Goal: Task Accomplishment & Management: Complete application form

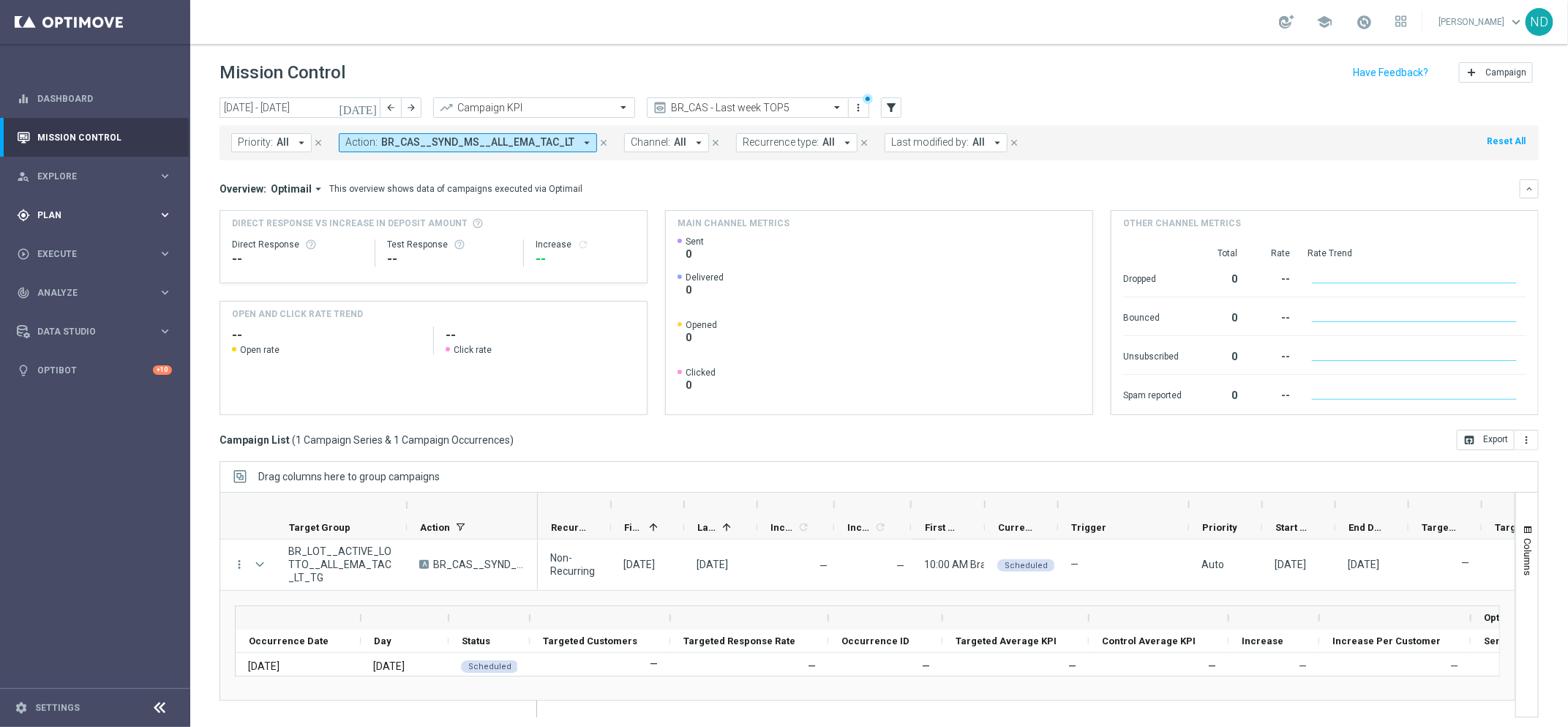
click at [89, 214] on span "Plan" at bounding box center [97, 214] width 121 height 9
click at [59, 389] on span "Execute" at bounding box center [97, 384] width 121 height 9
click at [91, 278] on link "Campaign Builder" at bounding box center [95, 284] width 114 height 12
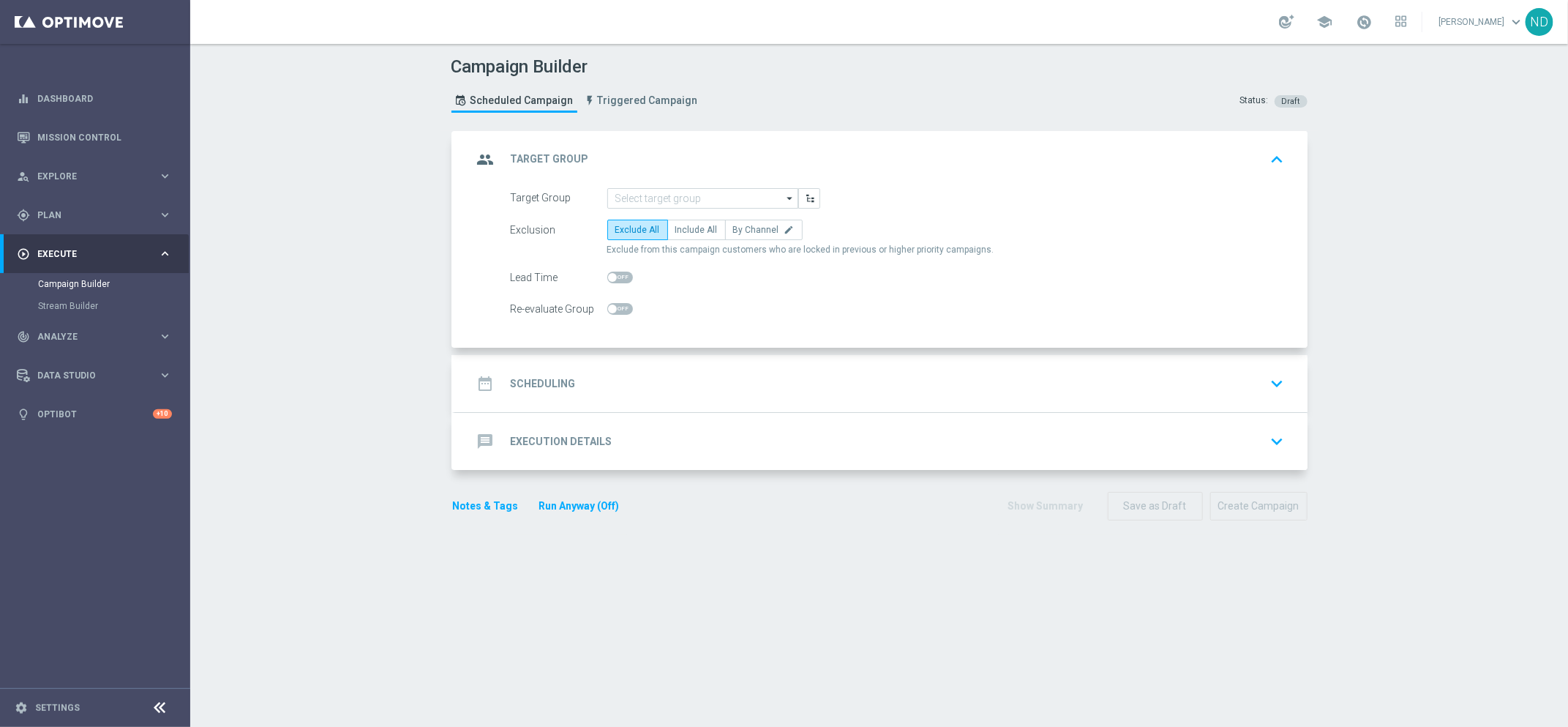
click at [531, 447] on div "message Execution Details" at bounding box center [542, 441] width 140 height 26
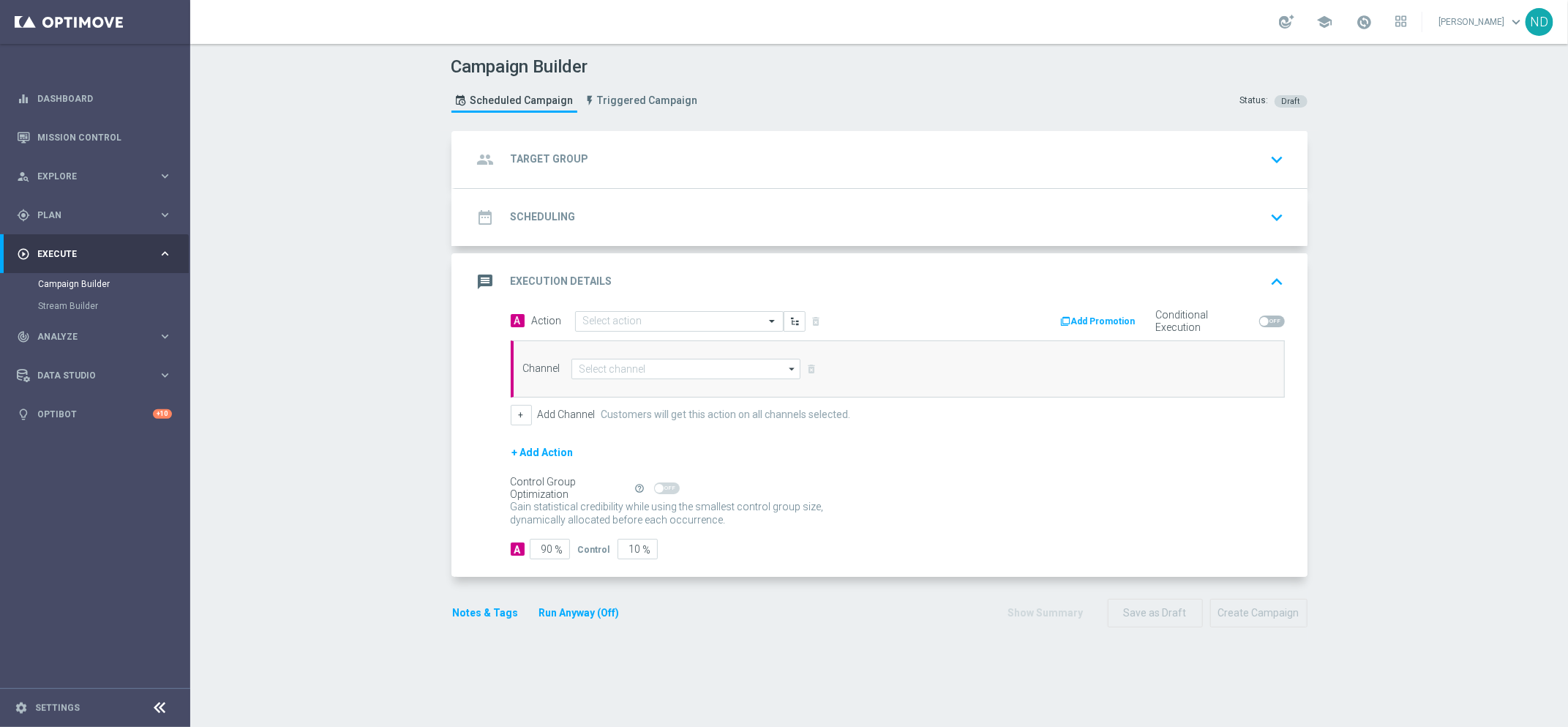
click at [633, 308] on div "message Execution Details keyboard_arrow_up" at bounding box center [882, 281] width 853 height 57
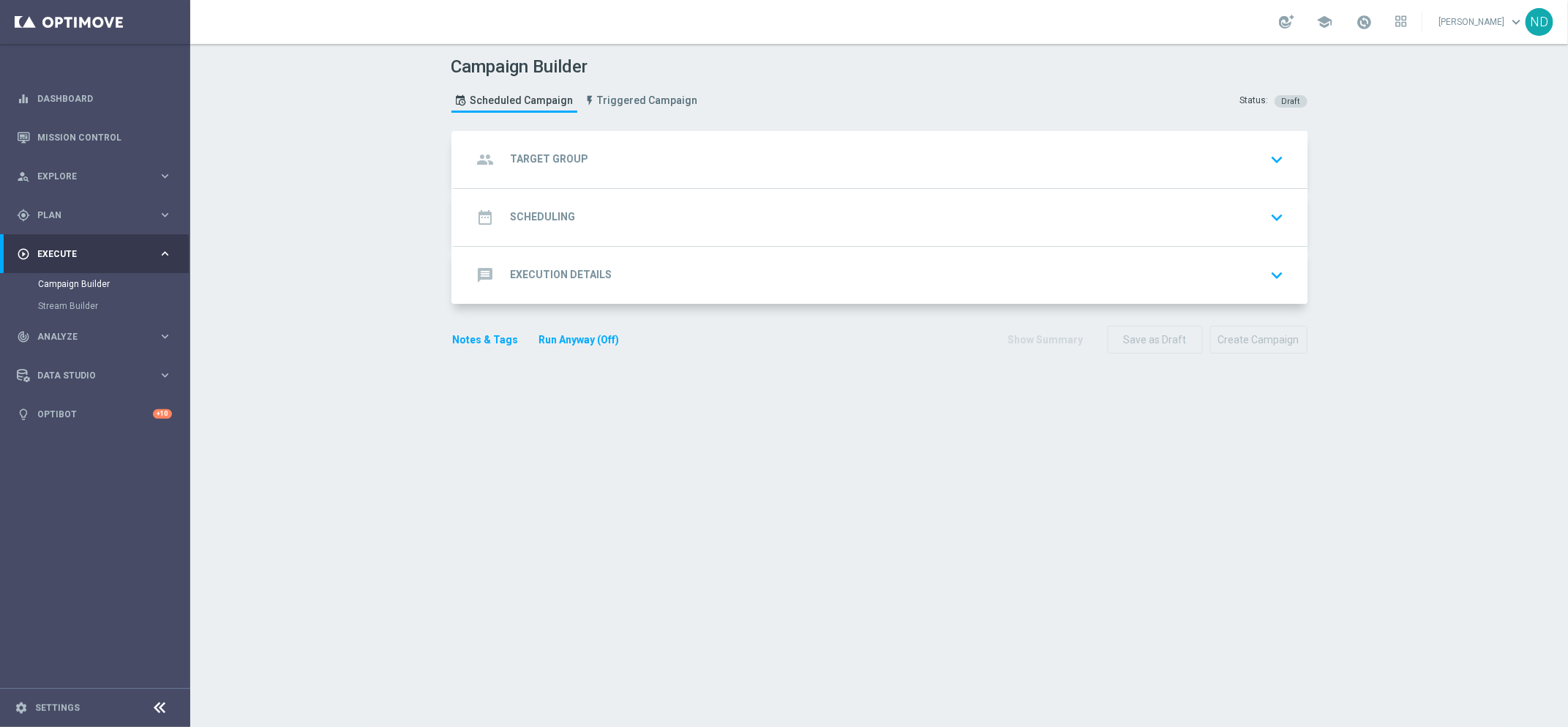
click at [633, 277] on div "message Execution Details keyboard_arrow_down" at bounding box center [881, 275] width 817 height 28
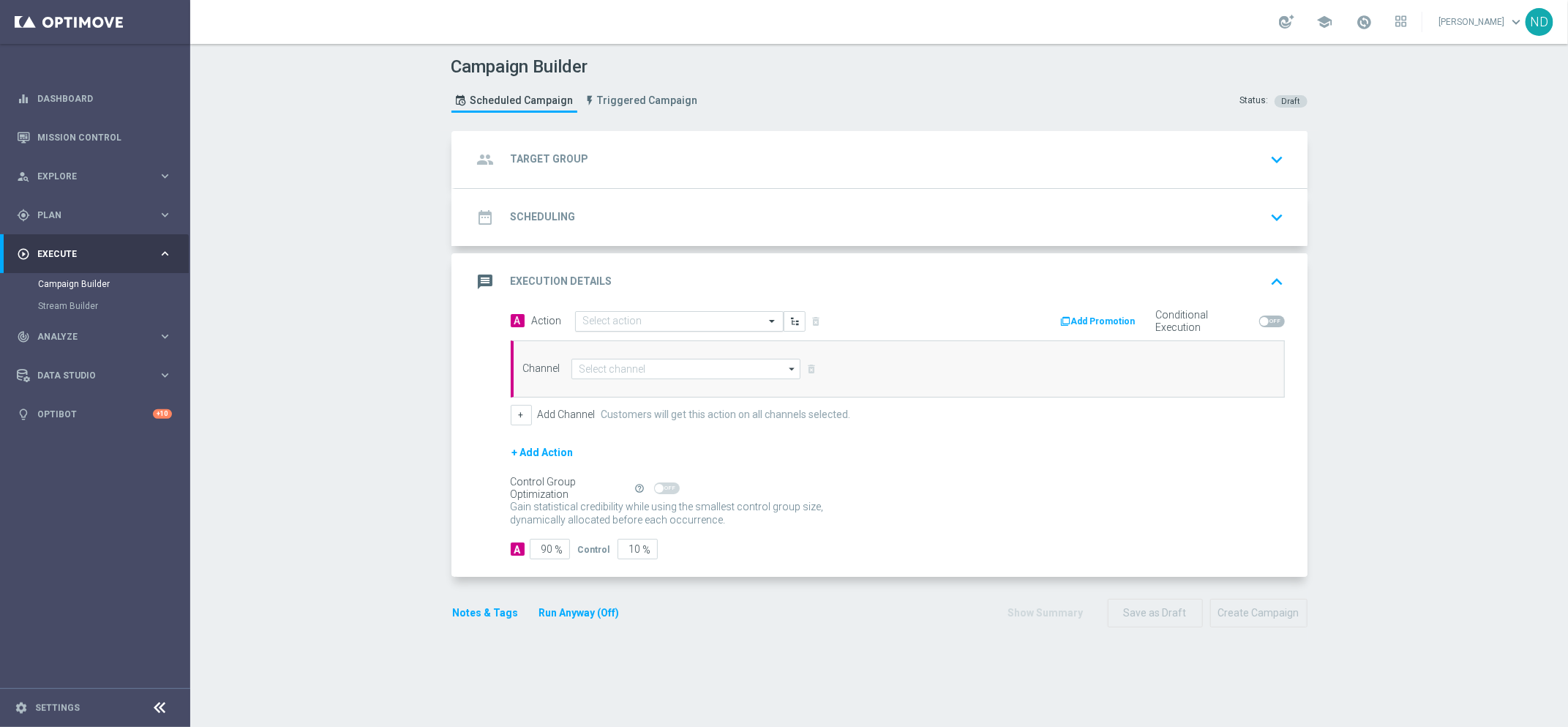
click at [611, 322] on input "text" at bounding box center [665, 322] width 163 height 13
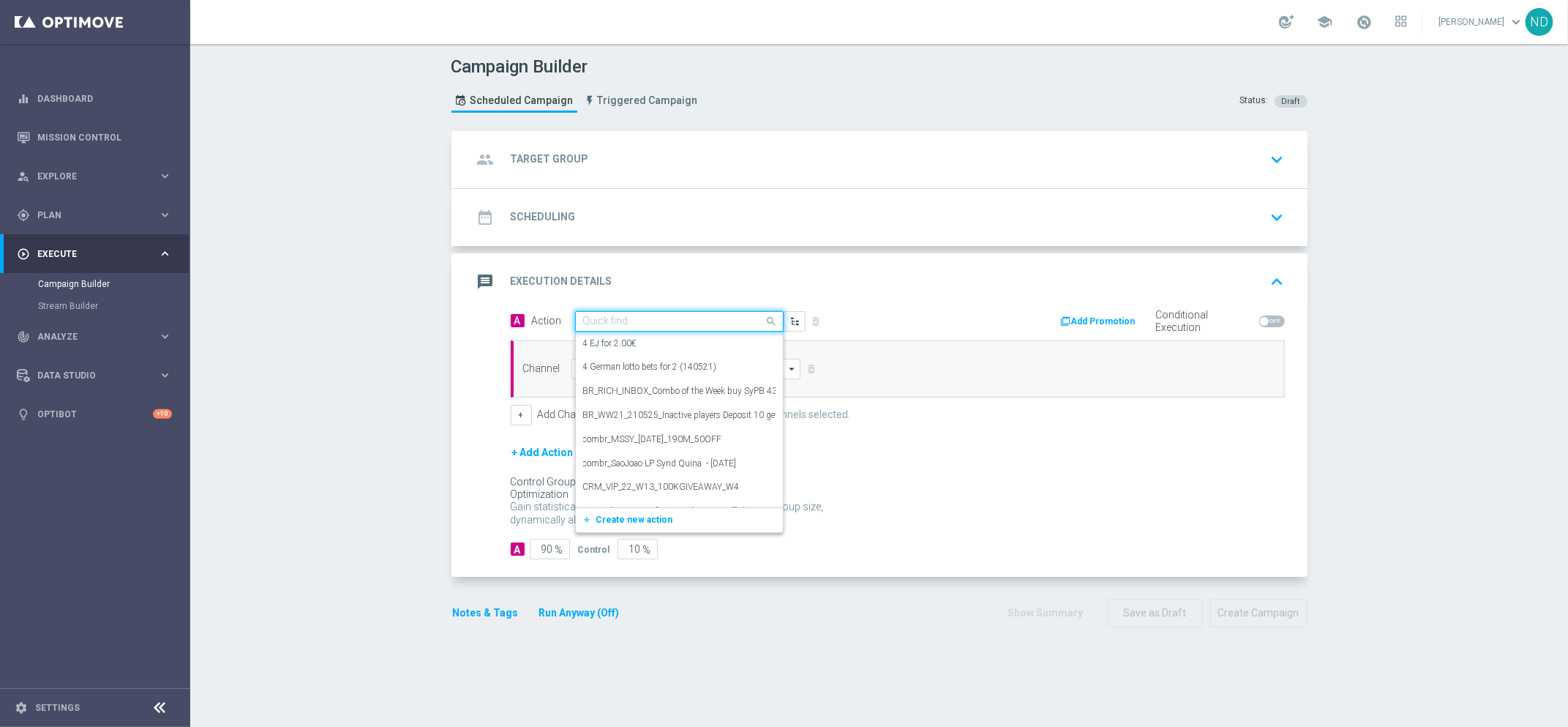
paste input "BR_CAS__SYND_MS__ALL_RI_TAC_LT"
type input "BR_CAS__SYND_MS__ALL_RI_TAC_LT"
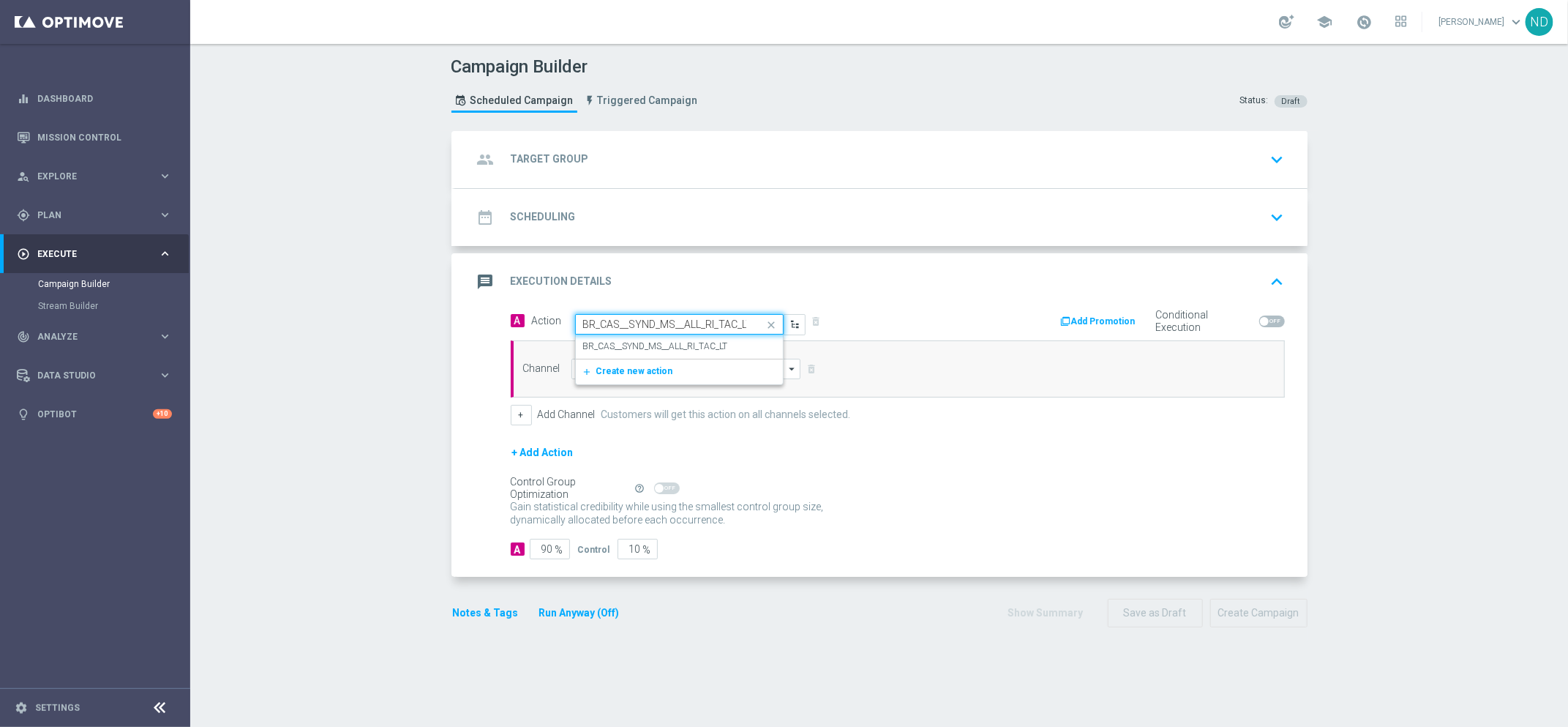
scroll to position [0, 5]
click at [622, 350] on label "BR_CAS__SYND_MS__ALL_RI_TAC_LT" at bounding box center [656, 347] width 145 height 13
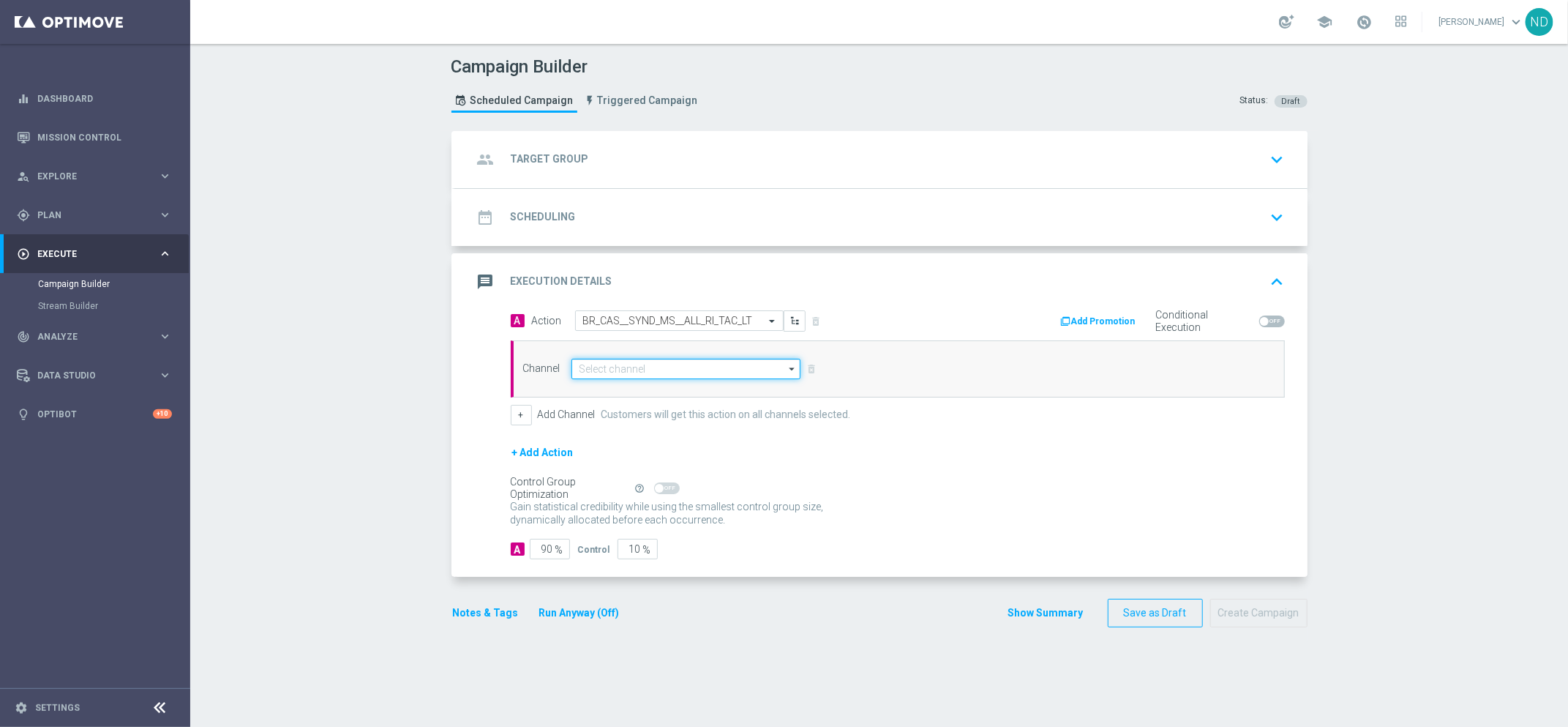
click at [623, 365] on input at bounding box center [686, 369] width 230 height 20
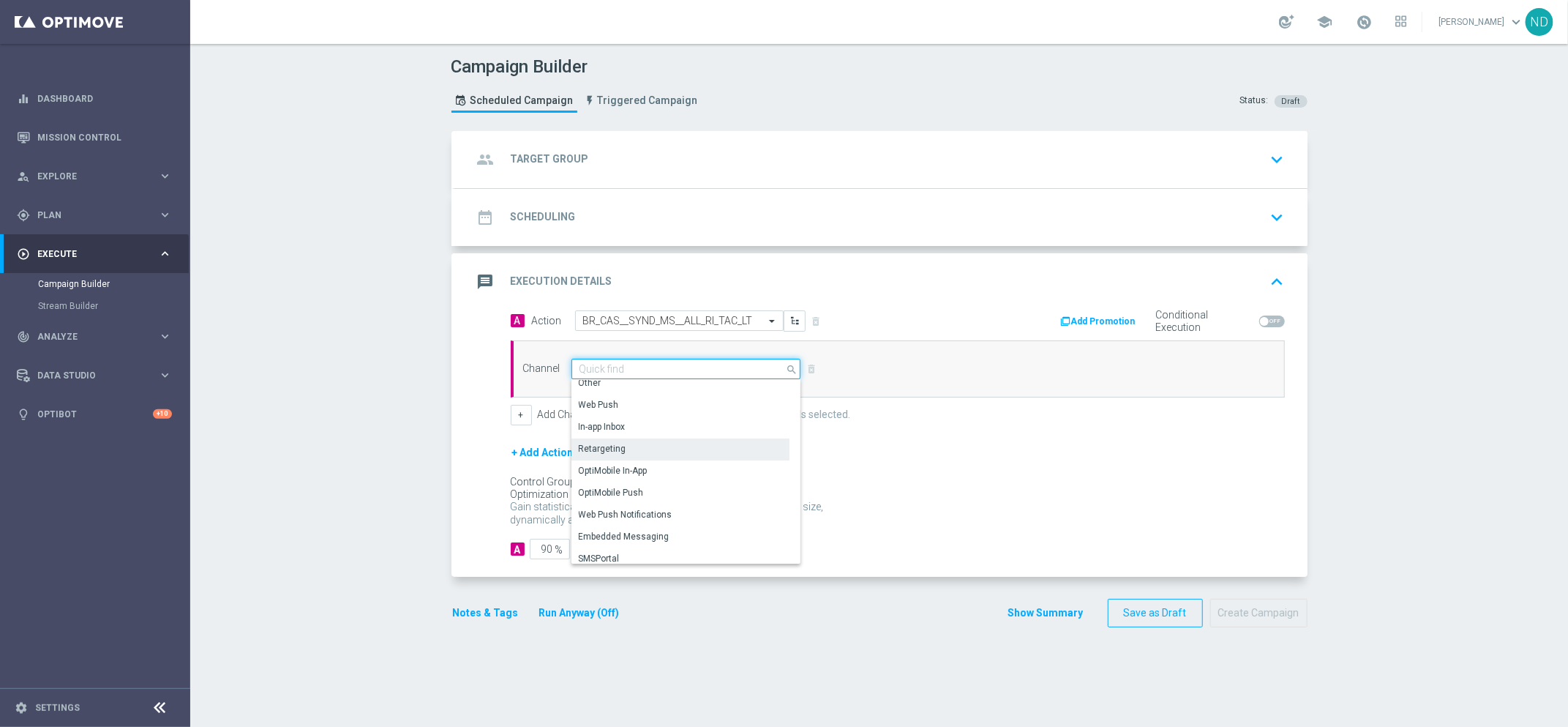
scroll to position [386, 0]
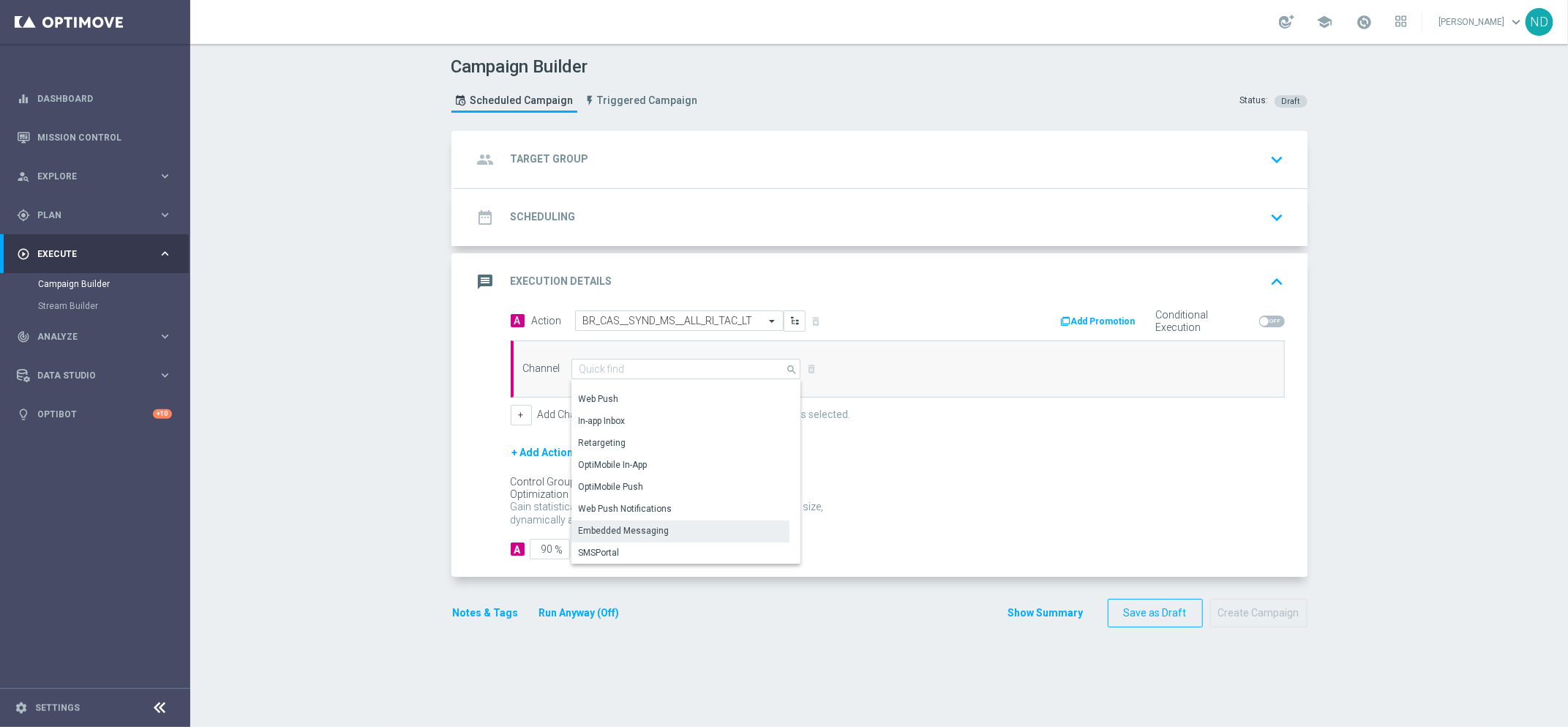
click at [619, 527] on div "Embedded Messaging" at bounding box center [624, 531] width 91 height 14
type input "Embedded Messaging"
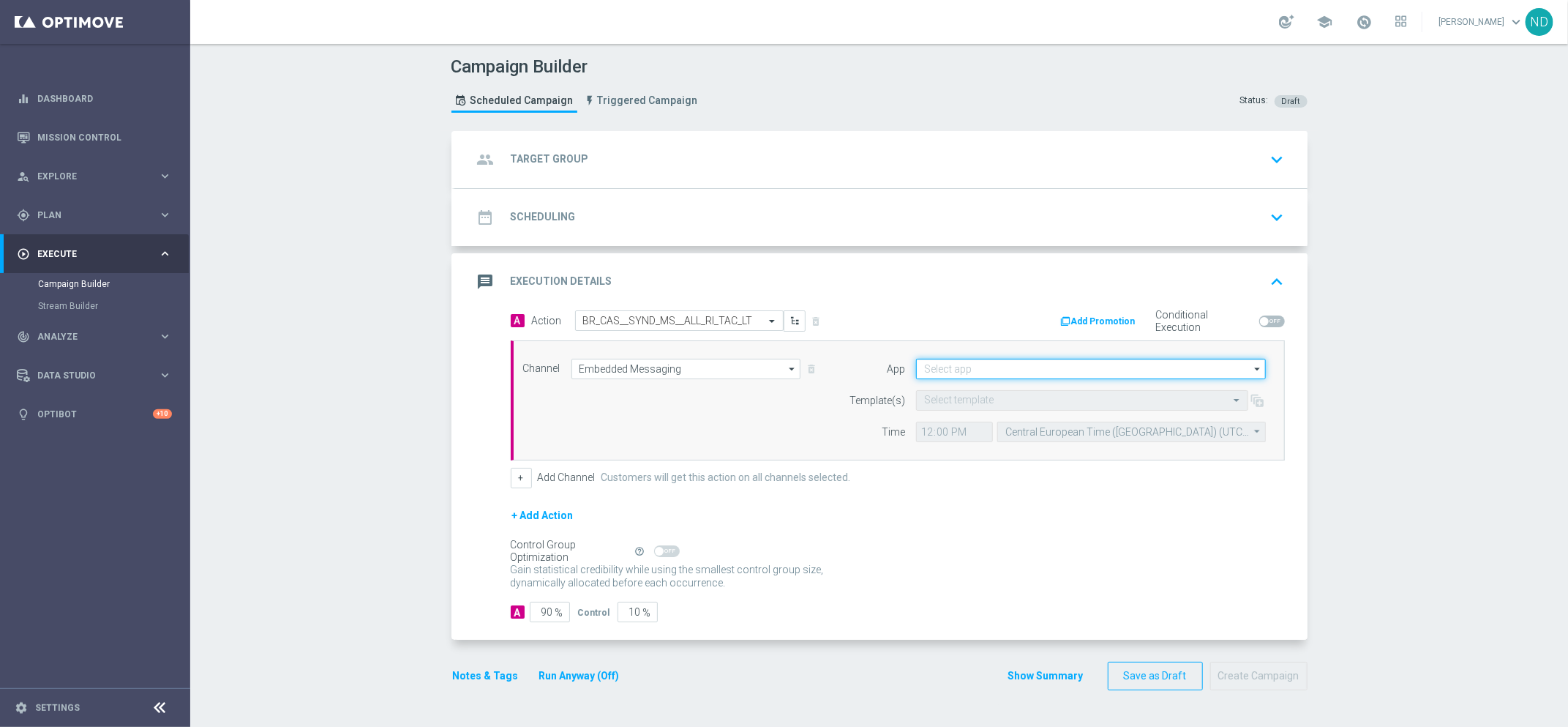
click at [975, 371] on input at bounding box center [1091, 369] width 350 height 20
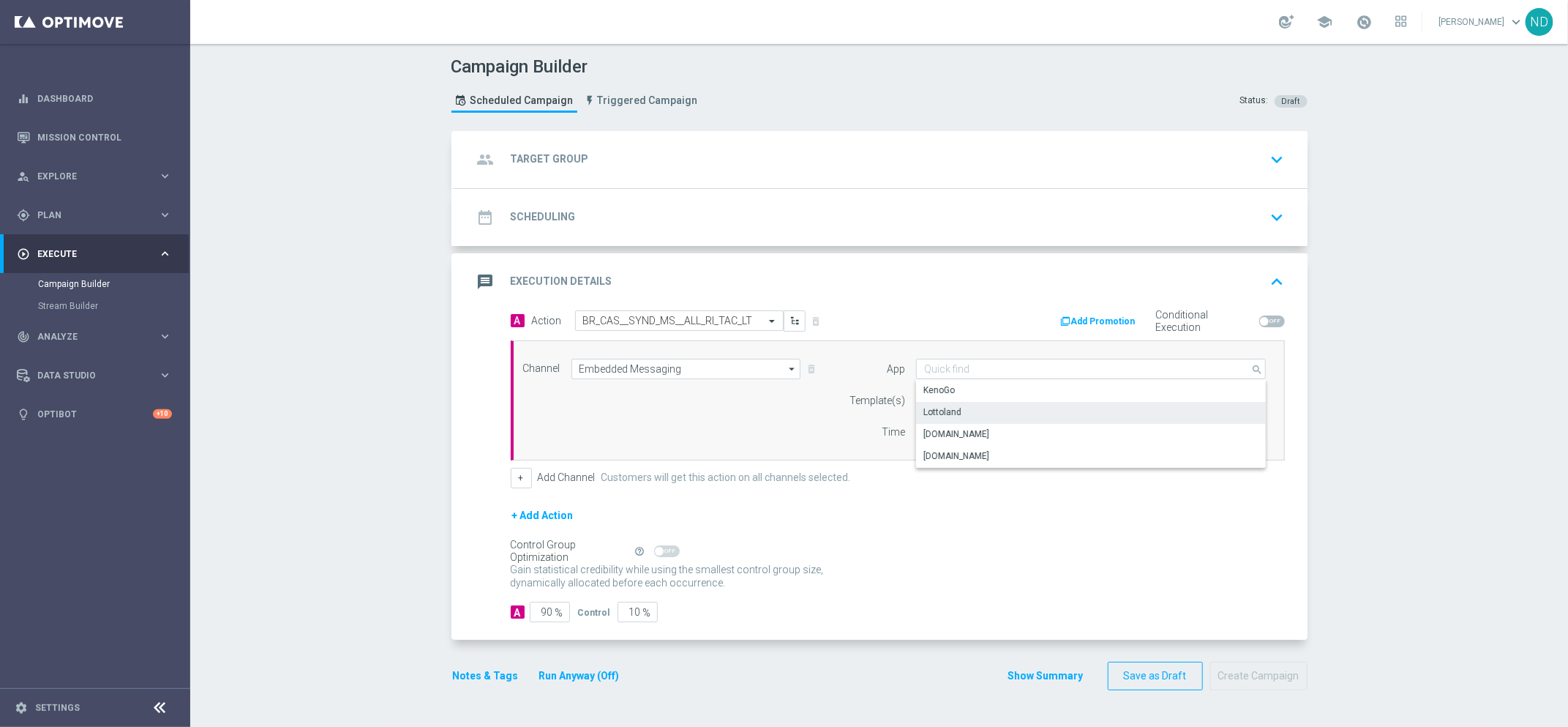
click at [988, 407] on div "Lottoland" at bounding box center [1091, 411] width 350 height 20
type input "Lottoland"
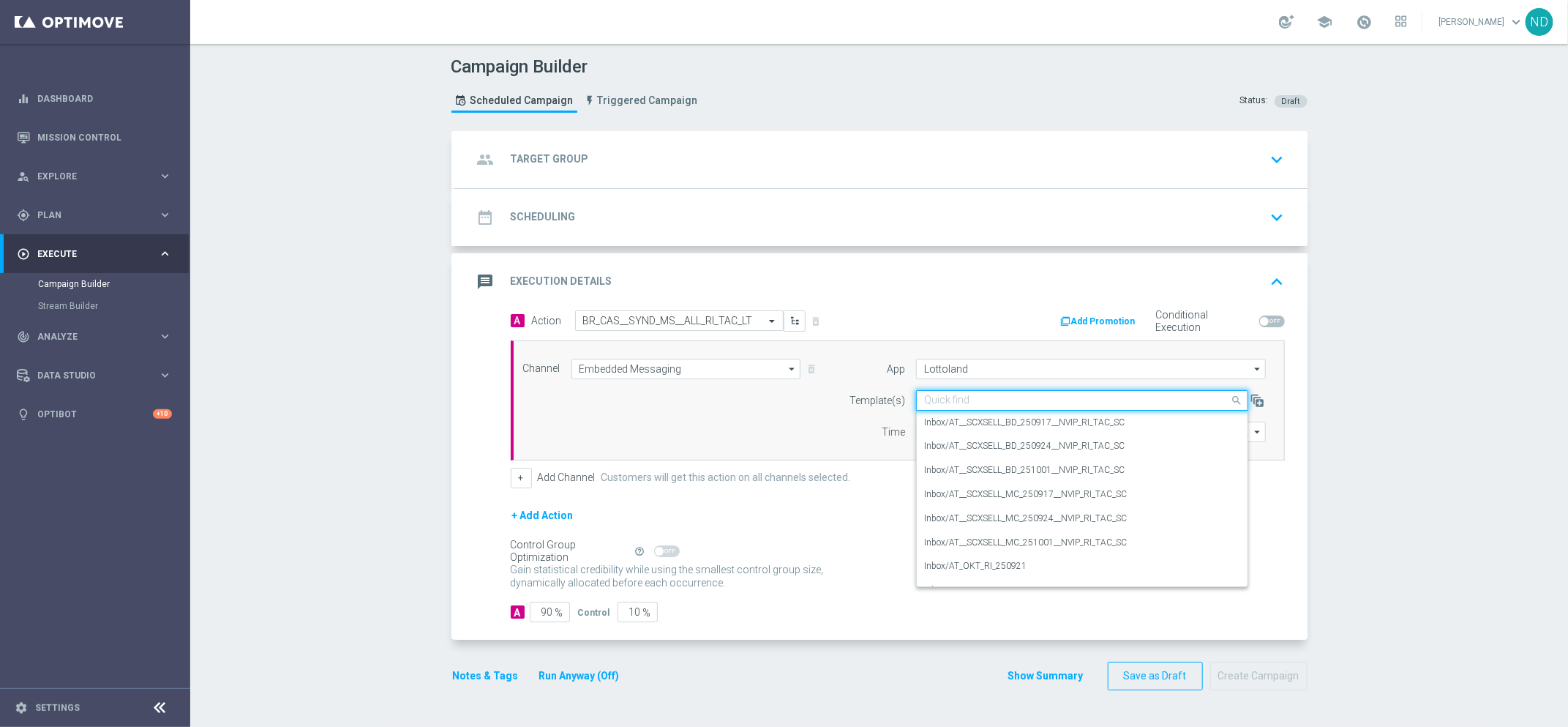
click at [983, 400] on input "text" at bounding box center [1067, 401] width 287 height 13
click at [800, 421] on div "Channel Embedded Messaging Embedded Messaging arrow_drop_down Drag here to set …" at bounding box center [894, 401] width 765 height 83
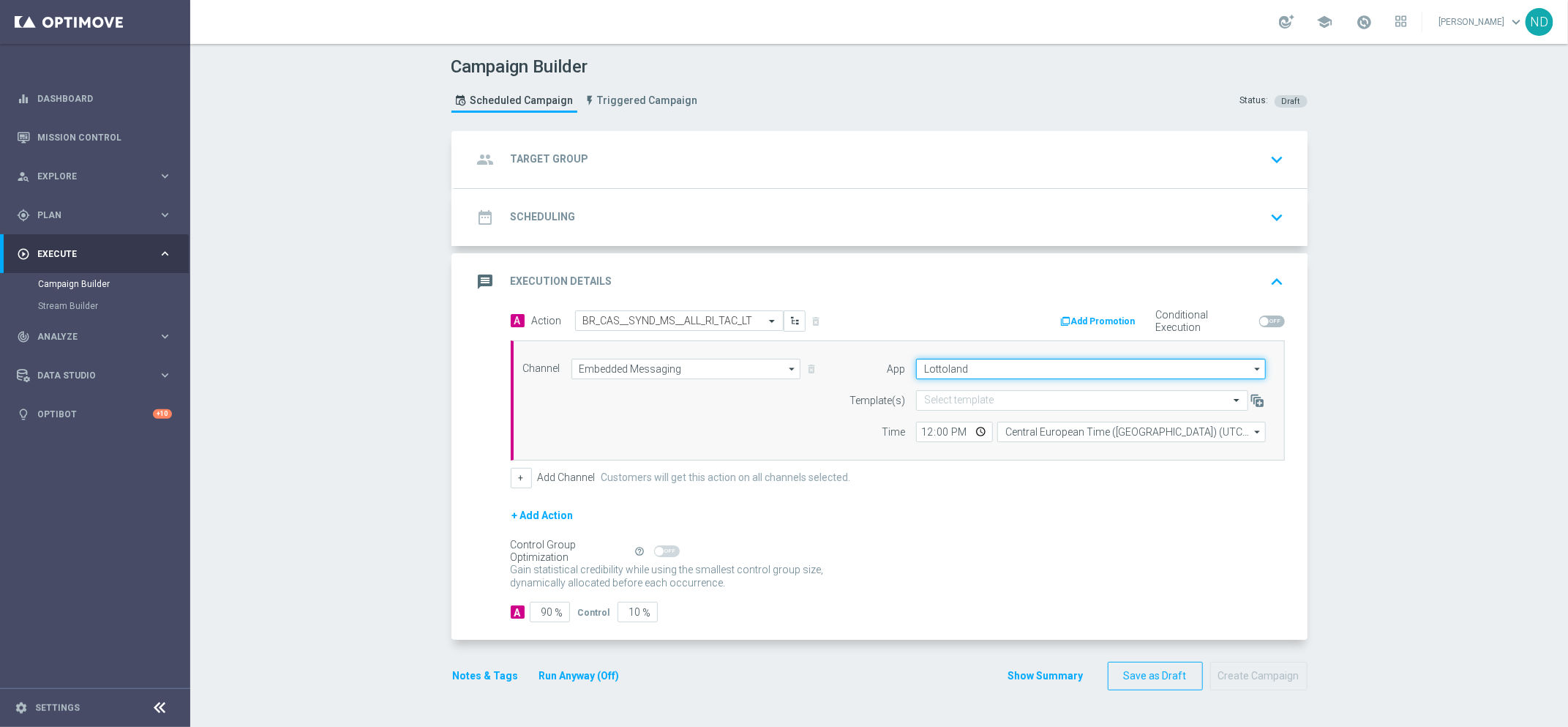
click at [977, 371] on input "Lottoland" at bounding box center [1091, 369] width 350 height 20
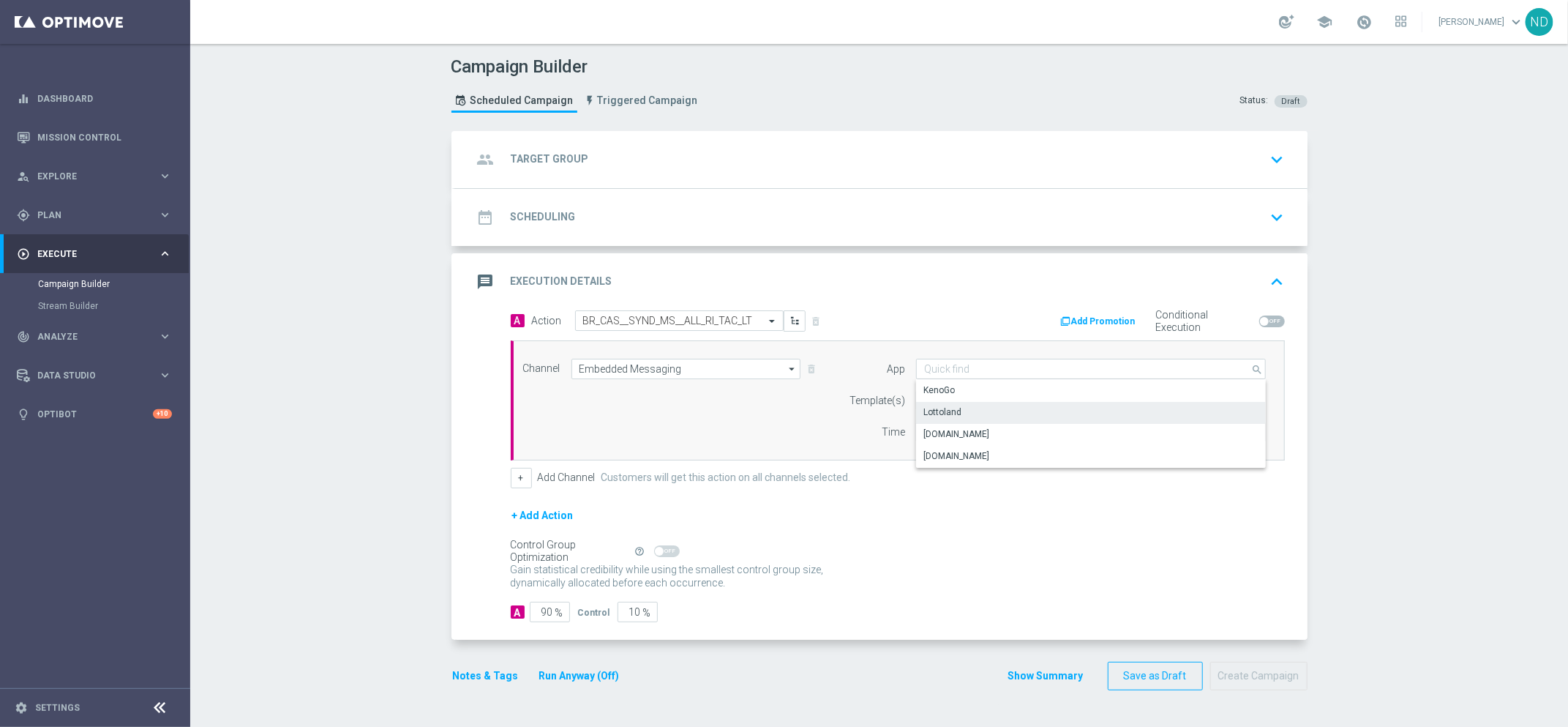
click at [999, 420] on div "Lottoland" at bounding box center [1091, 411] width 350 height 20
type input "Lottoland"
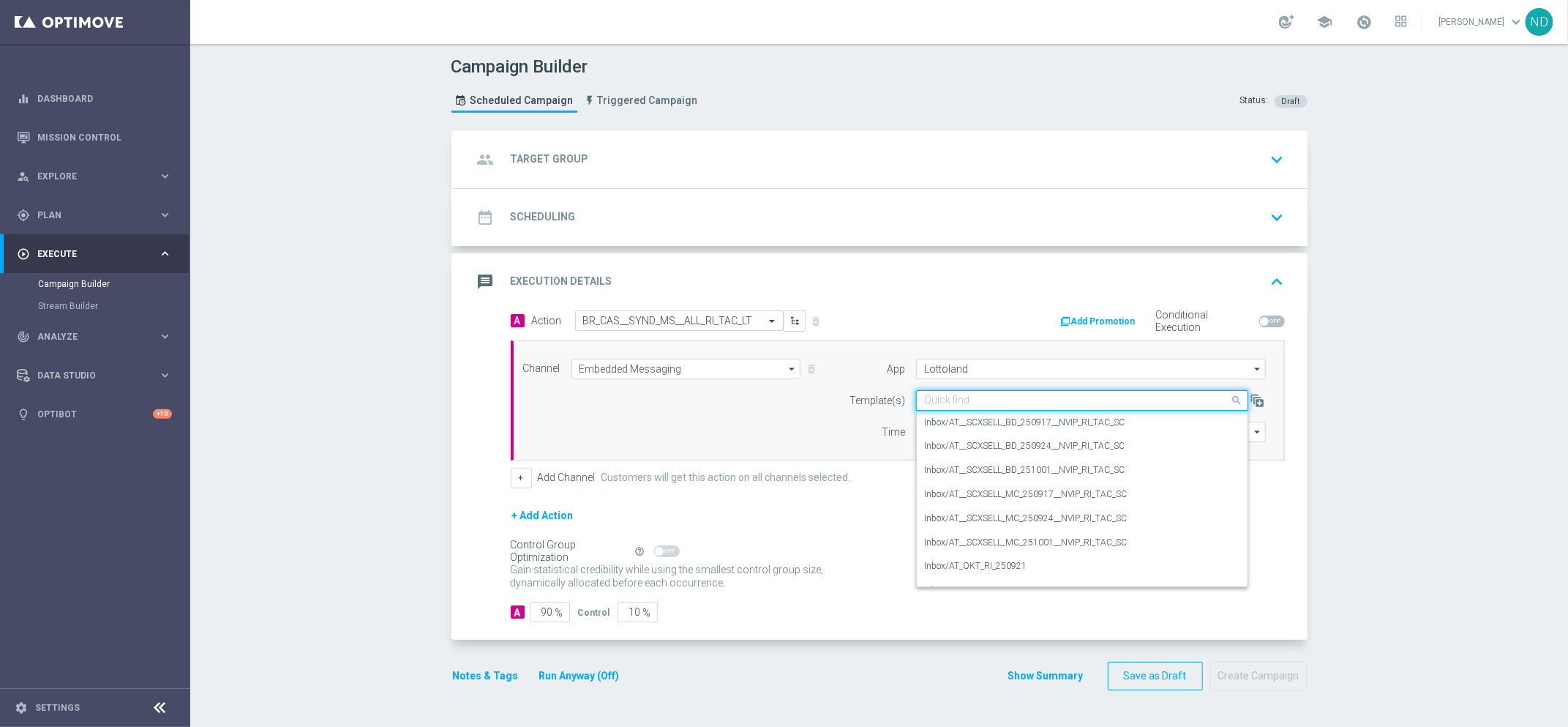
click at [1014, 402] on input "text" at bounding box center [1067, 401] width 287 height 13
paste input "BR_CAS__SYND_MS__ALL_RI_TAC_LT"
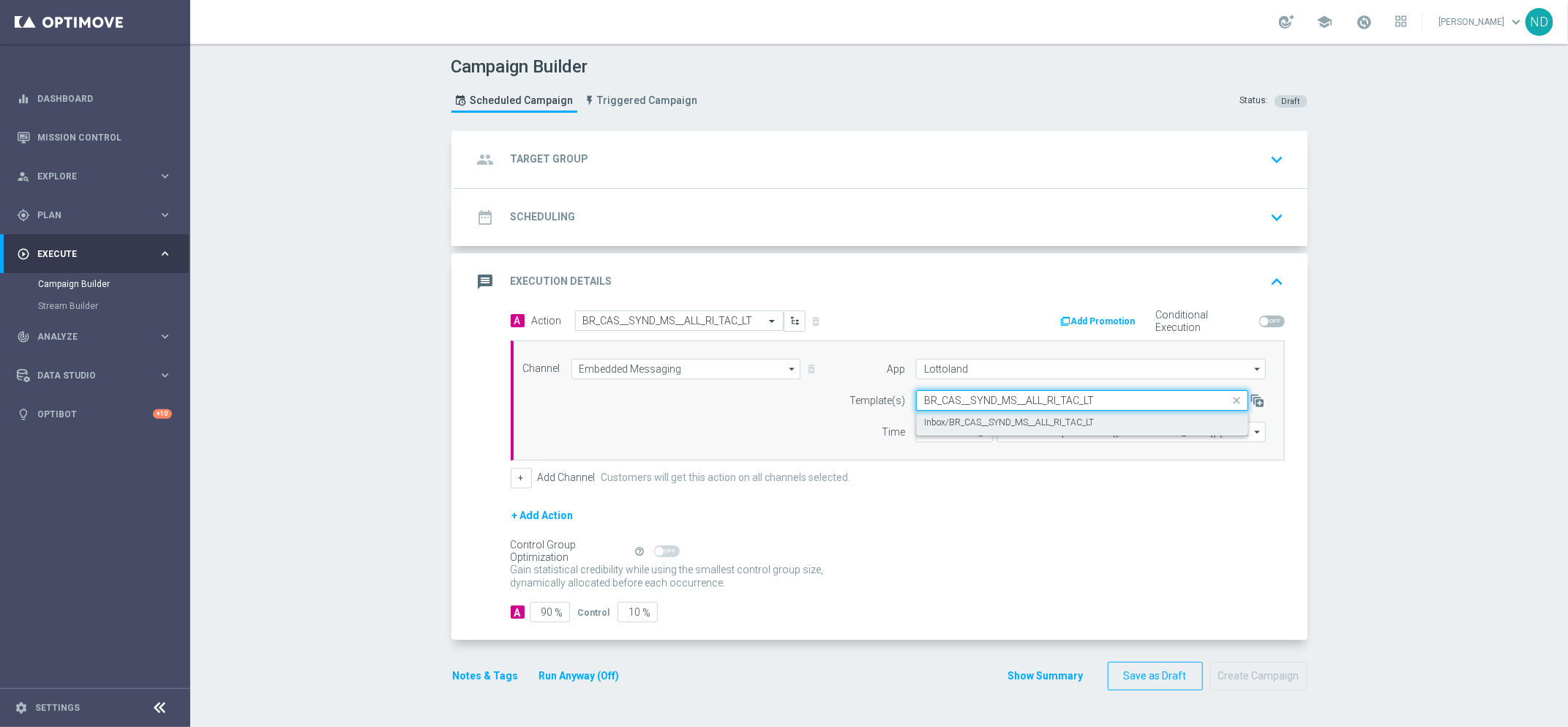
click at [1017, 424] on label "Inbox/BR_CAS__SYND_MS__ALL_RI_TAC_LT" at bounding box center [1009, 423] width 170 height 13
type input "BR_CAS__SYND_MS__ALL_RI_TAC_LT"
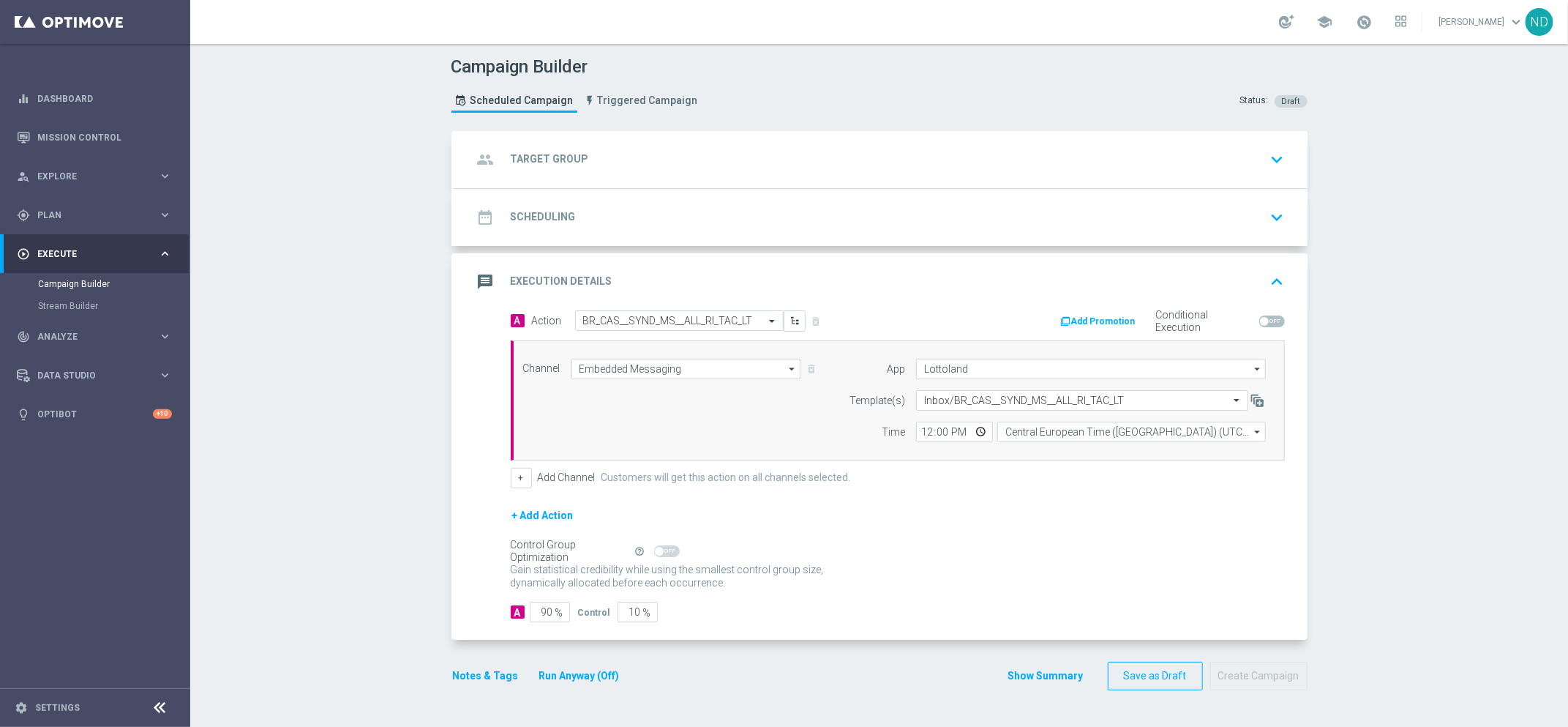
click at [1013, 510] on div "+ Add Action" at bounding box center [897, 525] width 774 height 37
click at [917, 431] on input "12:00" at bounding box center [955, 432] width 77 height 20
type input "08:00"
click at [1082, 435] on input "Central European Time (Budapest) (UTC +02:00)" at bounding box center [1132, 432] width 268 height 20
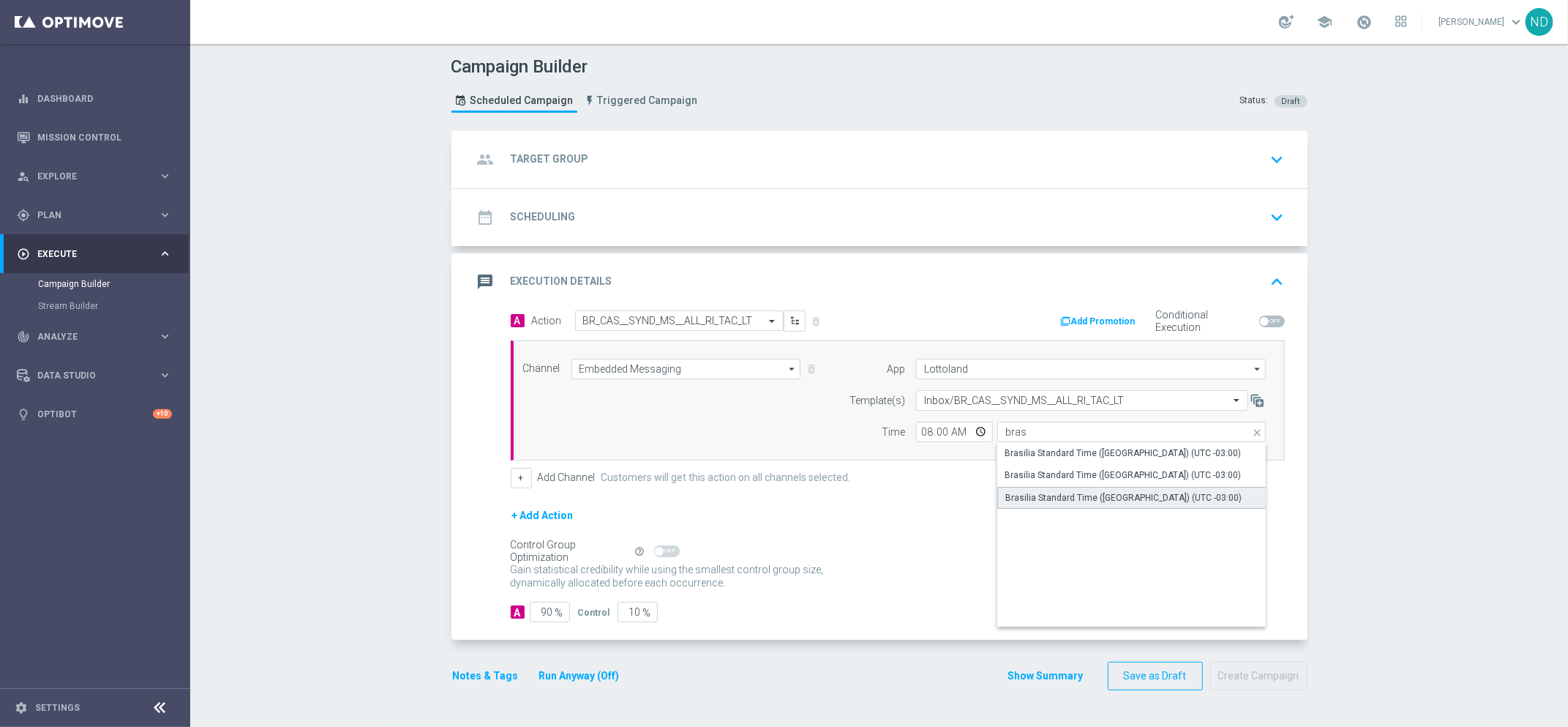
click at [1121, 494] on div "Brasilia Standard Time (Sao Paulo) (UTC -03:00)" at bounding box center [1123, 498] width 236 height 14
type input "Brasilia Standard Time (Sao Paulo) (UTC -03:00)"
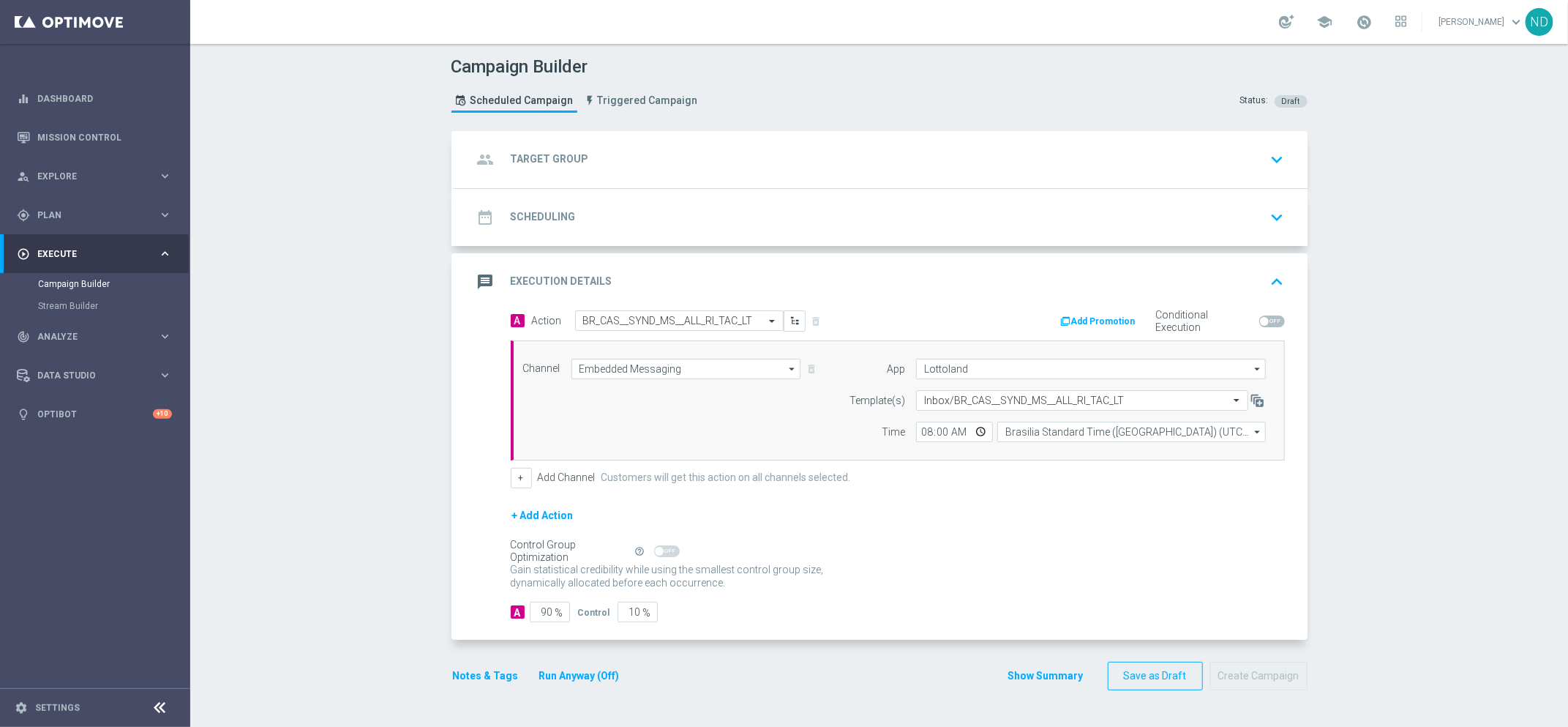
click at [1268, 274] on icon "keyboard_arrow_up" at bounding box center [1278, 282] width 22 height 22
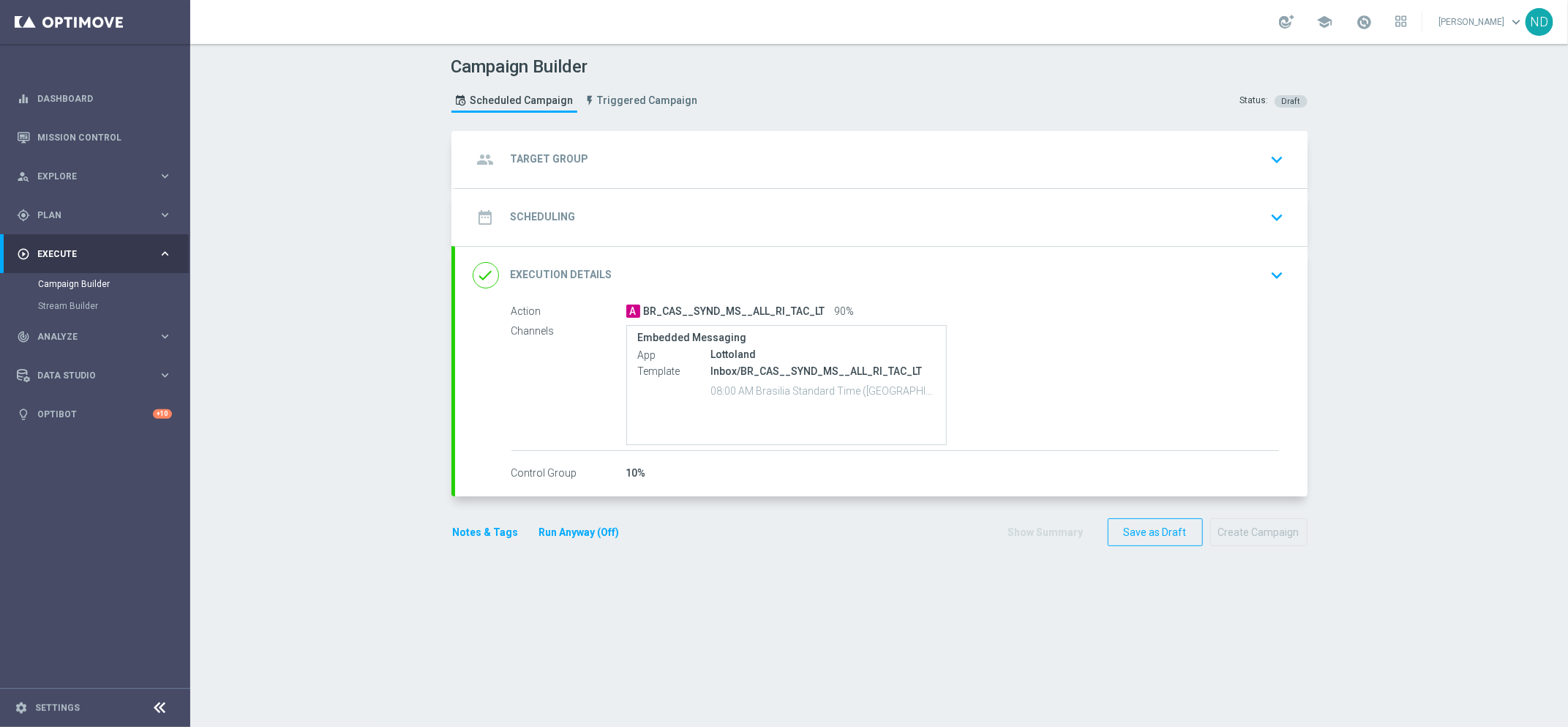
click at [817, 162] on div "group Target Group keyboard_arrow_down" at bounding box center [881, 159] width 817 height 28
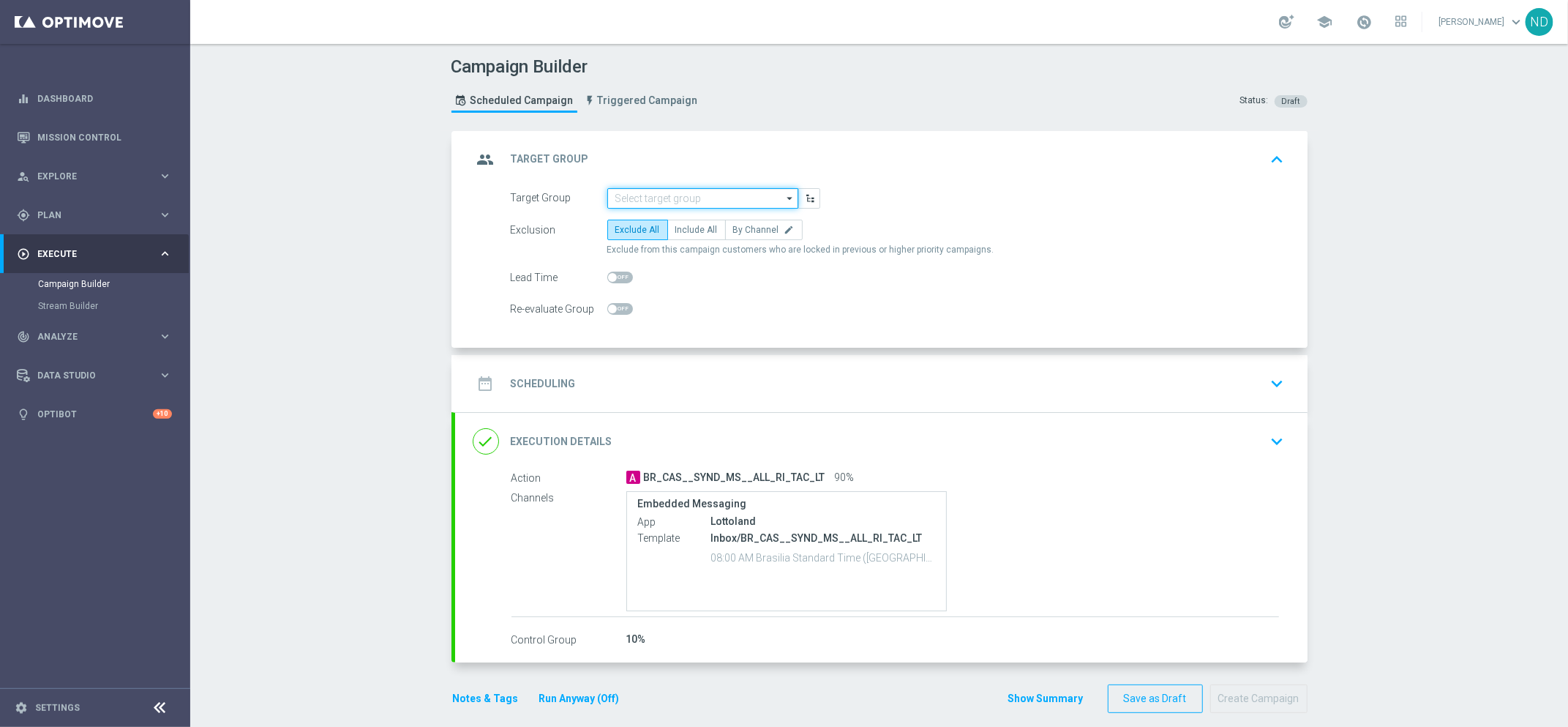
click at [738, 202] on input at bounding box center [703, 198] width 191 height 20
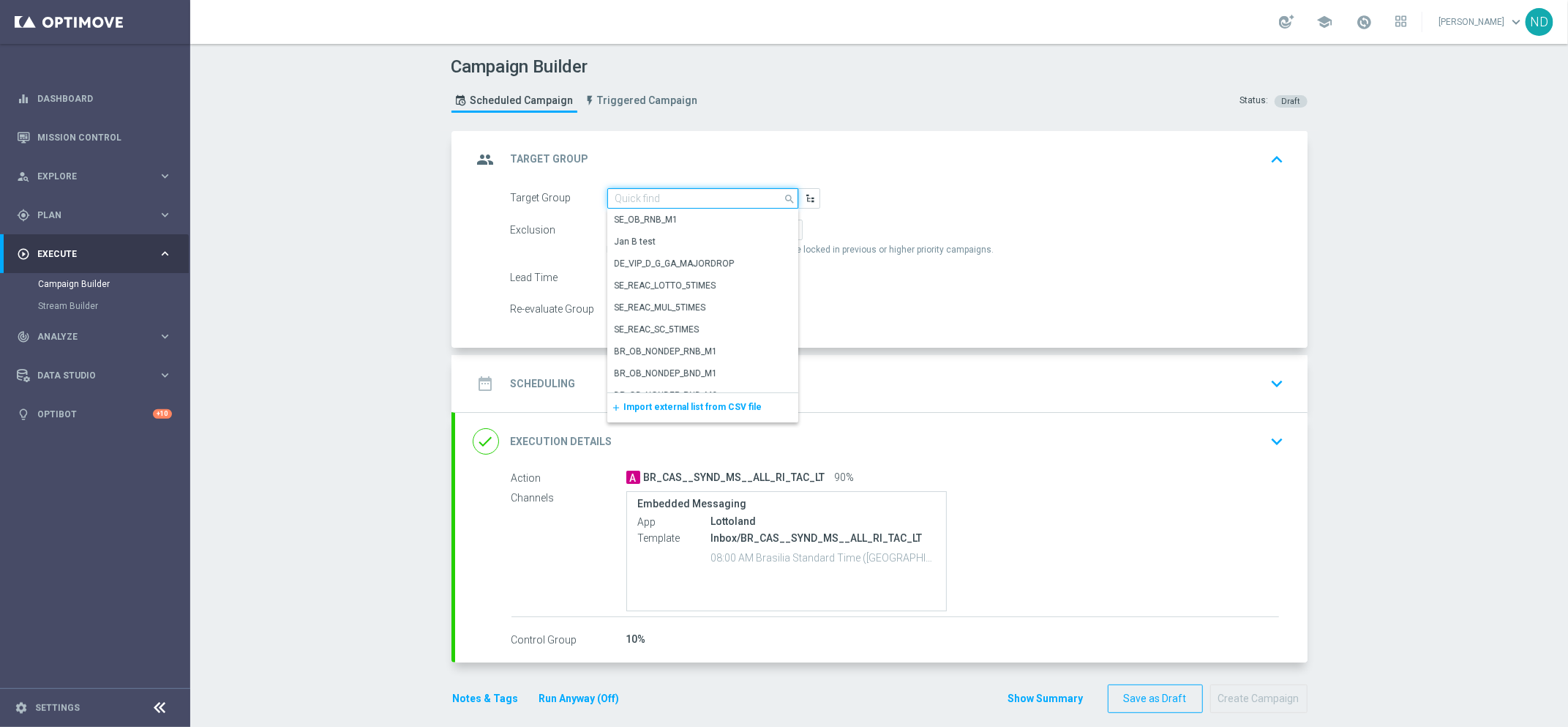
paste input "BR_LOT__ACTIVE_LOTTO__ALL_RI_TAC_LT_TG"
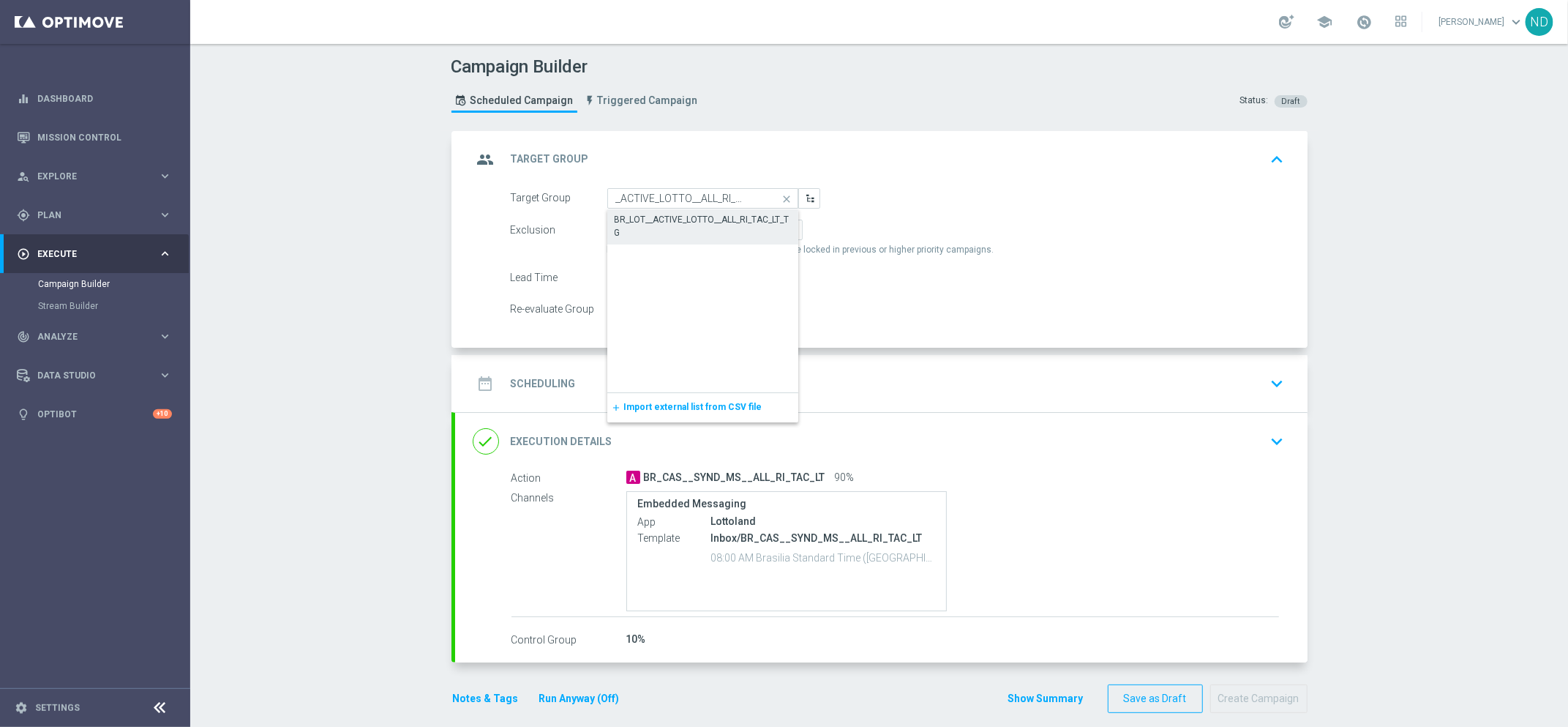
click at [710, 228] on div "BR_LOT__ACTIVE_LOTTO__ALL_RI_TAC_LT_TG" at bounding box center [703, 226] width 178 height 26
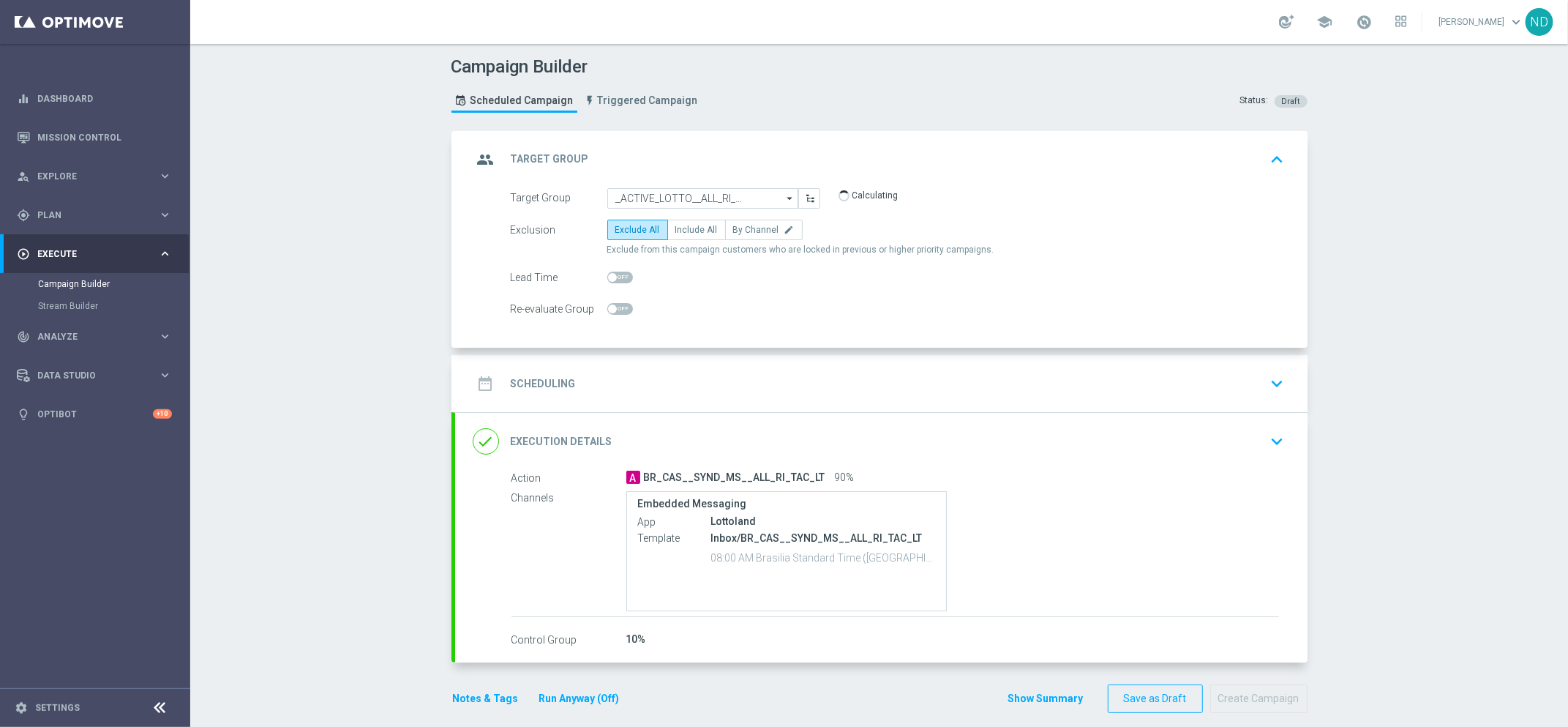
type input "BR_LOT__ACTIVE_LOTTO__ALL_RI_TAC_LT_TG"
click at [690, 229] on span "Include All" at bounding box center [697, 230] width 42 height 11
click at [685, 229] on input "Include All" at bounding box center [680, 233] width 10 height 10
radio input "true"
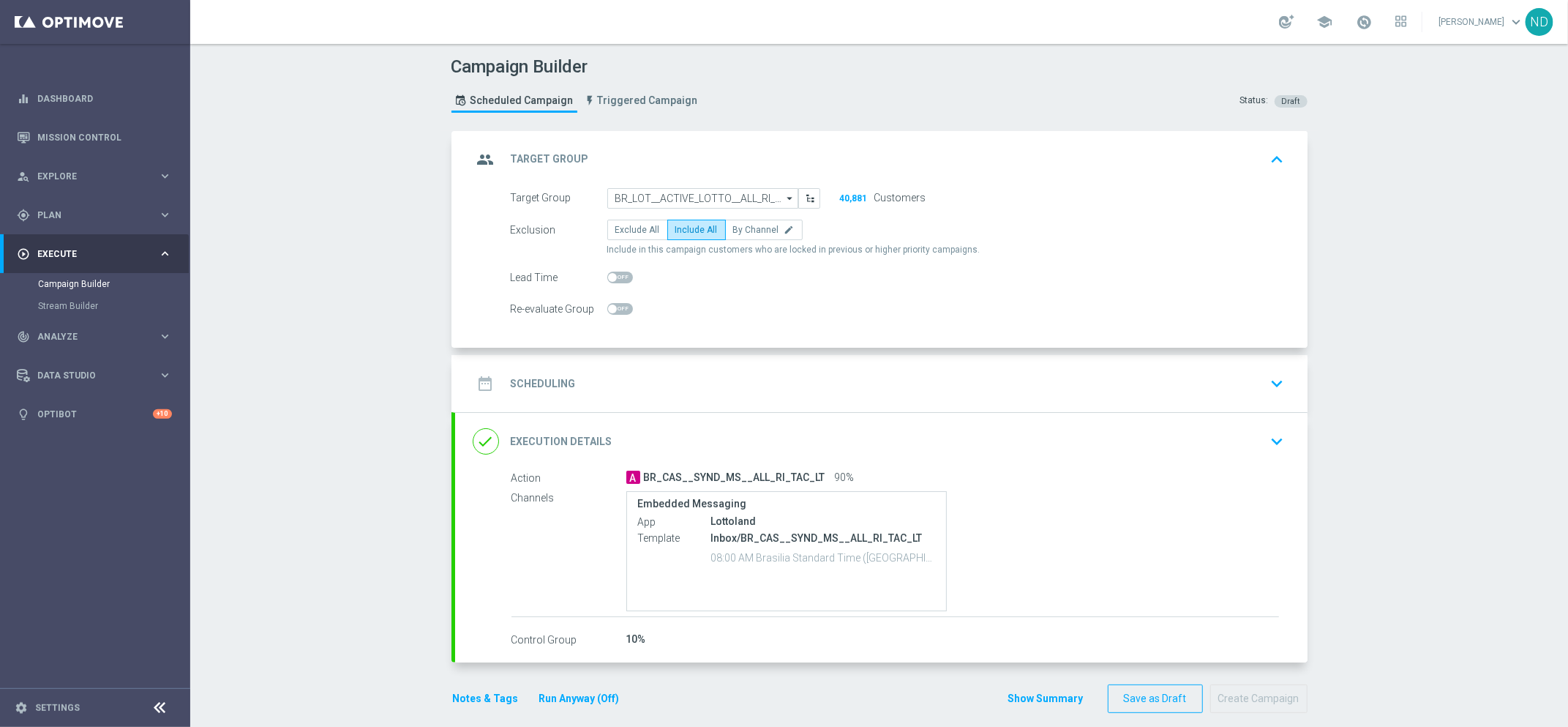
click at [989, 373] on div "date_range Scheduling keyboard_arrow_down" at bounding box center [881, 383] width 817 height 28
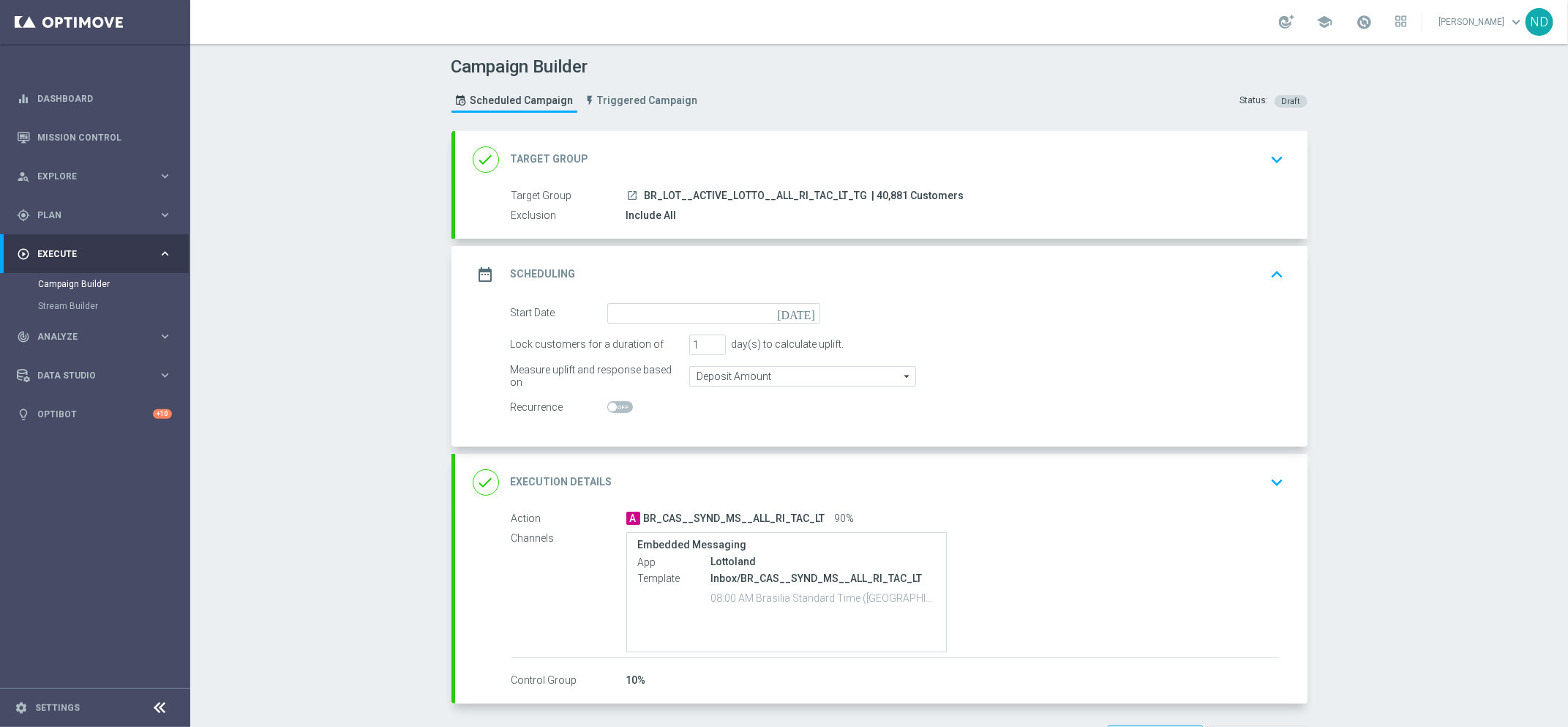
click at [798, 317] on icon "[DATE]" at bounding box center [799, 311] width 43 height 16
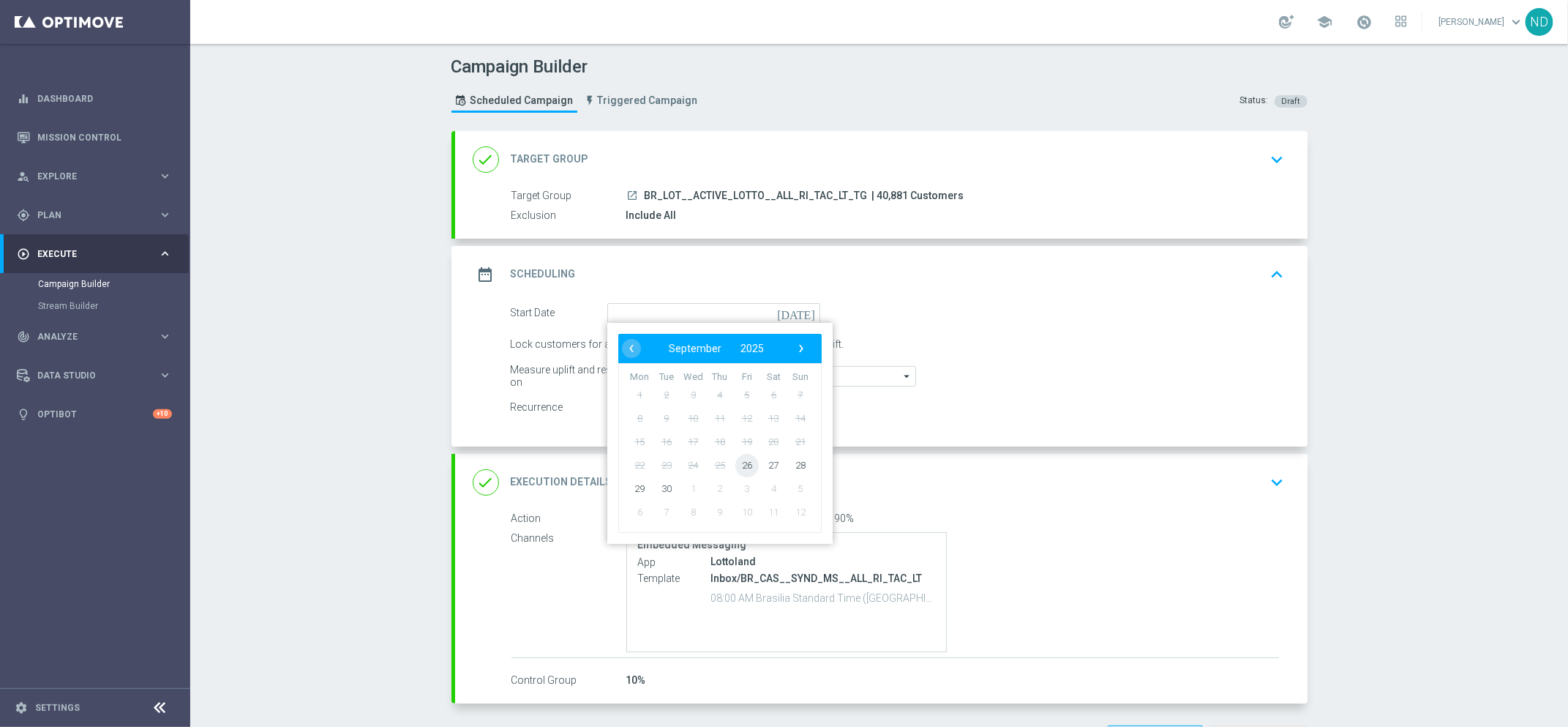
click at [735, 466] on span "26" at bounding box center [747, 465] width 23 height 23
type input "26 Sep 2025"
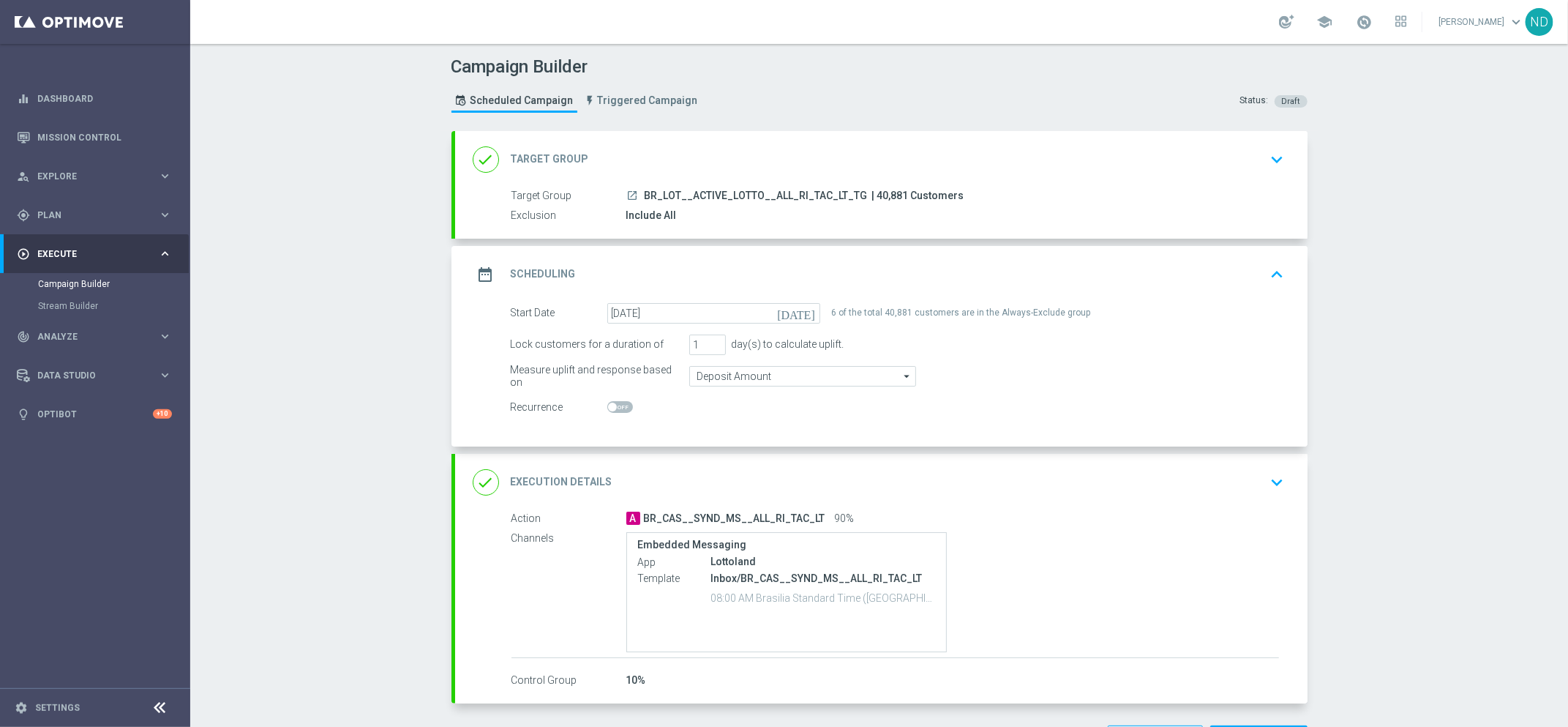
click at [1278, 272] on icon "keyboard_arrow_up" at bounding box center [1278, 274] width 22 height 22
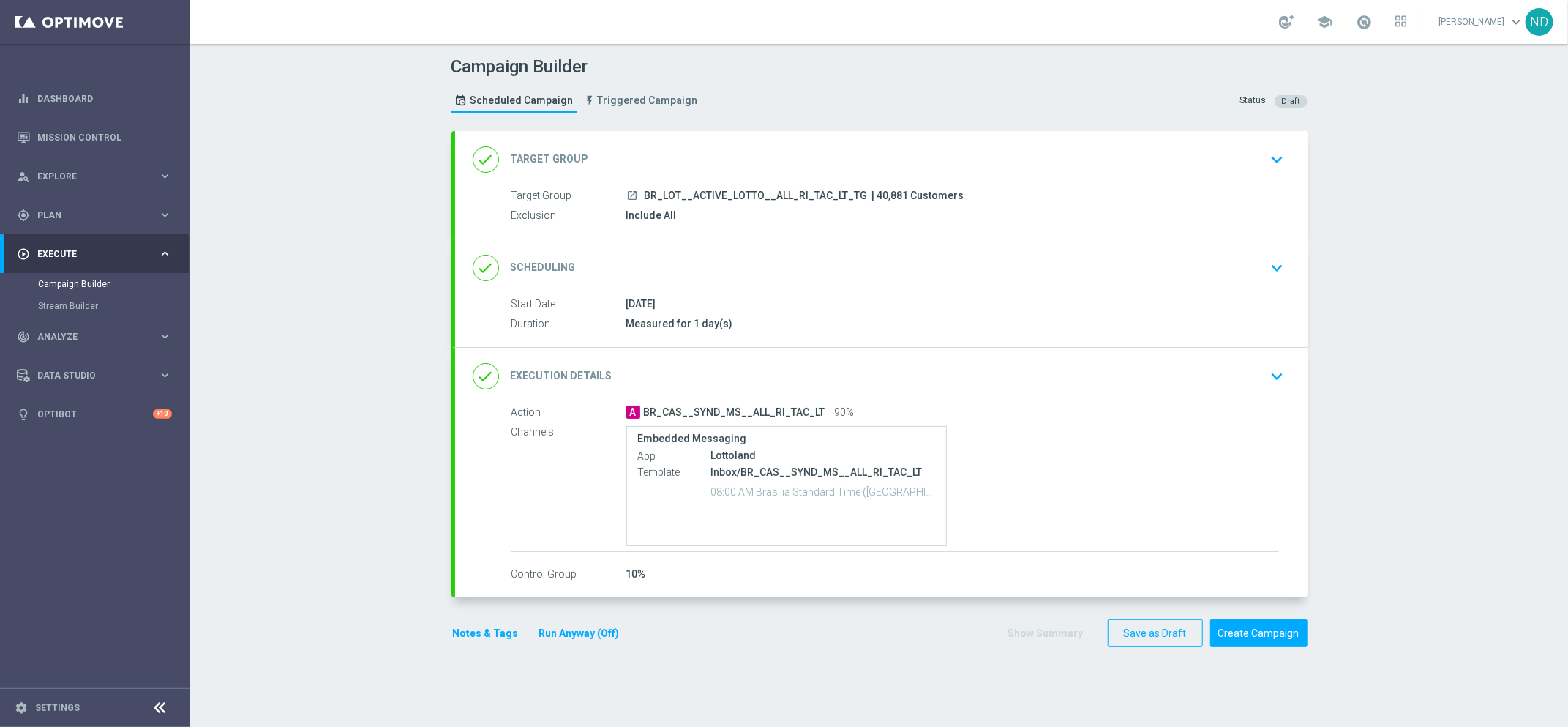
click at [1276, 264] on icon "keyboard_arrow_down" at bounding box center [1278, 267] width 22 height 22
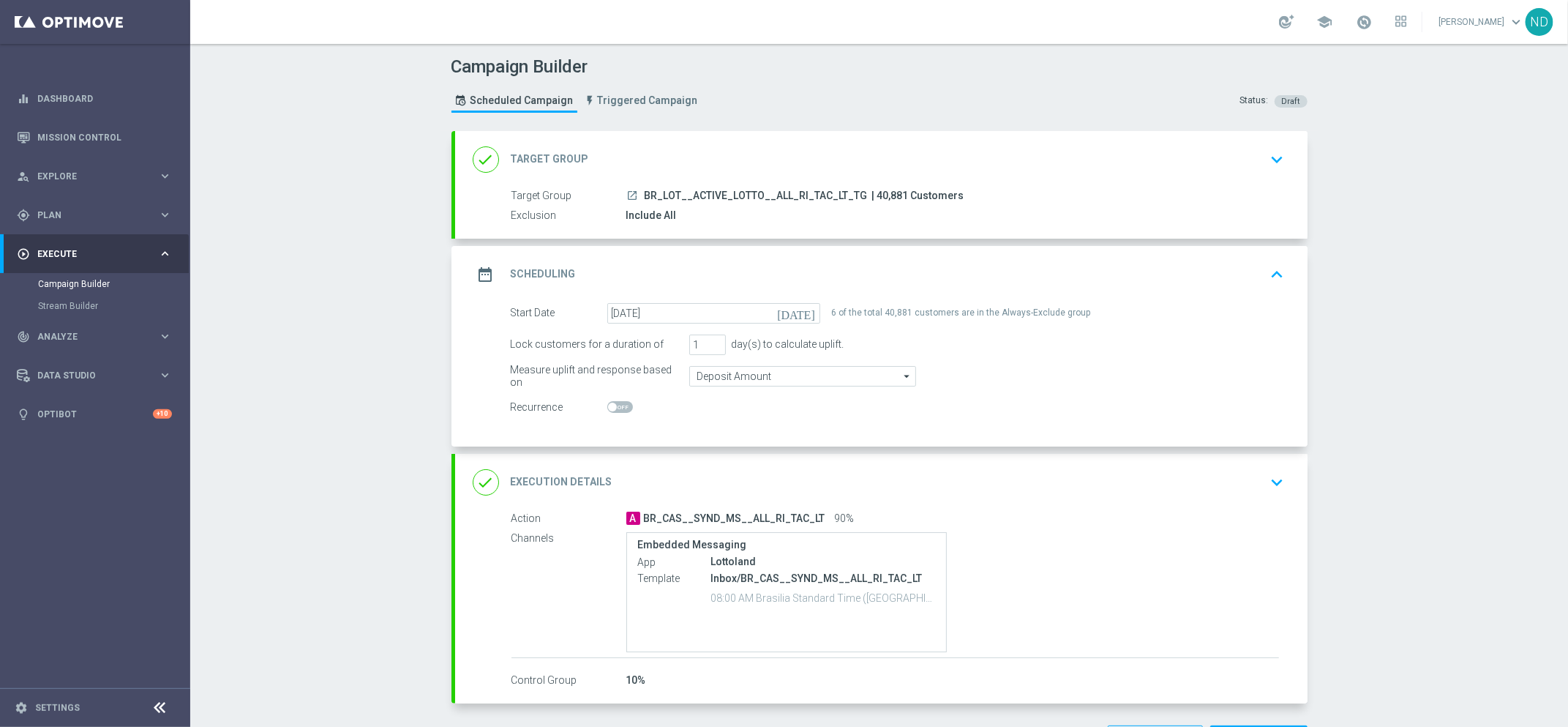
click at [622, 402] on span at bounding box center [620, 407] width 26 height 12
click at [622, 402] on input "checkbox" at bounding box center [620, 407] width 26 height 12
checkbox input "true"
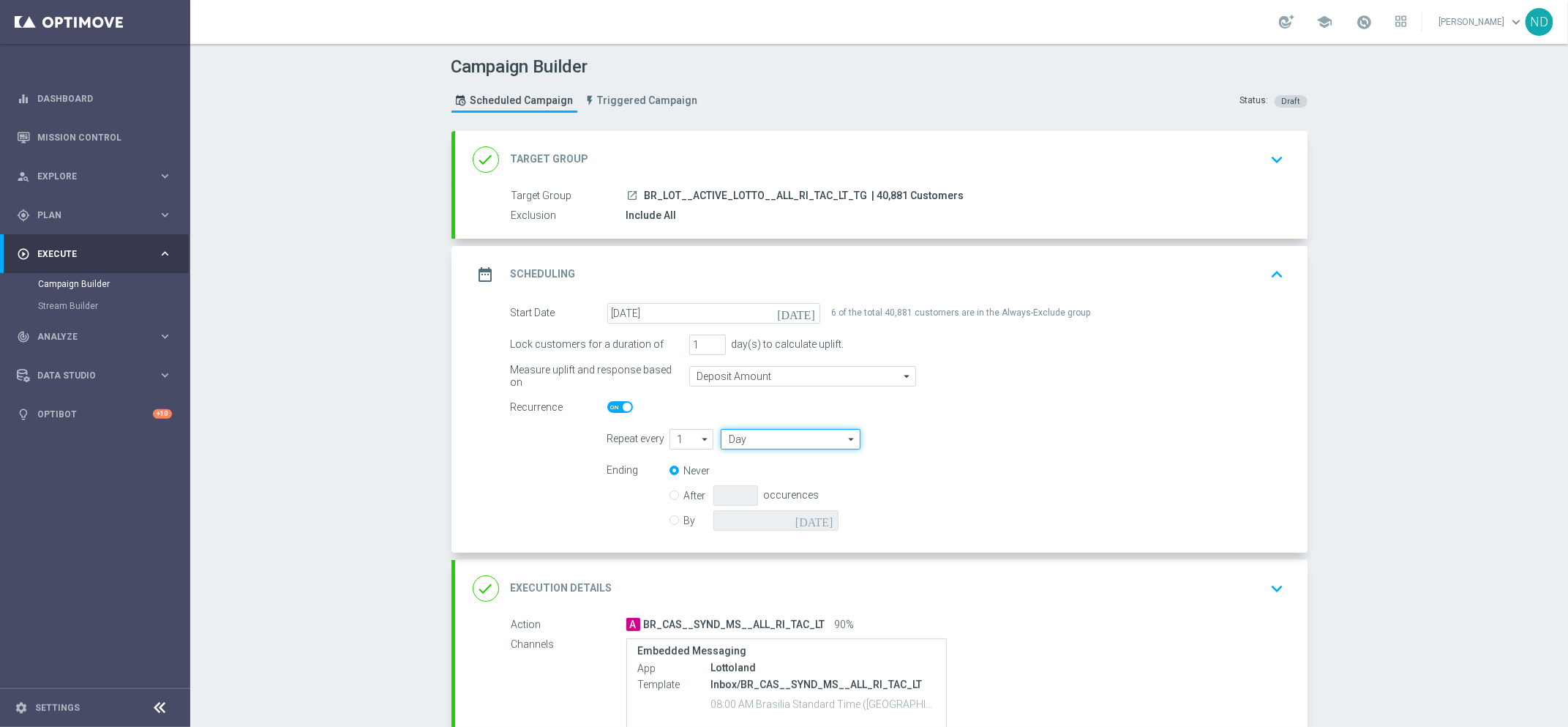
click at [822, 441] on input "Day" at bounding box center [790, 438] width 139 height 20
click at [796, 477] on div "Week" at bounding box center [784, 482] width 127 height 20
type input "Week"
click at [1032, 442] on input "checkbox" at bounding box center [1041, 438] width 22 height 19
click at [1033, 442] on input "checkbox" at bounding box center [1041, 438] width 22 height 19
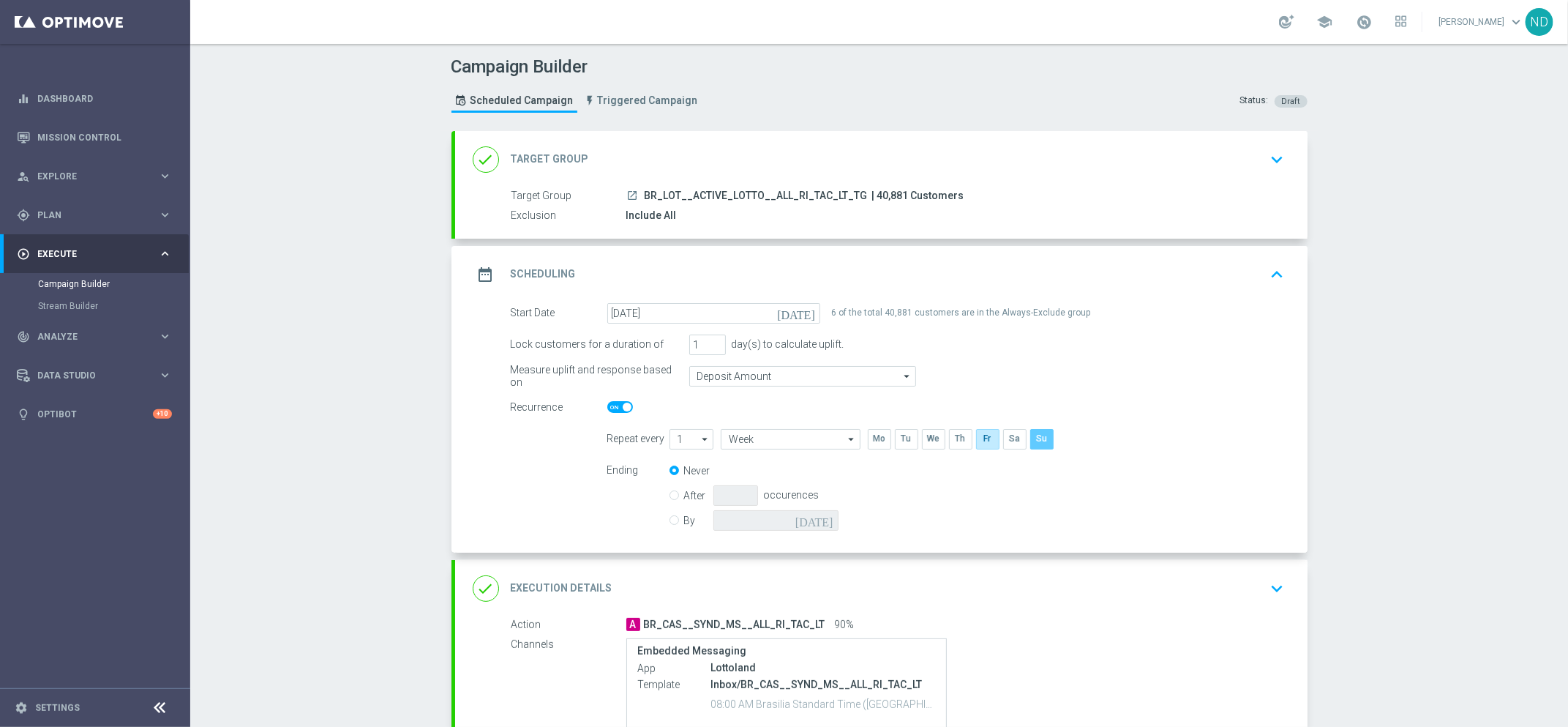
checkbox input "false"
click at [1280, 273] on button "keyboard_arrow_up" at bounding box center [1278, 274] width 25 height 28
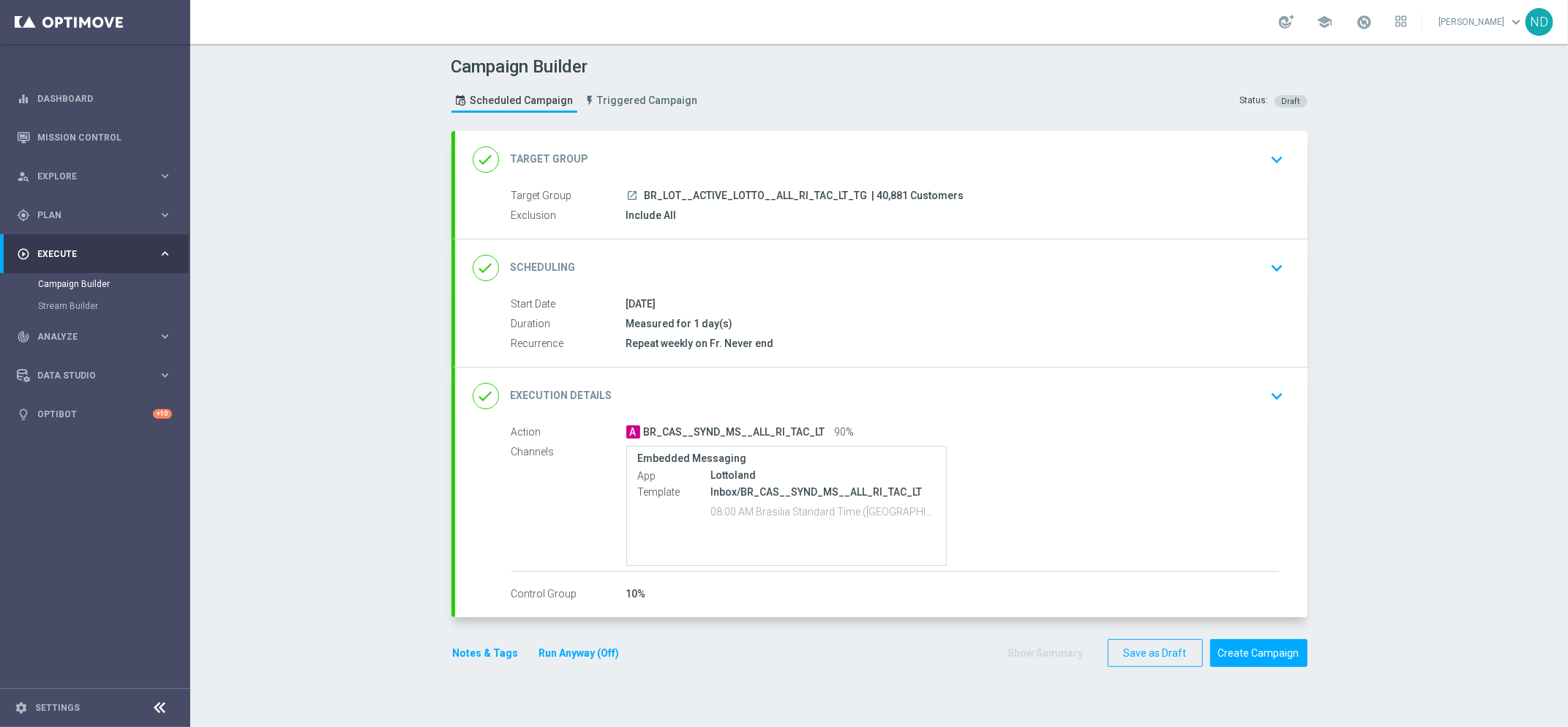
click at [1272, 382] on button "keyboard_arrow_down" at bounding box center [1278, 396] width 25 height 28
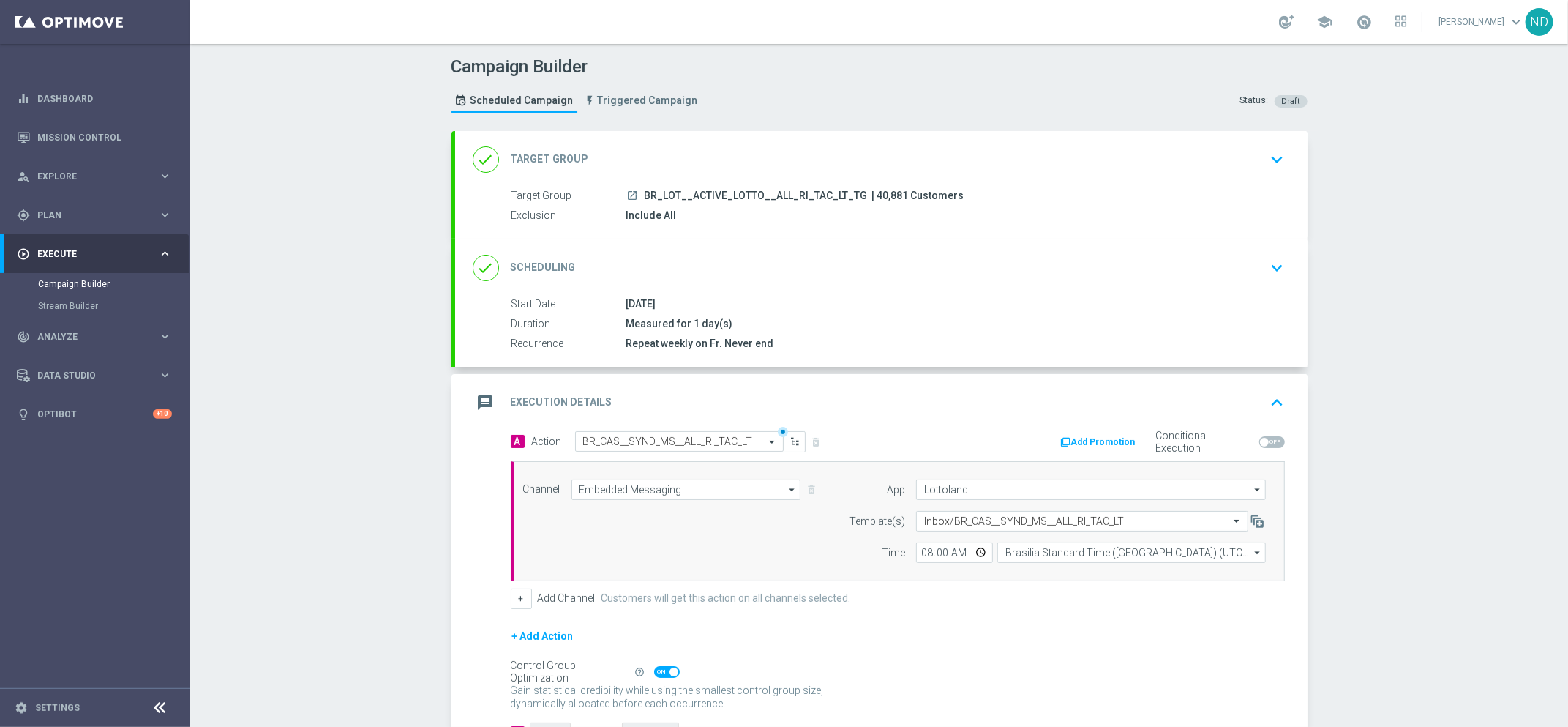
click at [1276, 402] on icon "keyboard_arrow_up" at bounding box center [1278, 403] width 22 height 22
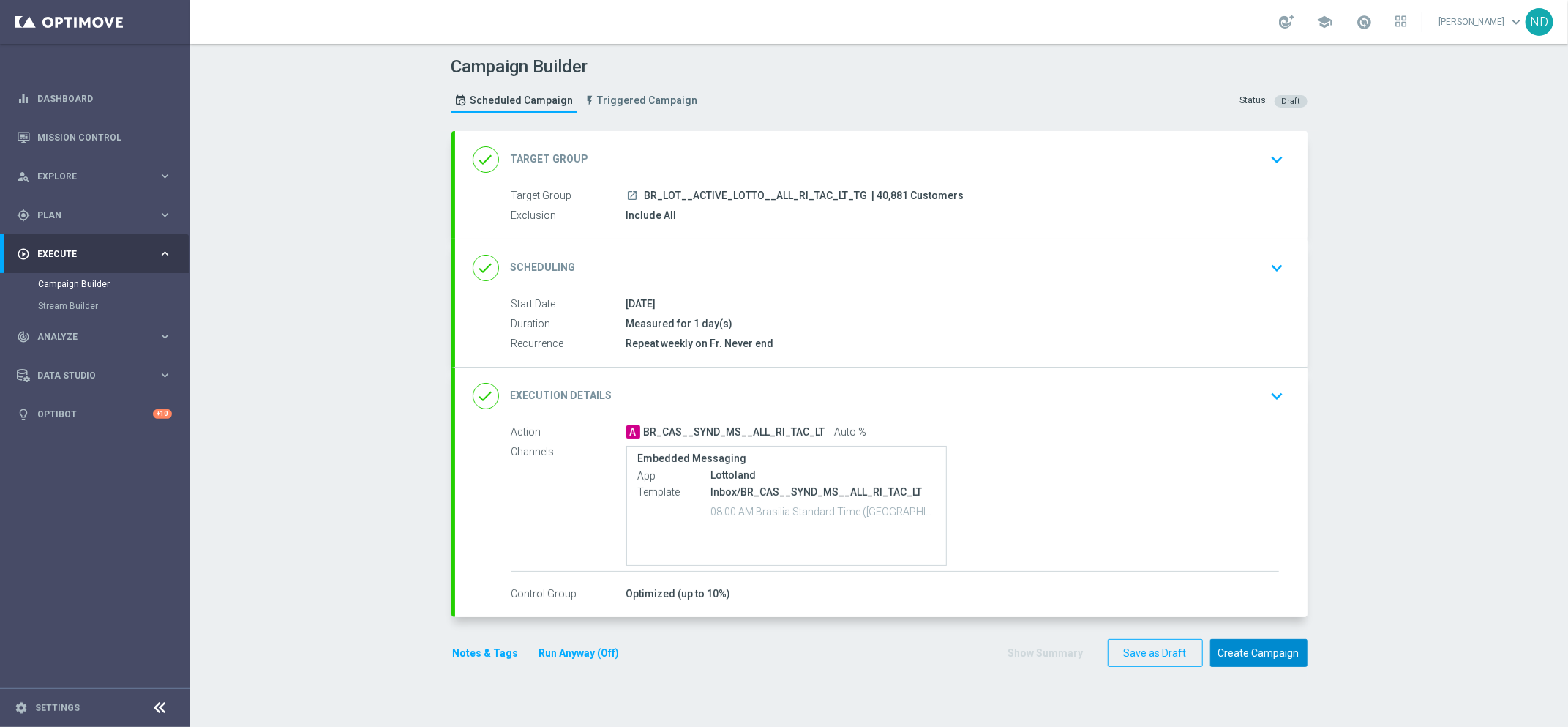
click at [1252, 650] on button "Create Campaign" at bounding box center [1259, 654] width 97 height 29
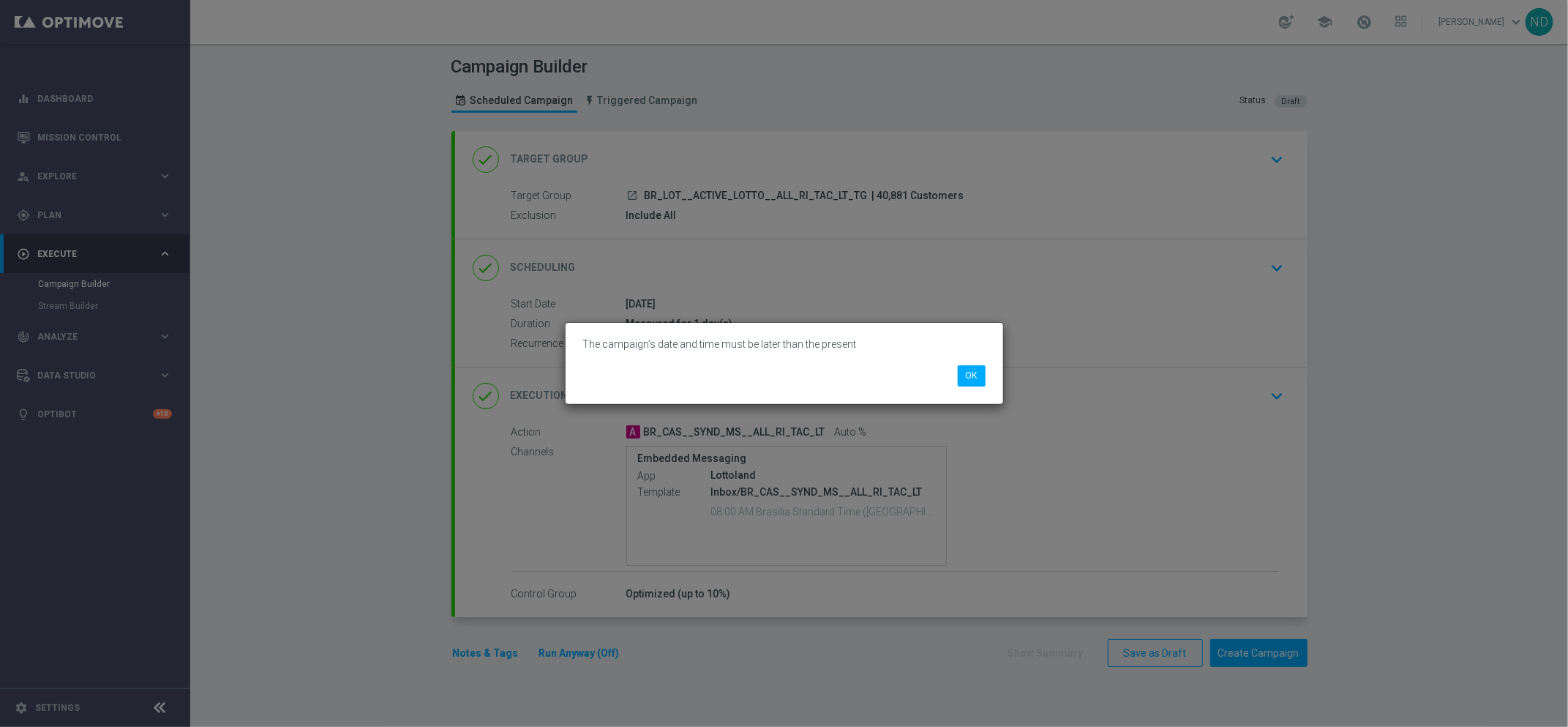
click at [974, 386] on div "The campaign’s date and time must be later than the present OK" at bounding box center [784, 362] width 438 height 80
click at [973, 379] on button "OK" at bounding box center [972, 375] width 28 height 20
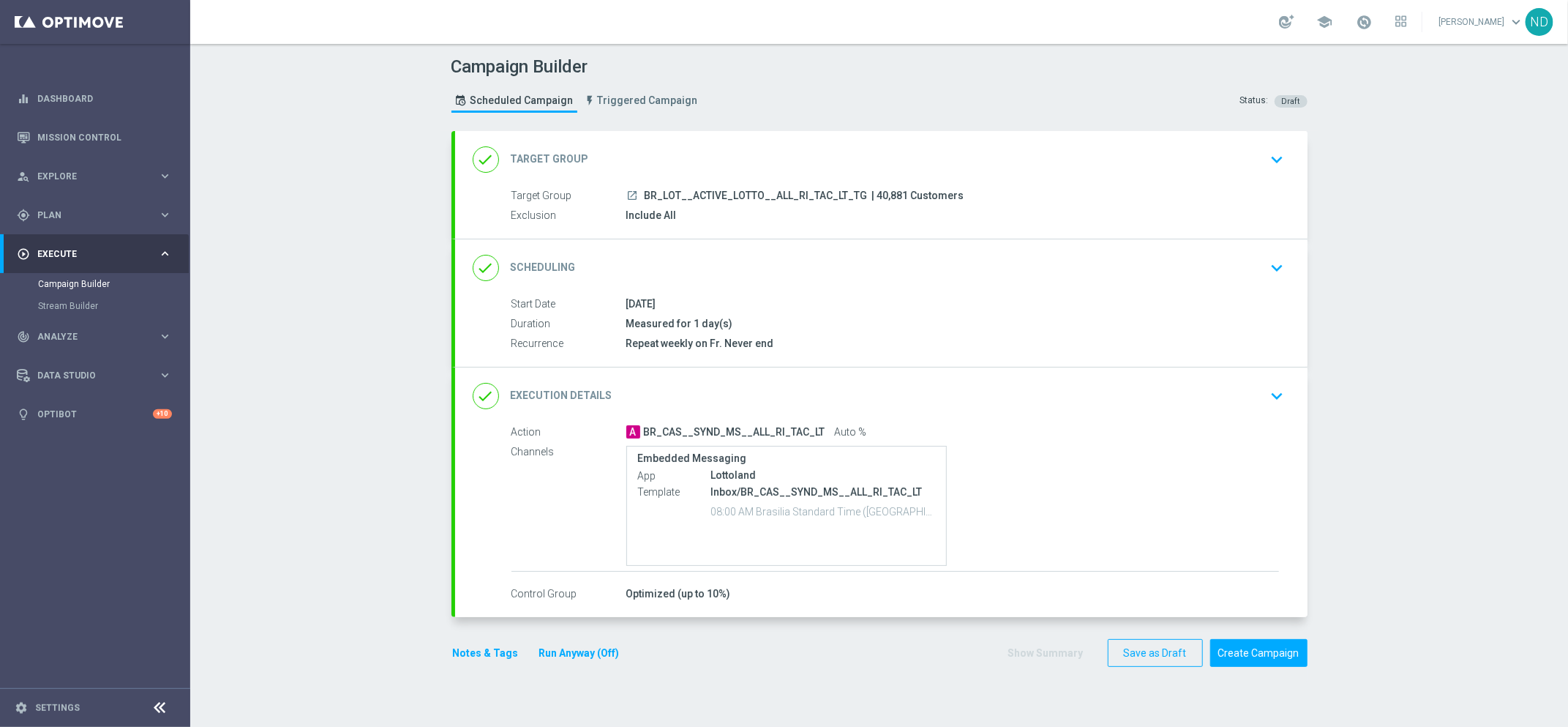
click at [1265, 396] on button "keyboard_arrow_down" at bounding box center [1278, 396] width 25 height 28
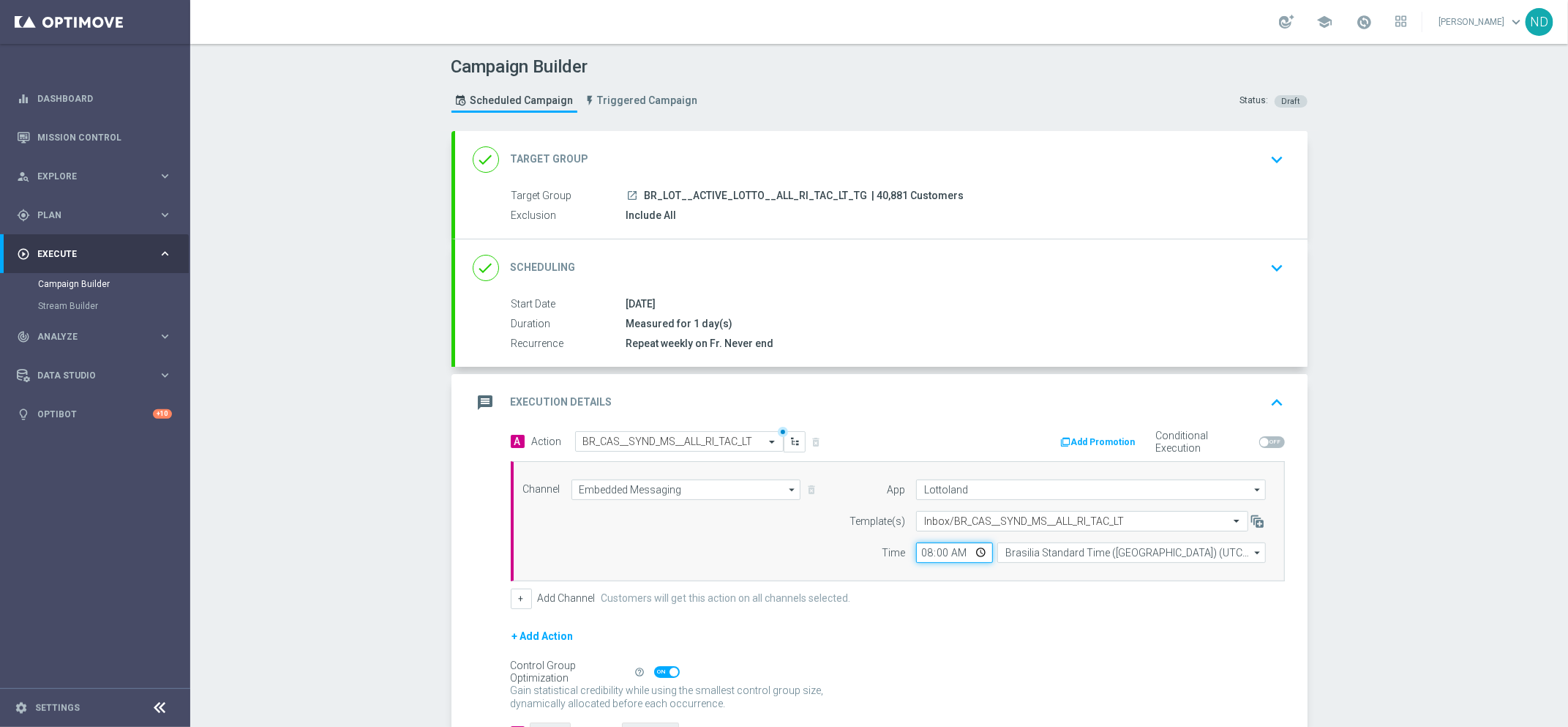
click at [919, 550] on input "08:00" at bounding box center [955, 552] width 77 height 20
type input "10:50"
click at [999, 614] on form "A Action Select action BR_CAS__SYND_MS__ALL_RI_TAC_LT delete_forever Add Promot…" at bounding box center [897, 588] width 774 height 313
click at [1275, 394] on icon "keyboard_arrow_up" at bounding box center [1278, 403] width 22 height 22
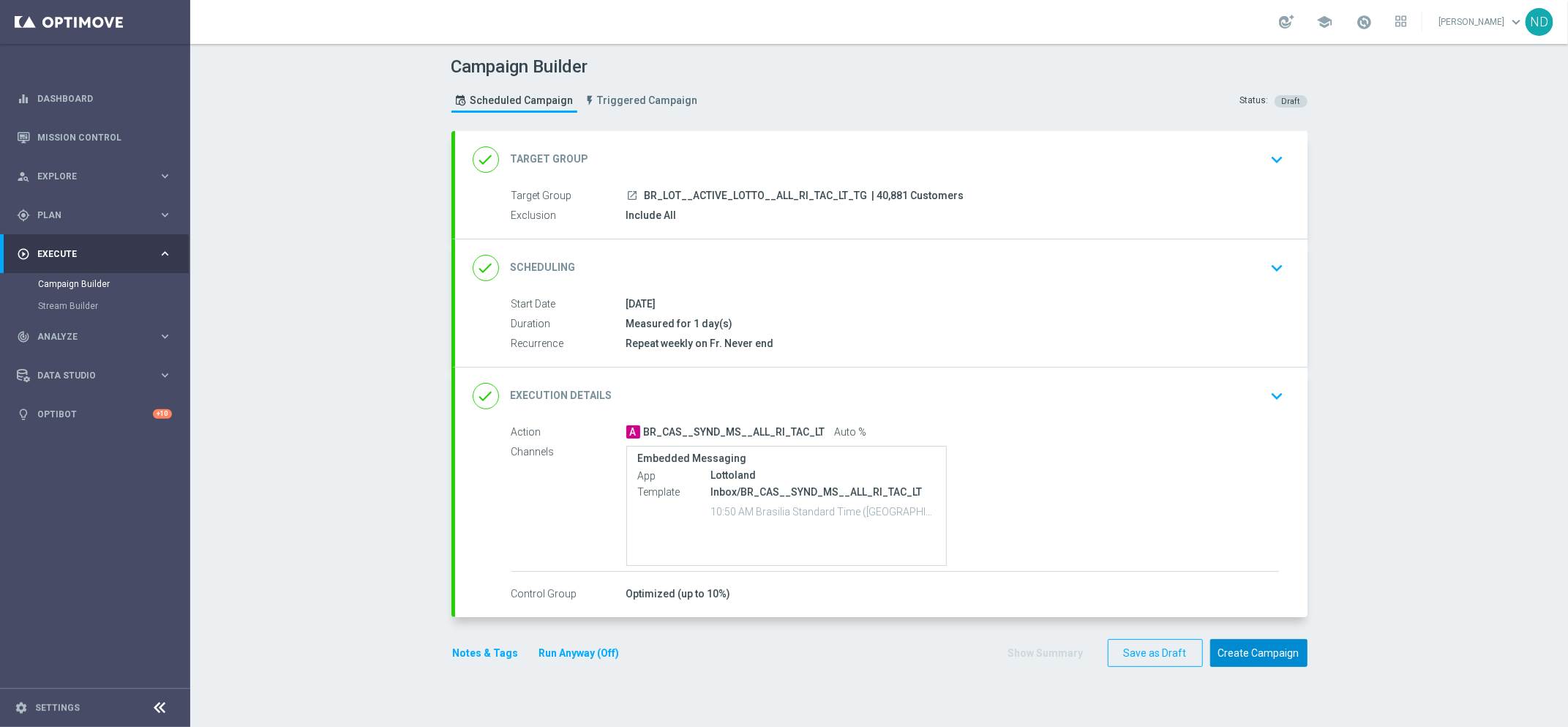
click at [1237, 659] on button "Create Campaign" at bounding box center [1259, 654] width 97 height 29
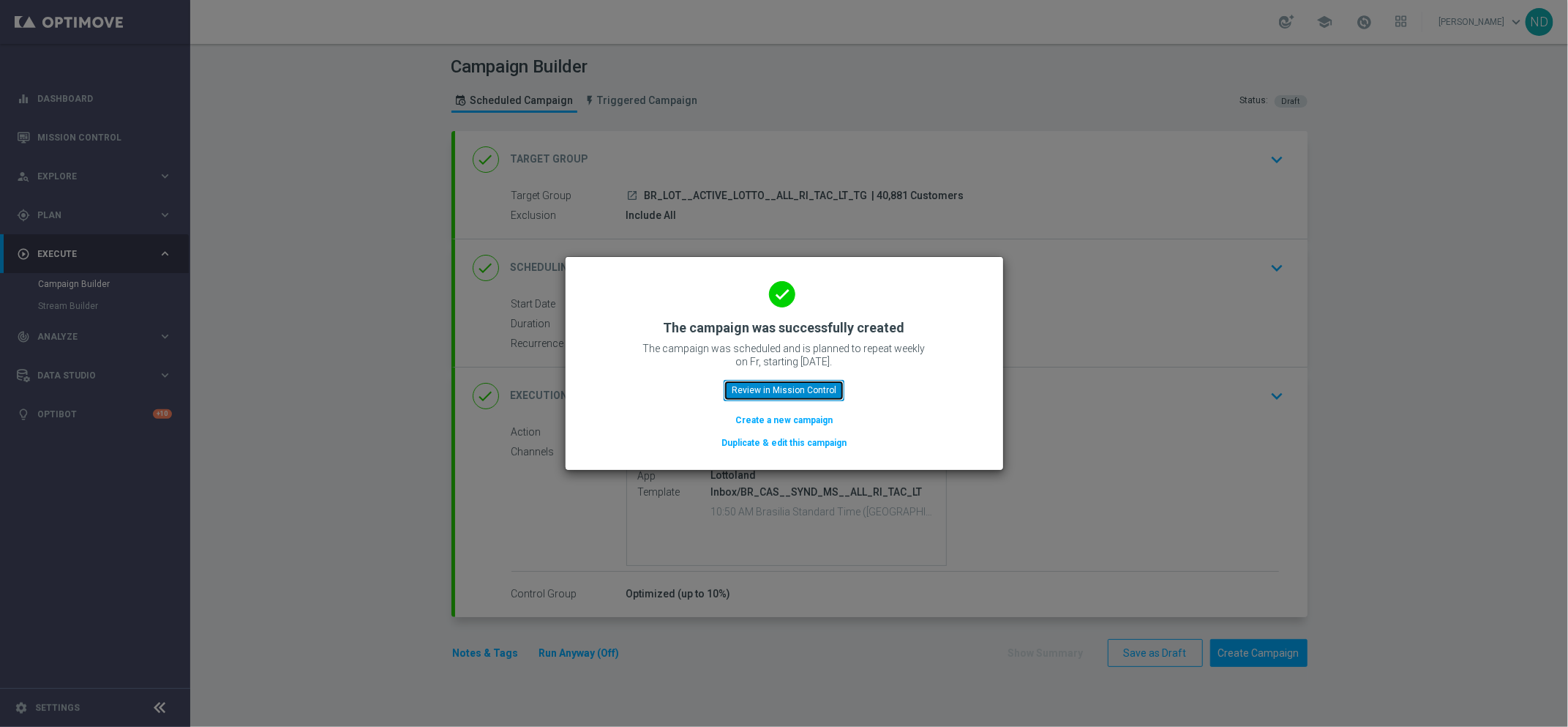
click at [802, 396] on button "Review in Mission Control" at bounding box center [784, 390] width 121 height 20
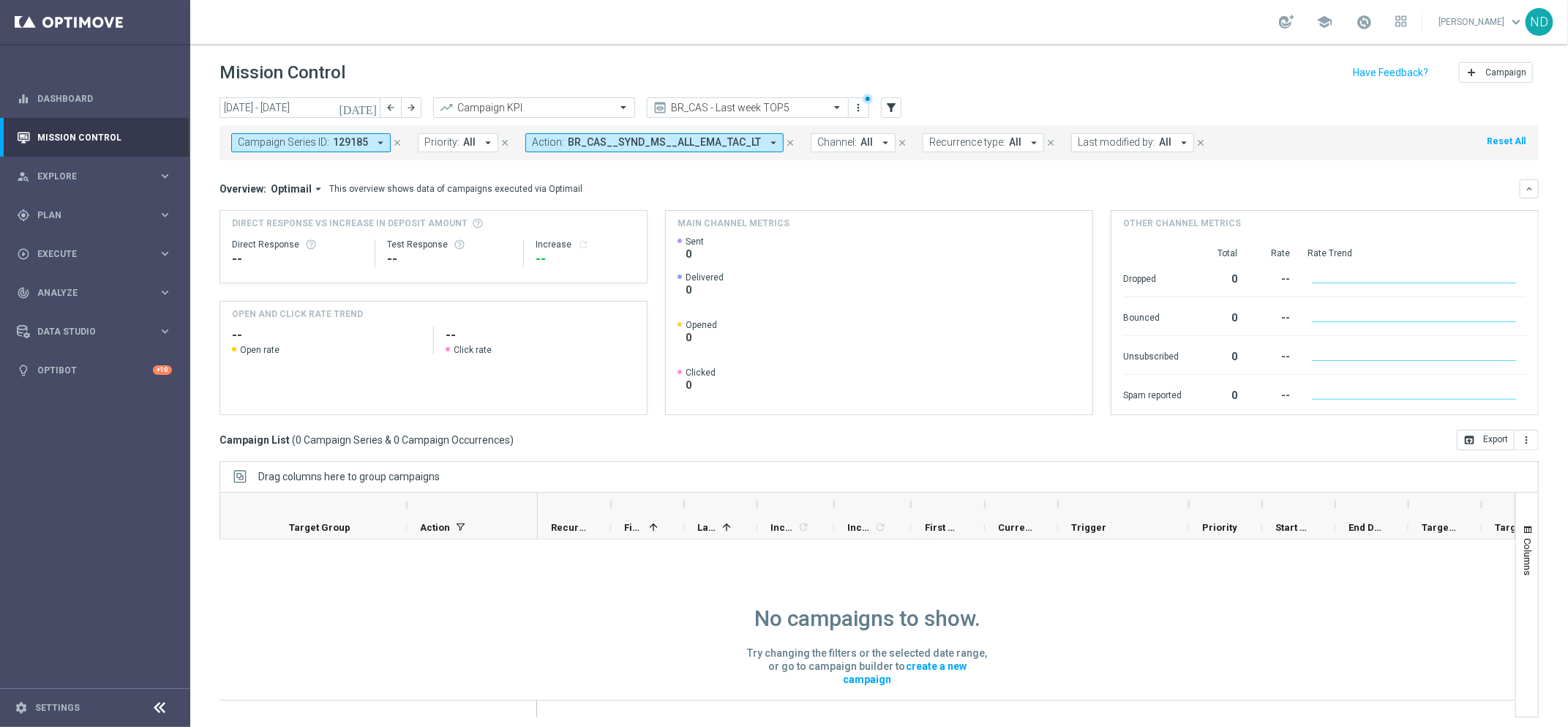
click at [391, 141] on button "close" at bounding box center [398, 143] width 14 height 16
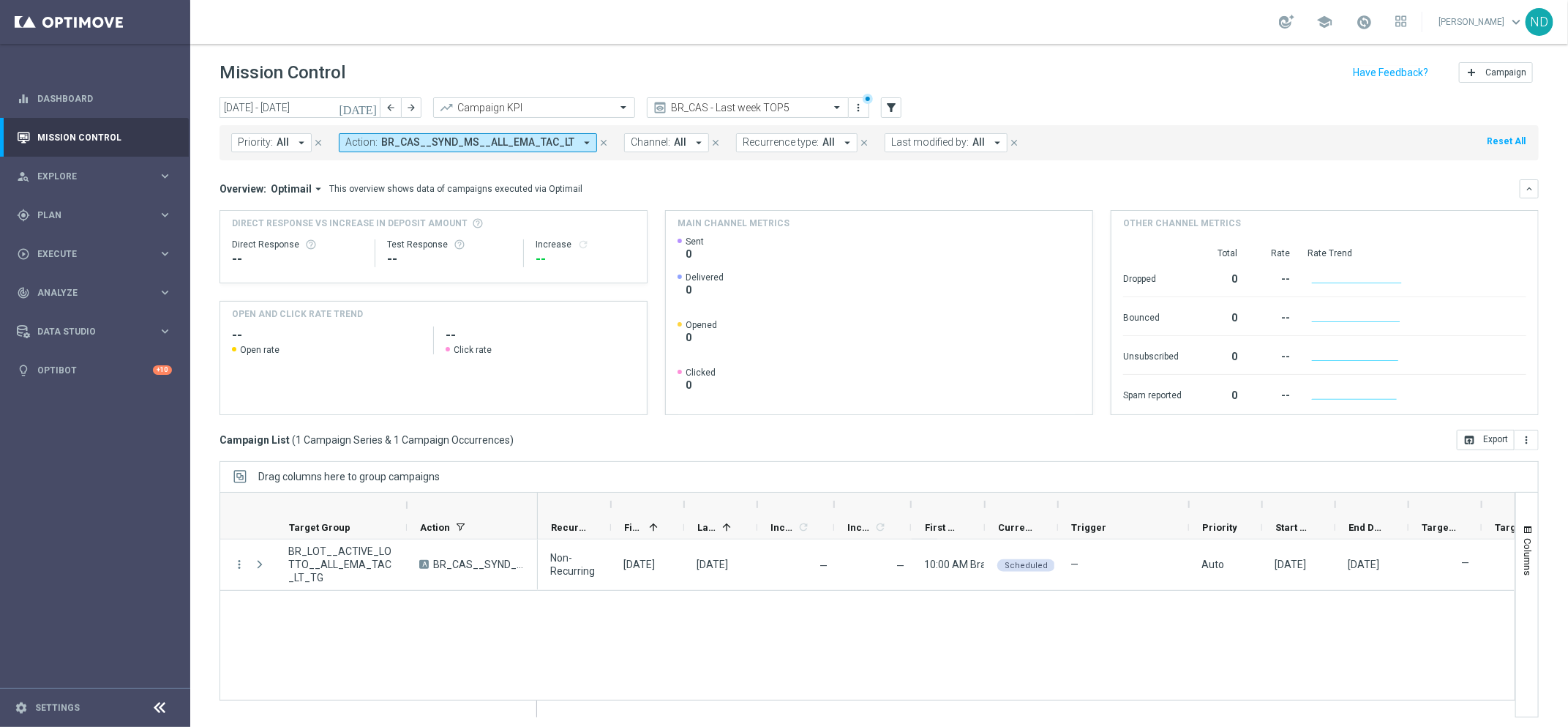
click at [580, 141] on icon "arrow_drop_down" at bounding box center [587, 143] width 14 height 14
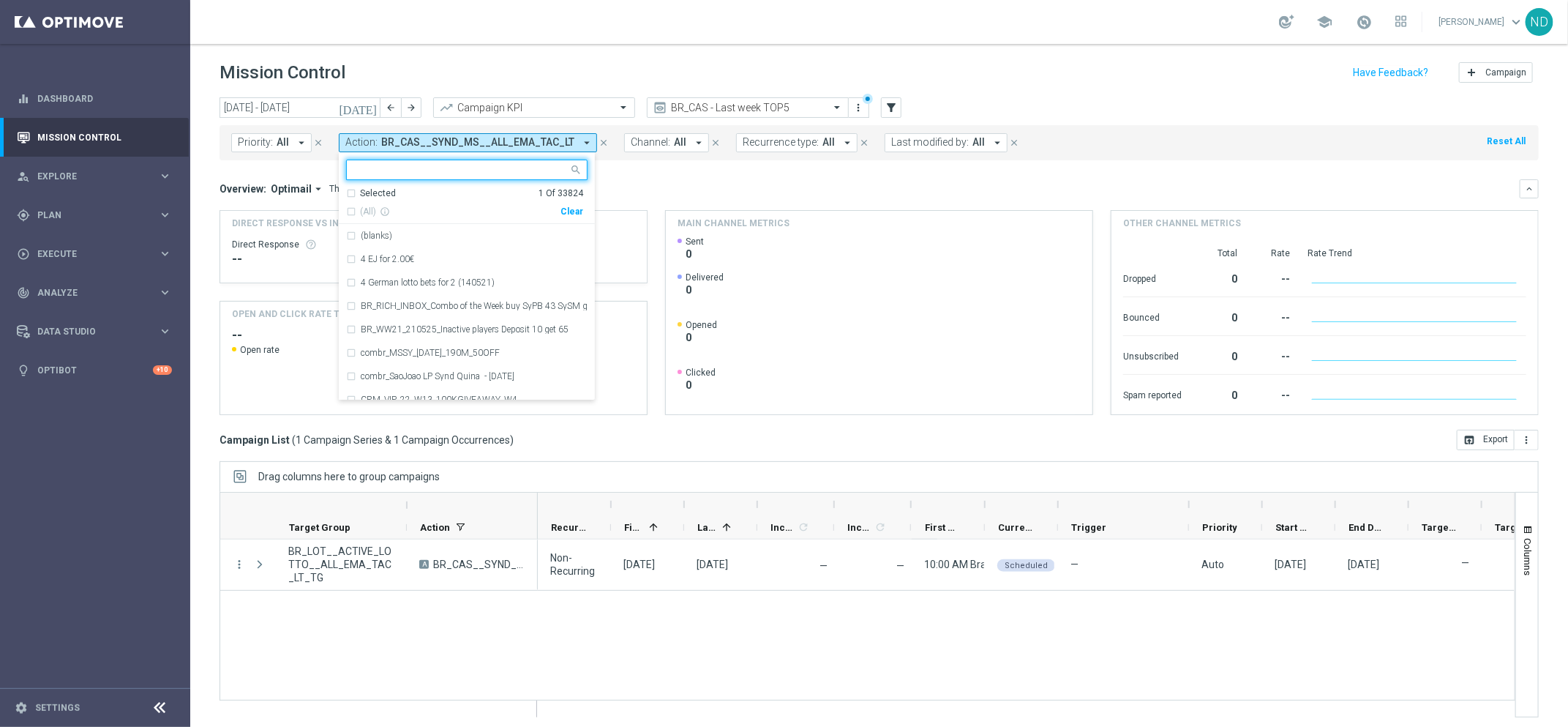
click at [0, 0] on div "Clear" at bounding box center [0, 0] width 0 height 0
click at [509, 166] on input "text" at bounding box center [461, 170] width 214 height 13
paste input "BR_LOT__TURBOLOTTERY__ALL_EMA_T"
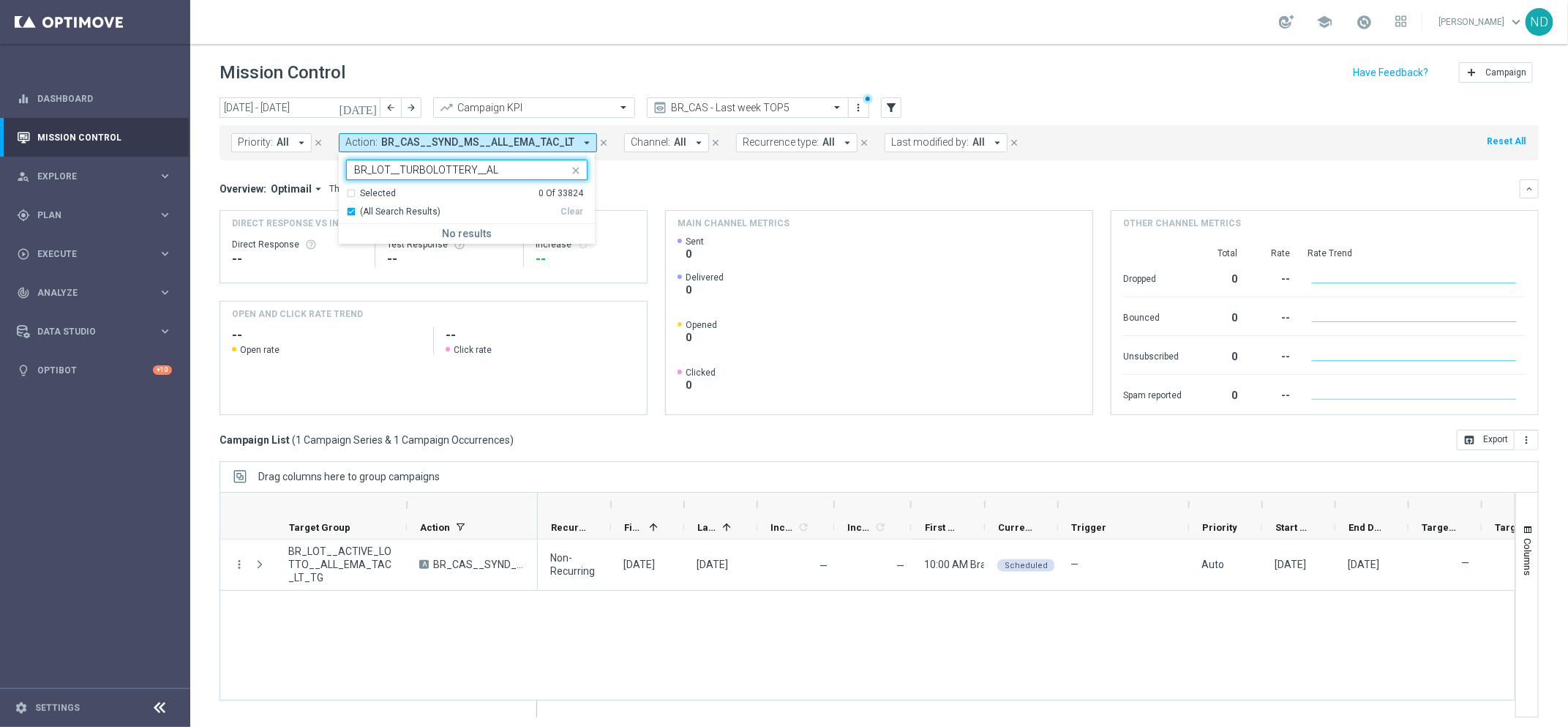
type input "BR_LOT__TURBOLOTTERY__AL"
click at [653, 188] on div "Overview: Optimail arrow_drop_down This overview shows data of campaigns execut…" at bounding box center [870, 189] width 1301 height 14
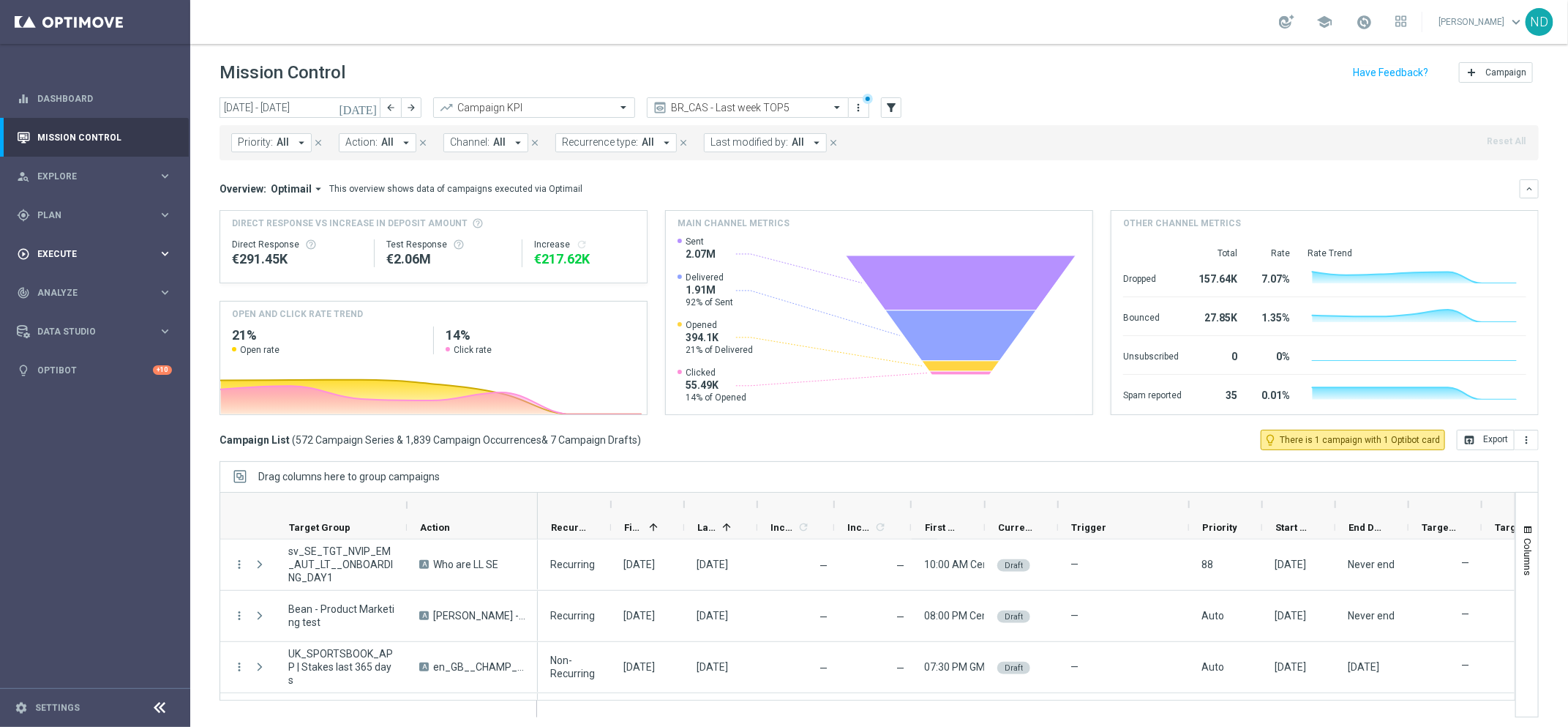
click at [87, 260] on div "play_circle_outline Execute" at bounding box center [87, 254] width 141 height 14
click at [101, 288] on link "Campaign Builder" at bounding box center [95, 284] width 114 height 12
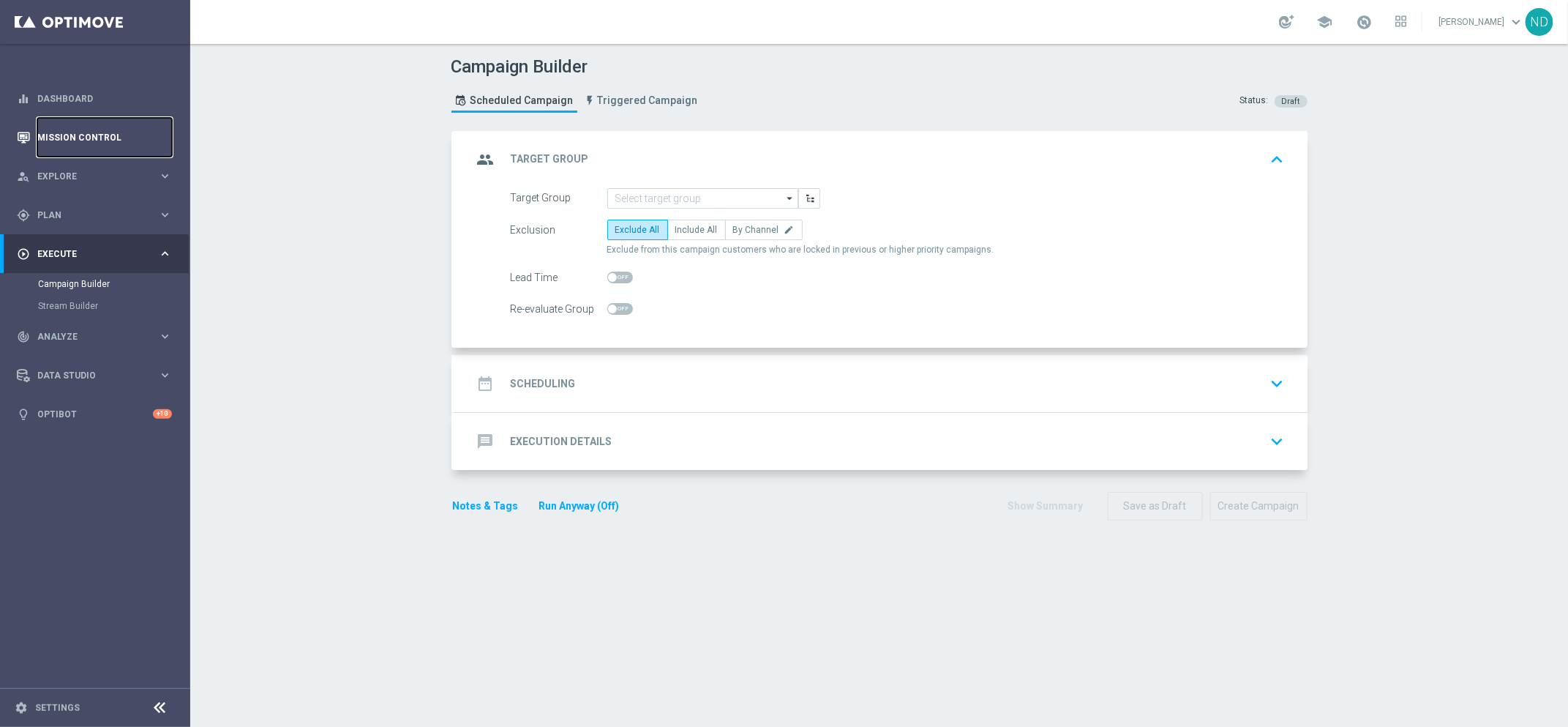
click at [92, 141] on link "Mission Control" at bounding box center [105, 137] width 135 height 39
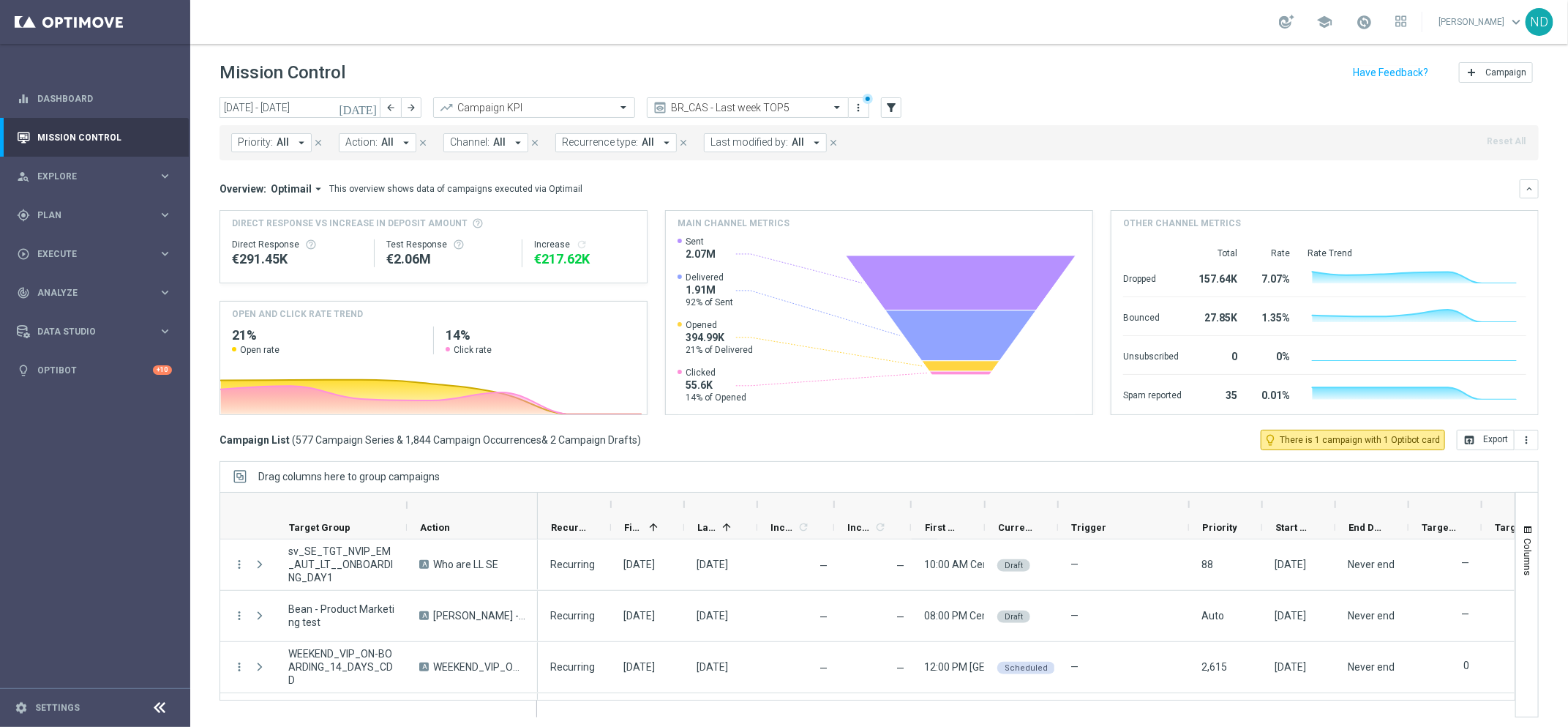
click at [399, 141] on icon "arrow_drop_down" at bounding box center [406, 143] width 14 height 14
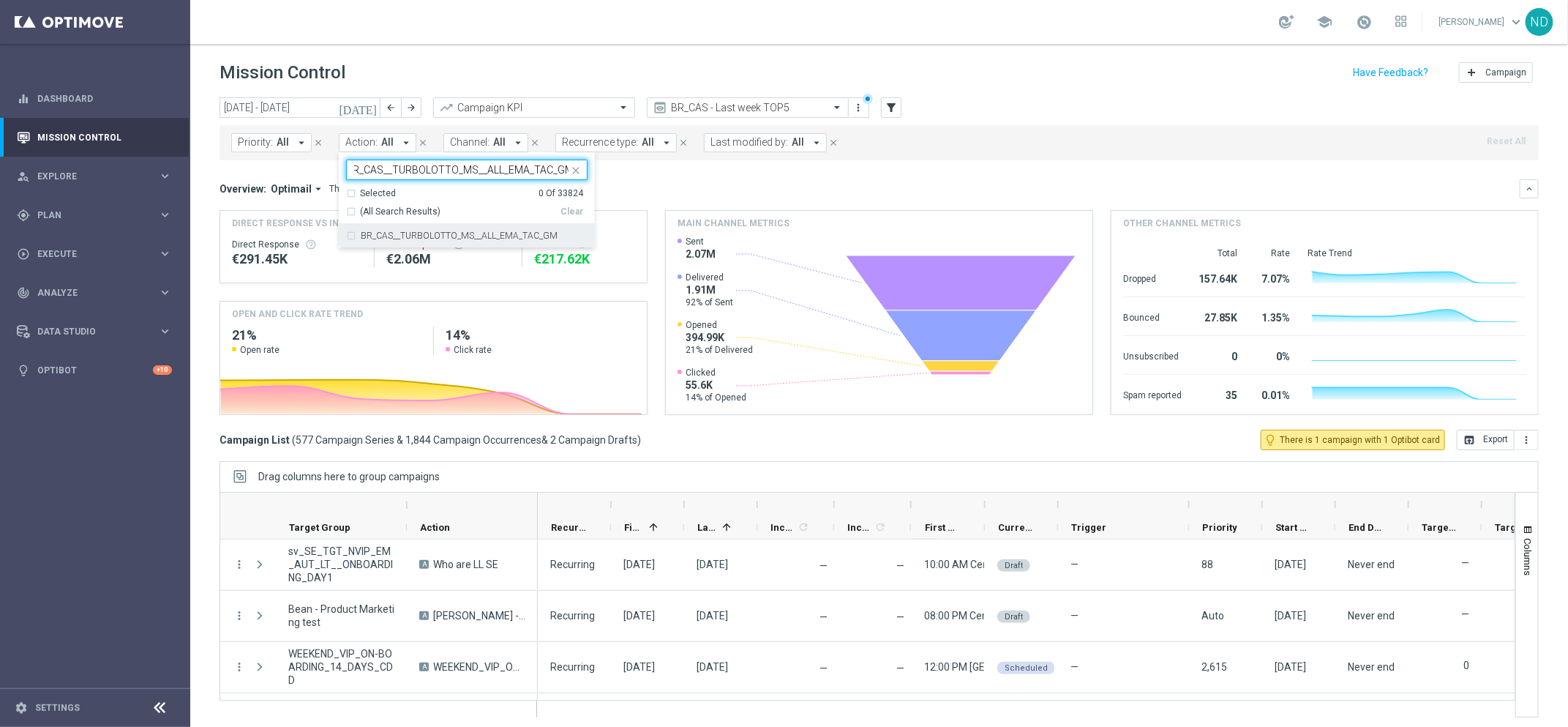
click at [348, 232] on div "BR_CAS__TURBOLOTTO_MS__ALL_EMA_TAC_GM" at bounding box center [467, 236] width 241 height 23
type input "BR_CAS__TURBOLOTTO_MS__ALL_EMA_TAC_GM"
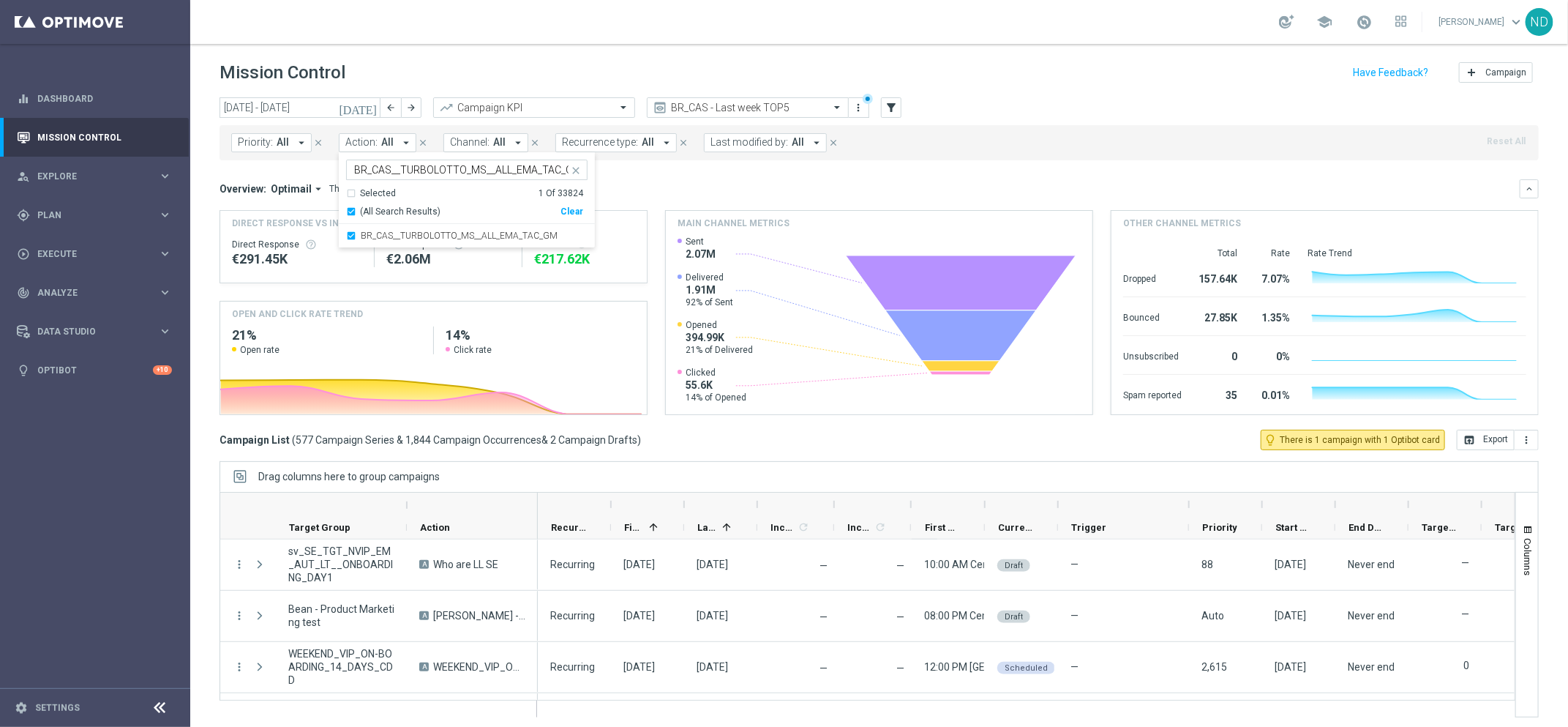
click at [659, 190] on div "Overview: Optimail arrow_drop_down This overview shows data of campaigns execut…" at bounding box center [870, 189] width 1301 height 14
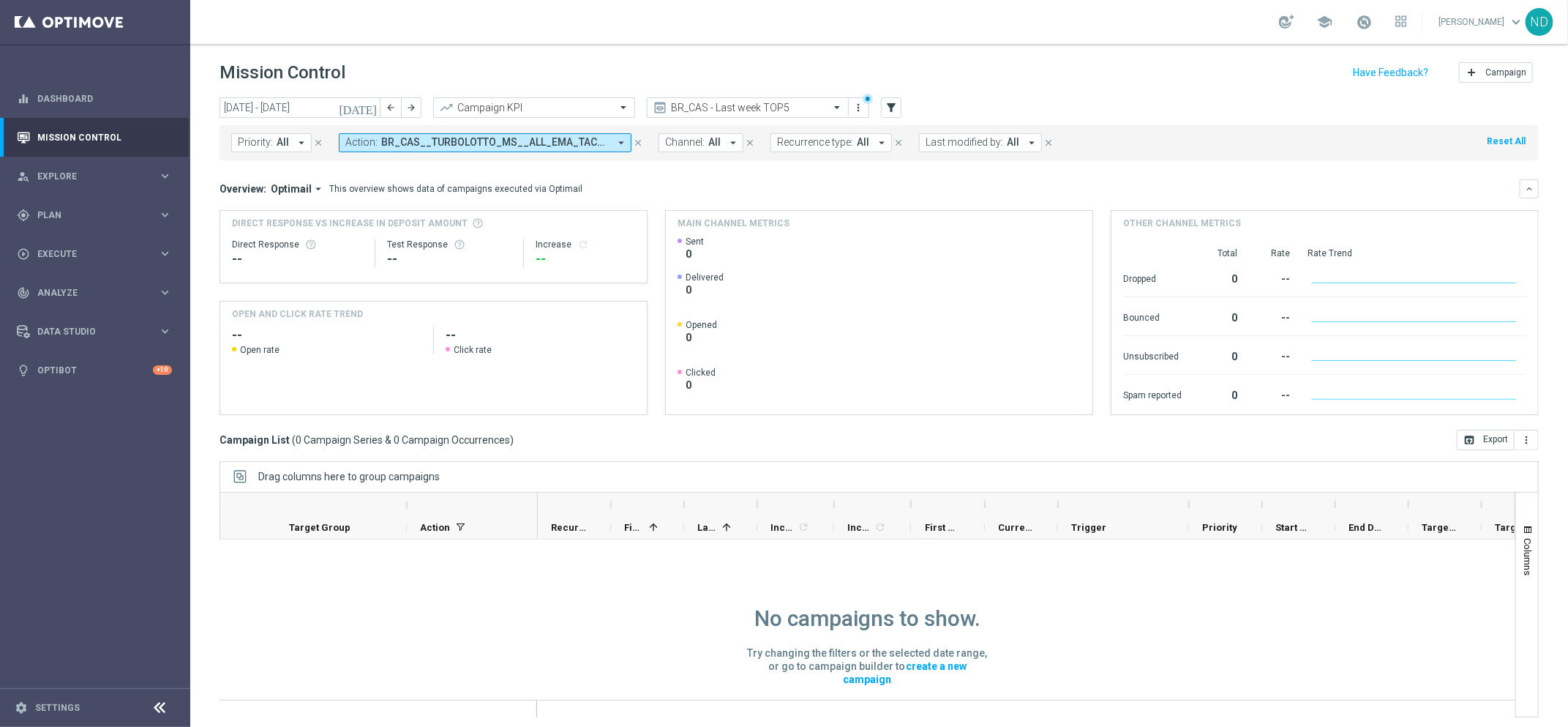
click at [373, 110] on icon "[DATE]" at bounding box center [358, 108] width 40 height 14
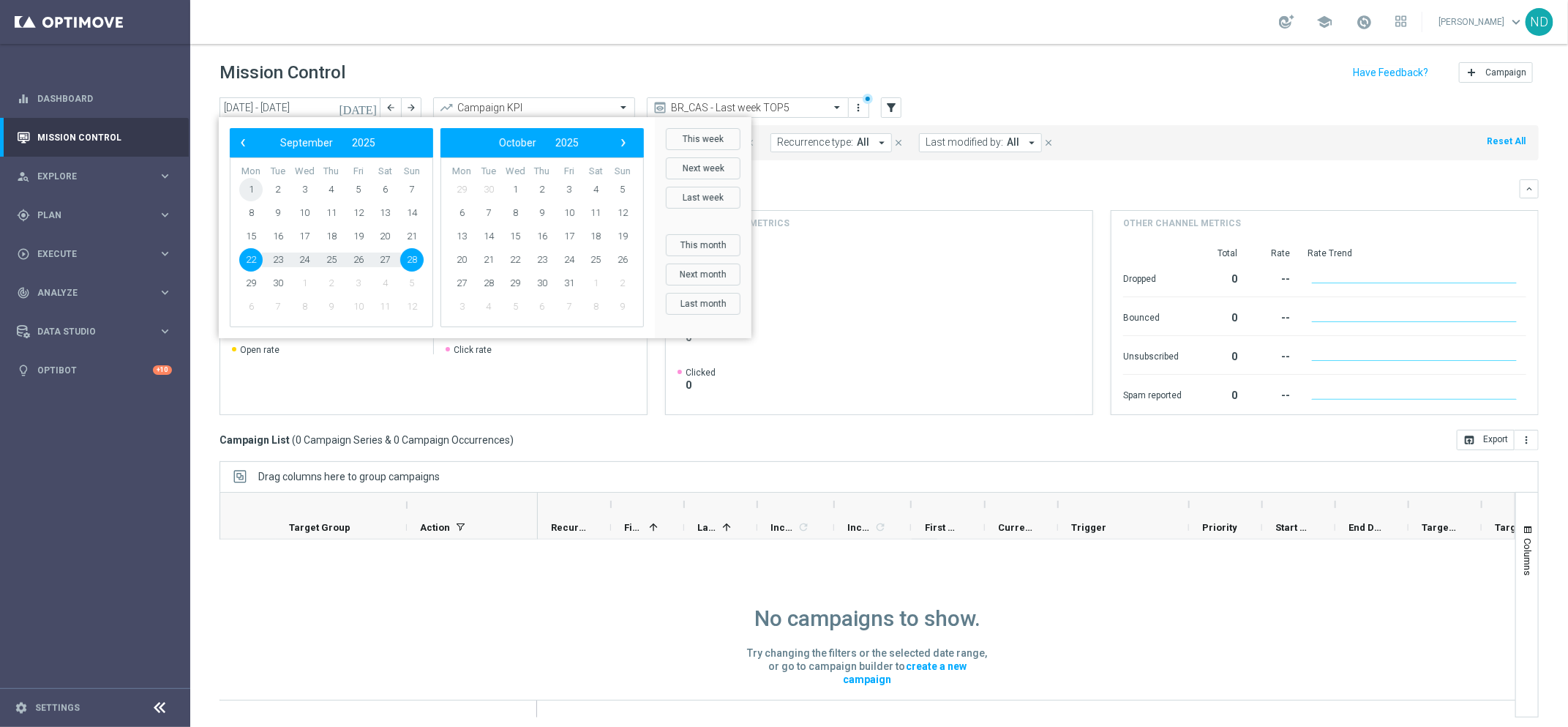
click at [250, 191] on span "1" at bounding box center [251, 189] width 23 height 23
click at [273, 283] on span "30" at bounding box center [278, 283] width 23 height 23
type input "01 Sep 2025 - 30 Sep 2025"
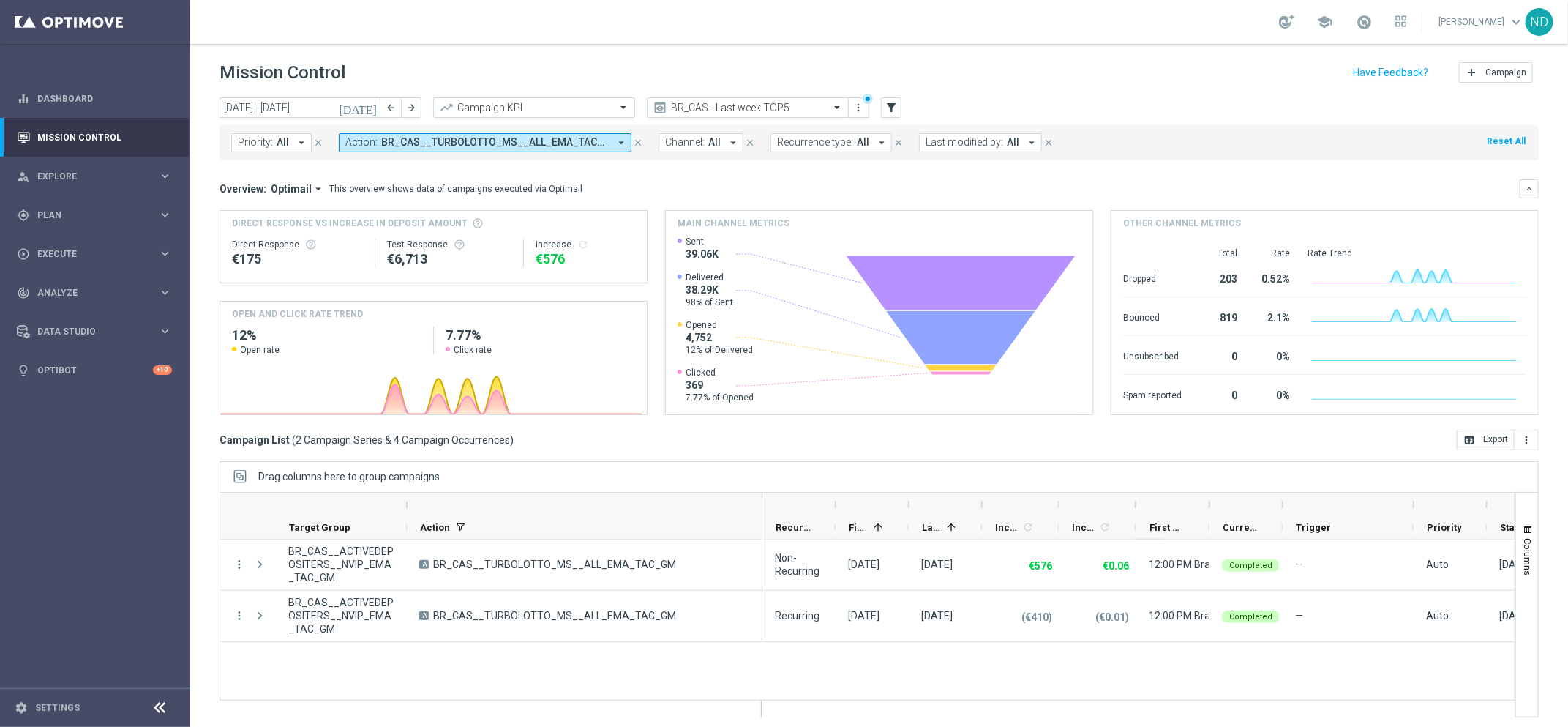
drag, startPoint x: 536, startPoint y: 499, endPoint x: 759, endPoint y: 497, distance: 223.0
click at [759, 497] on div at bounding box center [762, 505] width 6 height 23
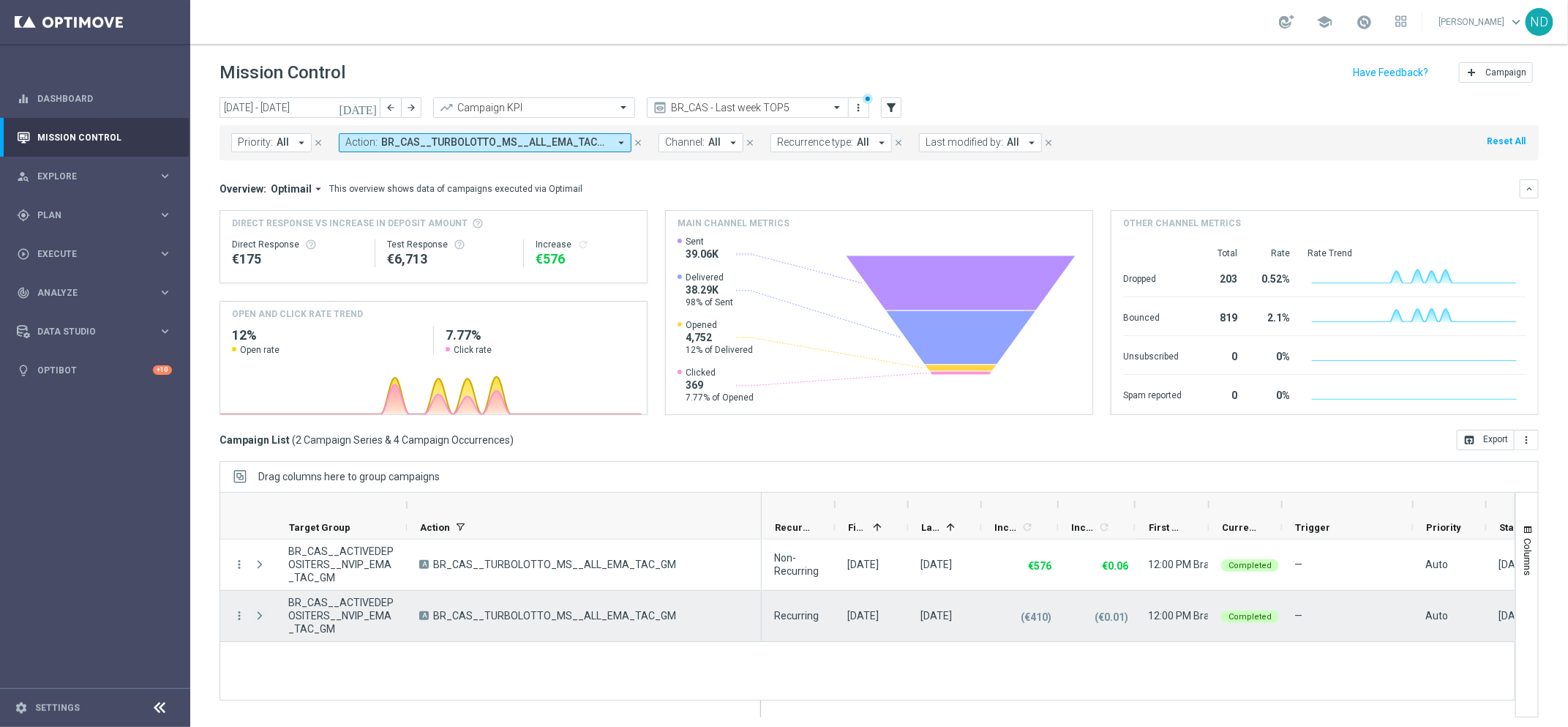
click at [261, 614] on span "Press SPACE to select this row." at bounding box center [260, 616] width 14 height 12
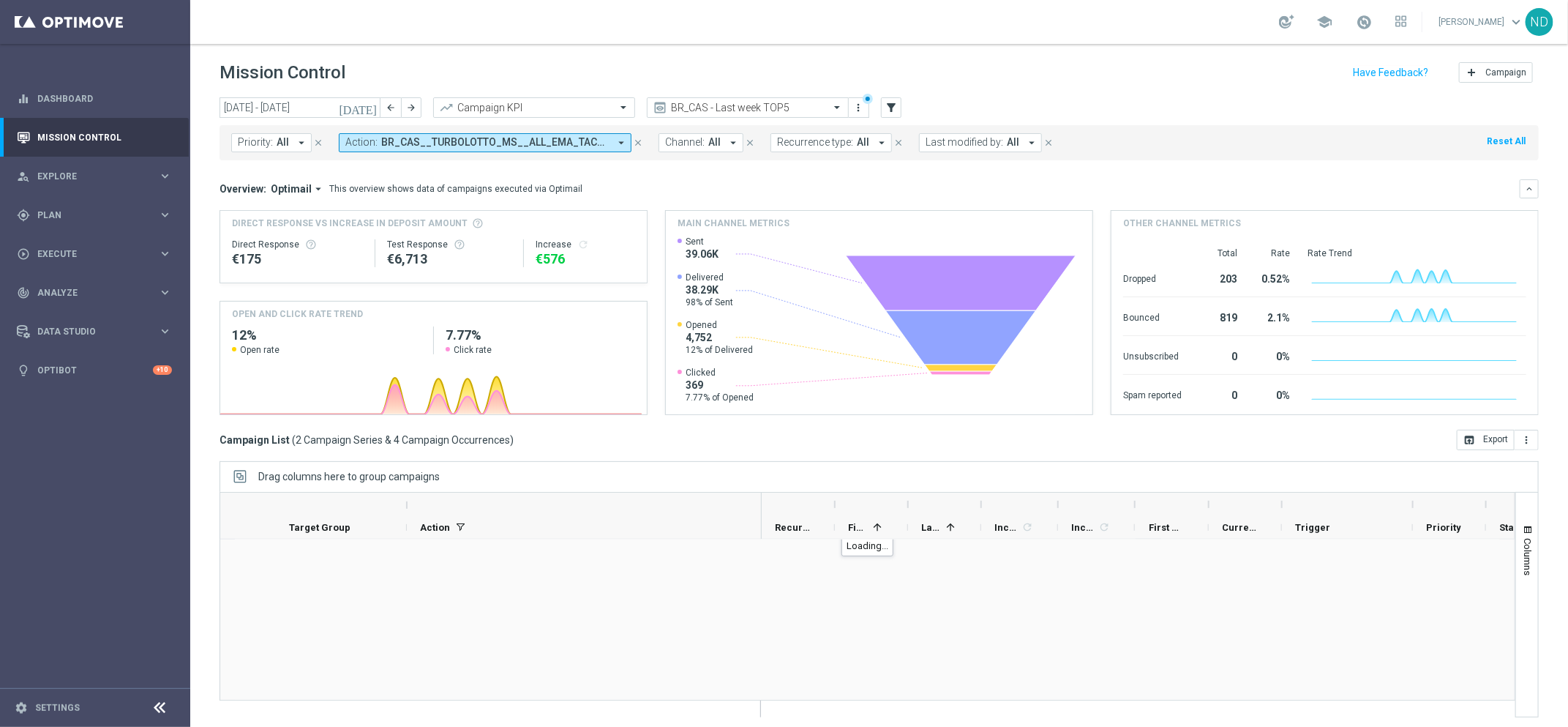
scroll to position [112, 0]
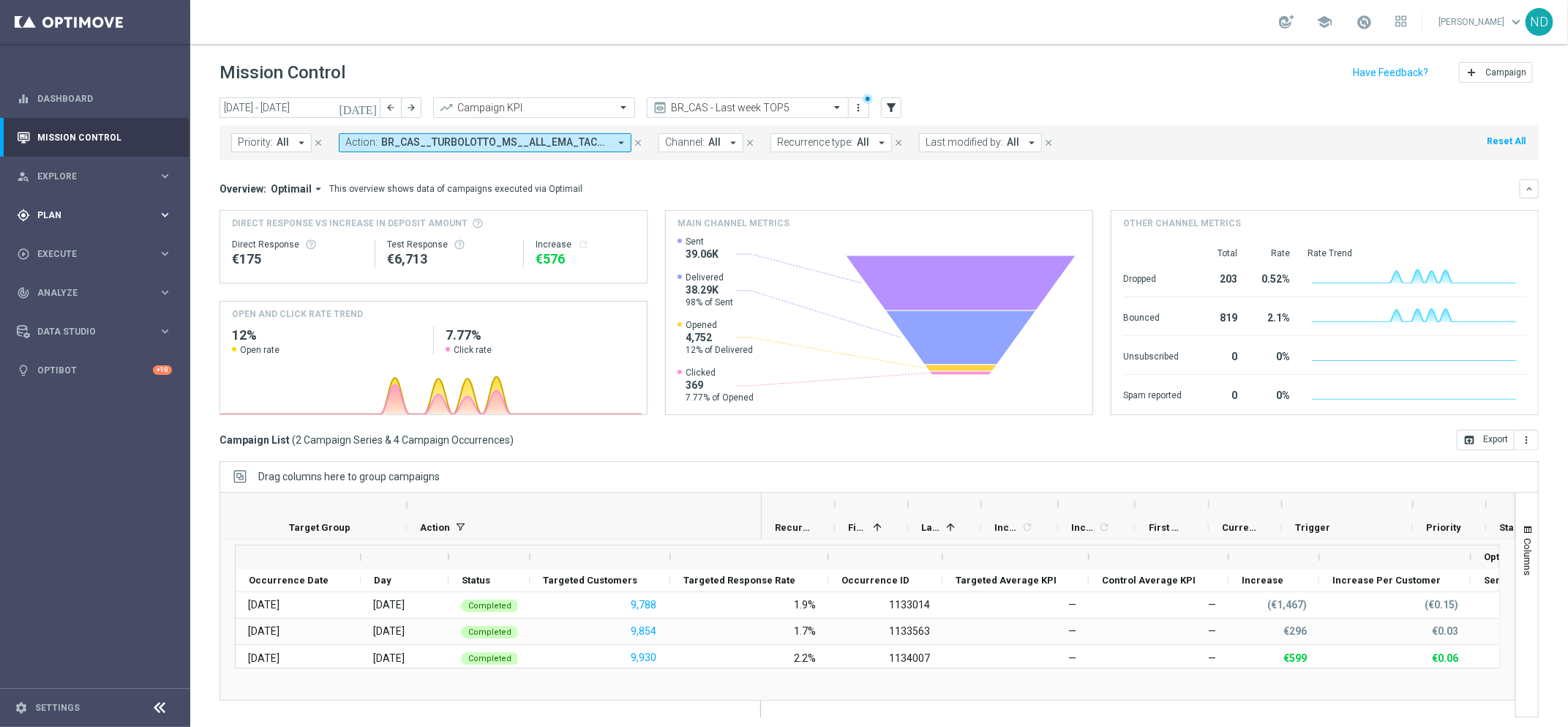
click at [69, 217] on span "Plan" at bounding box center [97, 214] width 121 height 9
click at [65, 379] on div "play_circle_outline Execute" at bounding box center [87, 385] width 141 height 14
click at [88, 276] on div "Campaign Builder" at bounding box center [113, 284] width 151 height 22
click at [90, 282] on link "Campaign Builder" at bounding box center [95, 284] width 114 height 12
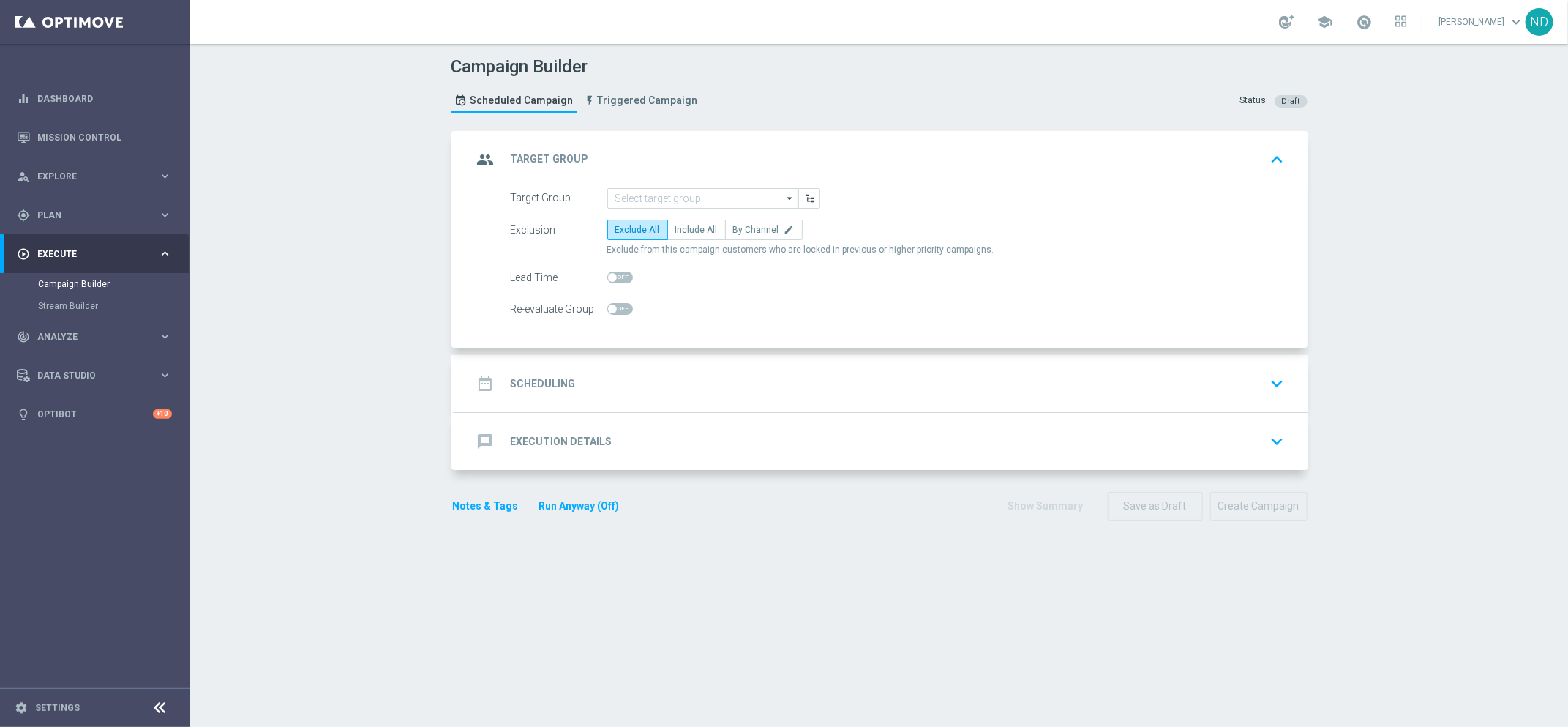
click at [553, 452] on div "message Execution Details" at bounding box center [542, 441] width 140 height 26
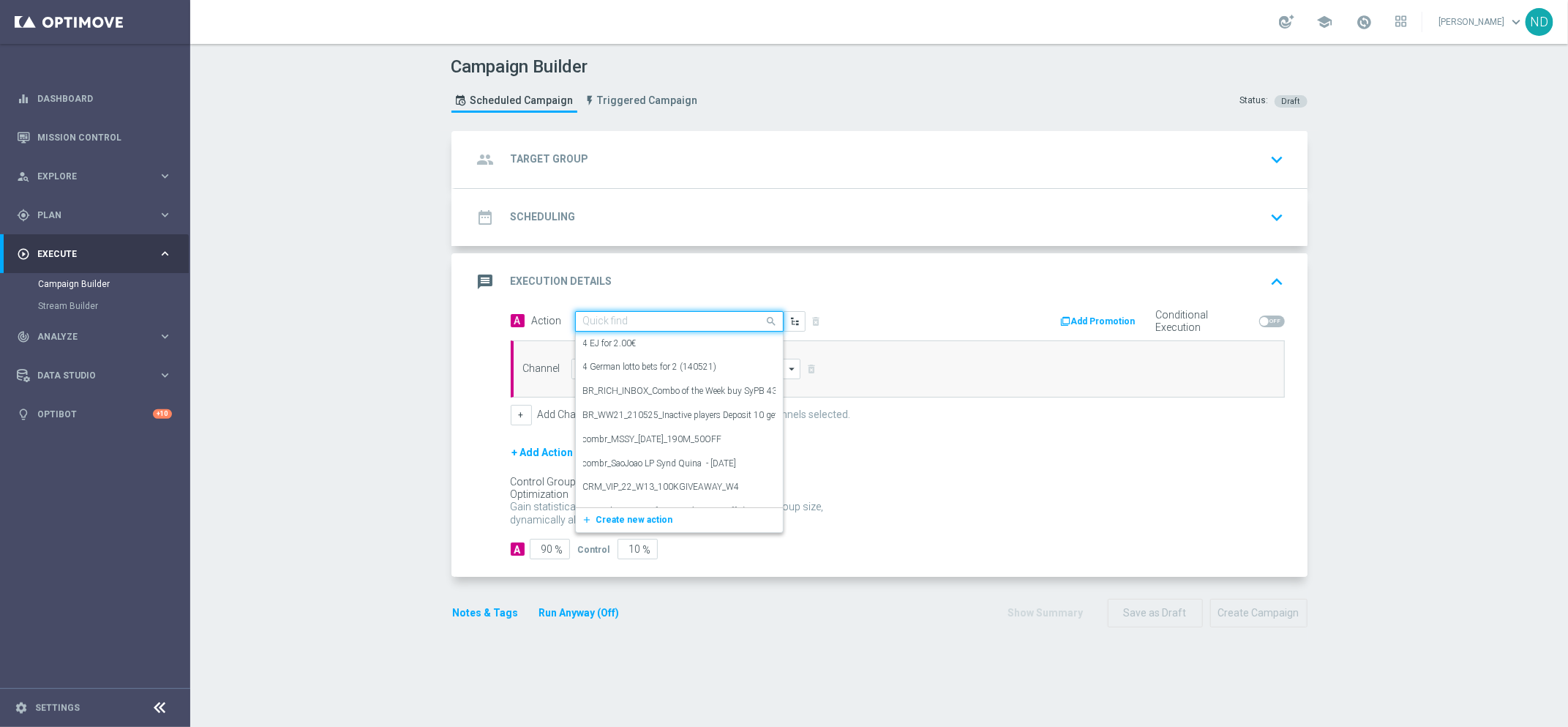
click at [646, 322] on input "text" at bounding box center [665, 322] width 163 height 13
paste input "BR_LOT__TURBOLOTTERY__ALL_EMA_T"
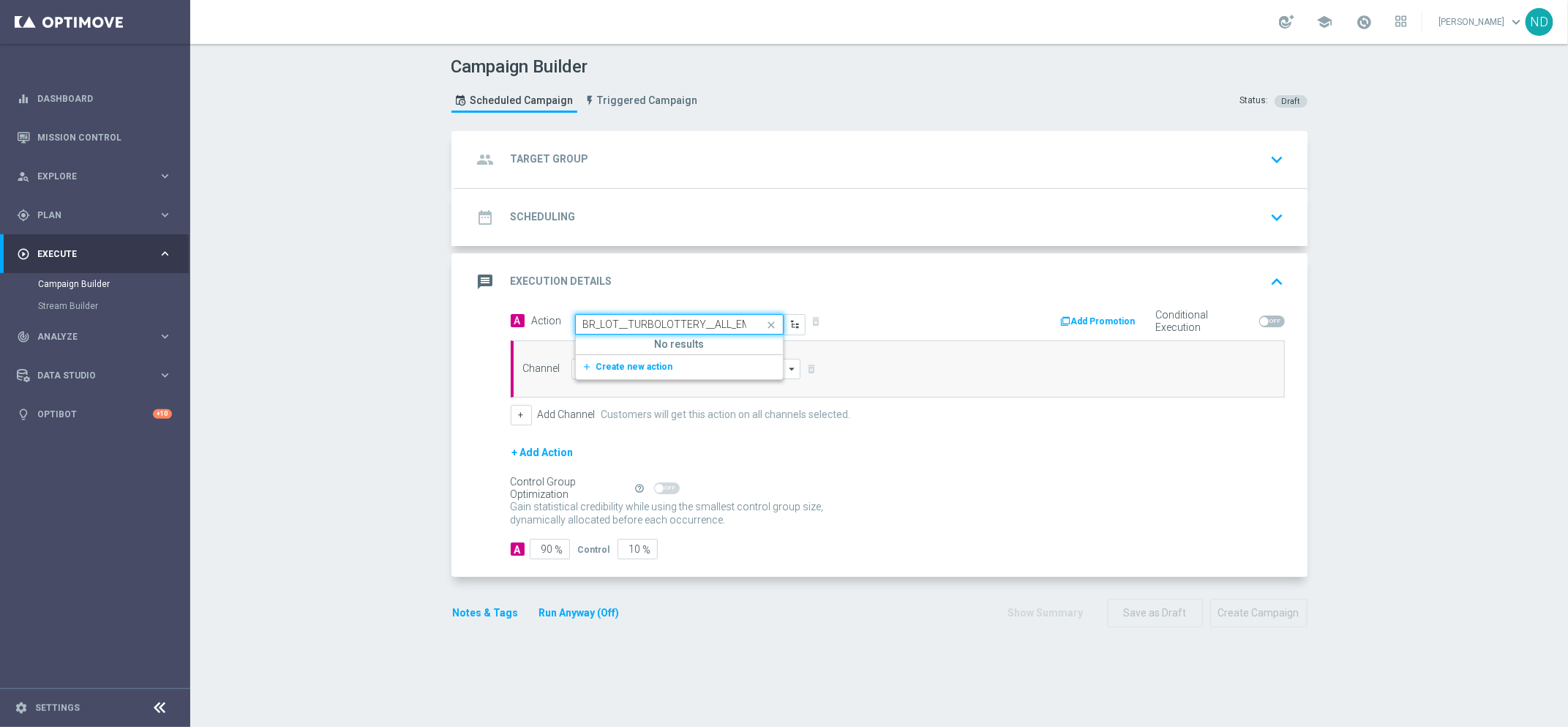
scroll to position [0, 17]
type input "BR_LOT__TURBOLOTTERY__ALL_EMA_T"
click at [726, 316] on div "Quick find BR_LOT__TURBOLOTTERY__ALL_EMA_T" at bounding box center [679, 323] width 208 height 20
click at [744, 322] on div "BR_LOT__TURBOLOTTERY__ALL_EMA_T" at bounding box center [679, 324] width 207 height 13
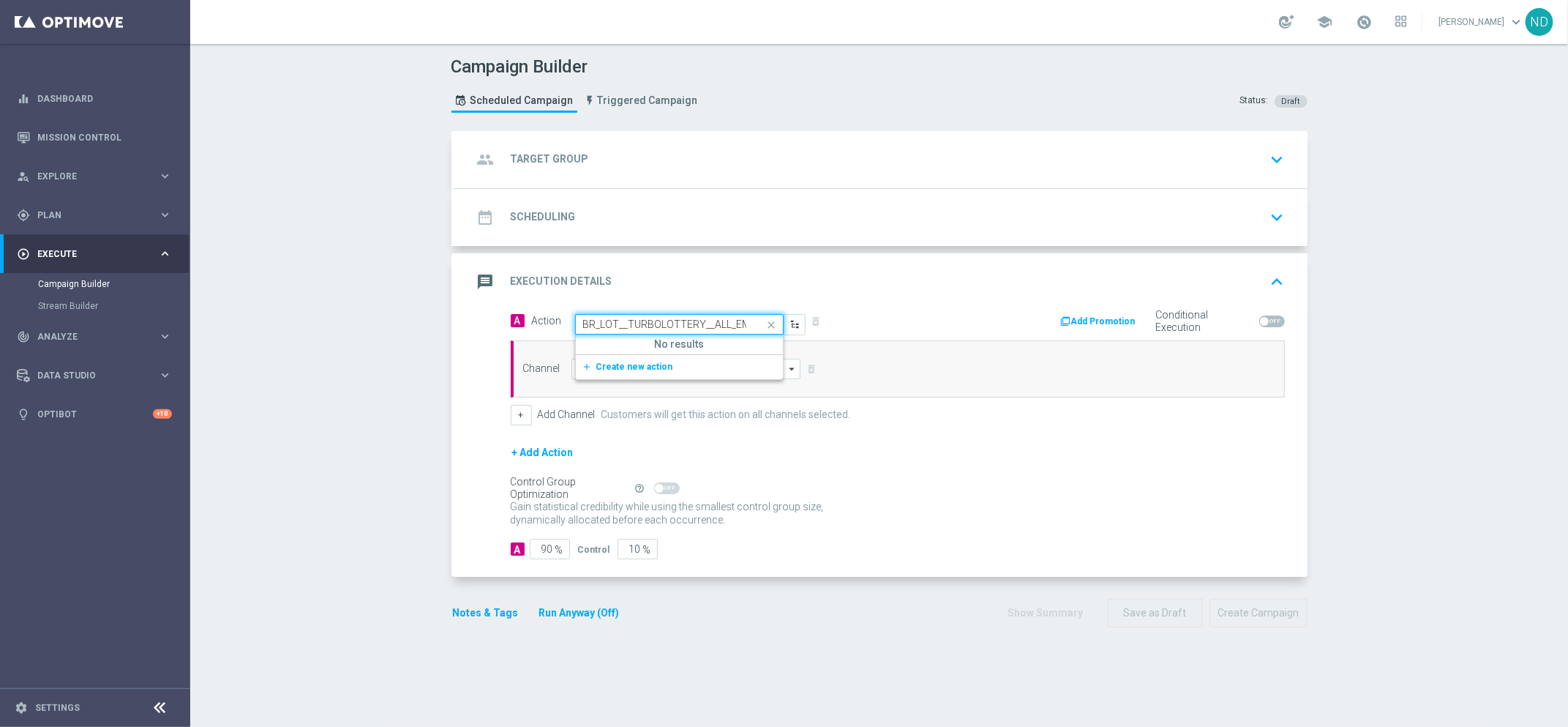
click at [744, 322] on div "BR_LOT__TURBOLOTTERY__ALL_EMA_T" at bounding box center [679, 324] width 207 height 13
click at [696, 325] on input "BR_LOT__TURBOLOTTERY__ALL_EMA_T" at bounding box center [665, 324] width 163 height 13
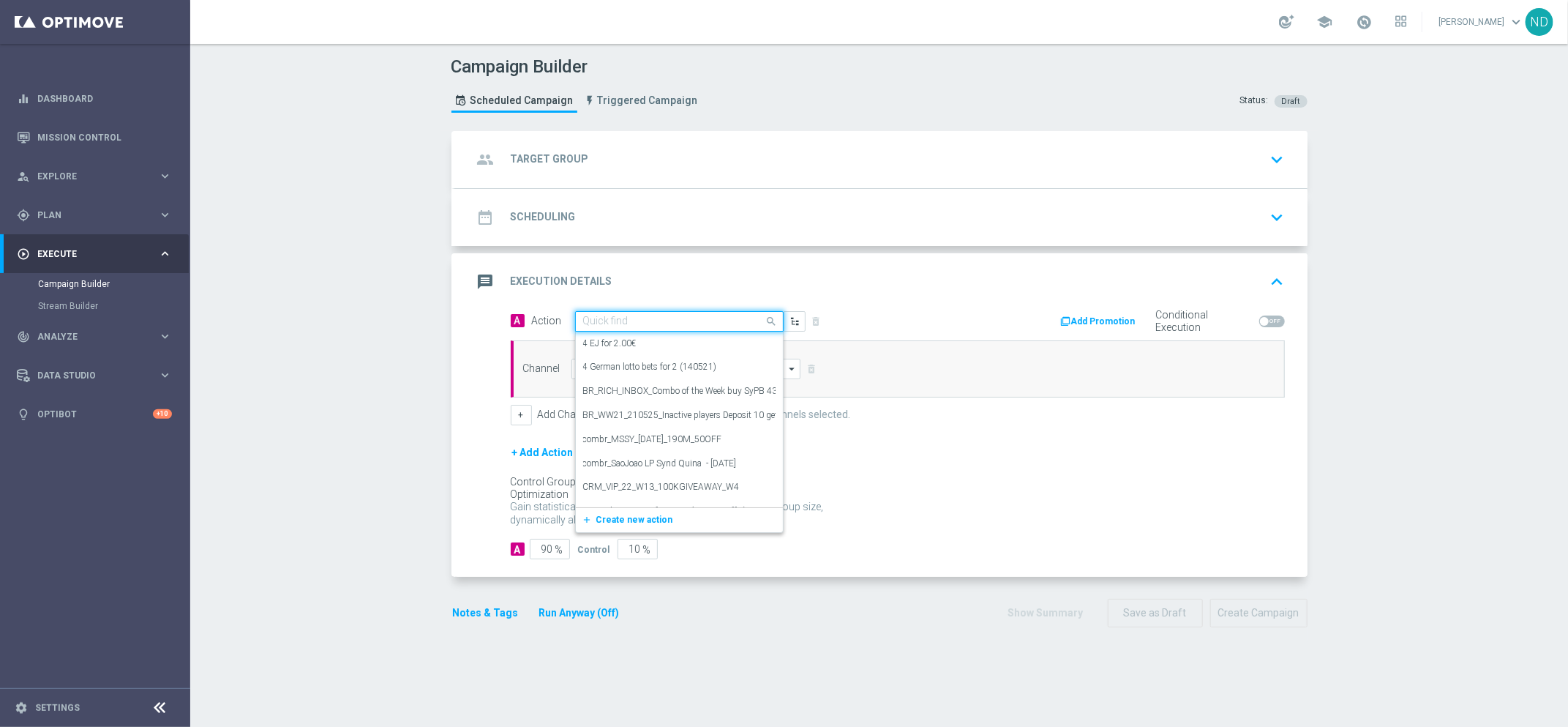
paste input "BR_LOT__TURBOLOTTERY__ALL_EMA_T"
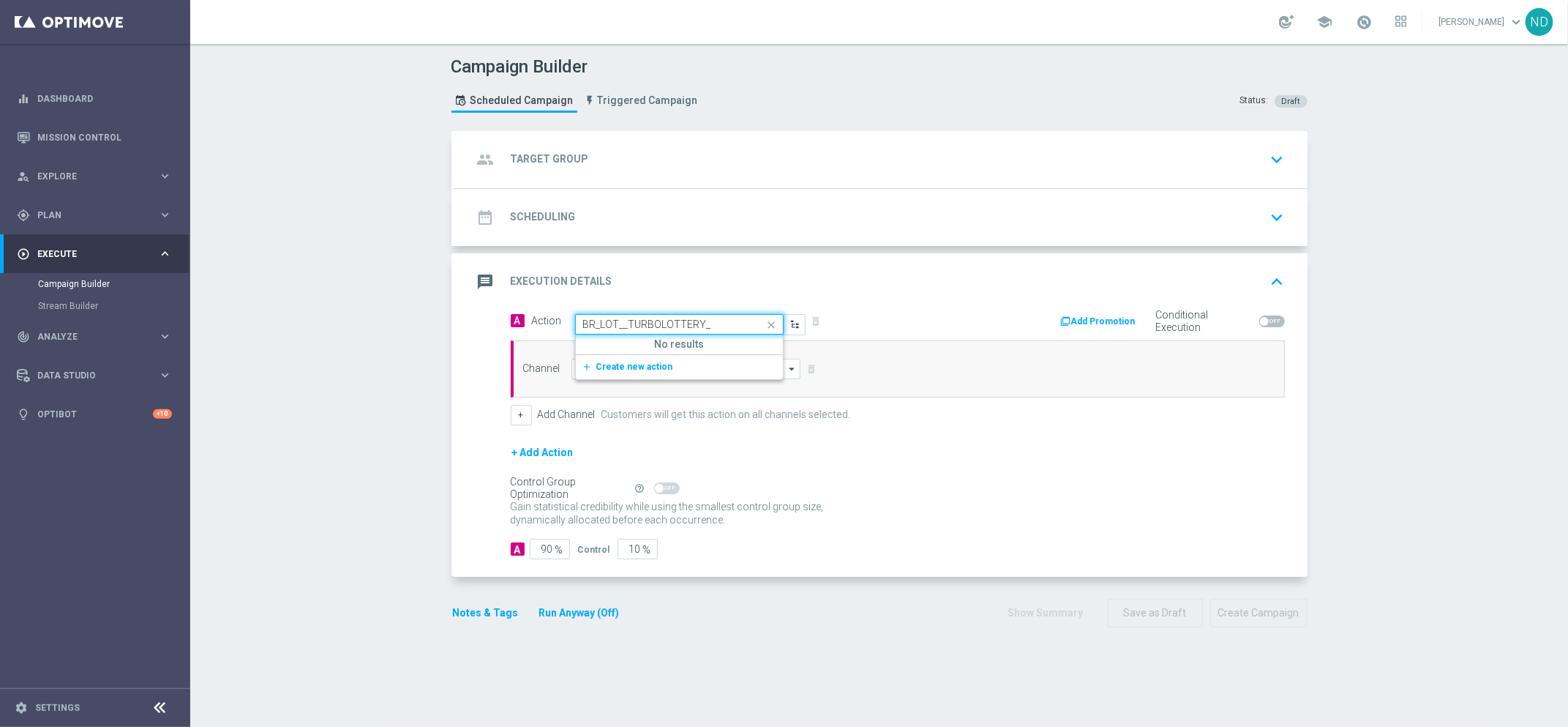
type input "BR_LOT__TURBOLOTTERY"
click at [1417, 383] on div "Campaign Builder Scheduled Campaign Triggered Campaign Status: Draft group Targ…" at bounding box center [879, 386] width 1378 height 684
click at [90, 212] on span "Plan" at bounding box center [97, 214] width 121 height 9
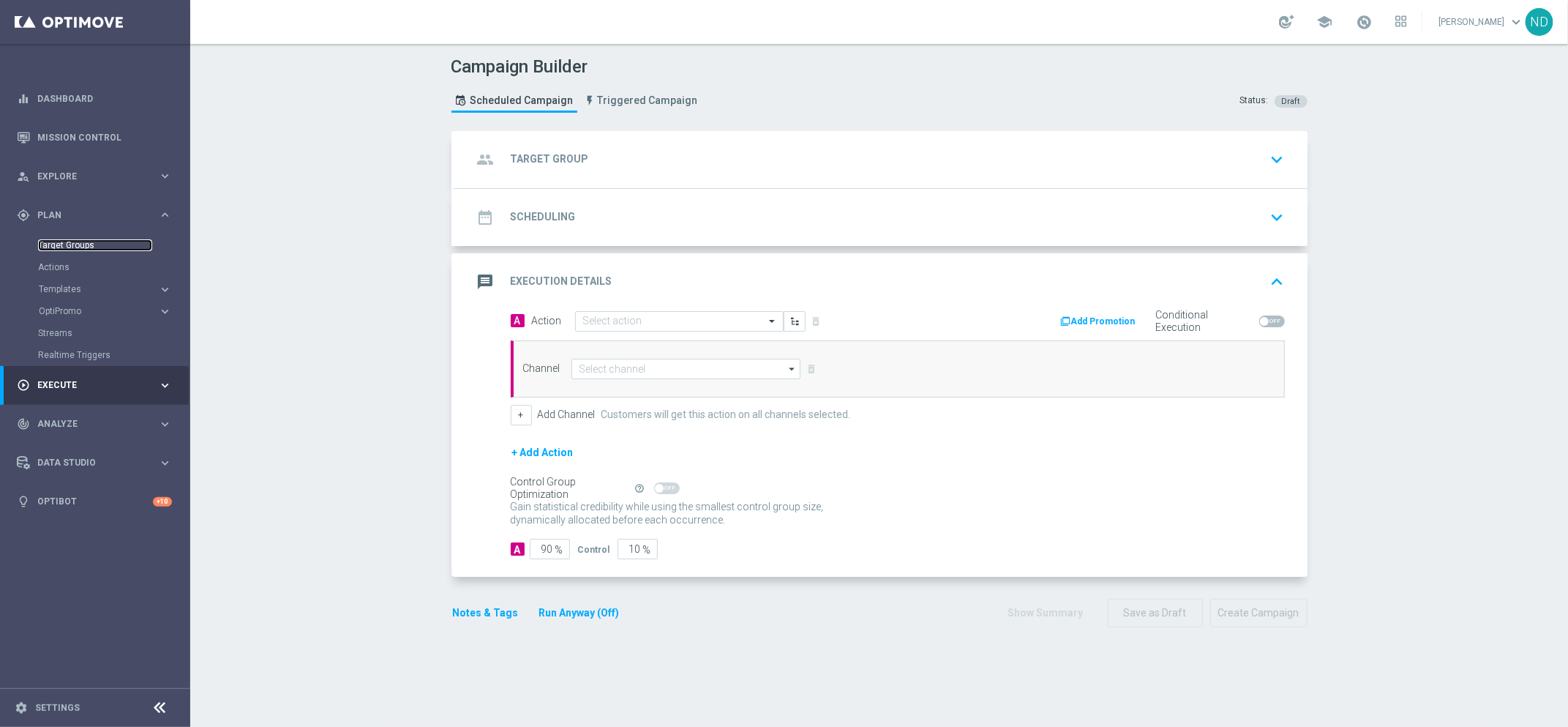
click at [77, 248] on link "Target Groups" at bounding box center [95, 245] width 114 height 12
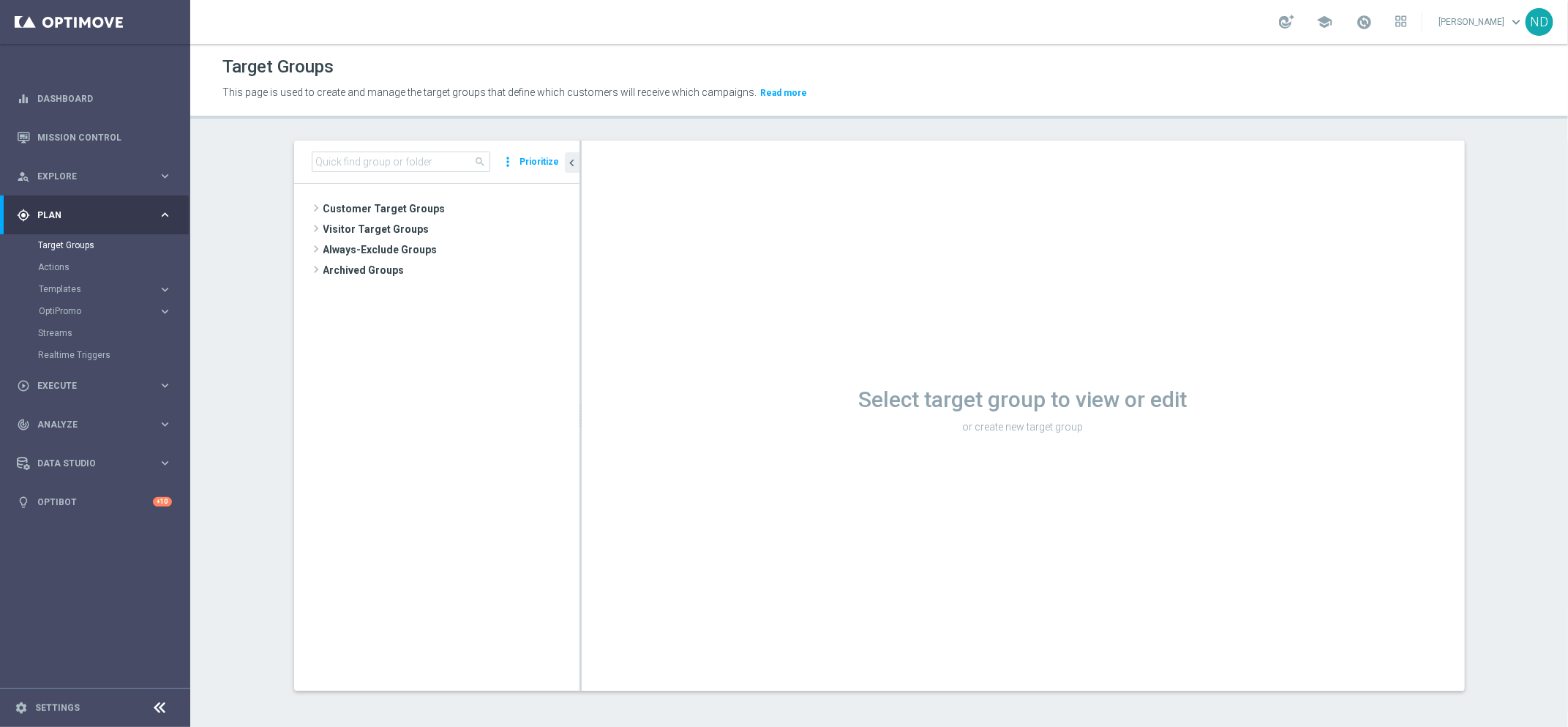
click at [355, 147] on div "search more_vert Prioritize" at bounding box center [437, 162] width 286 height 43
click at [357, 171] on input at bounding box center [400, 161] width 179 height 20
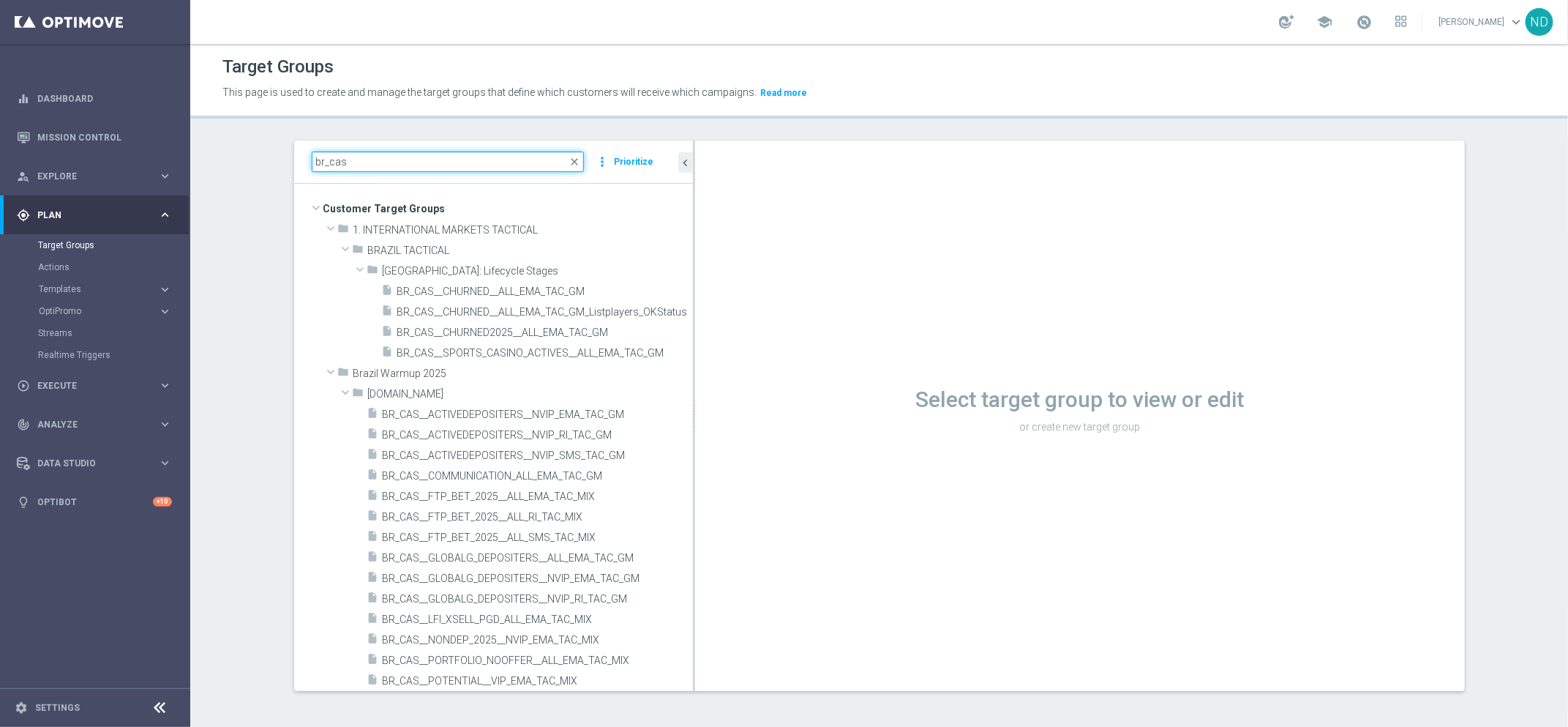
drag, startPoint x: 571, startPoint y: 461, endPoint x: 862, endPoint y: 484, distance: 291.9
click at [862, 484] on as-split "br_cas close more_vert Prioritize Customer Target Groups library_add create_new…" at bounding box center [880, 416] width 1171 height 550
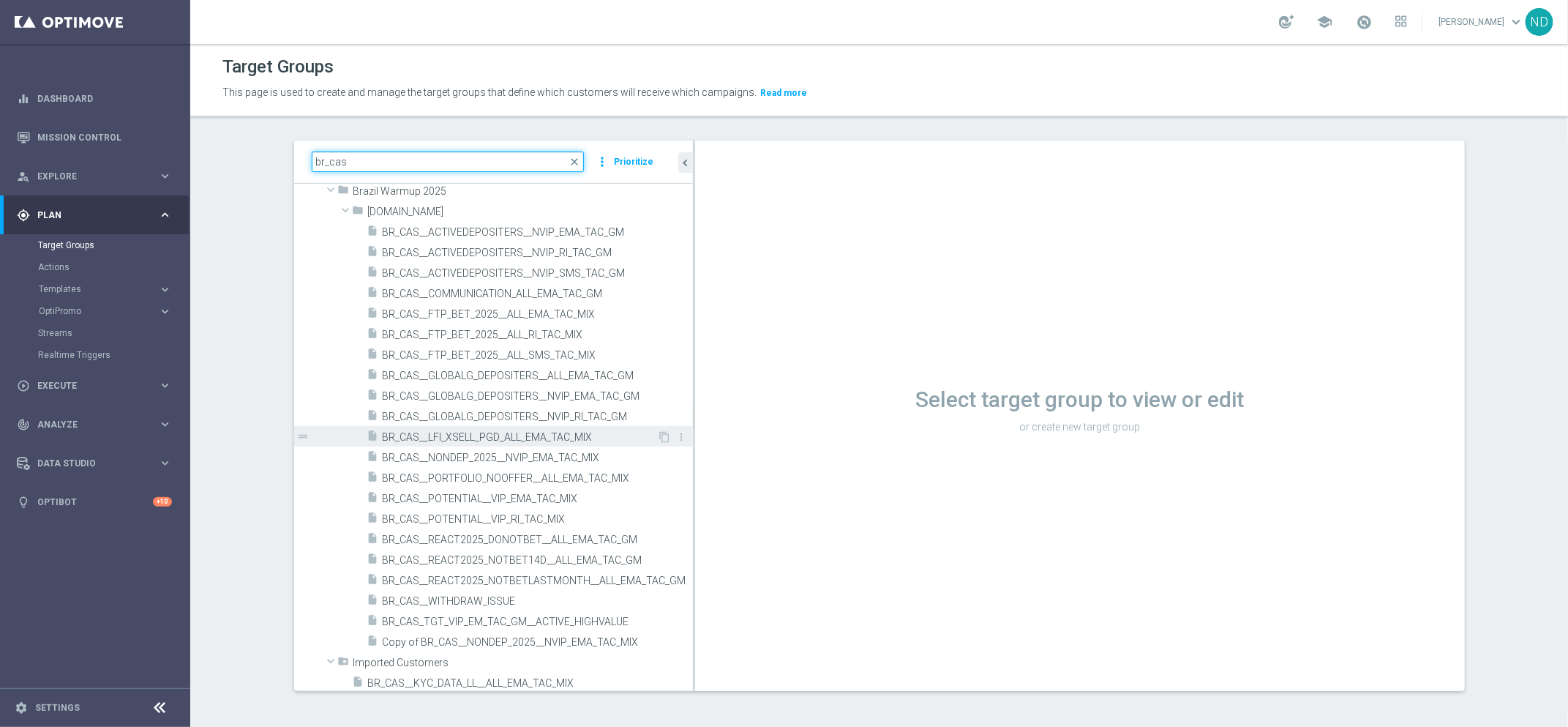
scroll to position [181, 0]
type input "br_cas"
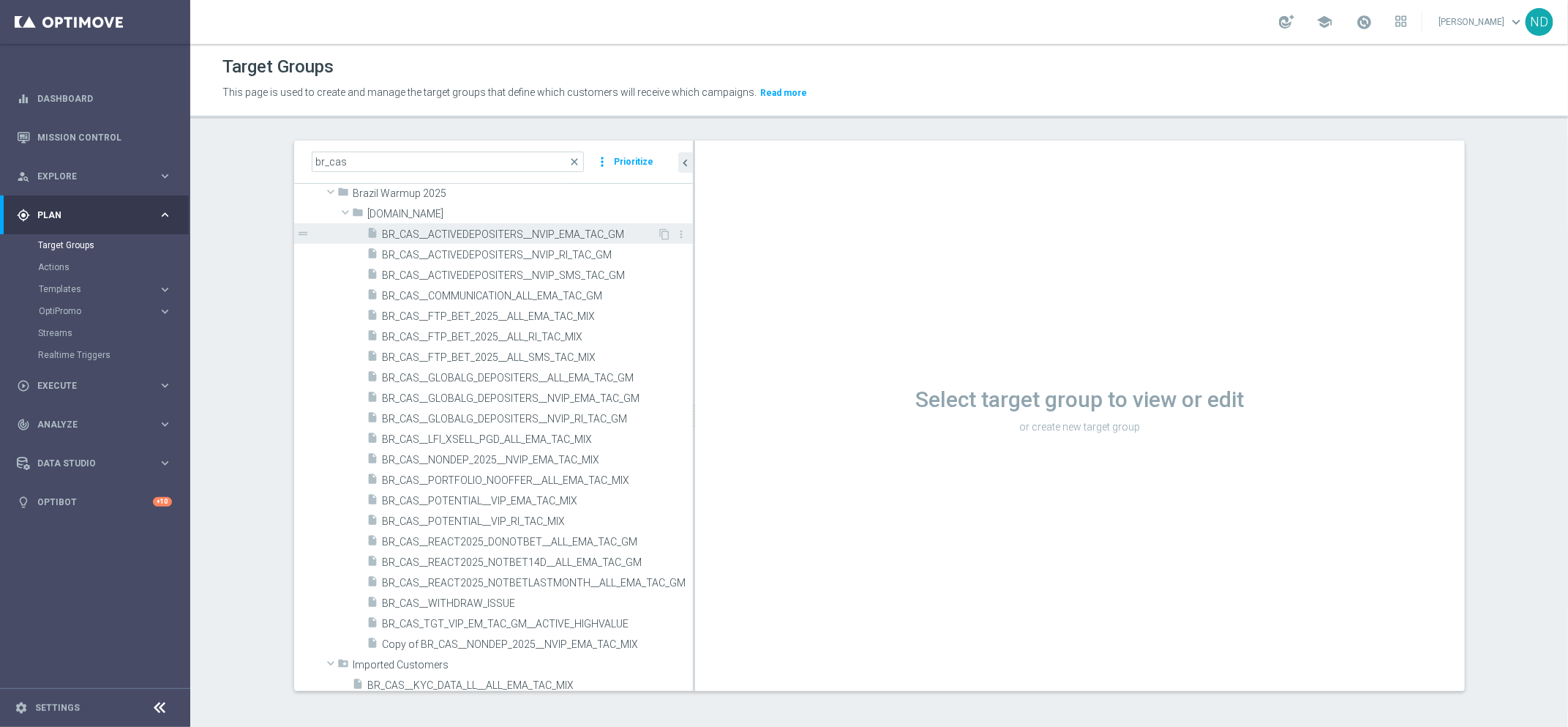
click at [518, 235] on span "BR_CAS__ACTIVEDEPOSITERS__NVIP_EMA_TAC_GM" at bounding box center [520, 235] width 275 height 13
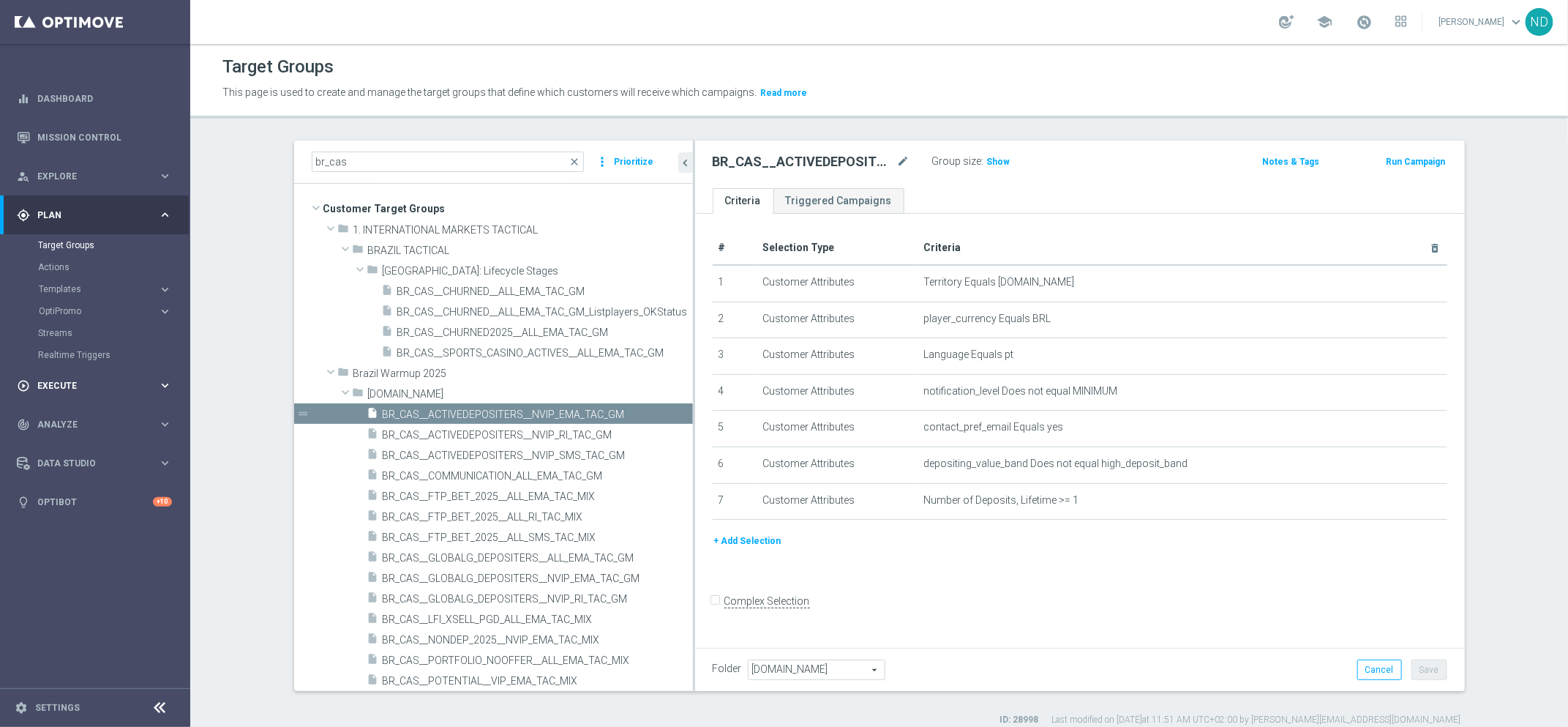
click at [80, 386] on span "Execute" at bounding box center [97, 385] width 121 height 9
click at [77, 282] on link "Campaign Builder" at bounding box center [95, 284] width 114 height 12
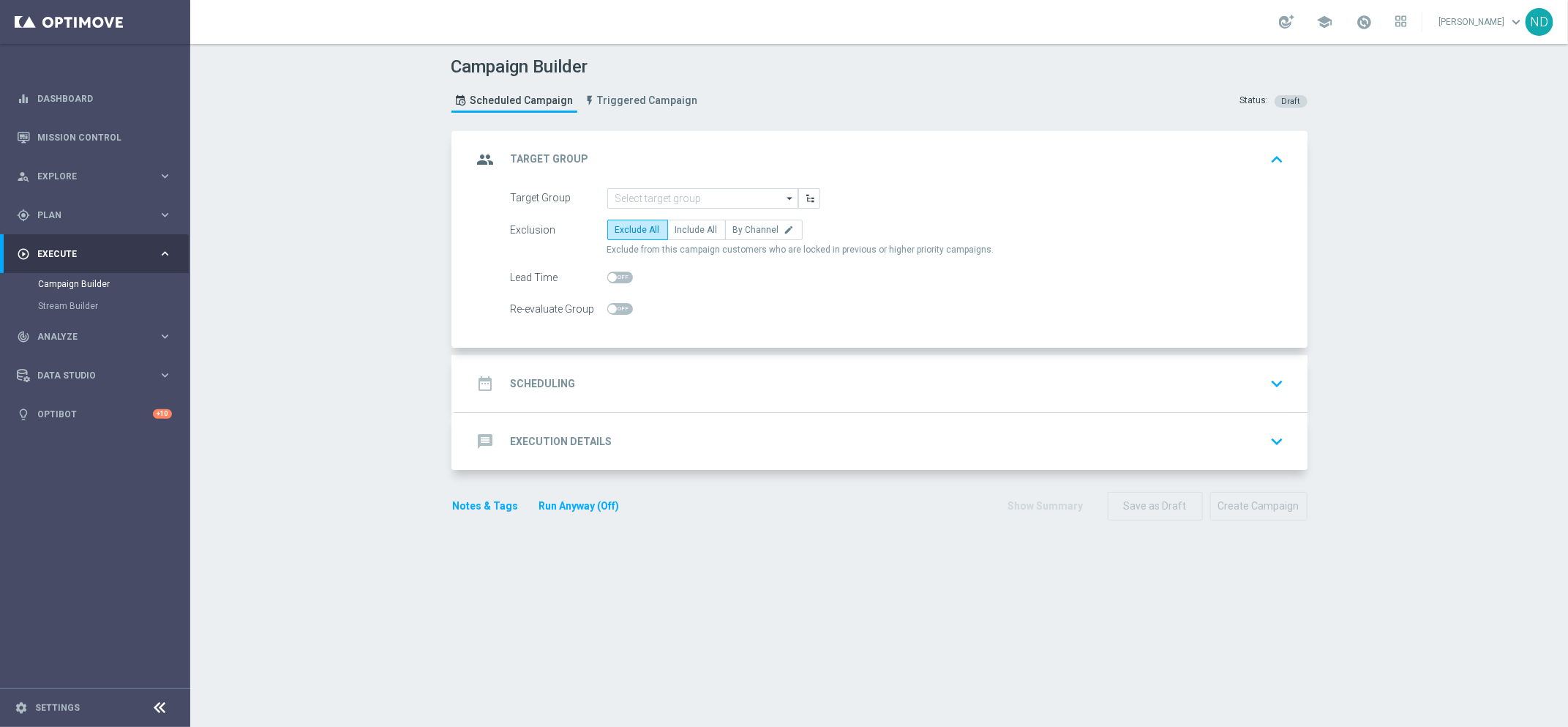
click at [735, 423] on div "message Execution Details keyboard_arrow_down" at bounding box center [882, 441] width 853 height 57
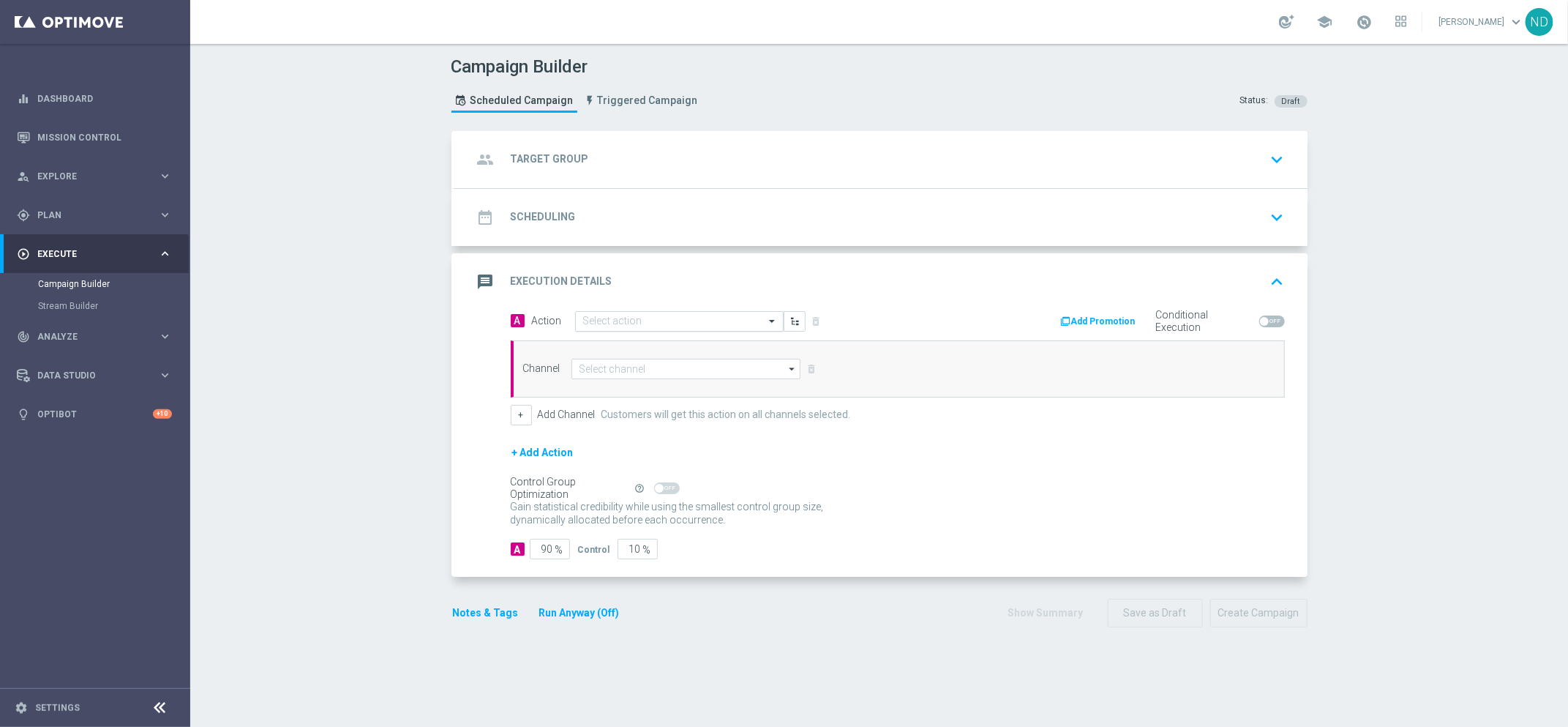
click at [644, 320] on input "text" at bounding box center [665, 322] width 163 height 13
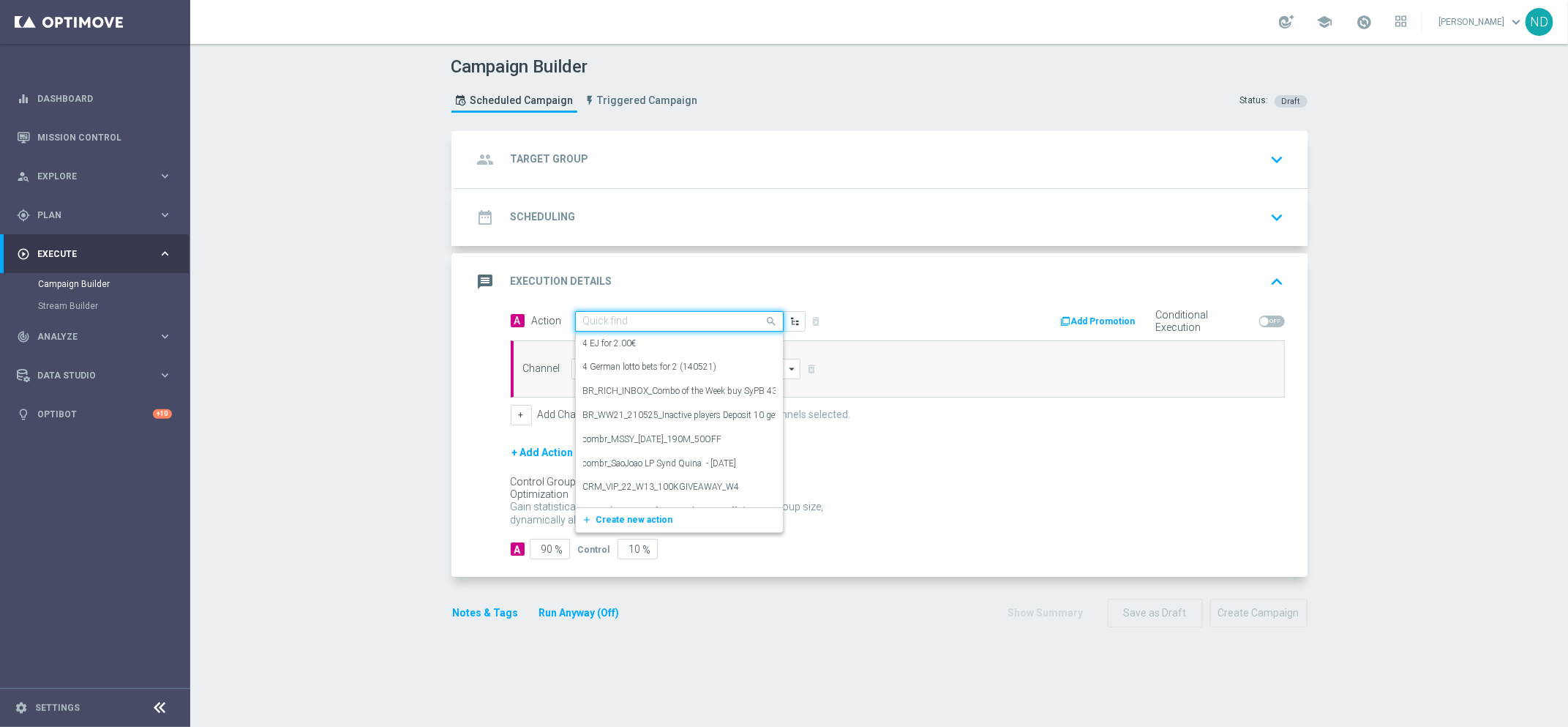
paste input "BR_CAS__TURBOLOTTERY__ALL_EMA_TAC_MIX"
type input "BR_CAS__TURBOLOTTERY__ALL_EMA_TAC_MIX"
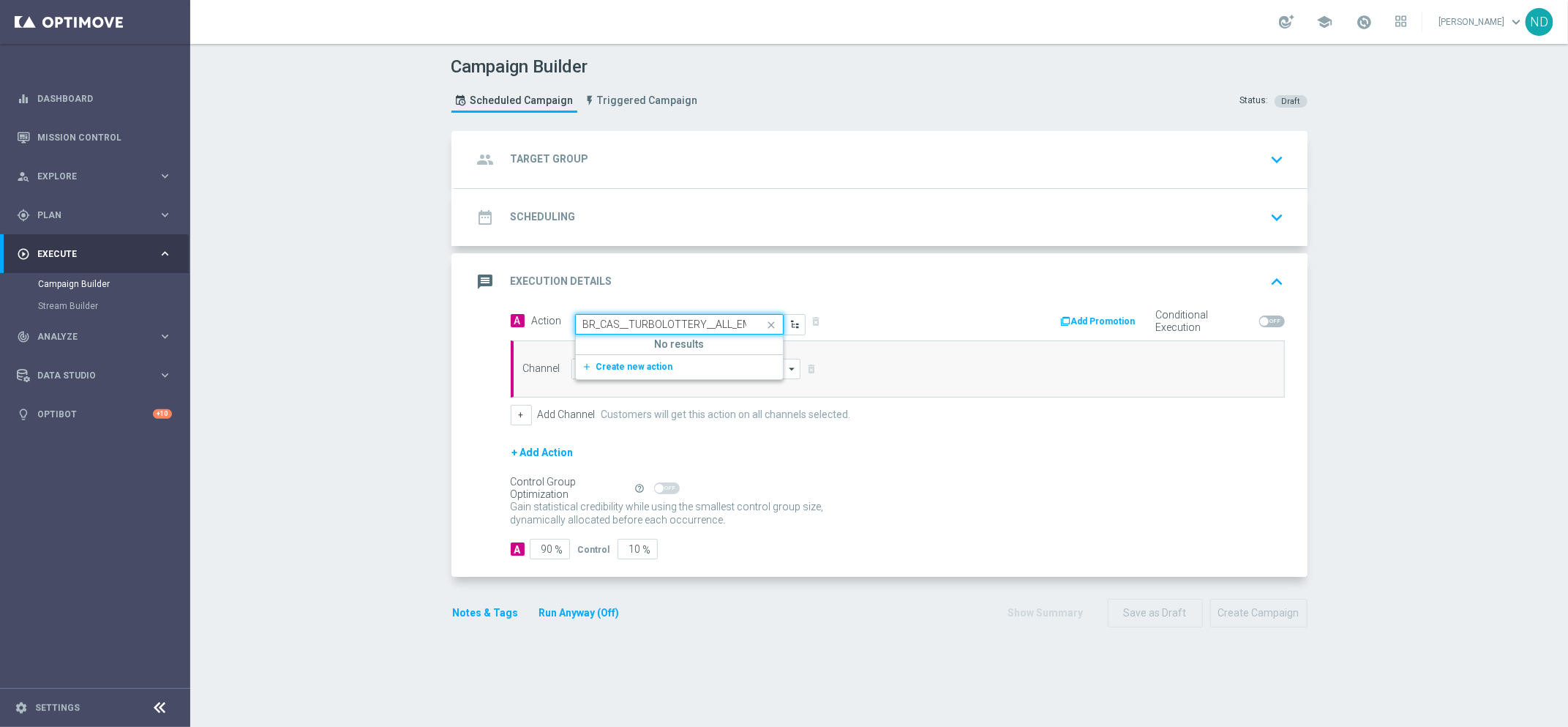
scroll to position [0, 53]
click at [675, 628] on div "group Target Group keyboard_arrow_down Target Group arrow_drop_down Drag here t…" at bounding box center [879, 386] width 856 height 511
click at [630, 319] on input "text" at bounding box center [665, 322] width 163 height 13
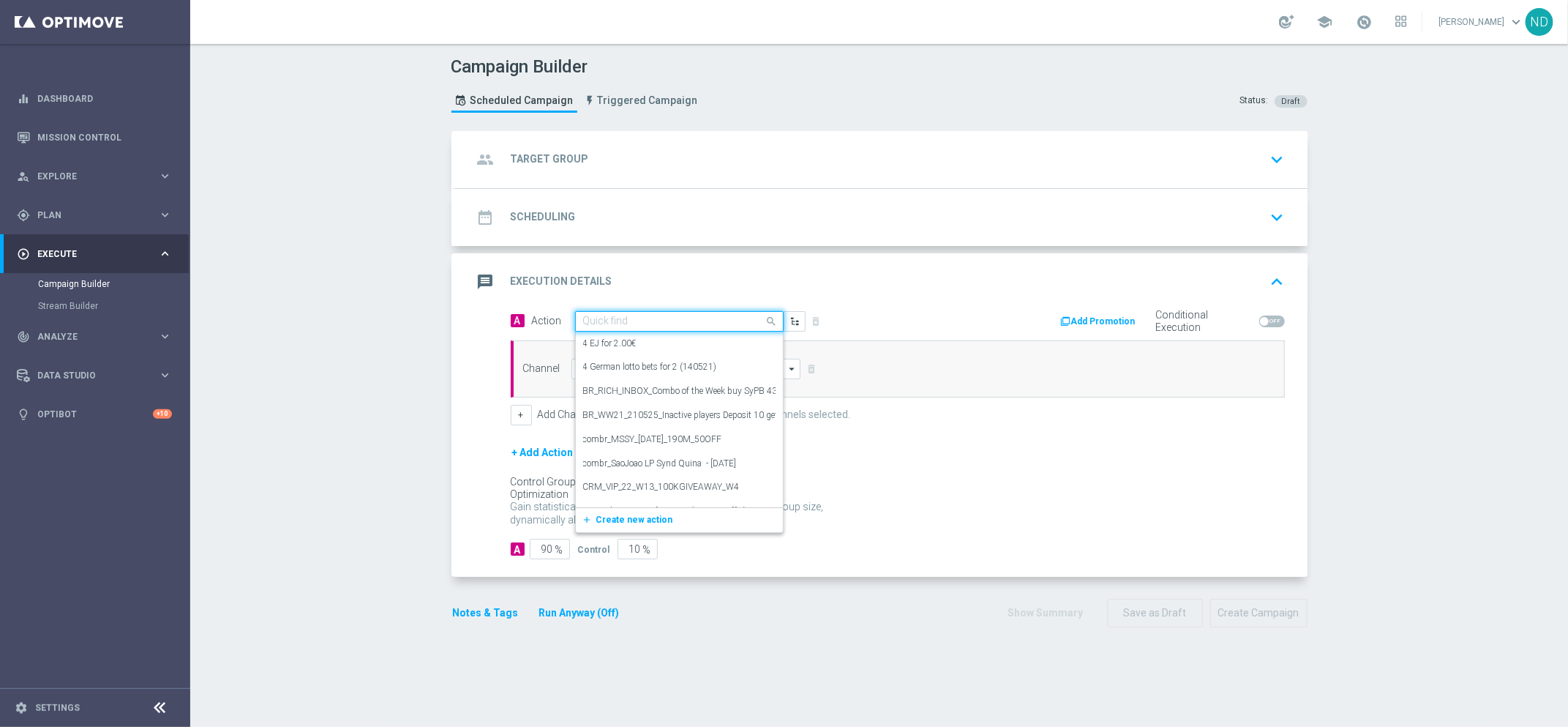
paste input "BR_CAS__TURBOLOTTERY__ALL_EMA_TAC_MIX"
type input "BR_CAS__TURBOLOTTERY__ALL_EMA_TAC_MIX"
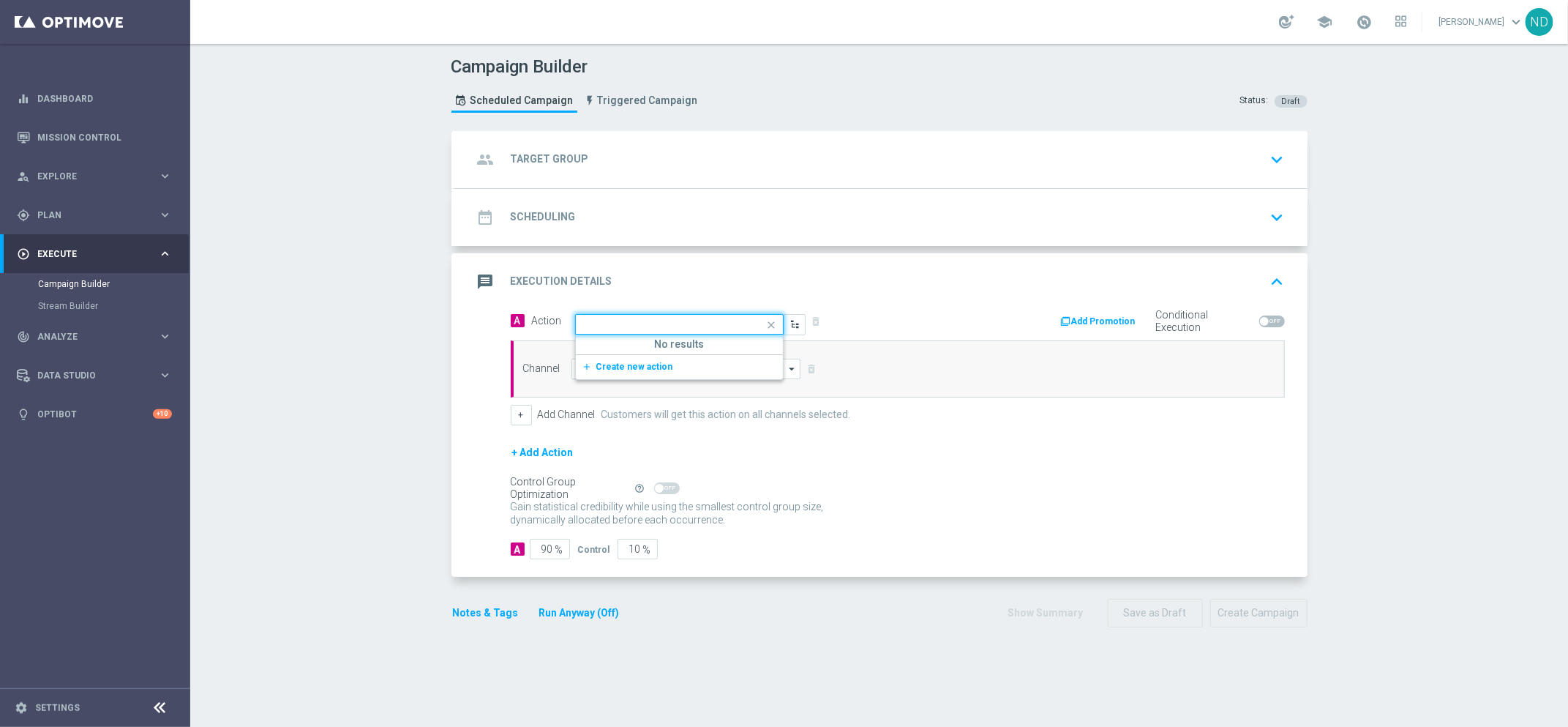
click at [678, 654] on section "group Target Group keyboard_arrow_down Target Group arrow_drop_down Drag here t…" at bounding box center [880, 422] width 878 height 581
click at [91, 213] on span "Plan" at bounding box center [97, 214] width 121 height 9
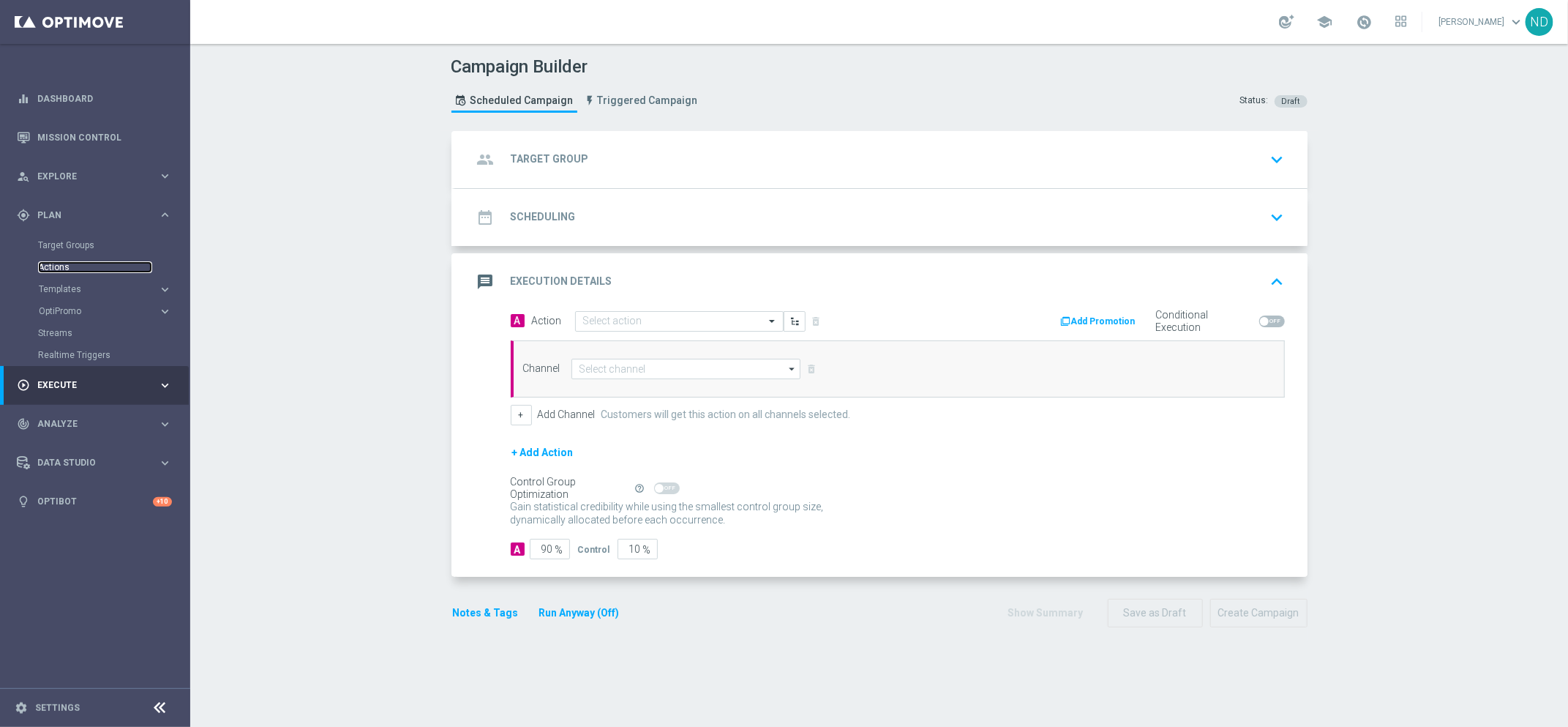
click at [59, 266] on link "Actions" at bounding box center [95, 267] width 114 height 12
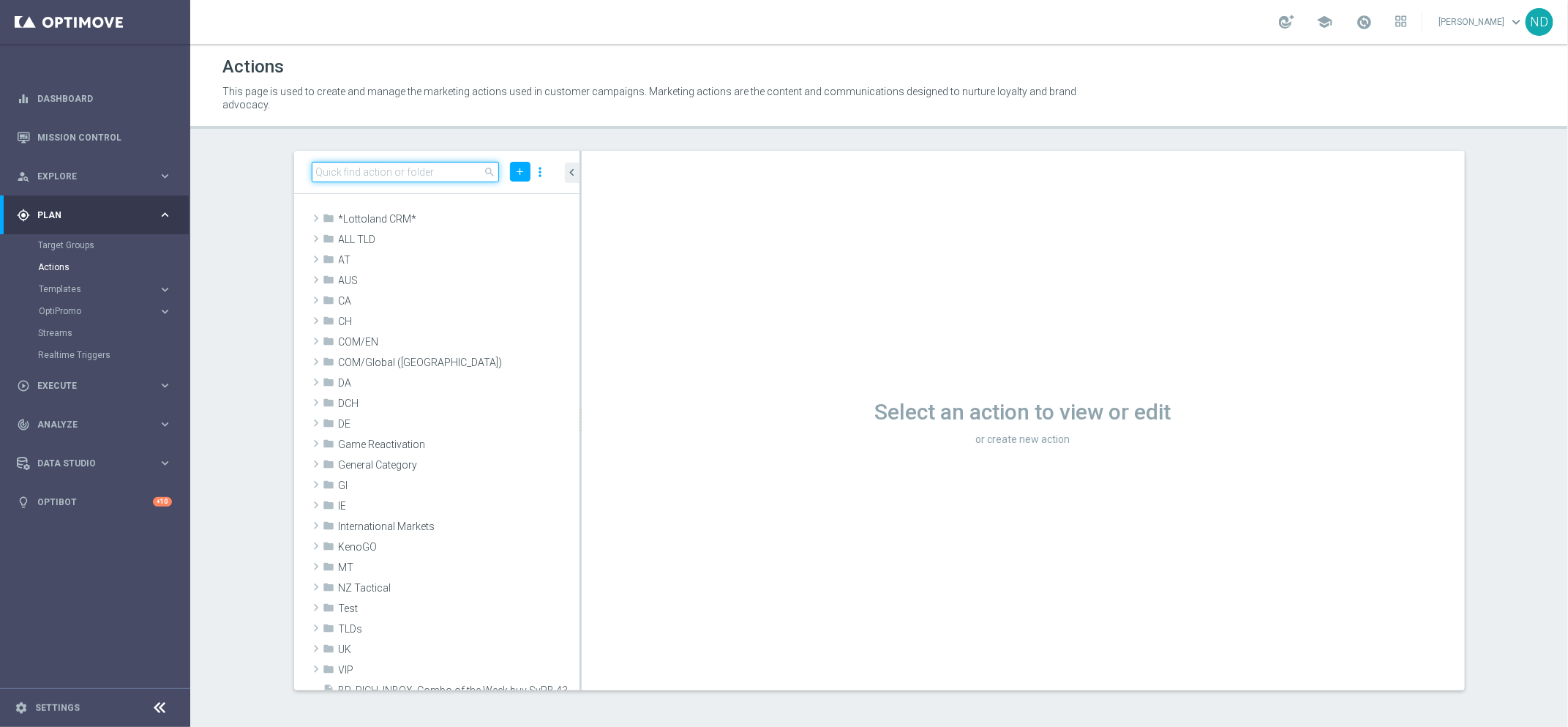
click at [391, 168] on input at bounding box center [405, 172] width 188 height 20
paste input "BR_CAS__TURBOLOTTERY__ALL_EMA_TAC_MIX"
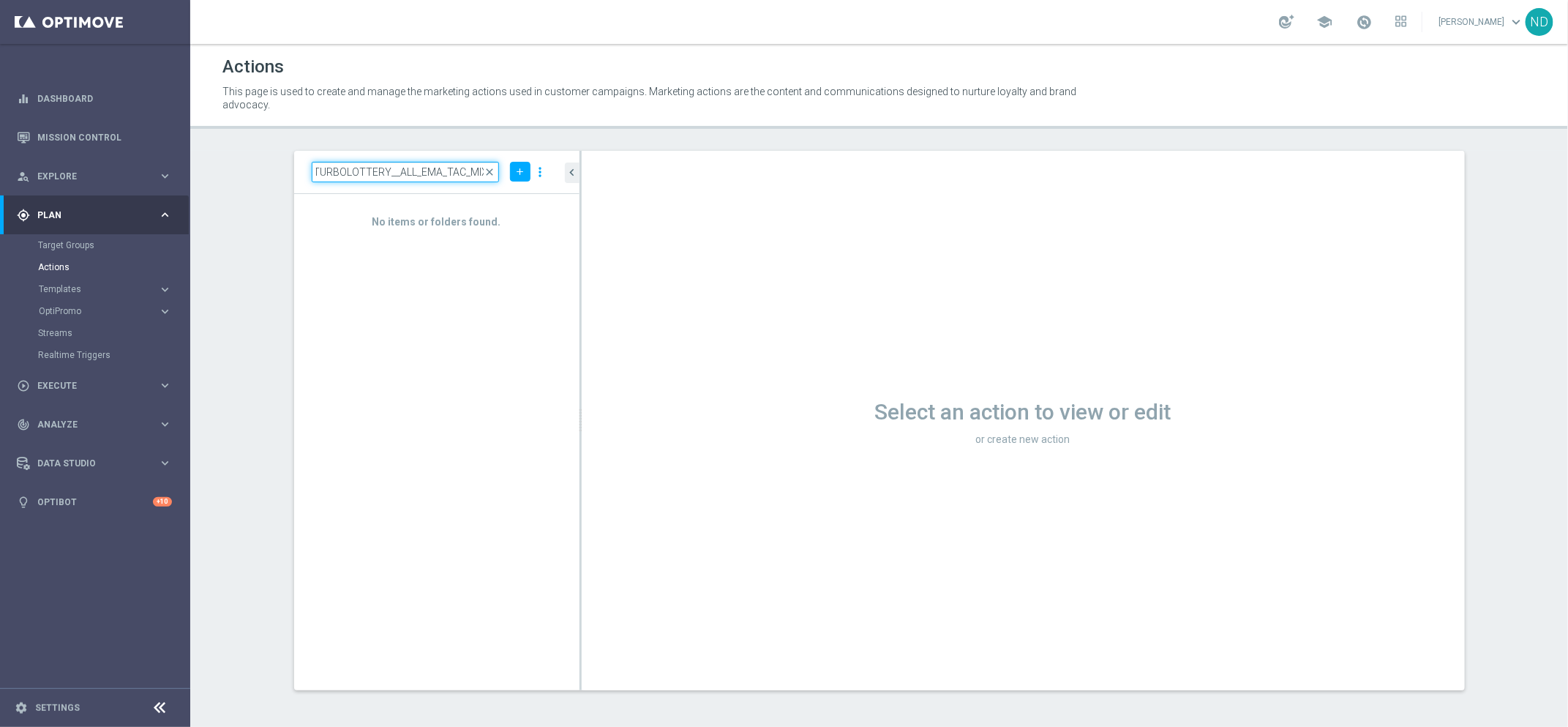
drag, startPoint x: 387, startPoint y: 168, endPoint x: 390, endPoint y: 232, distance: 64.1
click at [387, 168] on input "BR_CAS__TURBOLOTTERY__ALL_EMA_TAC_MIX" at bounding box center [405, 172] width 188 height 20
click at [441, 171] on input "BR_CAS__TURBOLOTTO__ALL_EMA_TAC_MIX" at bounding box center [405, 172] width 188 height 20
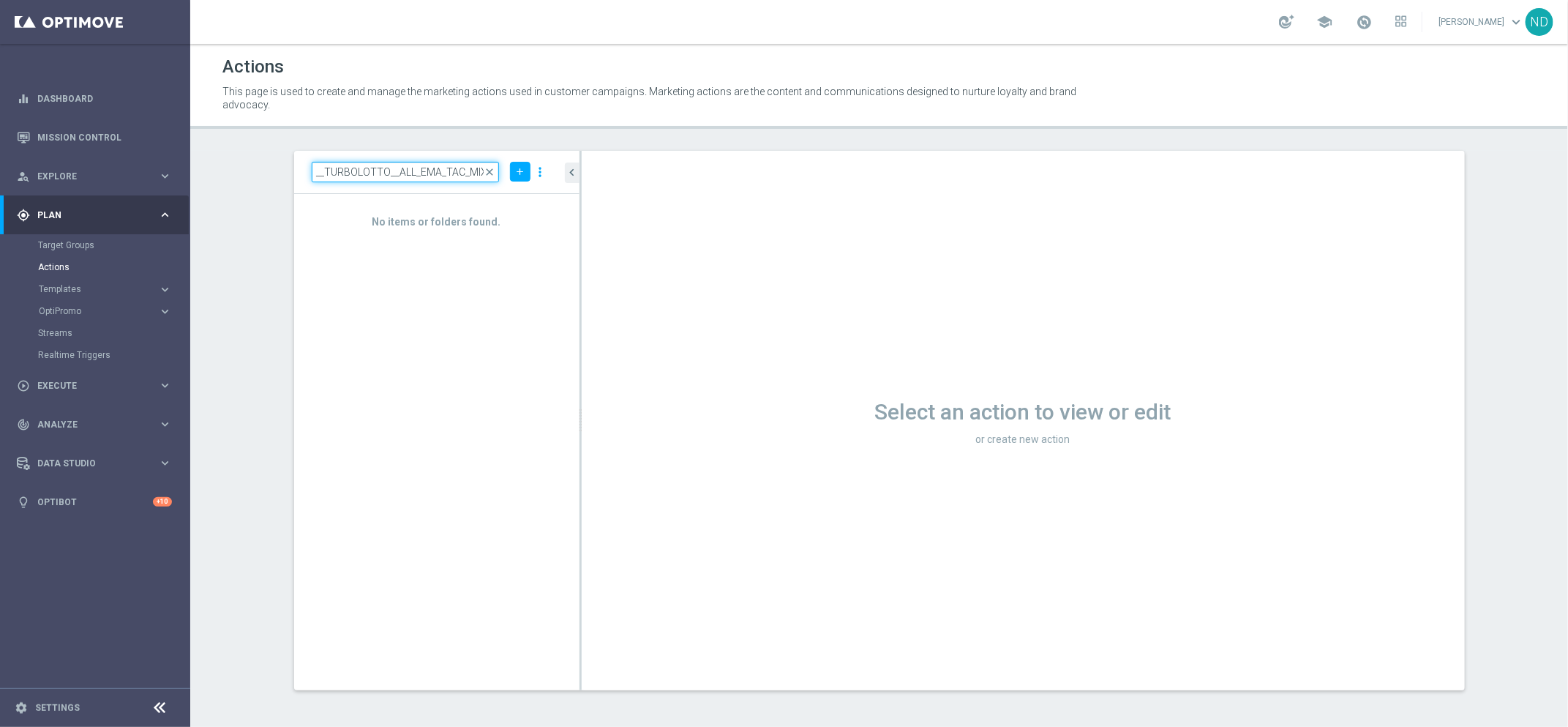
drag, startPoint x: 404, startPoint y: 174, endPoint x: 701, endPoint y: 229, distance: 302.0
click at [701, 229] on as-split "BR_CAS__TURBOLOTTO__ALL_EMA_TAC_MIX close add more_vert No items or folders fou…" at bounding box center [880, 420] width 1171 height 540
type input "BR_CAS__TURBOLOTTO"
click at [505, 223] on span "BR_CAS__TURBOLOTTO_MS__ALL_EMA_TAC_GM" at bounding box center [442, 219] width 207 height 13
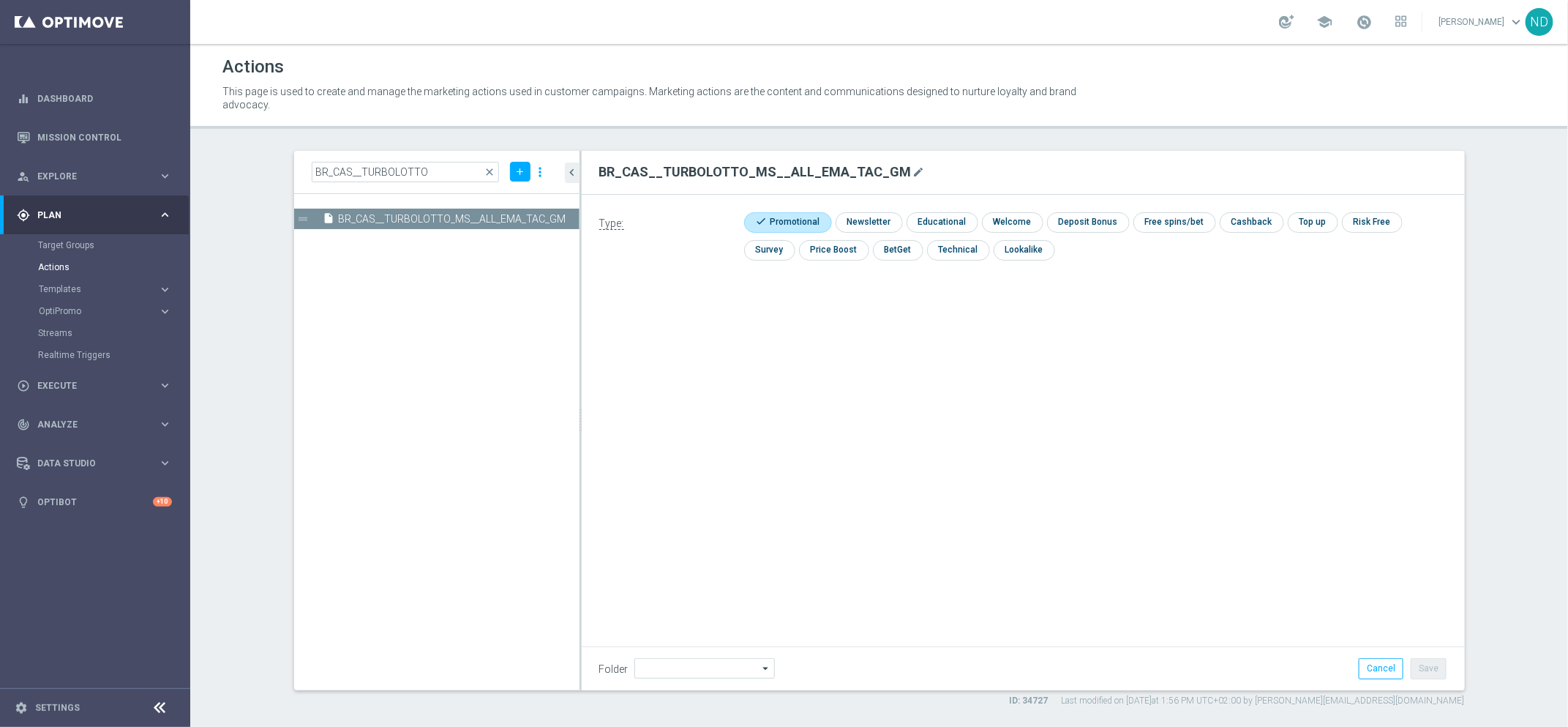
click at [756, 393] on div "Type: check Promotional check Newsletter check Educational check Welcome check …" at bounding box center [1024, 359] width 884 height 329
click at [374, 218] on span "BR_CAS__TURBOLOTTO_MS__ALL_EMA_TAC_GM" at bounding box center [442, 219] width 207 height 13
click at [302, 218] on icon "drag_handle" at bounding box center [304, 219] width 14 height 14
click at [395, 222] on span "BR_CAS__TURBOLOTTO_MS__ALL_EMA_TAC_GM" at bounding box center [442, 219] width 207 height 13
click at [914, 173] on icon "mode_edit" at bounding box center [920, 172] width 12 height 12
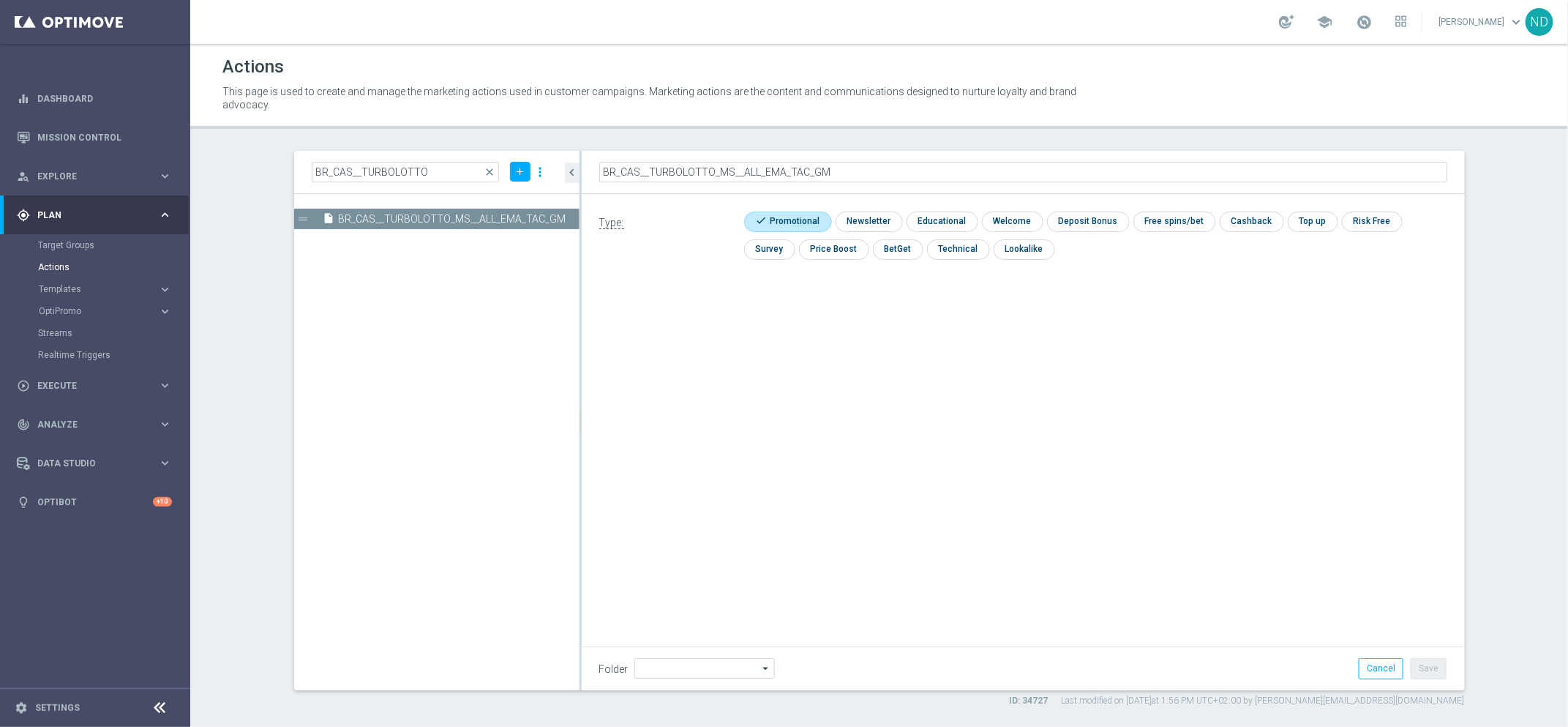
click at [712, 174] on input "BR_CAS__TURBOLOTTO_MS__ALL_EMA_TAC_GM" at bounding box center [1023, 172] width 848 height 20
type input "BR_CAS__TURBOLOTTERY_MS__ALL_EMA_TAC_GM"
click at [951, 433] on div "Type: check Promotional check Newsletter check Educational check Welcome check …" at bounding box center [1024, 358] width 884 height 329
click at [1425, 676] on button "Save" at bounding box center [1428, 668] width 36 height 20
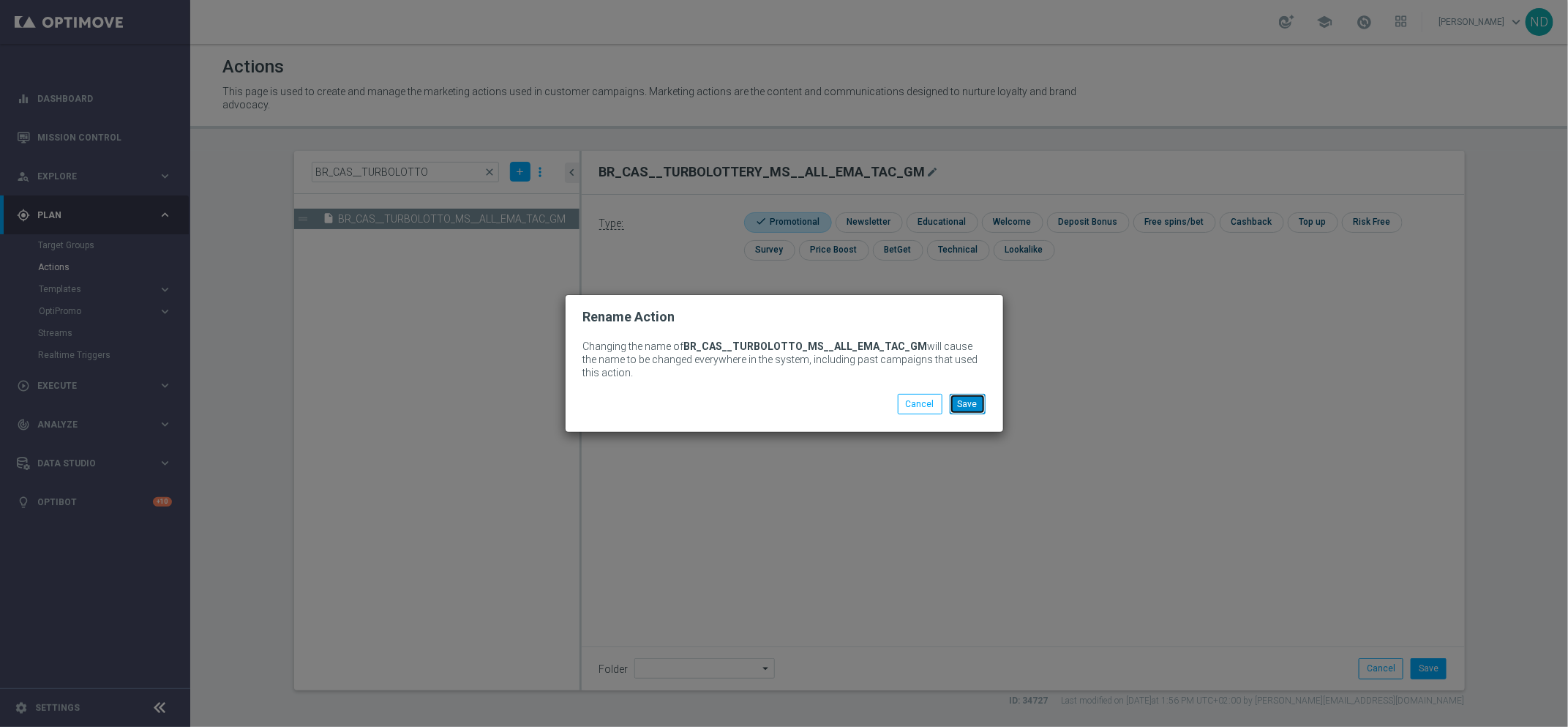
click at [981, 408] on button "Save" at bounding box center [968, 404] width 36 height 20
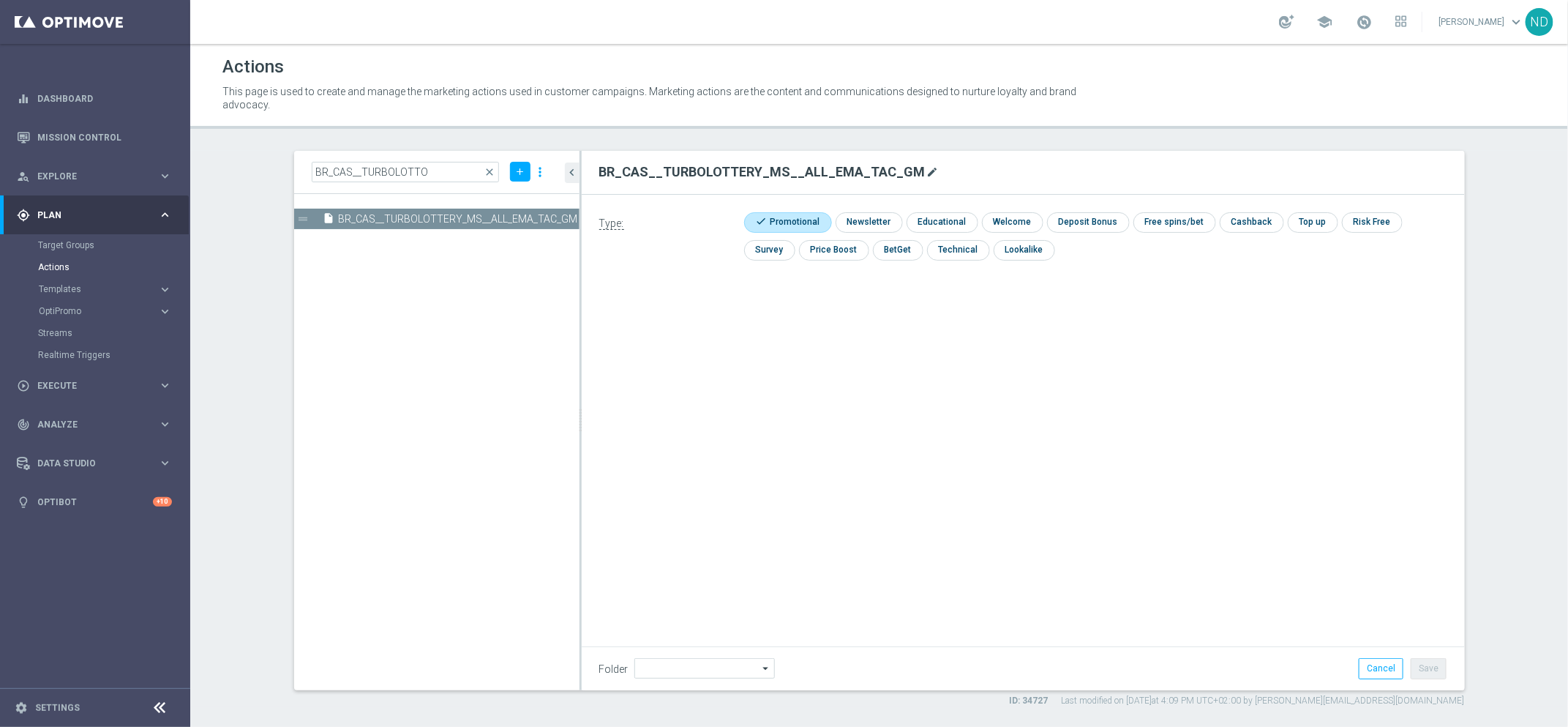
click at [927, 166] on icon "mode_edit" at bounding box center [933, 172] width 12 height 12
click at [646, 333] on div "Type: check Promotional check Newsletter check Educational check Welcome check …" at bounding box center [1024, 358] width 884 height 329
click at [926, 170] on button "mode_edit" at bounding box center [933, 172] width 14 height 17
click at [721, 172] on input "BR_CAS__TURBOLOTTERY_MS__ALL_EMA_TAC_GM" at bounding box center [1023, 172] width 848 height 20
type input "BR_CAS__TURBOLOTTO_MS__ALL_EMA_TAC_GM"
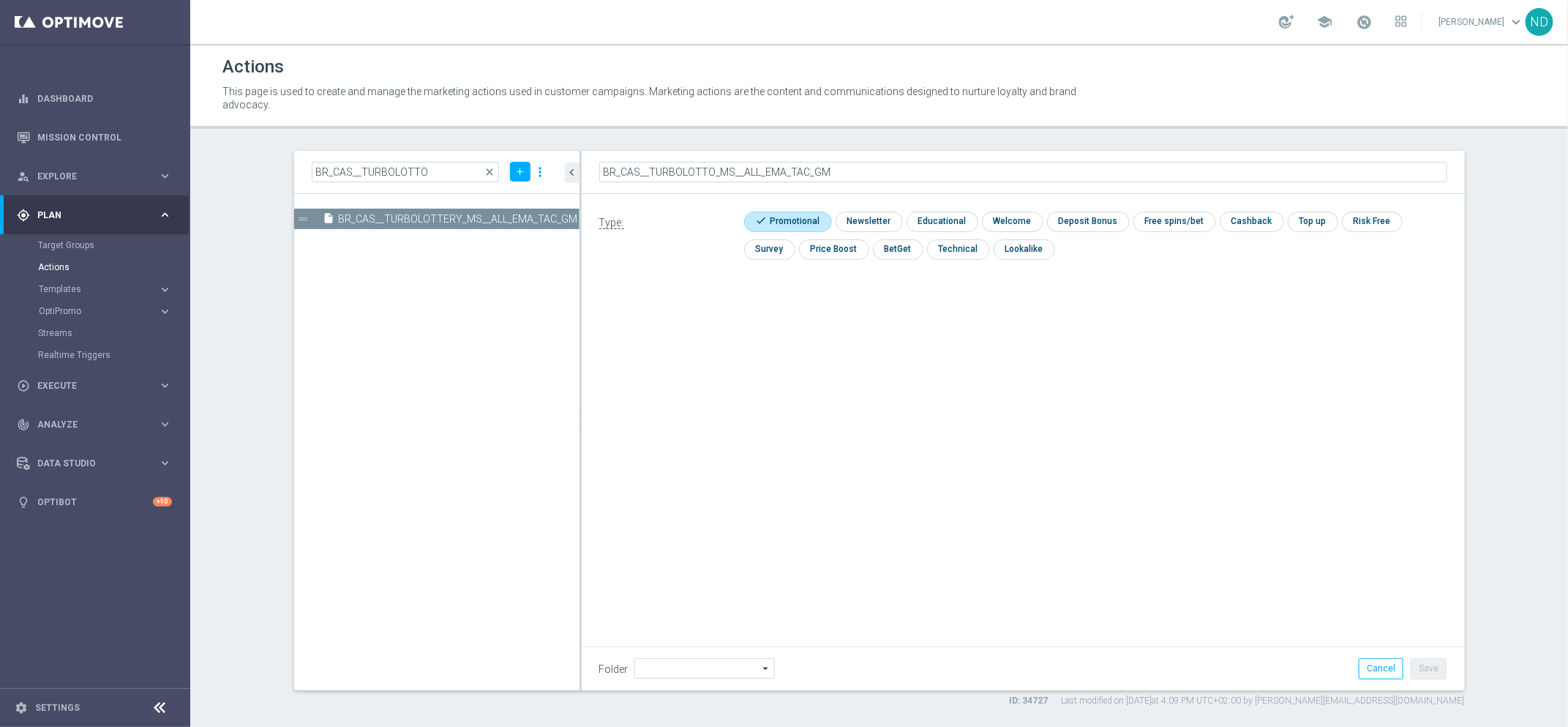
click at [1020, 442] on div "Type: check Promotional check Newsletter check Educational check Welcome check …" at bounding box center [1024, 358] width 884 height 329
click at [1424, 669] on button "Save" at bounding box center [1428, 668] width 36 height 20
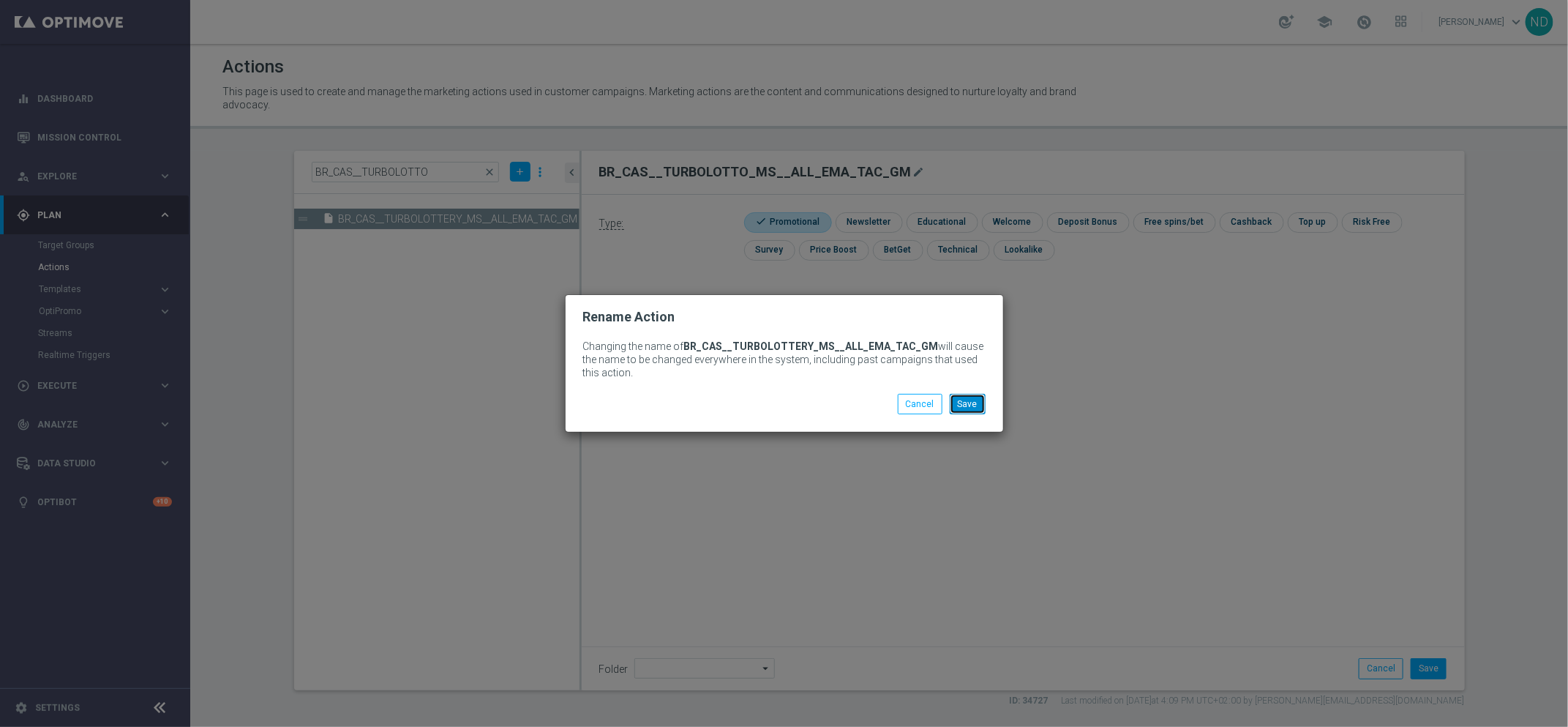
click at [980, 405] on button "Save" at bounding box center [968, 404] width 36 height 20
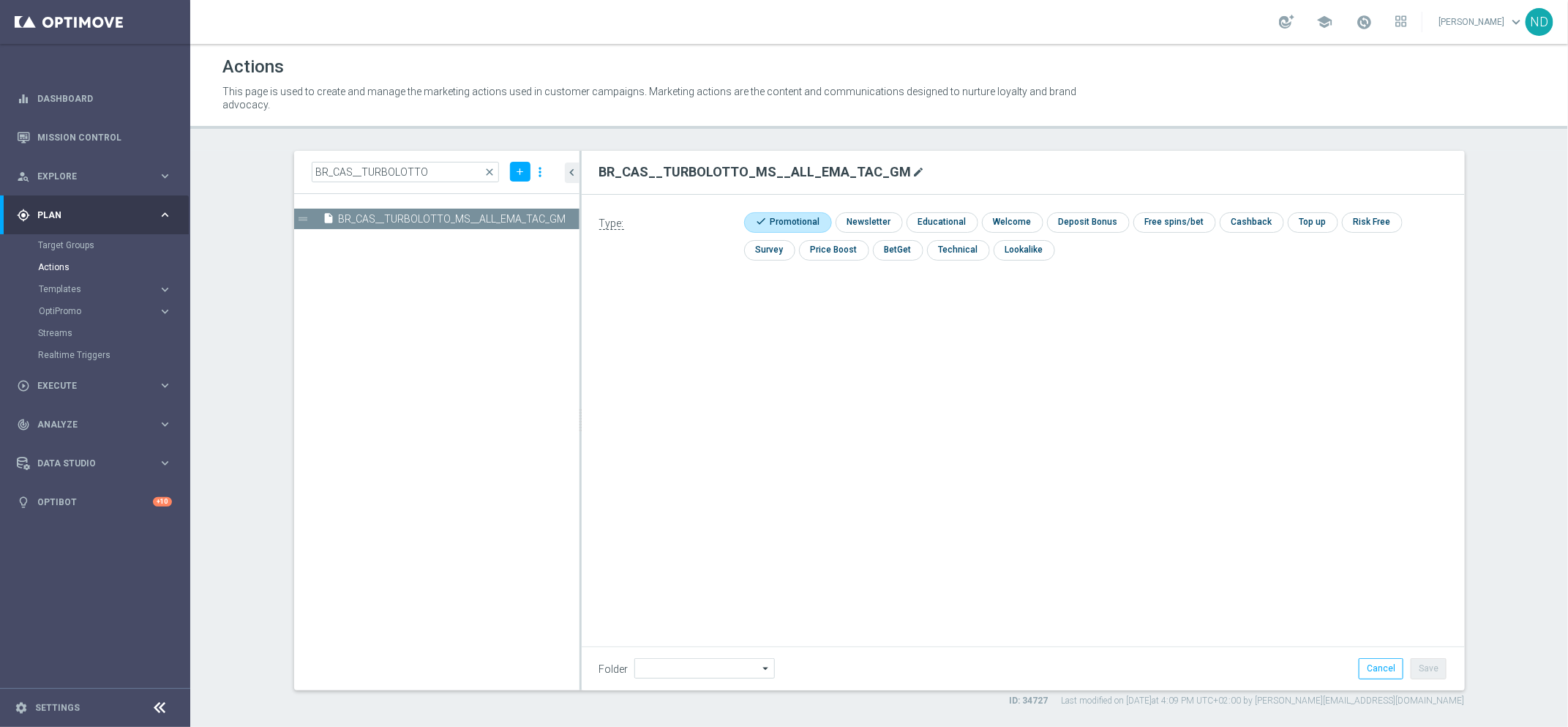
click at [914, 168] on icon "mode_edit" at bounding box center [920, 172] width 12 height 12
click at [780, 168] on input "BR_CAS__TURBOLOTTO_MS__ALL_EMA_TAC_GM" at bounding box center [1023, 172] width 848 height 20
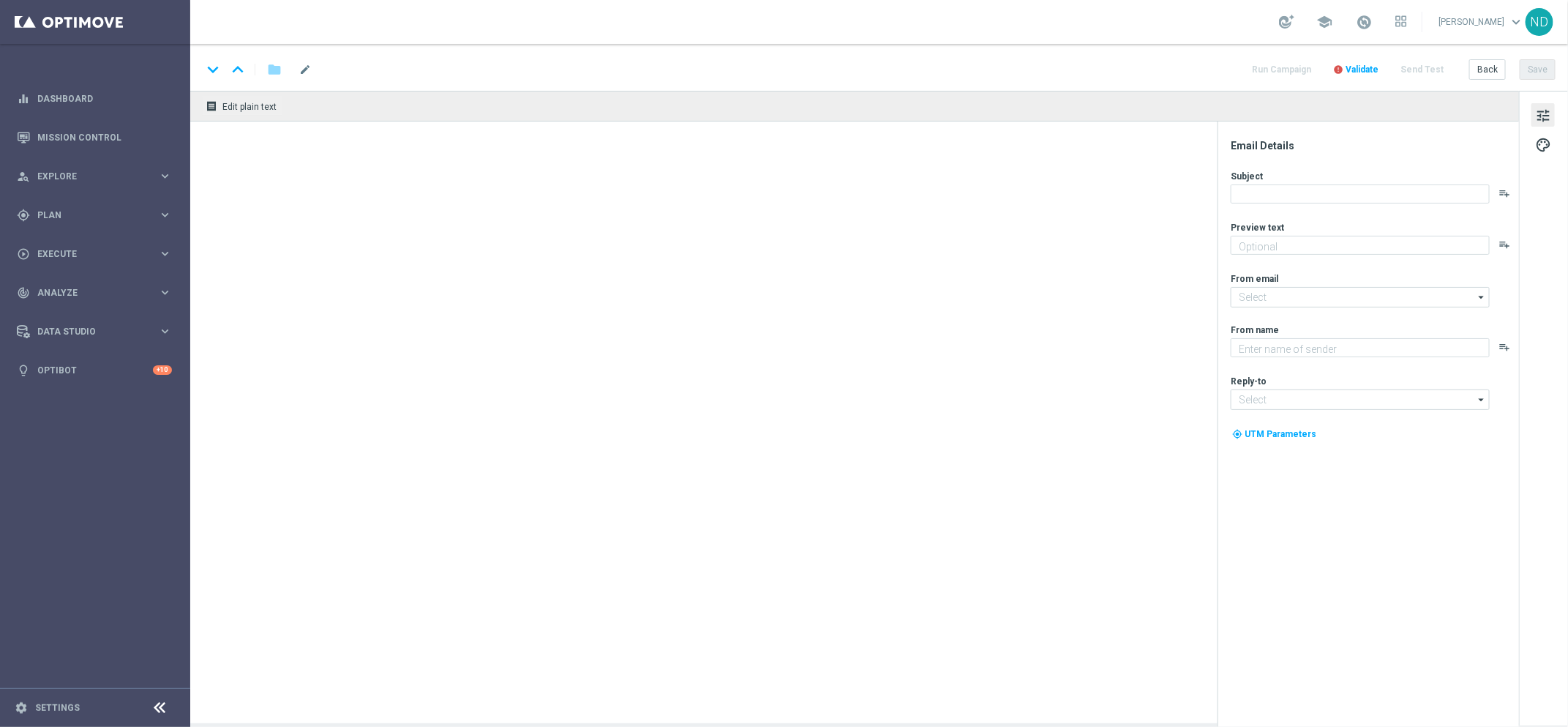
type textarea "Turbo Loterias: jogue agora e multiplique suas chances!"
type textarea "Lottoland"
type input "[EMAIL_ADDRESS][DOMAIN_NAME]"
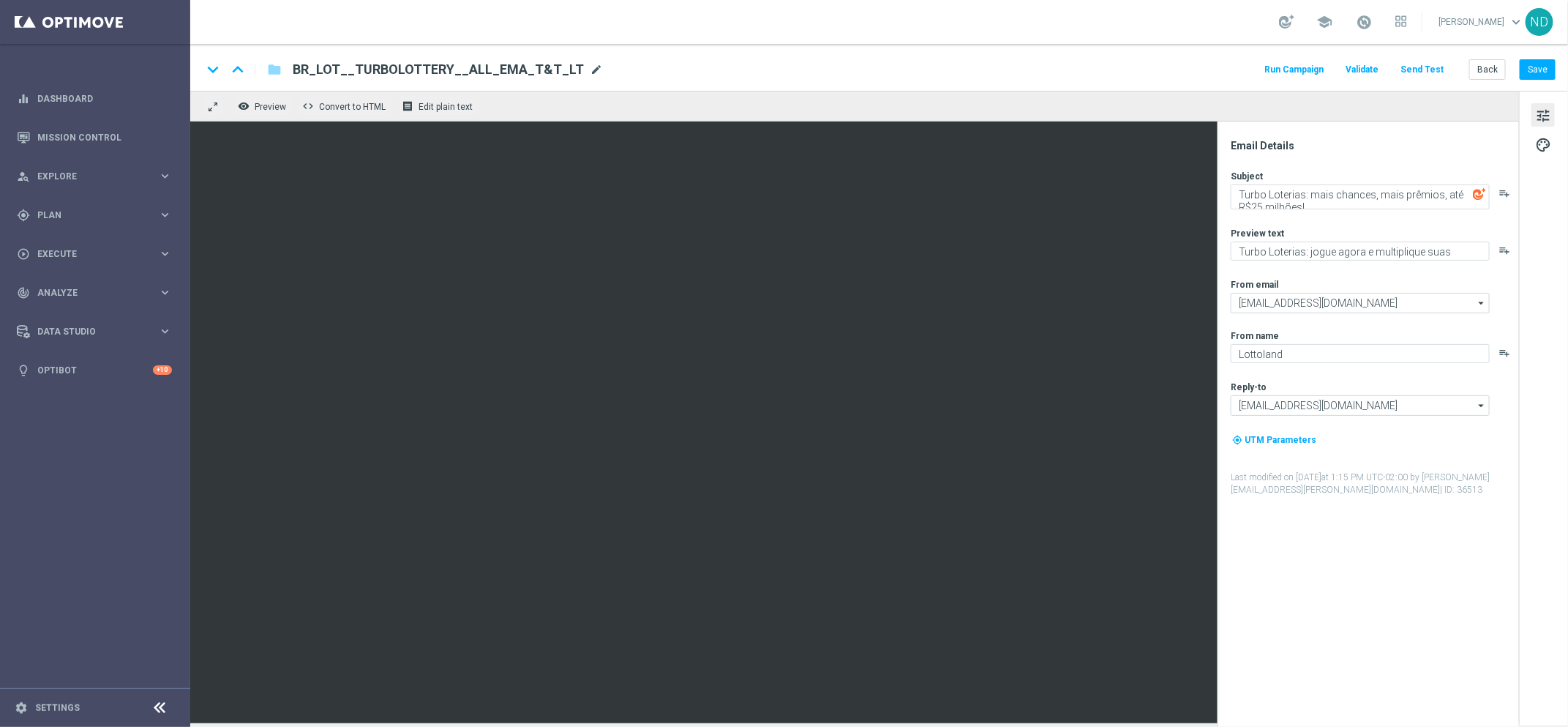
click at [590, 74] on span "mode_edit" at bounding box center [596, 70] width 14 height 14
click at [513, 66] on input "BR_LOT__TURBOLOTTERY__ALL_EMA_T&T_LT" at bounding box center [474, 70] width 363 height 19
paste input
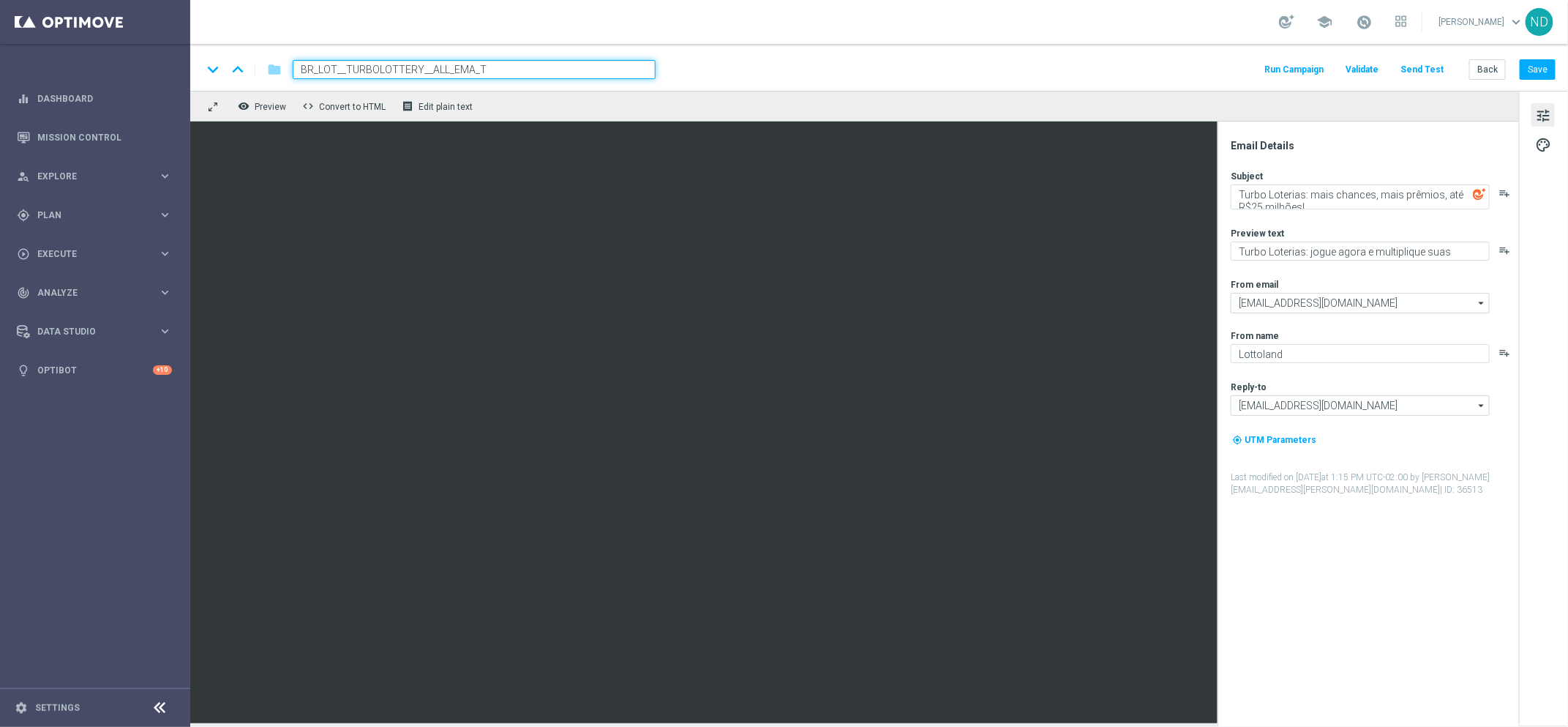
type input "BR_LOT__TURBOLOTTERY__ALL_EMA_T"
click at [550, 71] on span "mode_edit" at bounding box center [557, 70] width 14 height 14
click at [496, 62] on input "BR_LOT__TURBOLOTTERY__ALL_EMA_T" at bounding box center [474, 70] width 363 height 19
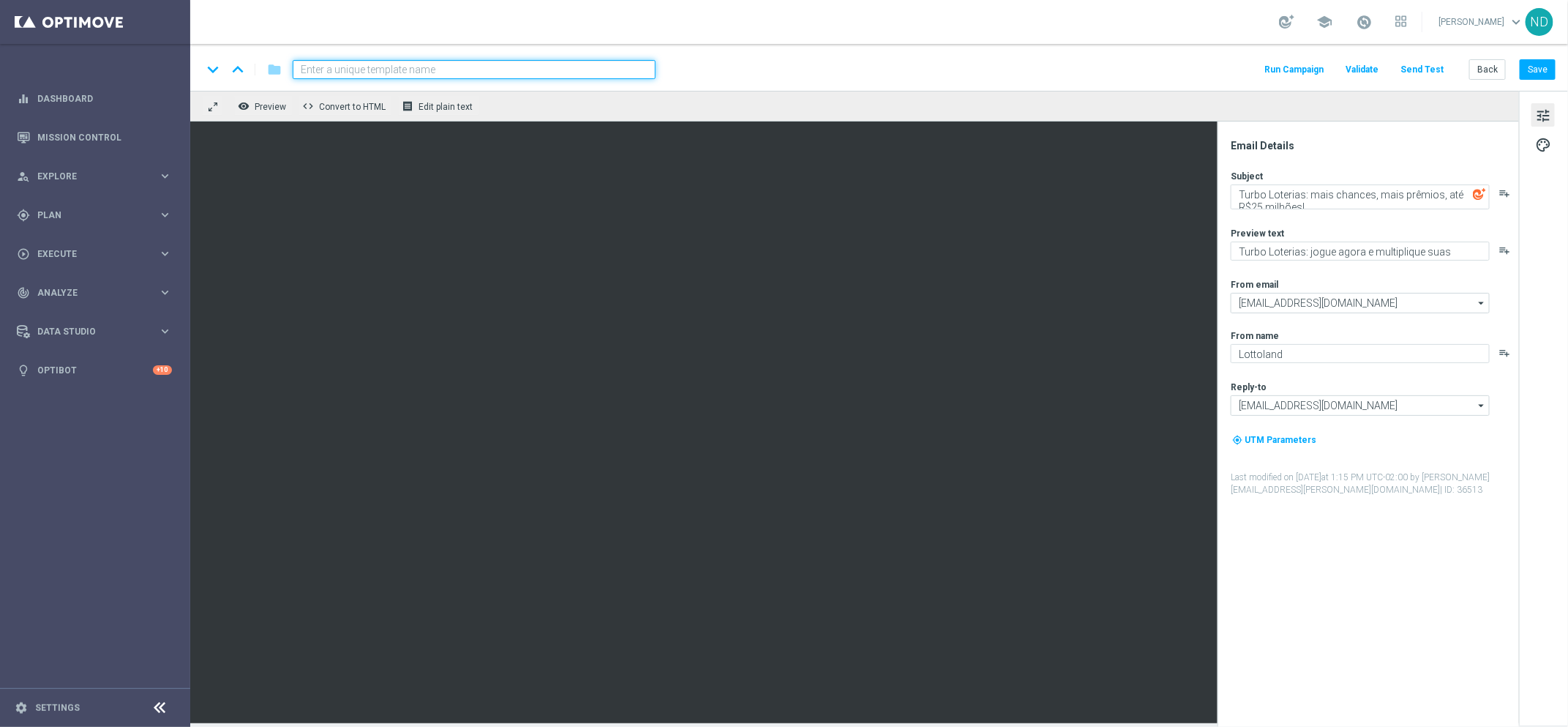
paste input "BR_CAS__TURBOLOTTERY__ALL_EMA_TAC_MIX"
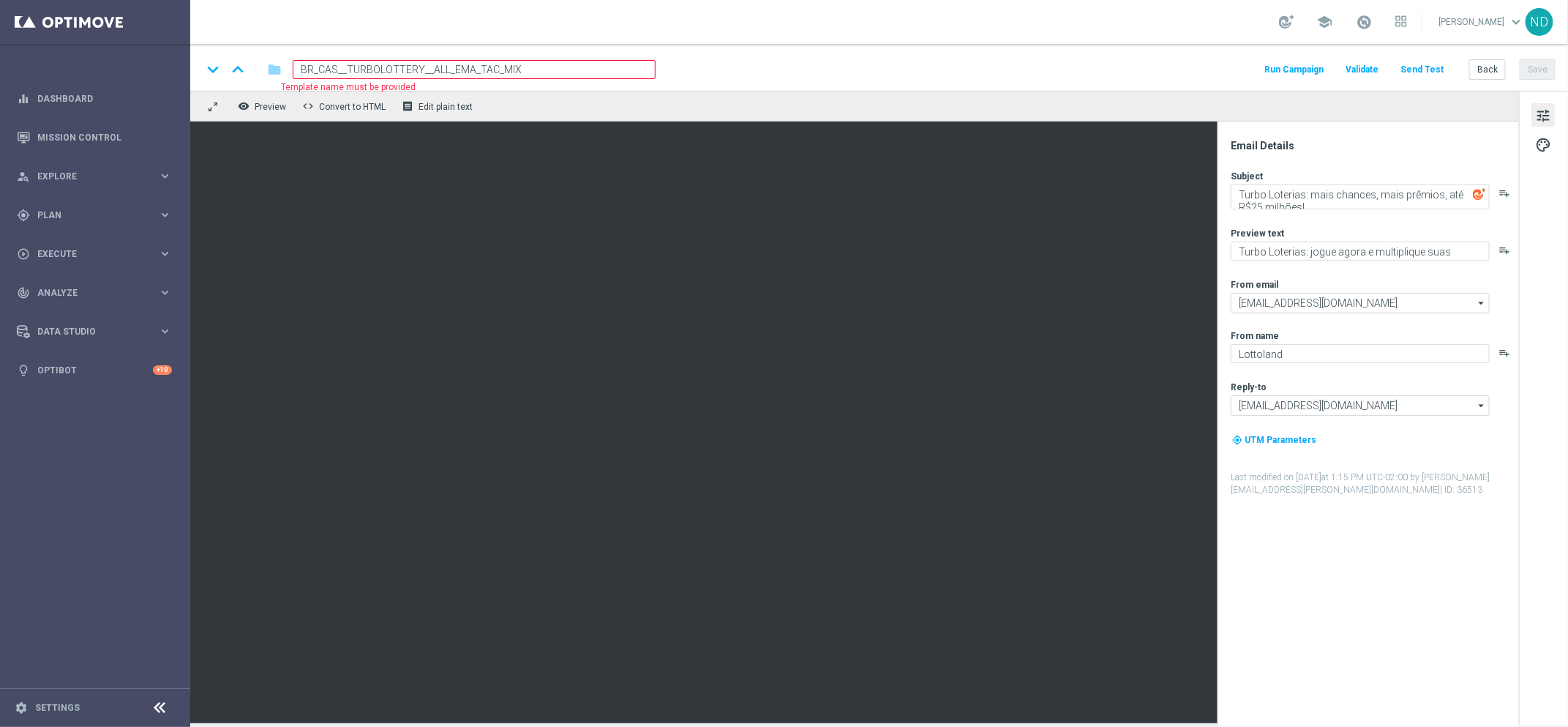
type input "BR_CAS__TURBOLOTTERY__ALL_EMA_TAC_MIX"
click at [756, 71] on div "keyboard_arrow_down keyboard_arrow_up folder BR_CAS__TURBOLOTTERY__ALL_EMA_TAC_…" at bounding box center [878, 70] width 1354 height 19
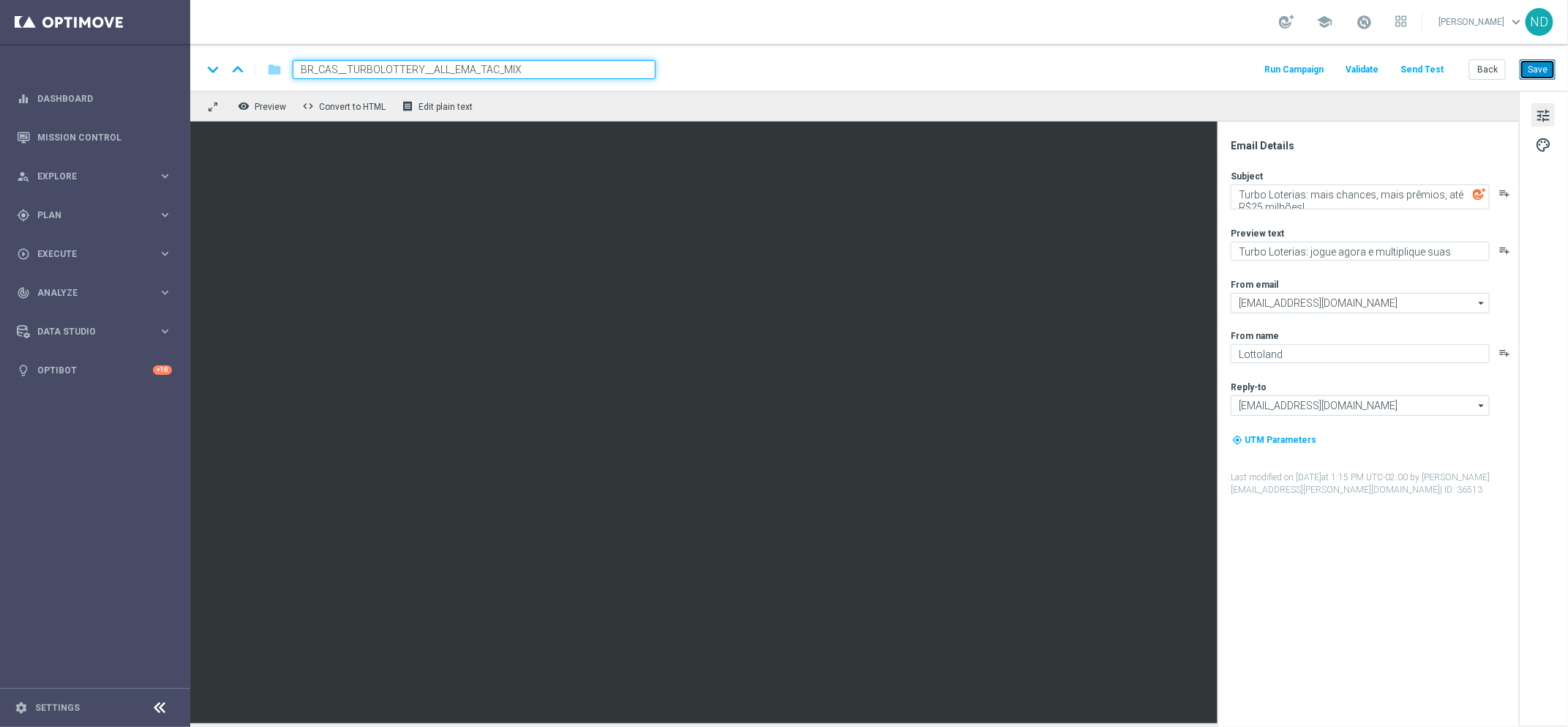
click at [1546, 68] on button "Save" at bounding box center [1537, 69] width 36 height 20
click at [537, 75] on input "BR_CAS__TURBOLOTTERY__ALL_EMA_TAC_MIX" at bounding box center [474, 70] width 363 height 19
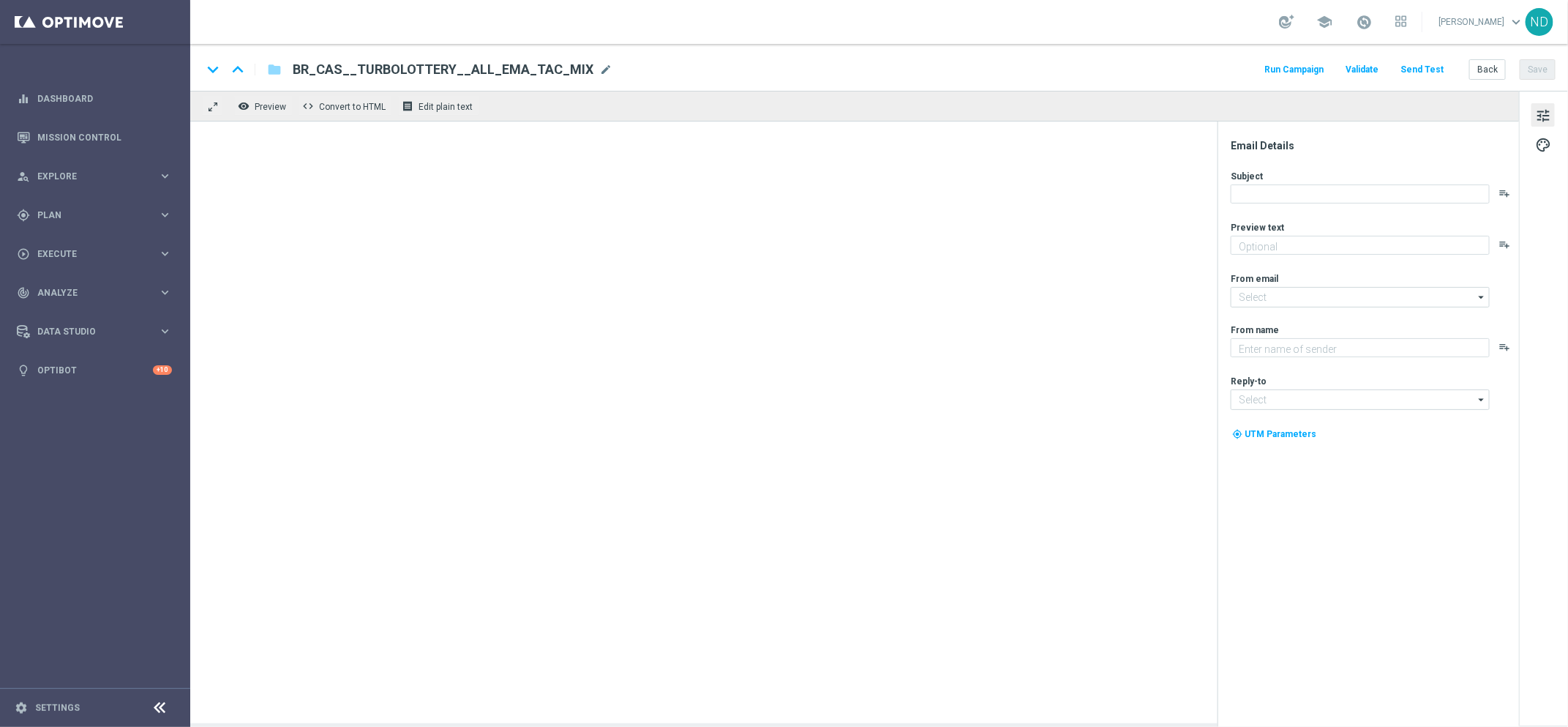
type textarea "Turbo Loterias: jogue agora e multiplique suas chances!"
type textarea "Lottoland"
type input "[EMAIL_ADDRESS][DOMAIN_NAME]"
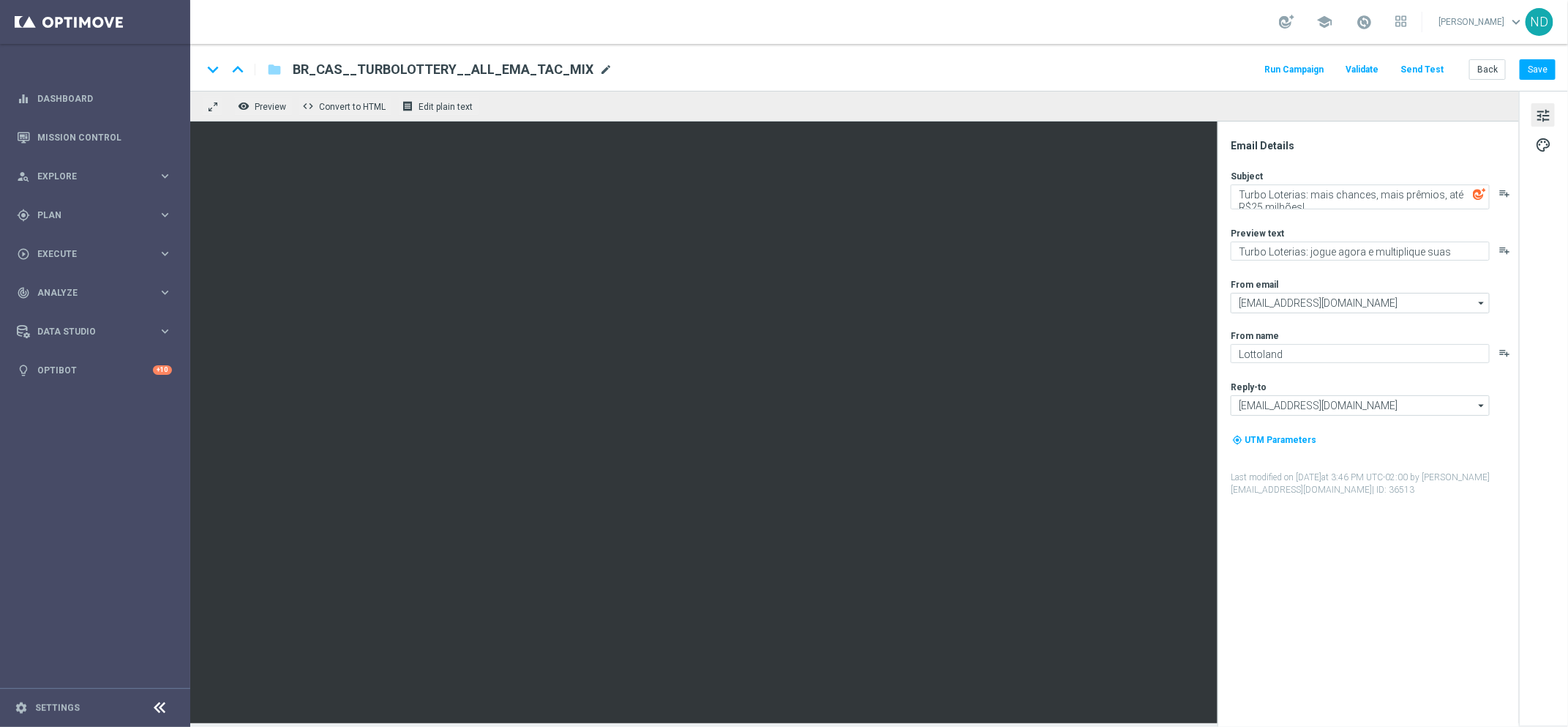
click at [599, 71] on span "mode_edit" at bounding box center [606, 70] width 14 height 14
click at [483, 73] on input "BR_CAS__TURBOLOTTERY__ALL_EMA_TAC_MIX" at bounding box center [474, 70] width 363 height 19
click at [1549, 66] on button "Save" at bounding box center [1537, 69] width 36 height 20
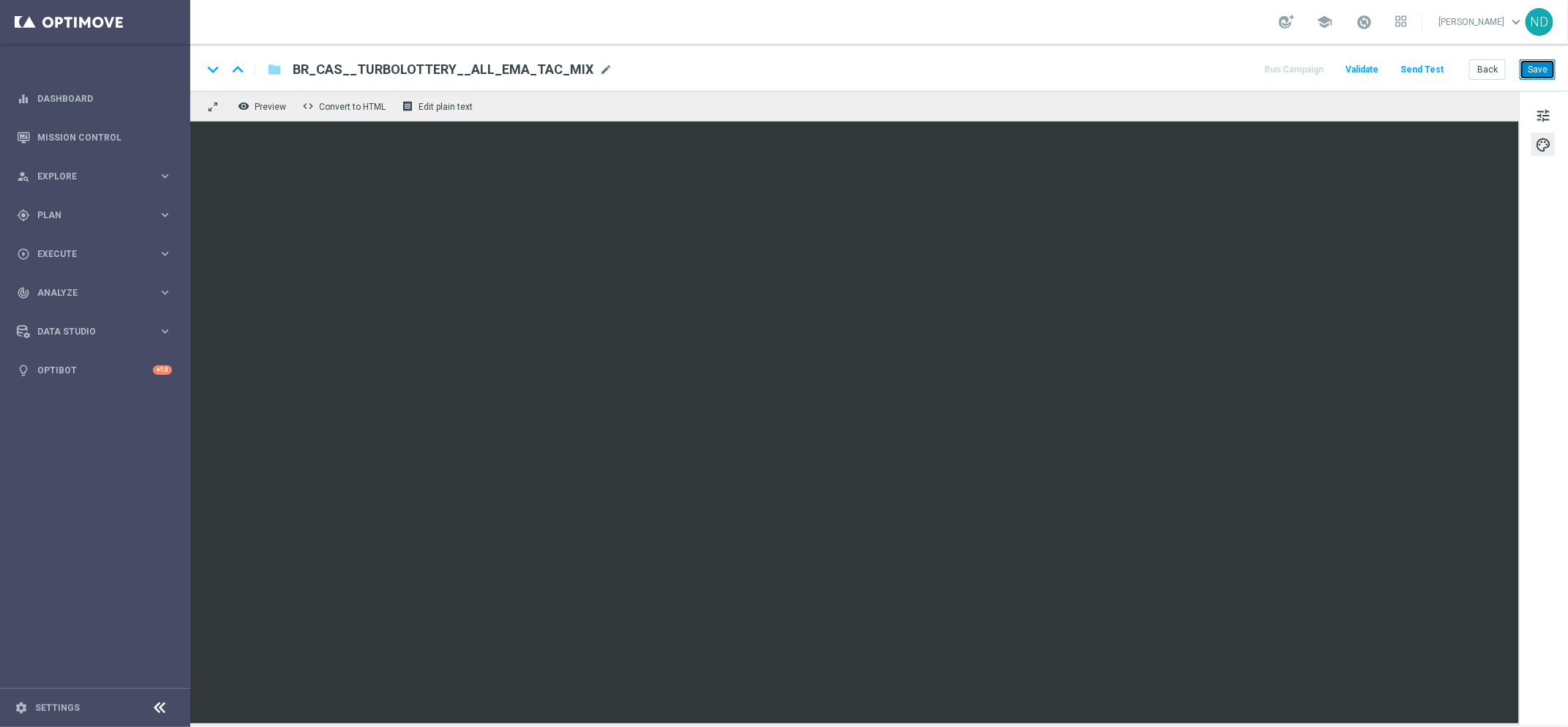
click at [1543, 70] on button "Save" at bounding box center [1537, 69] width 36 height 20
click at [1541, 72] on button "Save" at bounding box center [1537, 69] width 36 height 20
click at [599, 74] on span "mode_edit" at bounding box center [606, 70] width 14 height 14
click at [56, 253] on span "Execute" at bounding box center [97, 254] width 121 height 9
click at [71, 284] on link "Campaign Builder" at bounding box center [95, 284] width 114 height 12
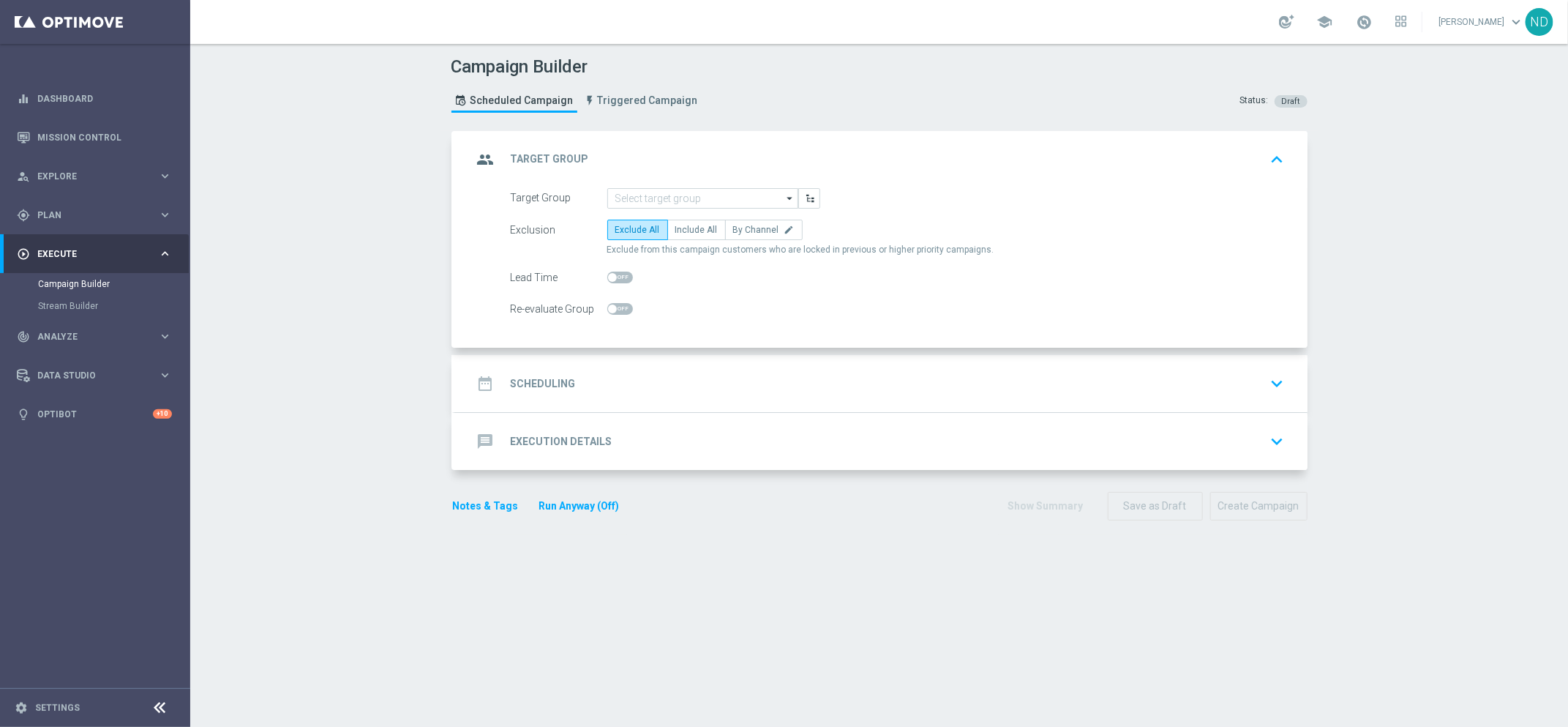
click at [592, 449] on div "message Execution Details" at bounding box center [542, 441] width 140 height 26
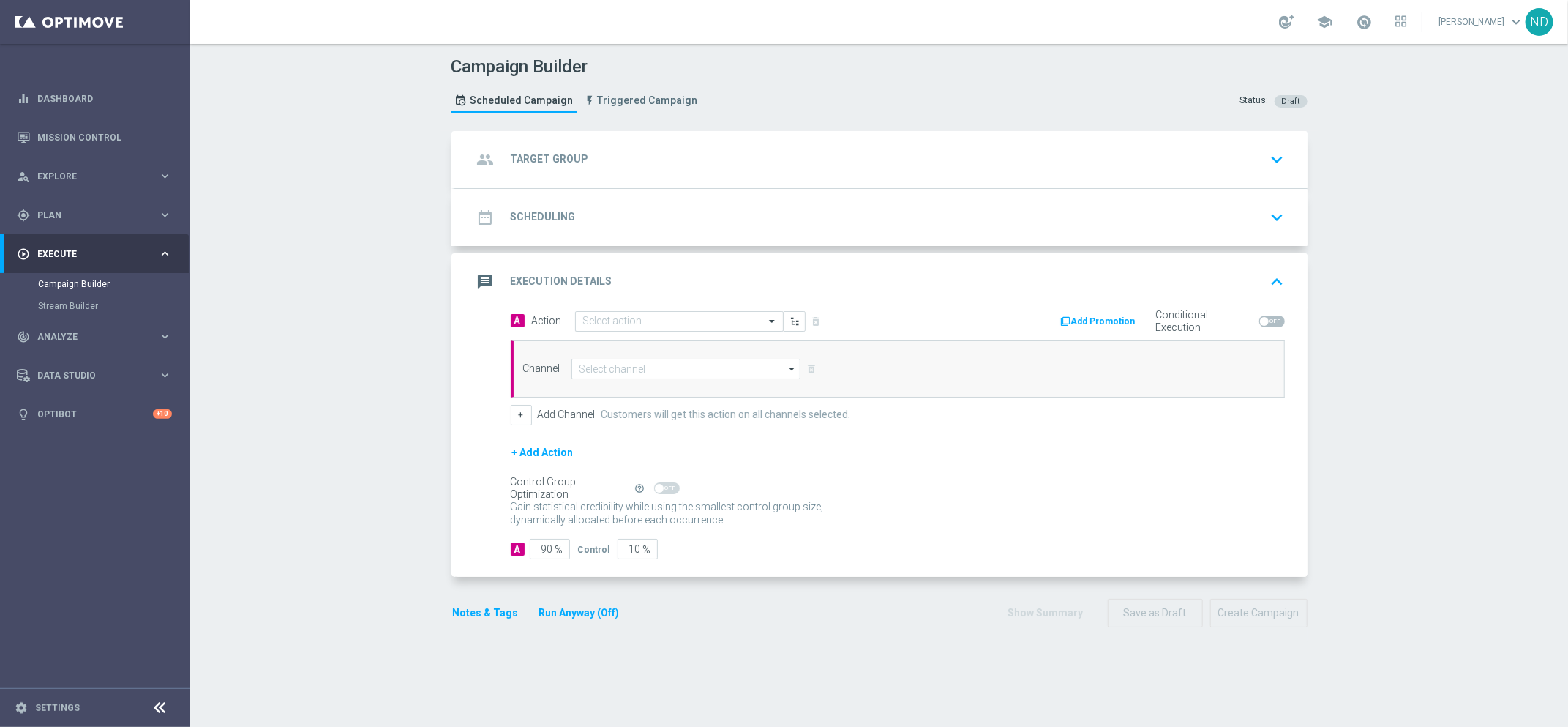
click at [607, 316] on input "text" at bounding box center [665, 322] width 163 height 13
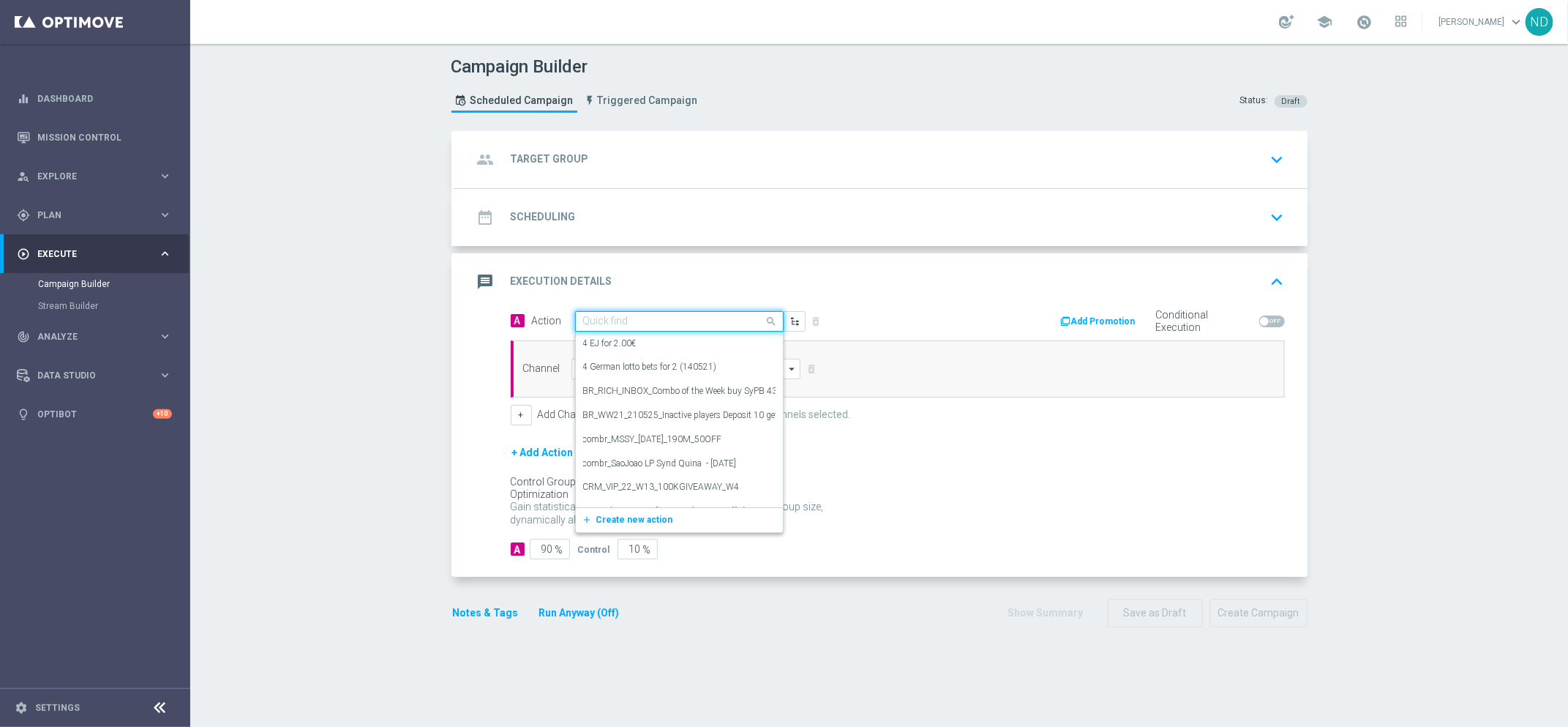
paste input "BR_CAS__TURBOLOTTERY__ALL_EMA_TAC_MIX"
type input "BR_CAS__TURBOLOTTERY__ALL_EMA_TAC_MIX"
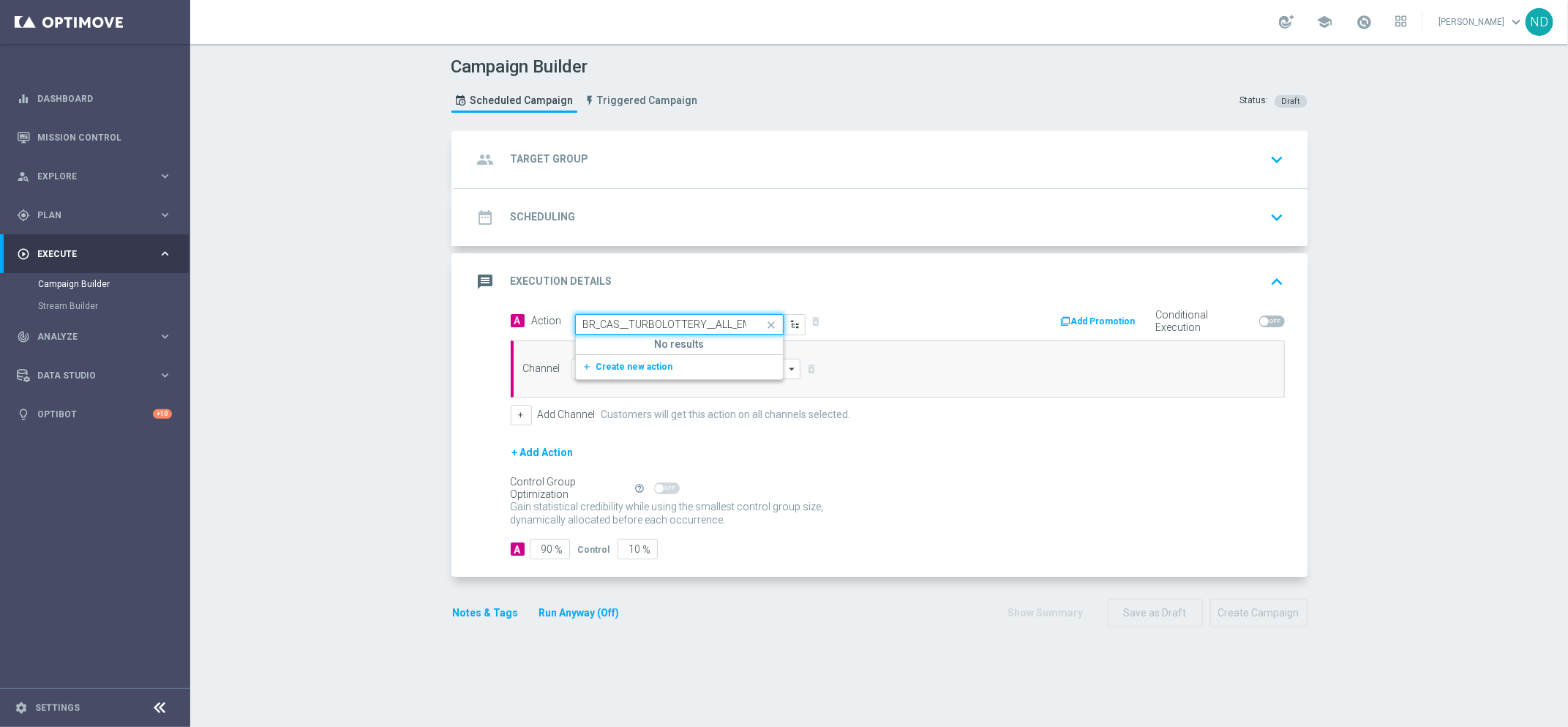
scroll to position [0, 53]
click at [900, 303] on div "message Execution Details keyboard_arrow_up" at bounding box center [882, 281] width 853 height 57
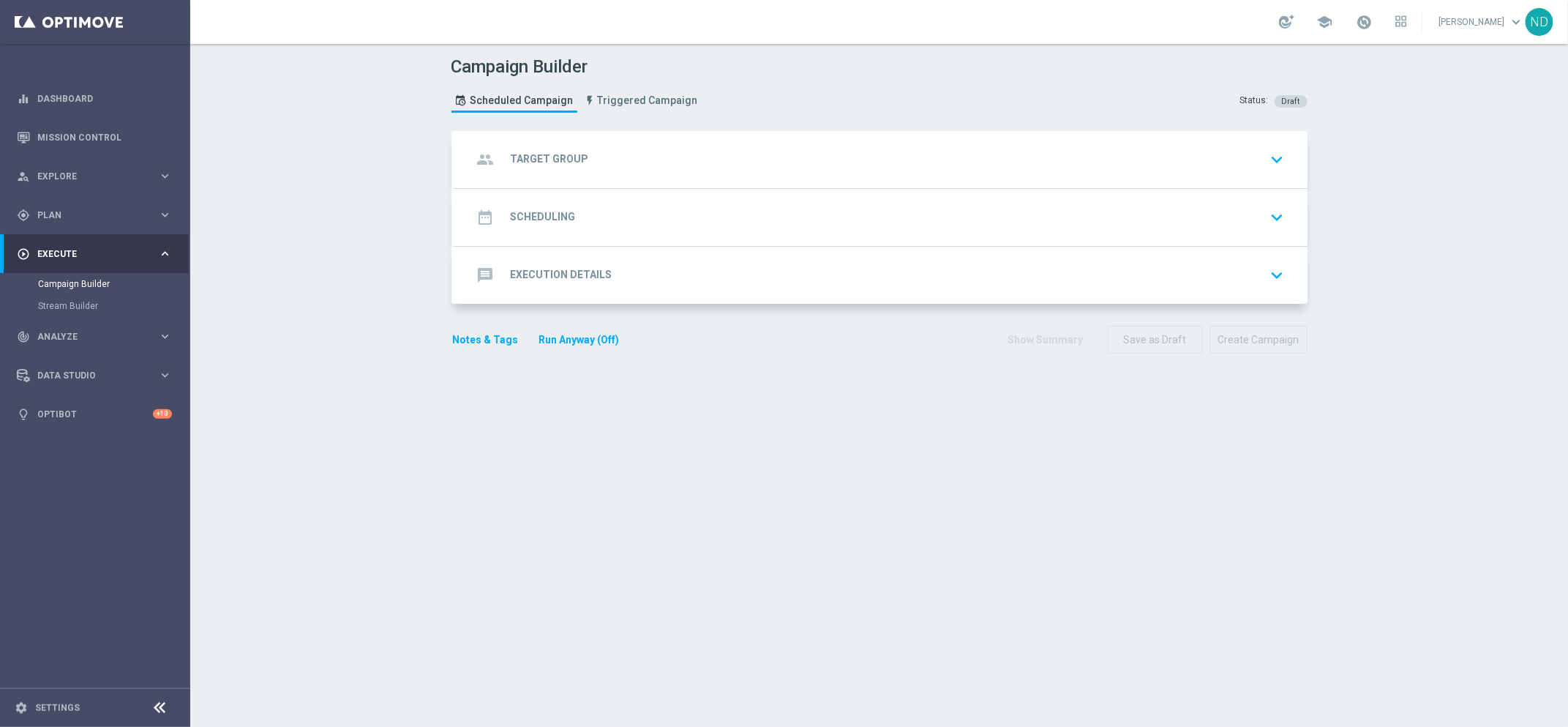
click at [731, 286] on div "message Execution Details keyboard_arrow_down" at bounding box center [881, 275] width 817 height 28
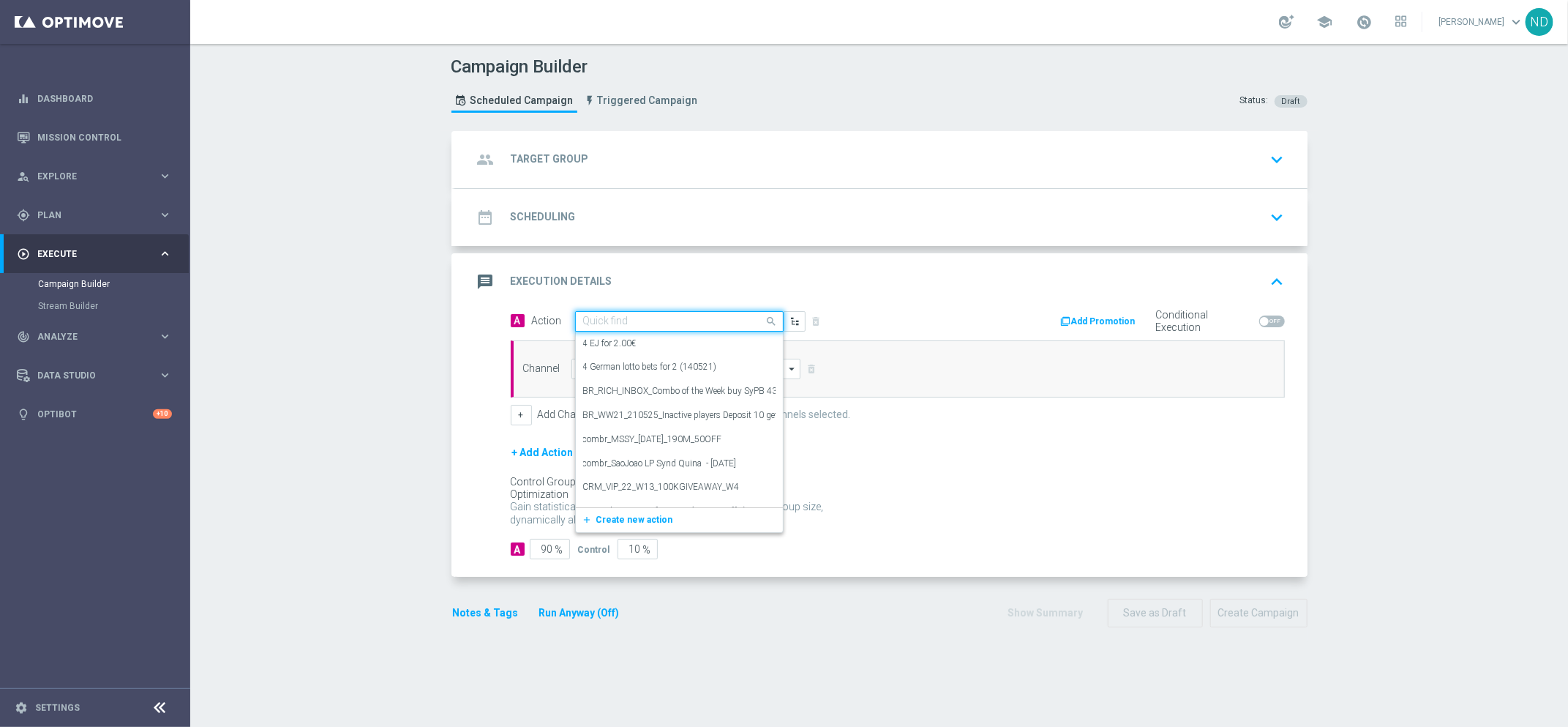
click at [711, 317] on input "text" at bounding box center [665, 322] width 163 height 13
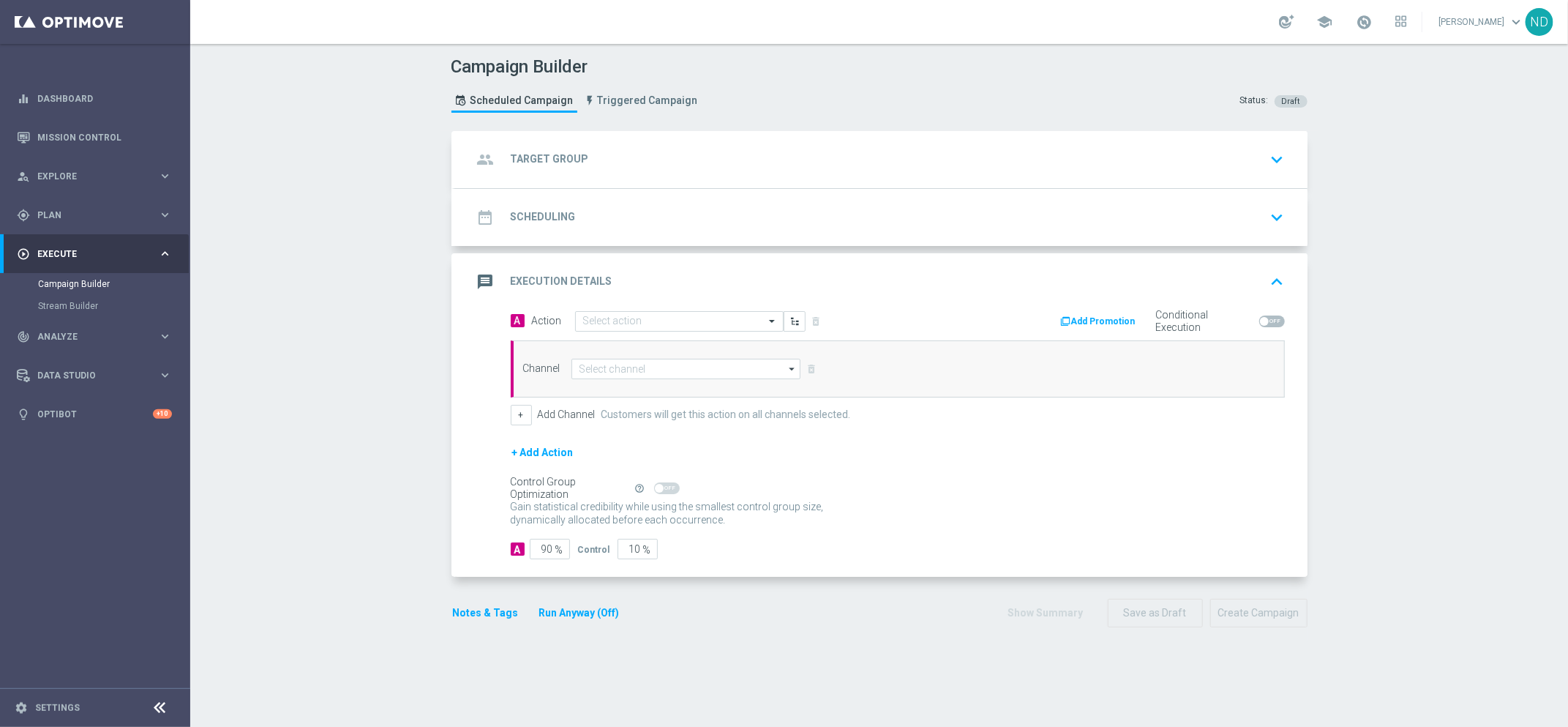
click at [867, 484] on div "Control Group Optimization Self Optimizing Campaign help_outline" at bounding box center [897, 489] width 774 height 16
click at [785, 373] on icon "arrow_drop_down" at bounding box center [792, 369] width 14 height 19
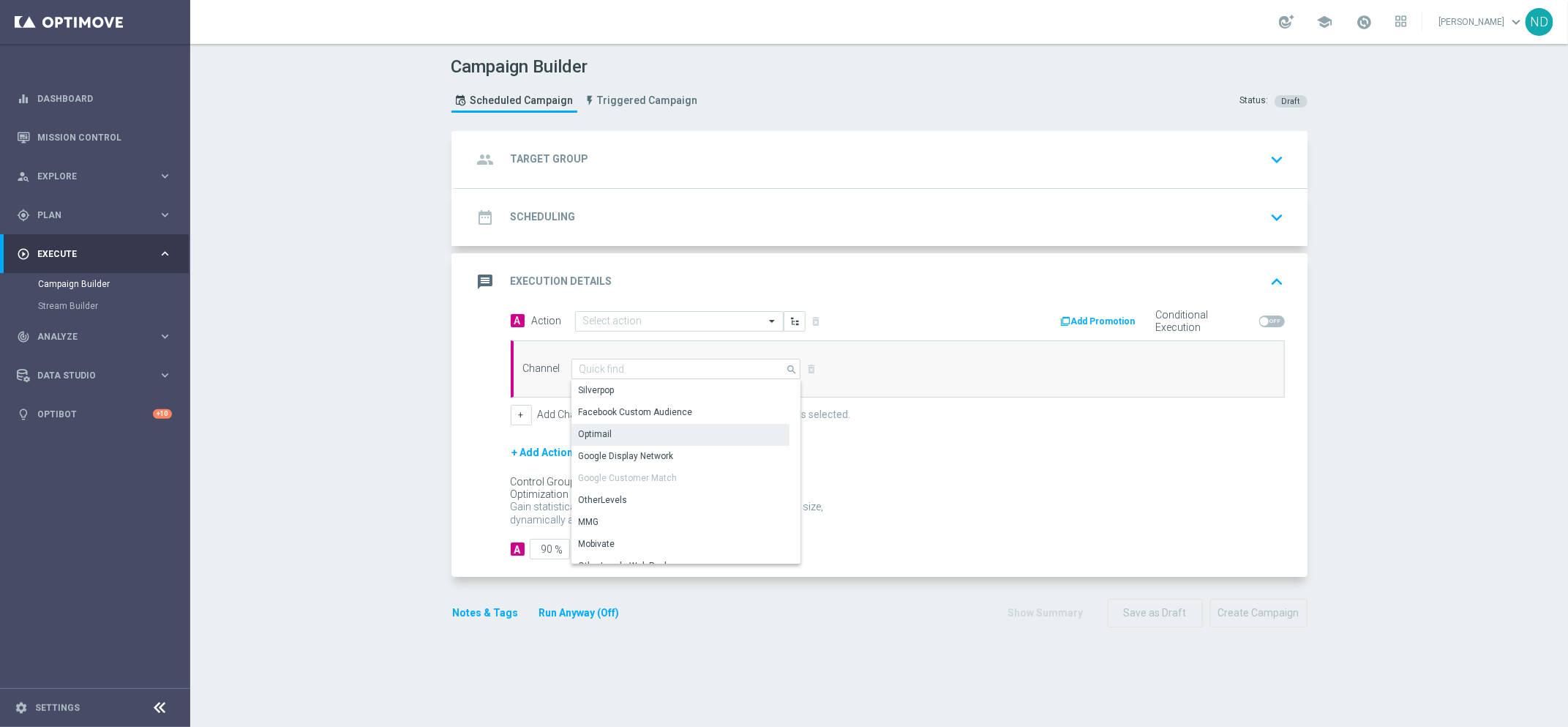
click at [626, 424] on div "Optimail" at bounding box center [680, 433] width 219 height 20
type input "Optimail"
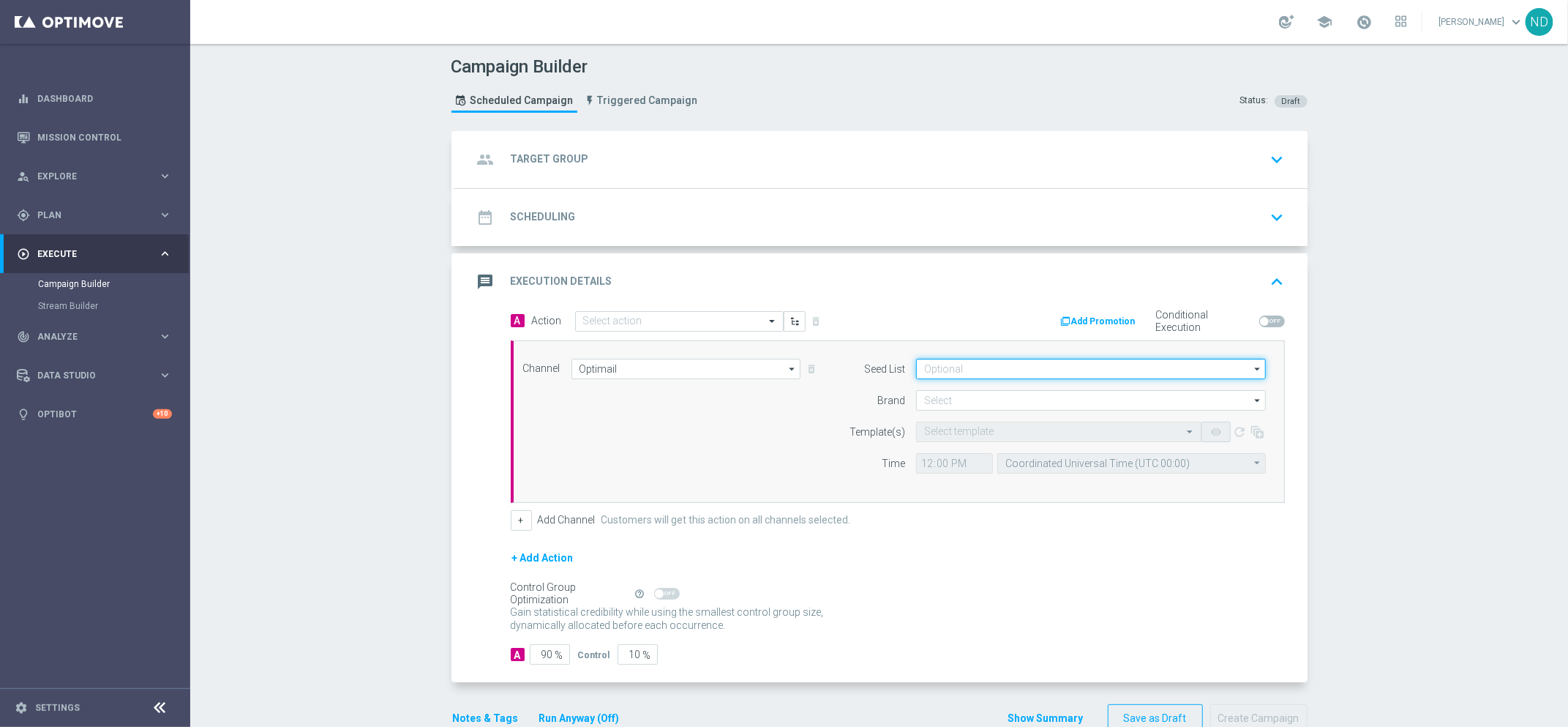
click at [995, 371] on input at bounding box center [1091, 369] width 350 height 20
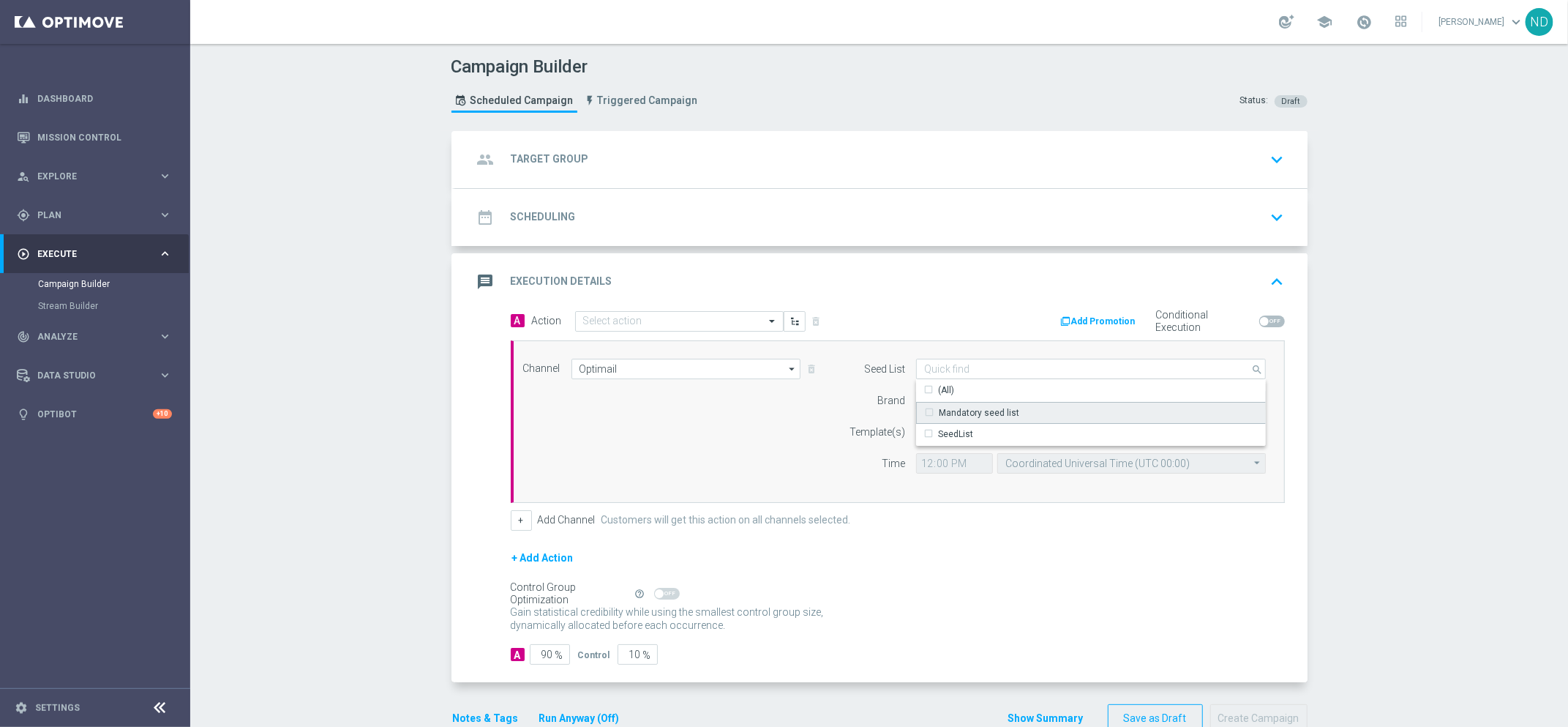
click at [985, 404] on div "Mandatory seed list" at bounding box center [1091, 412] width 350 height 22
click at [808, 427] on div "Channel Optimail Optimail arrow_drop_down Show Selected 1 of 26 Silverpop" at bounding box center [894, 422] width 765 height 126
type input "Mandatory seed list"
click at [962, 395] on input at bounding box center [1091, 400] width 350 height 20
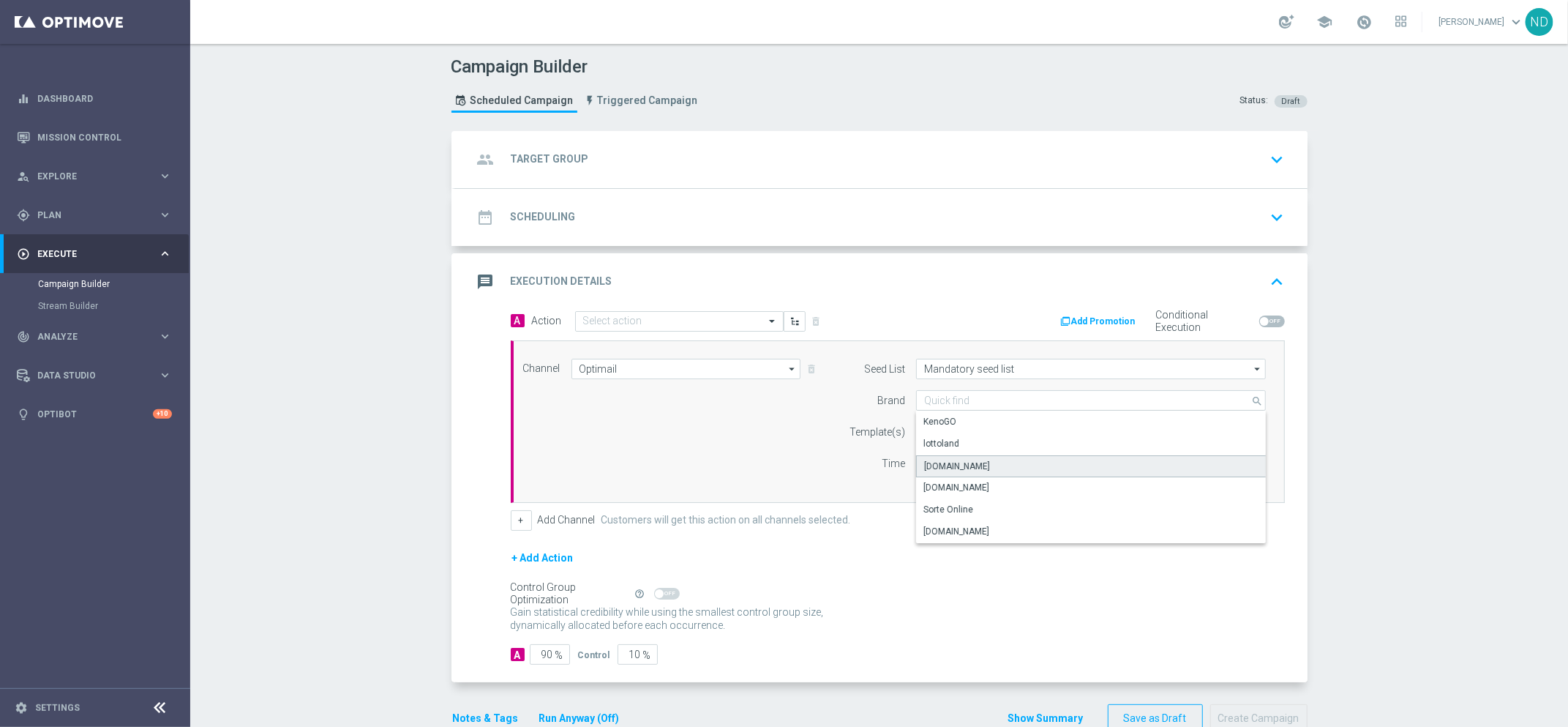
click at [975, 462] on div "Lottoland.bet.br" at bounding box center [957, 466] width 66 height 14
type input "Lottoland.bet.br"
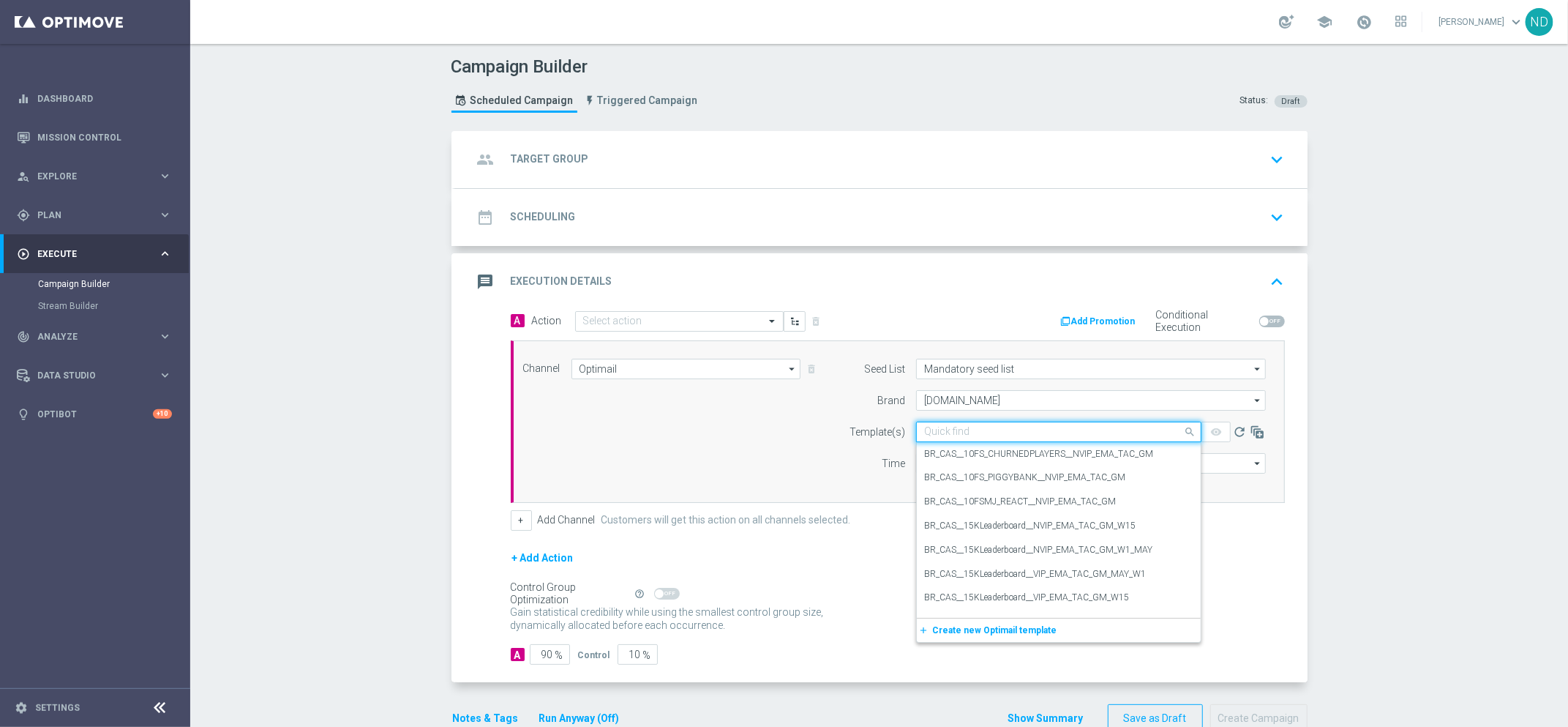
click at [953, 428] on input "text" at bounding box center [1044, 432] width 240 height 13
paste input "BR_CAS__TURBOLOTTERY__ALL_EMA_TAC_MIX"
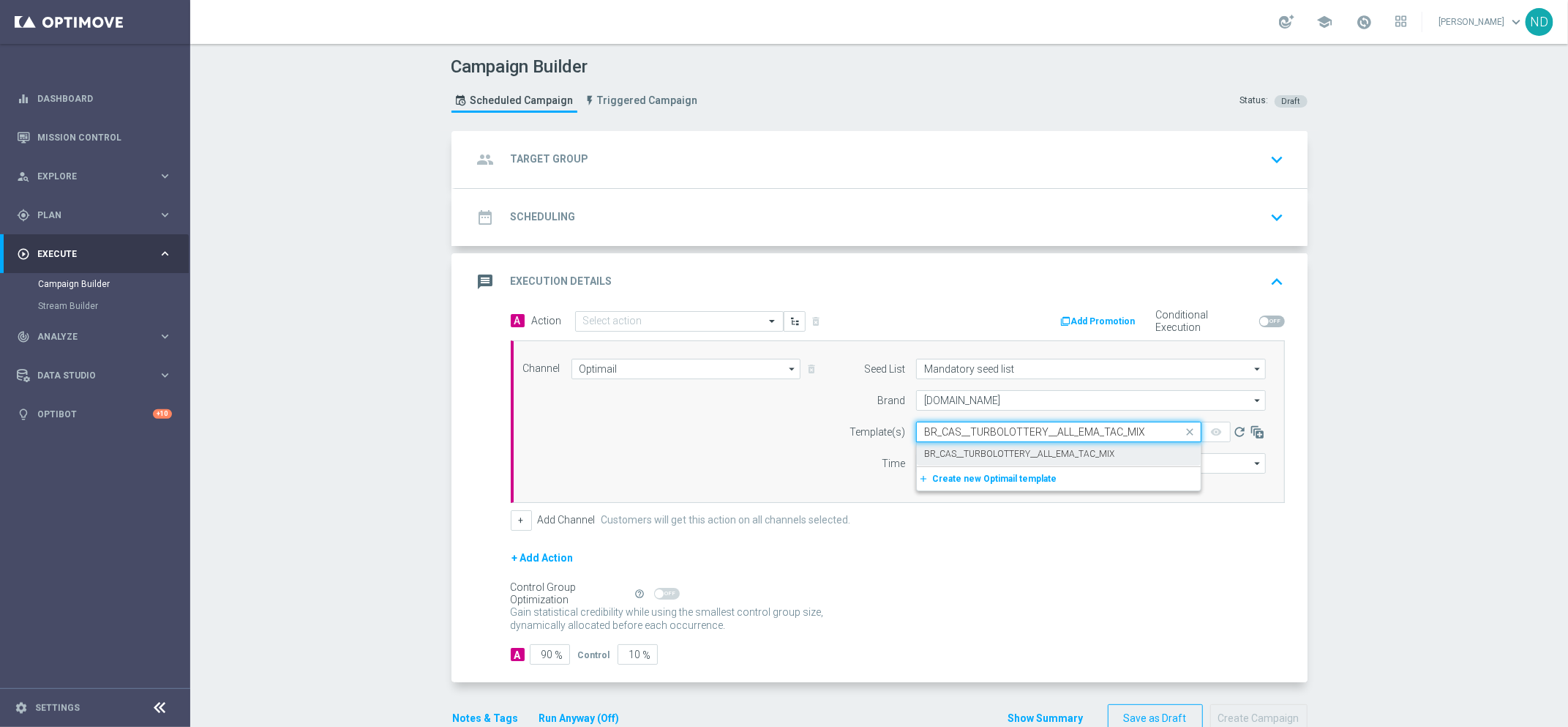
click at [981, 452] on label "BR_CAS__TURBOLOTTERY__ALL_EMA_TAC_MIX" at bounding box center [1019, 454] width 190 height 13
type input "BR_CAS__TURBOLOTTERY__ALL_EMA_TAC_MIX"
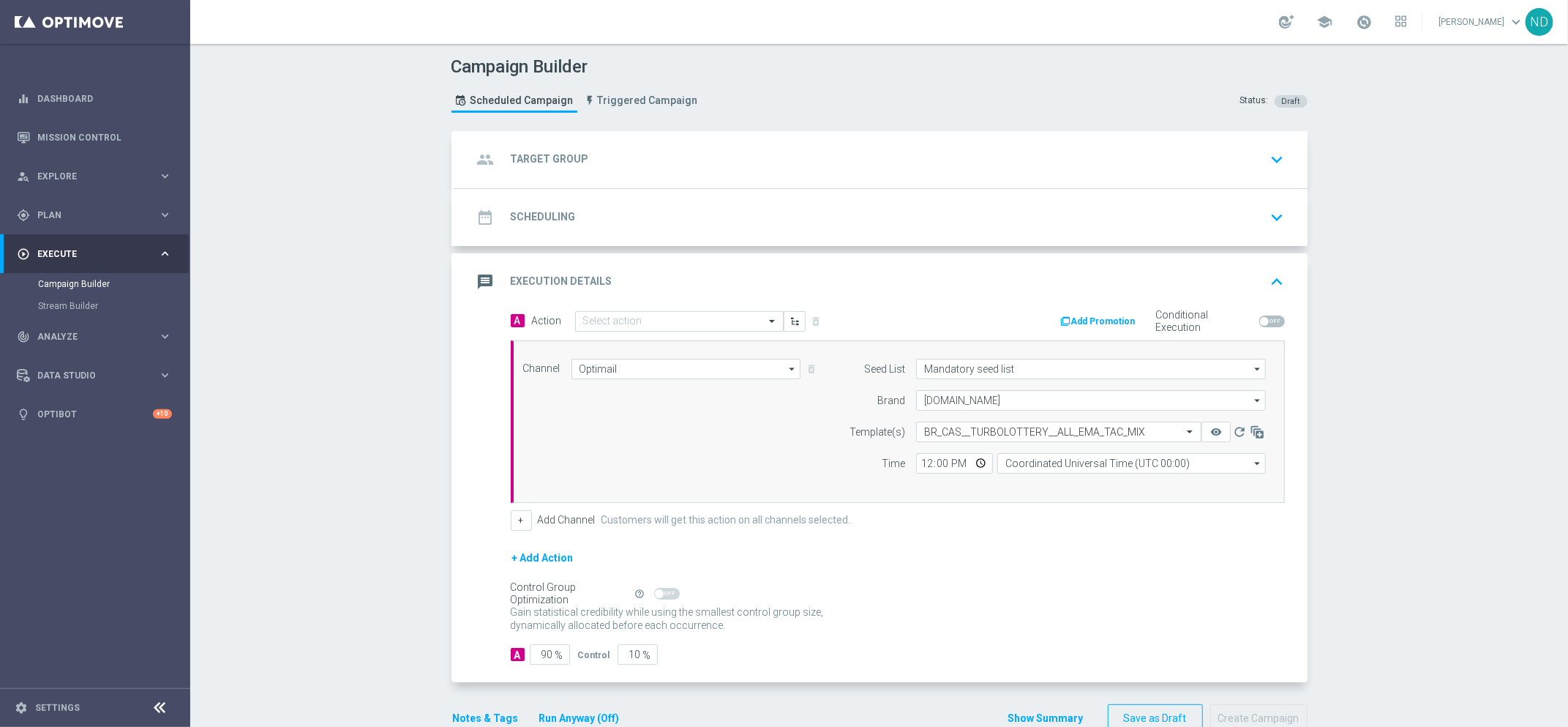
click at [920, 586] on div "Control Group Optimization Self Optimizing Campaign help_outline" at bounding box center [897, 594] width 774 height 16
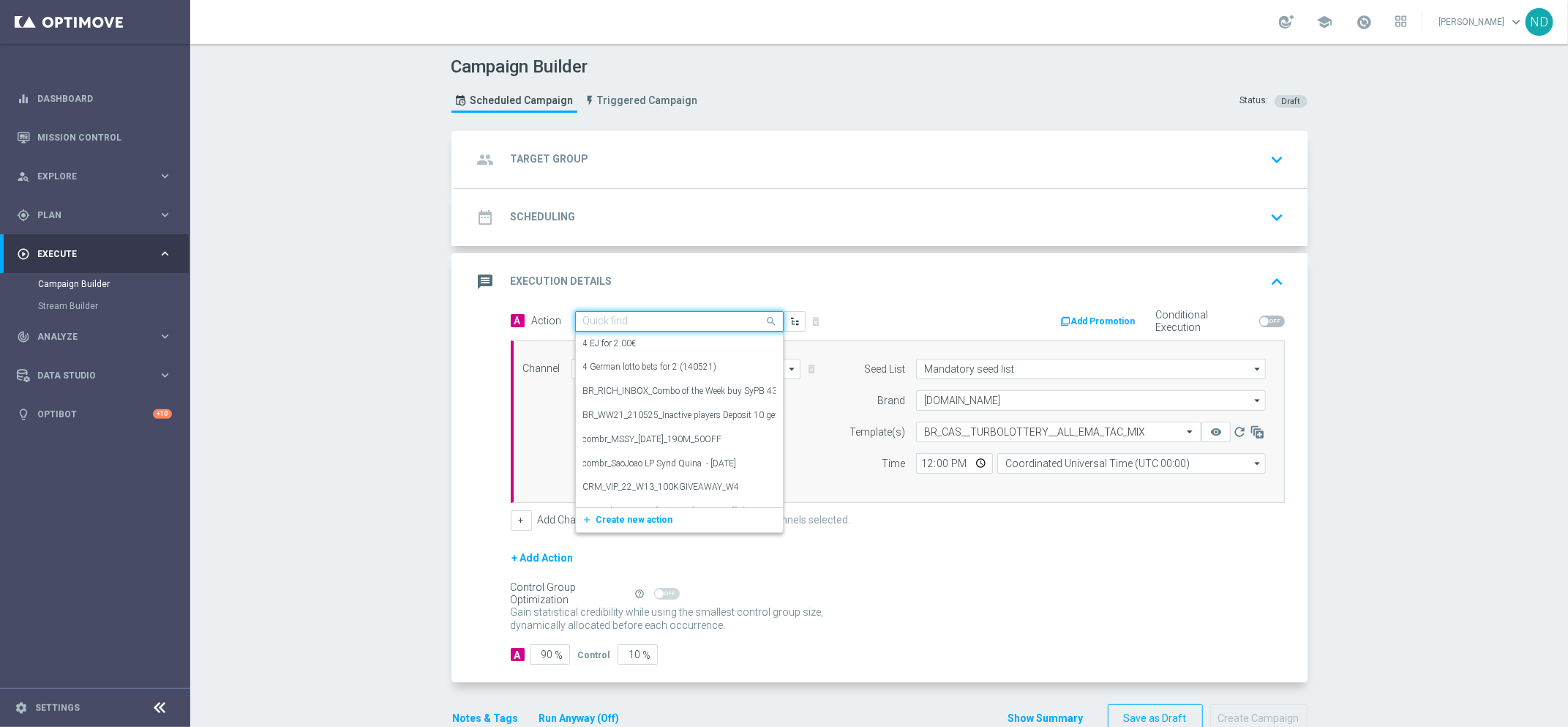
click at [643, 324] on input "text" at bounding box center [665, 322] width 163 height 13
paste input "BR_CAS__TURBOLOTTERY__ALL_EMA_TAC_MIX"
type input "BR_CAS__TURBOLOTTERY__ALL_EMA_TAC_MIX"
click at [350, 415] on div "Campaign Builder Scheduled Campaign Triggered Campaign Status: Draft group Targ…" at bounding box center [879, 386] width 1378 height 684
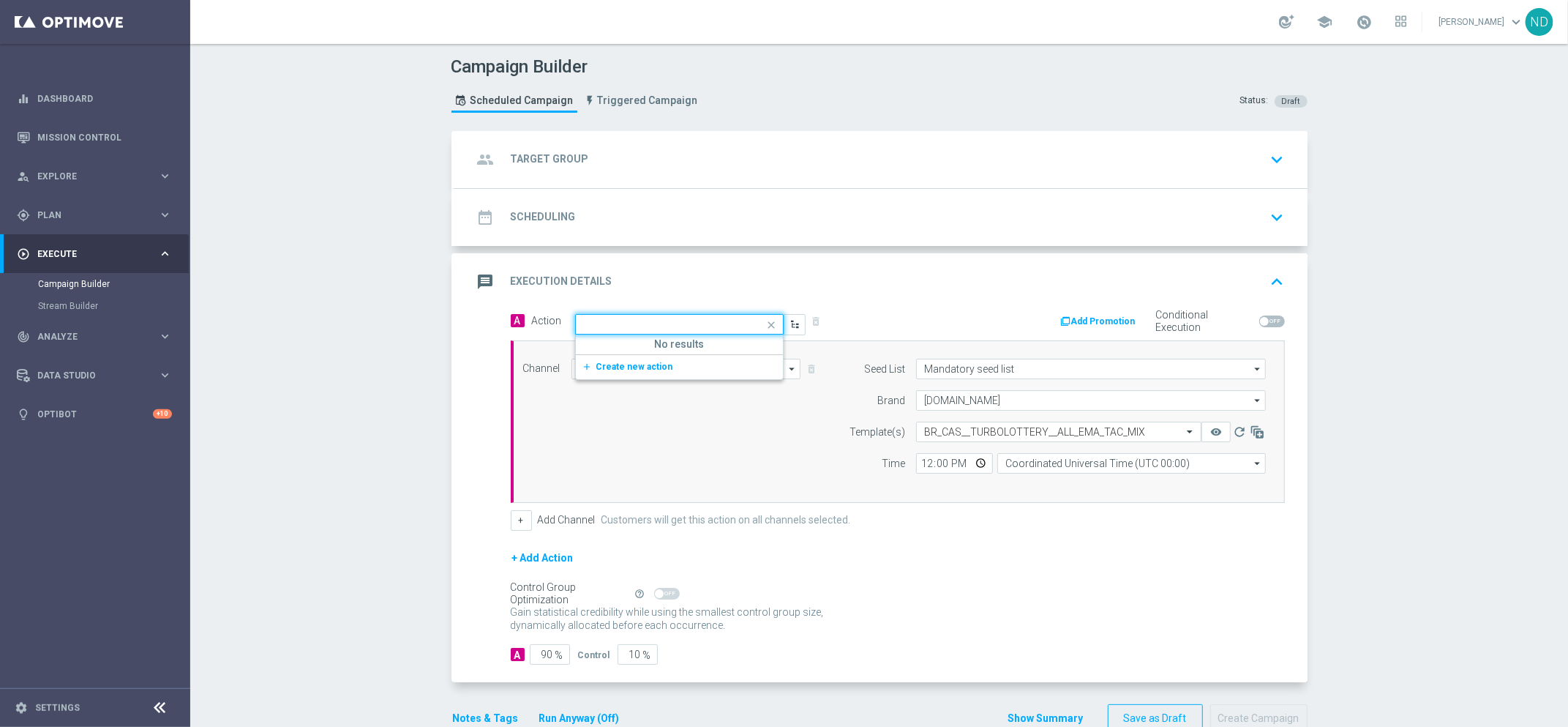
scroll to position [0, 0]
click at [676, 323] on input "text" at bounding box center [665, 322] width 163 height 13
type input "br_cas__tur"
click at [690, 343] on label "BR_CAS__TURBOLOTTO_MS__ALL_EMA_TAC_GM" at bounding box center [682, 347] width 197 height 13
click at [765, 321] on span at bounding box center [774, 321] width 18 height 18
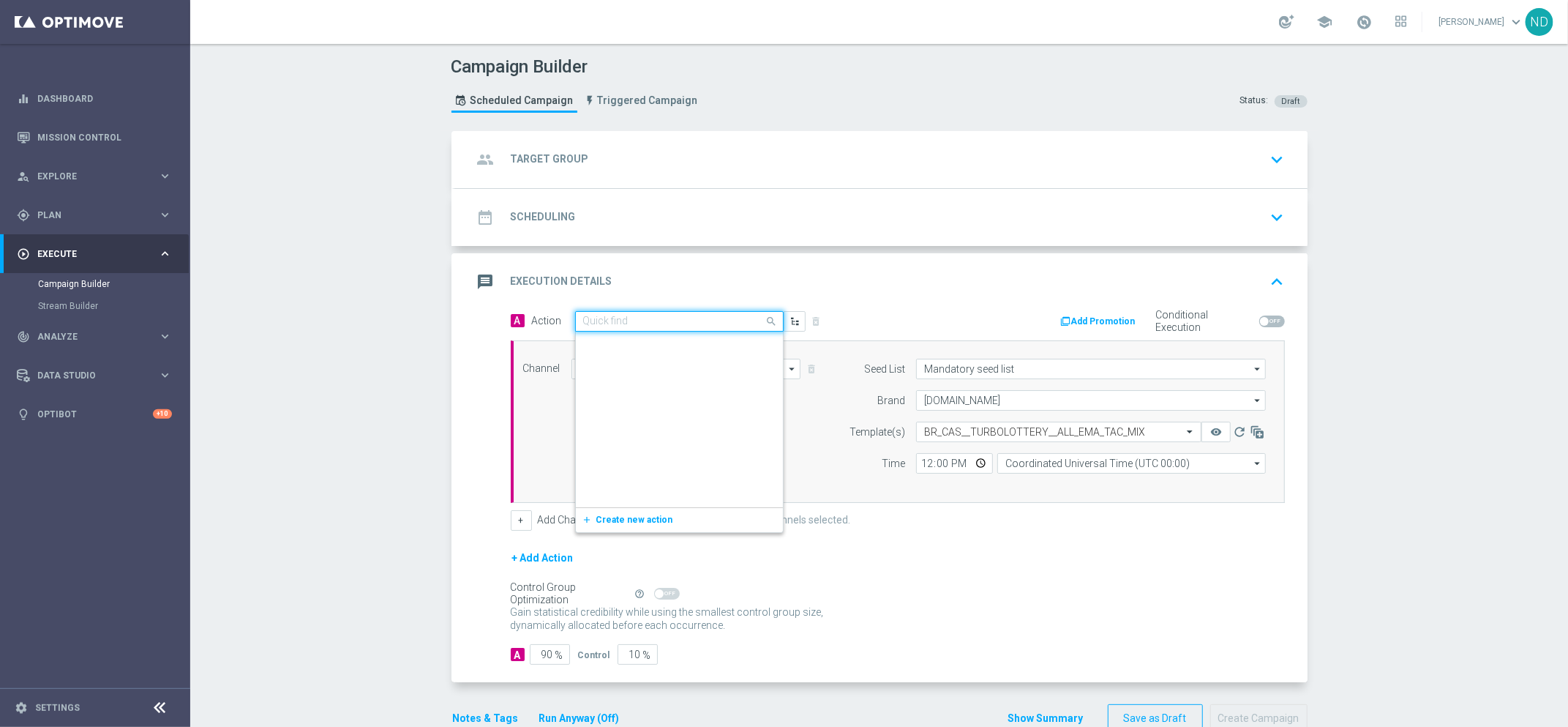
scroll to position [182696, 0]
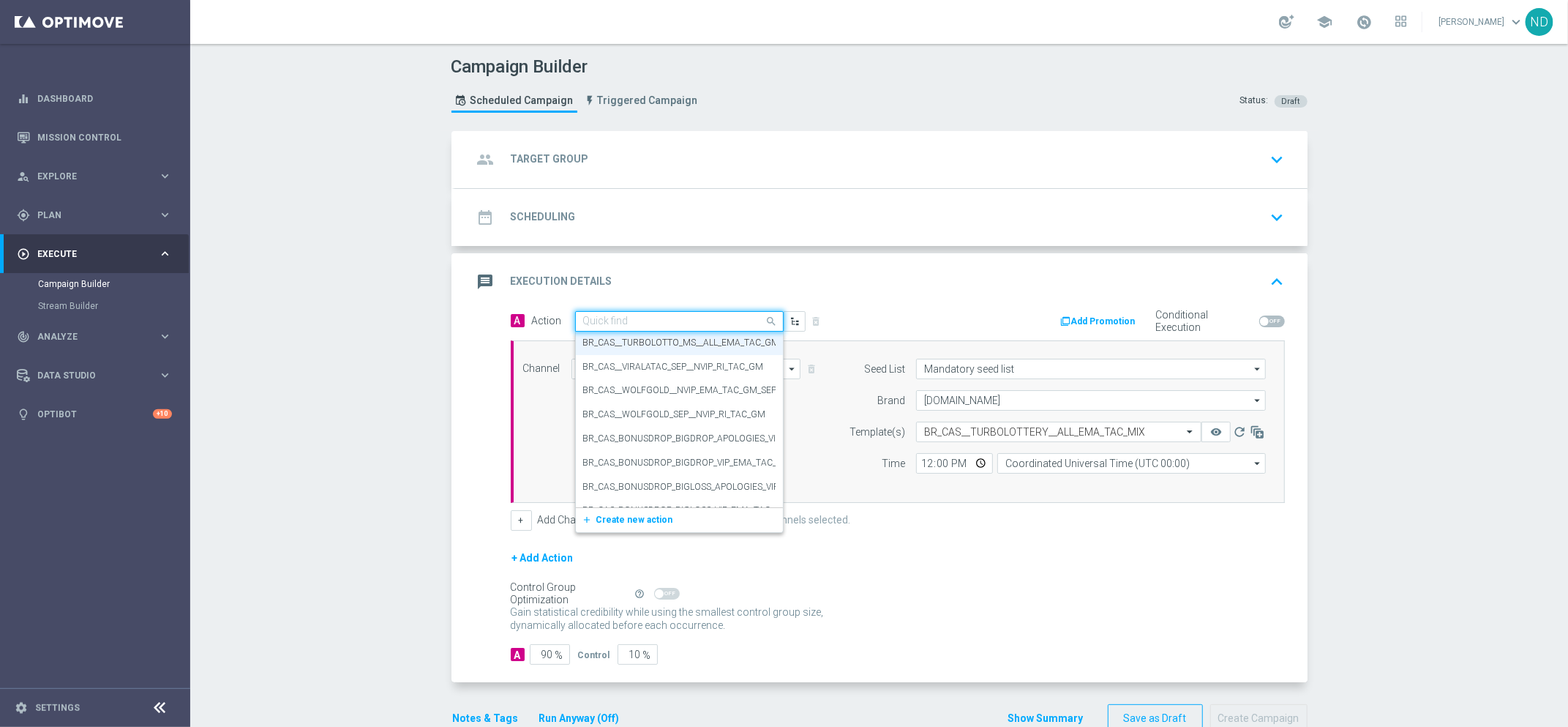
click at [765, 321] on span at bounding box center [774, 321] width 18 height 18
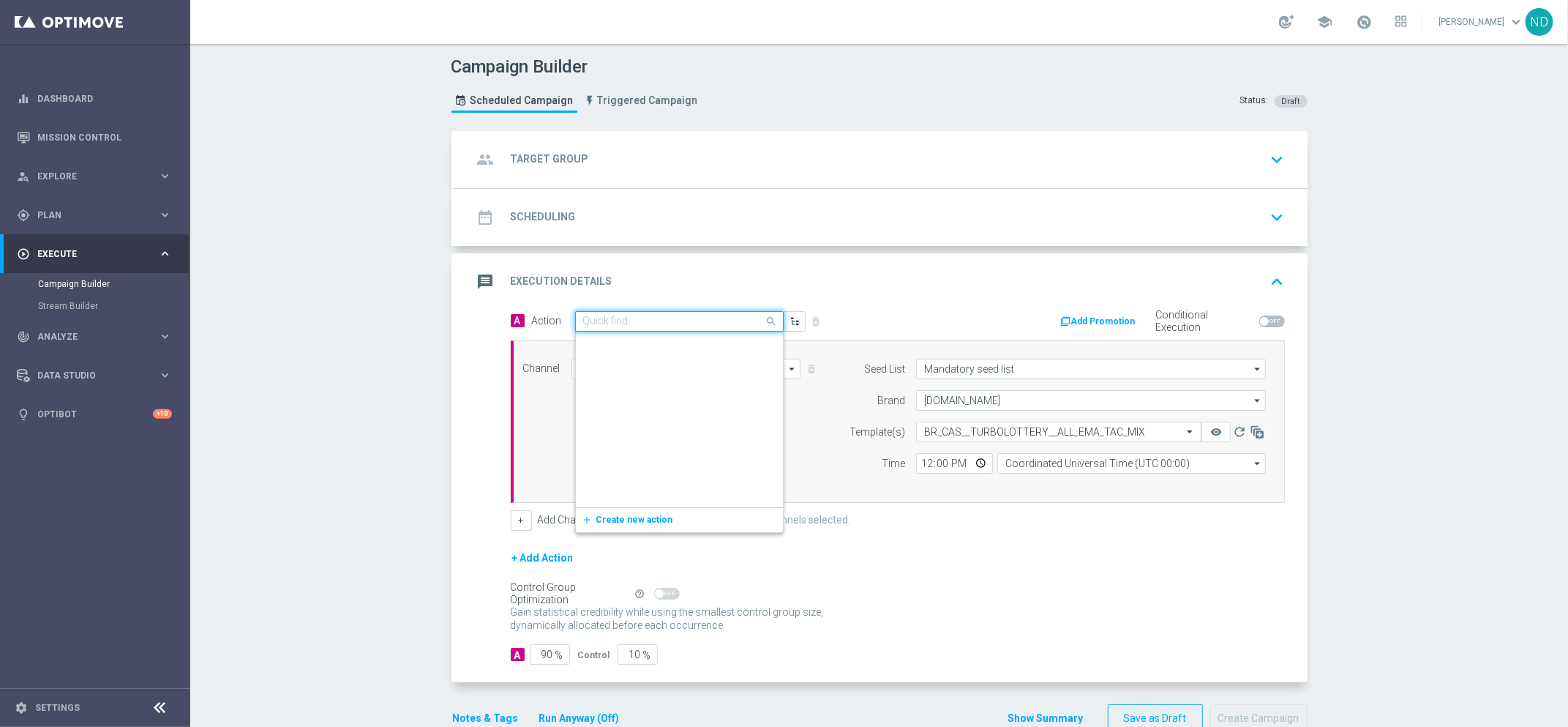
click at [765, 320] on span at bounding box center [774, 321] width 18 height 18
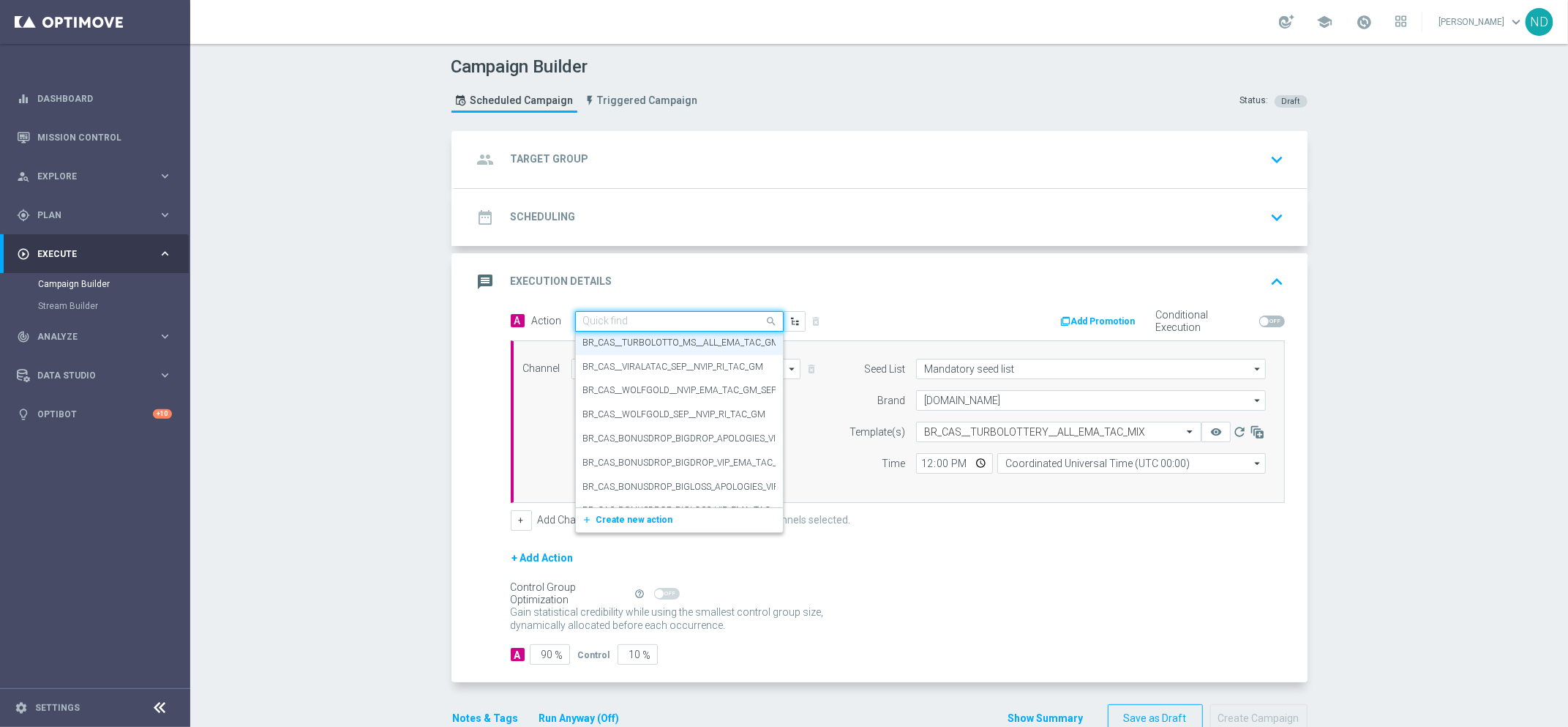
paste input "BR_CAS__TURBOLOTTO_MS__ALL_EMA_TAC_GM"
type input "BR_CAS__TURBOLOTTO_MS__ALL_EMA_TAC_GM"
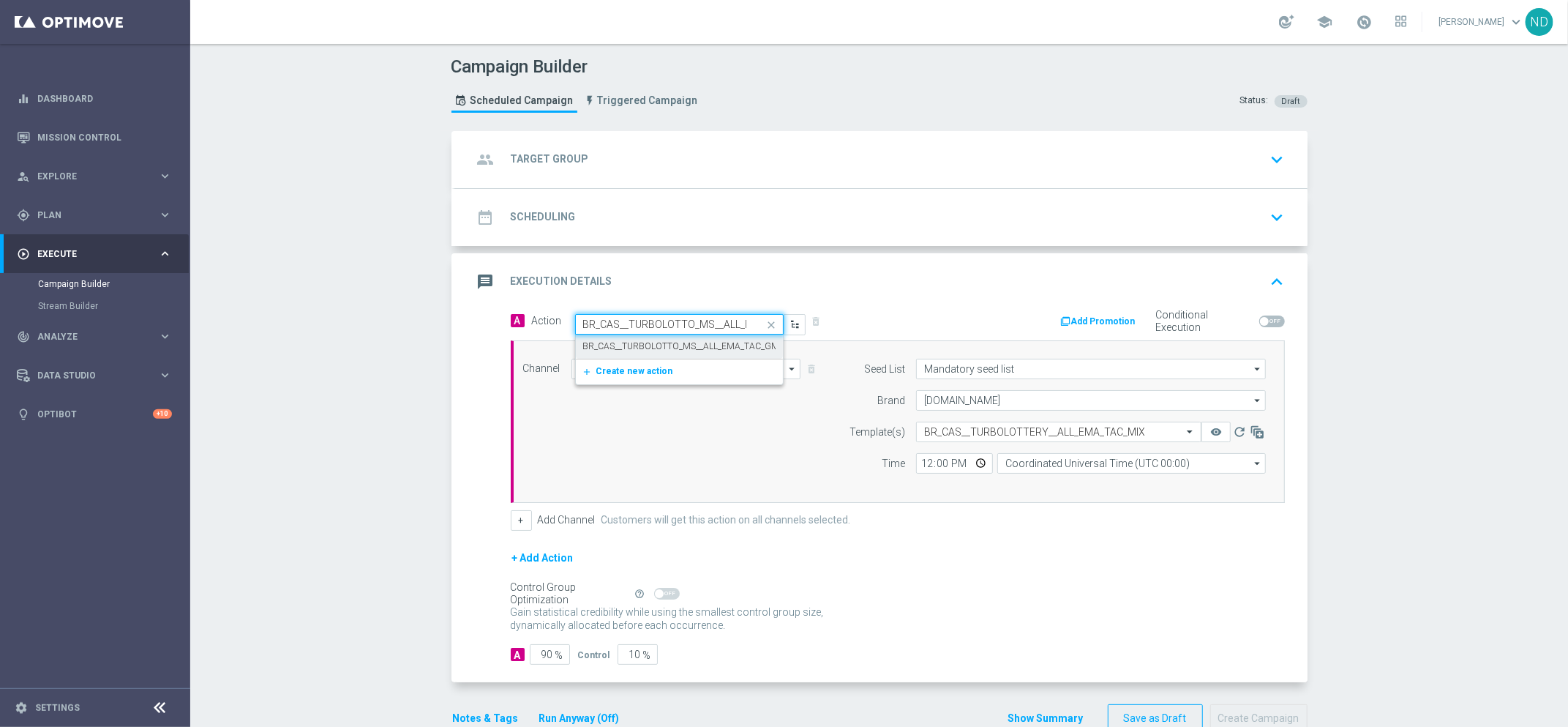
scroll to position [0, 59]
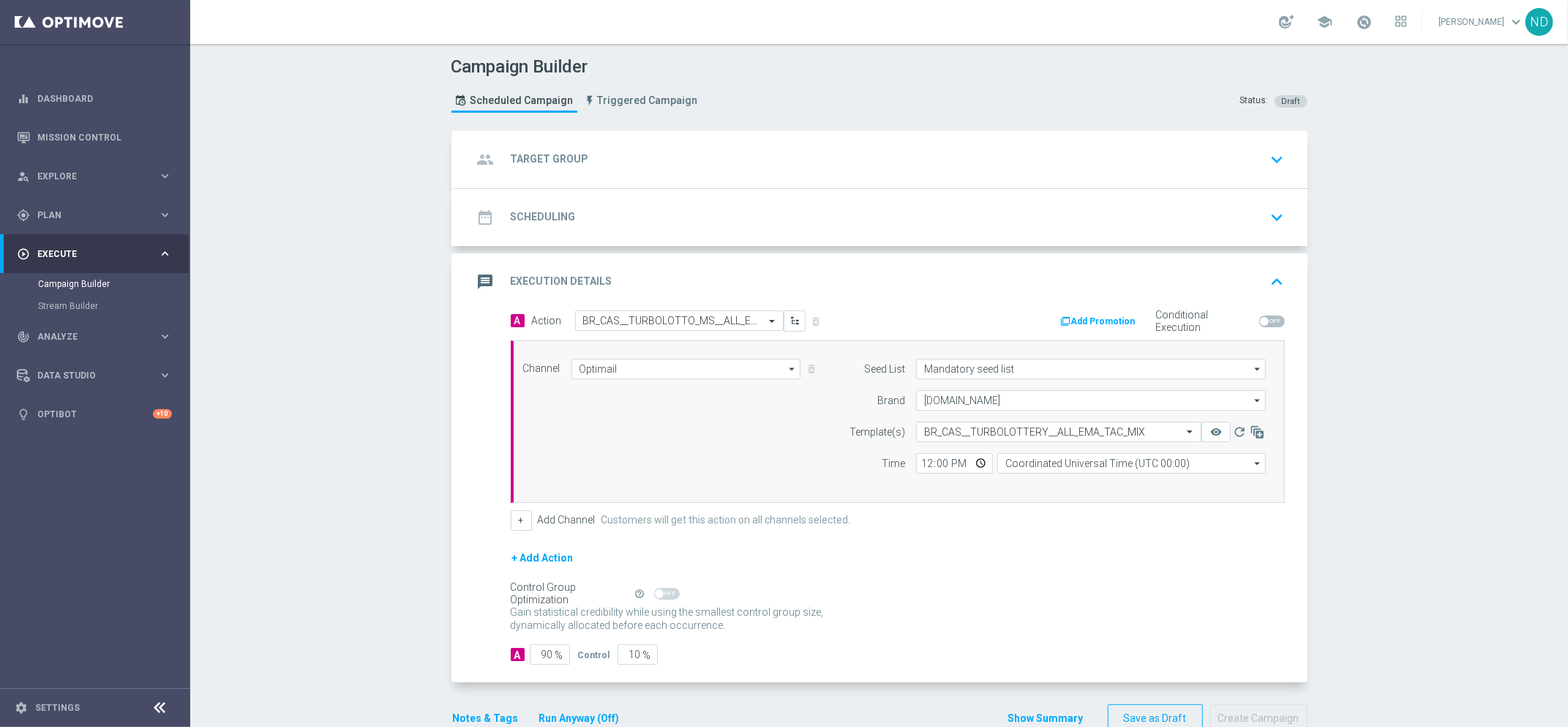
click at [696, 460] on div "Channel Optimail Optimail arrow_drop_down Show Selected 1 of 26 Silverpop" at bounding box center [894, 422] width 765 height 126
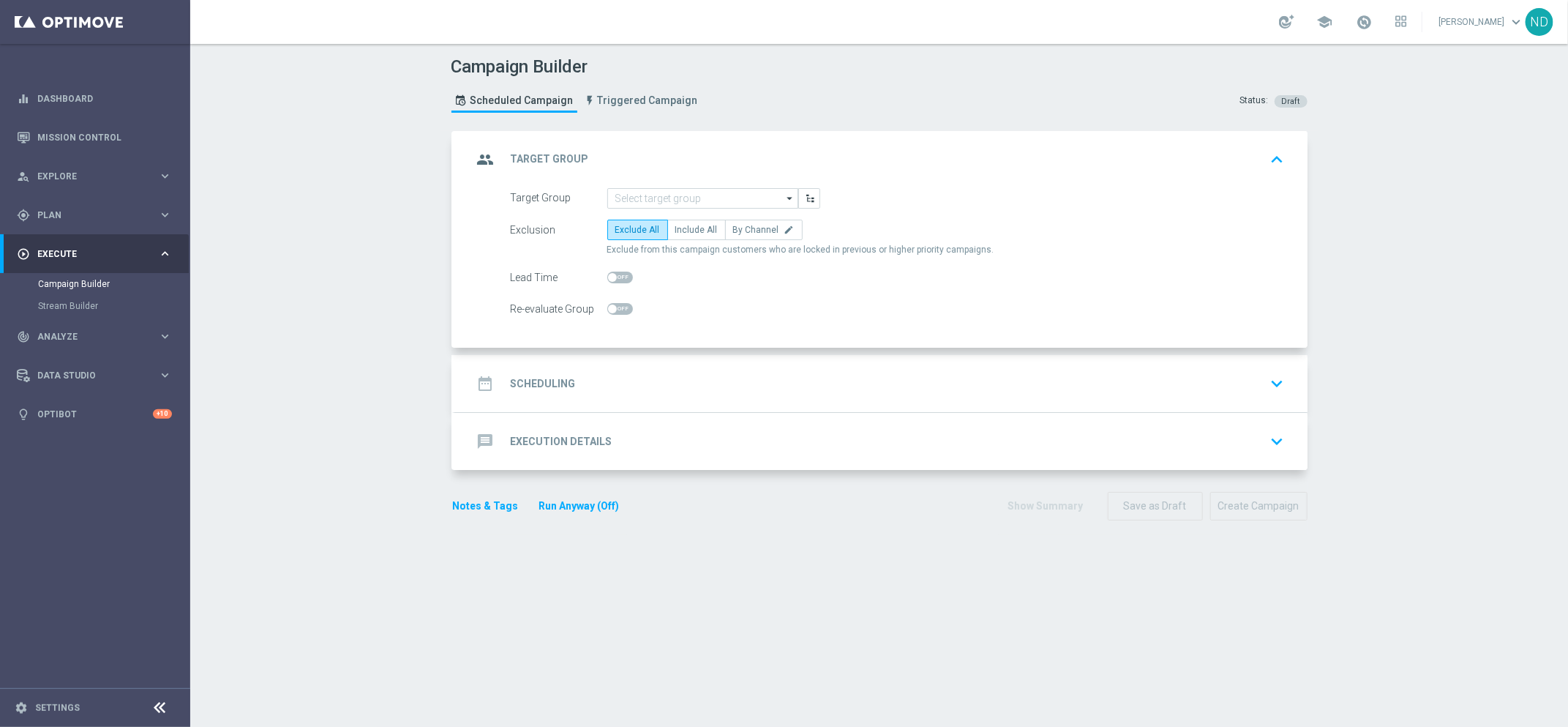
click at [784, 443] on div "message Execution Details keyboard_arrow_down" at bounding box center [881, 441] width 817 height 28
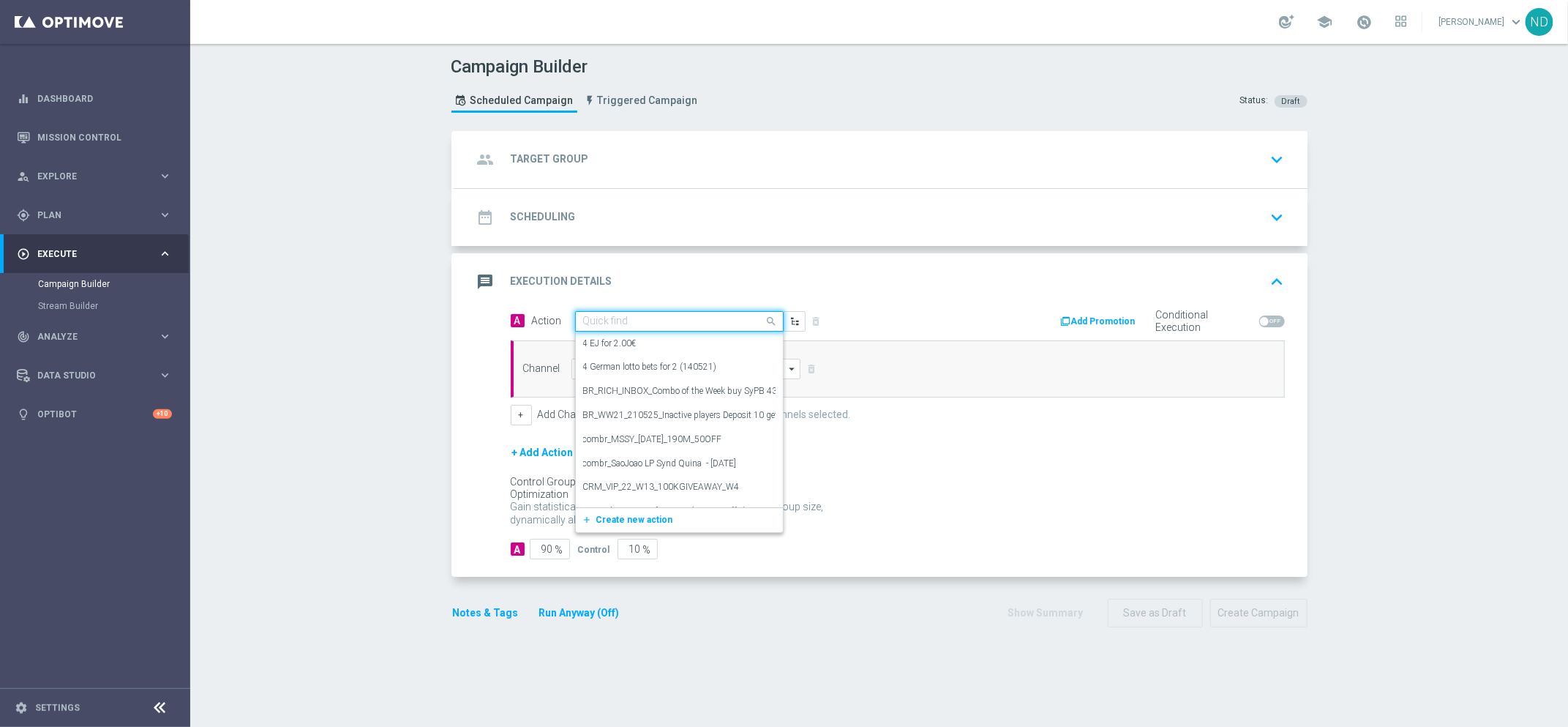
click at [639, 328] on div "Quick find" at bounding box center [679, 321] width 208 height 20
paste input "BR_CAS__TURBOLOTTO_MS__ALL_EMA_TAC_GM"
type input "BR_CAS__TURBOLOTTO_MS__ALL_EMA_TAC_GM"
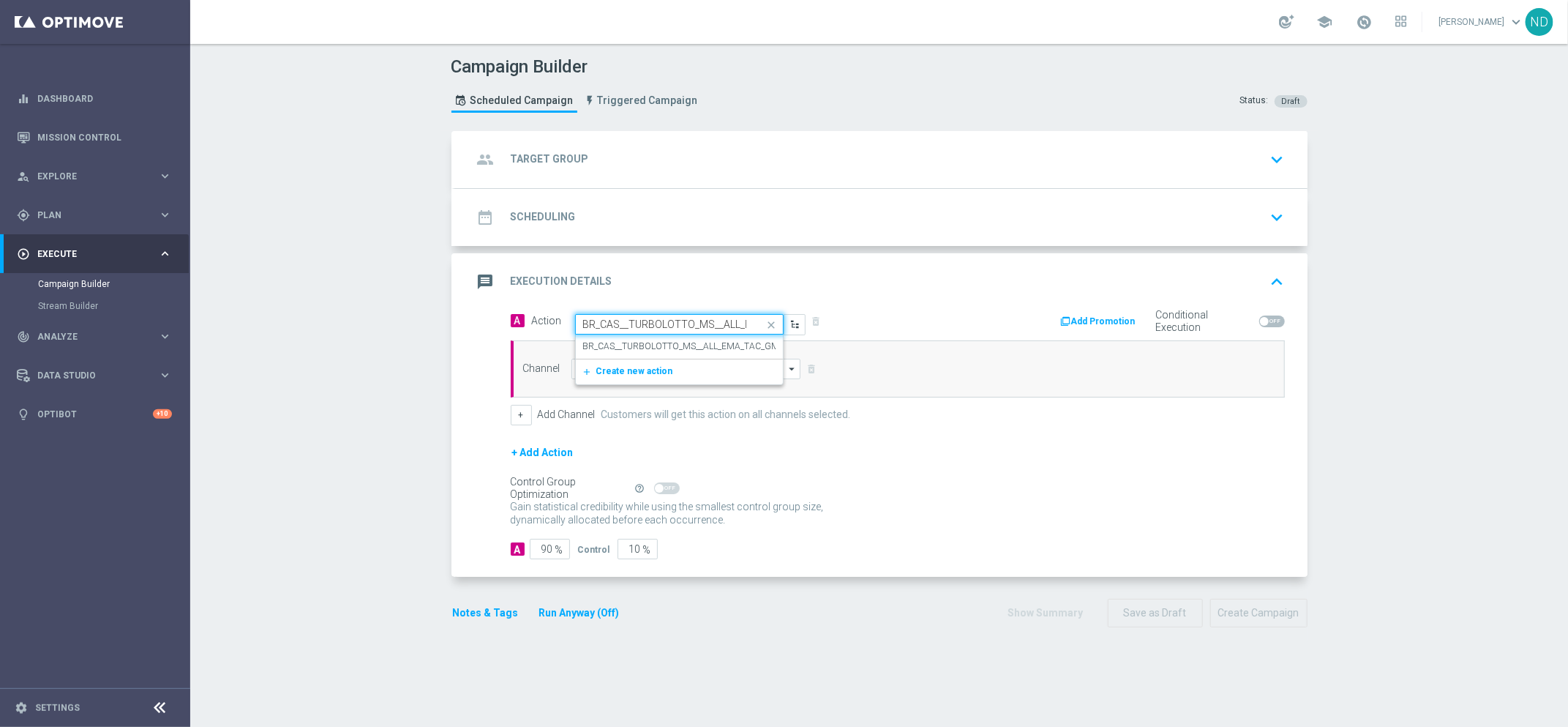
scroll to position [0, 59]
click at [649, 348] on label "BR_CAS__TURBOLOTTO_MS__ALL_EMA_TAC_GM" at bounding box center [682, 347] width 197 height 13
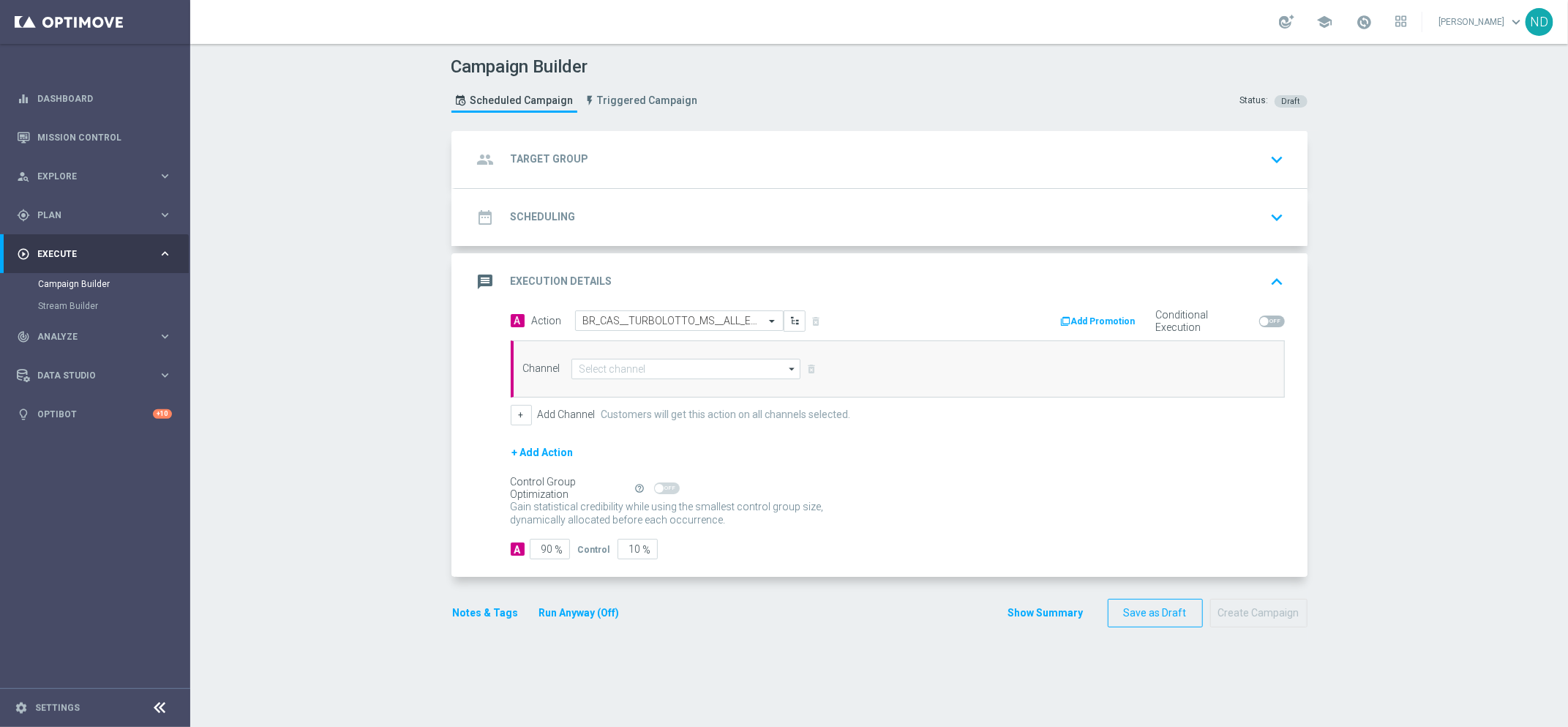
scroll to position [0, 0]
click at [650, 374] on input at bounding box center [686, 369] width 230 height 20
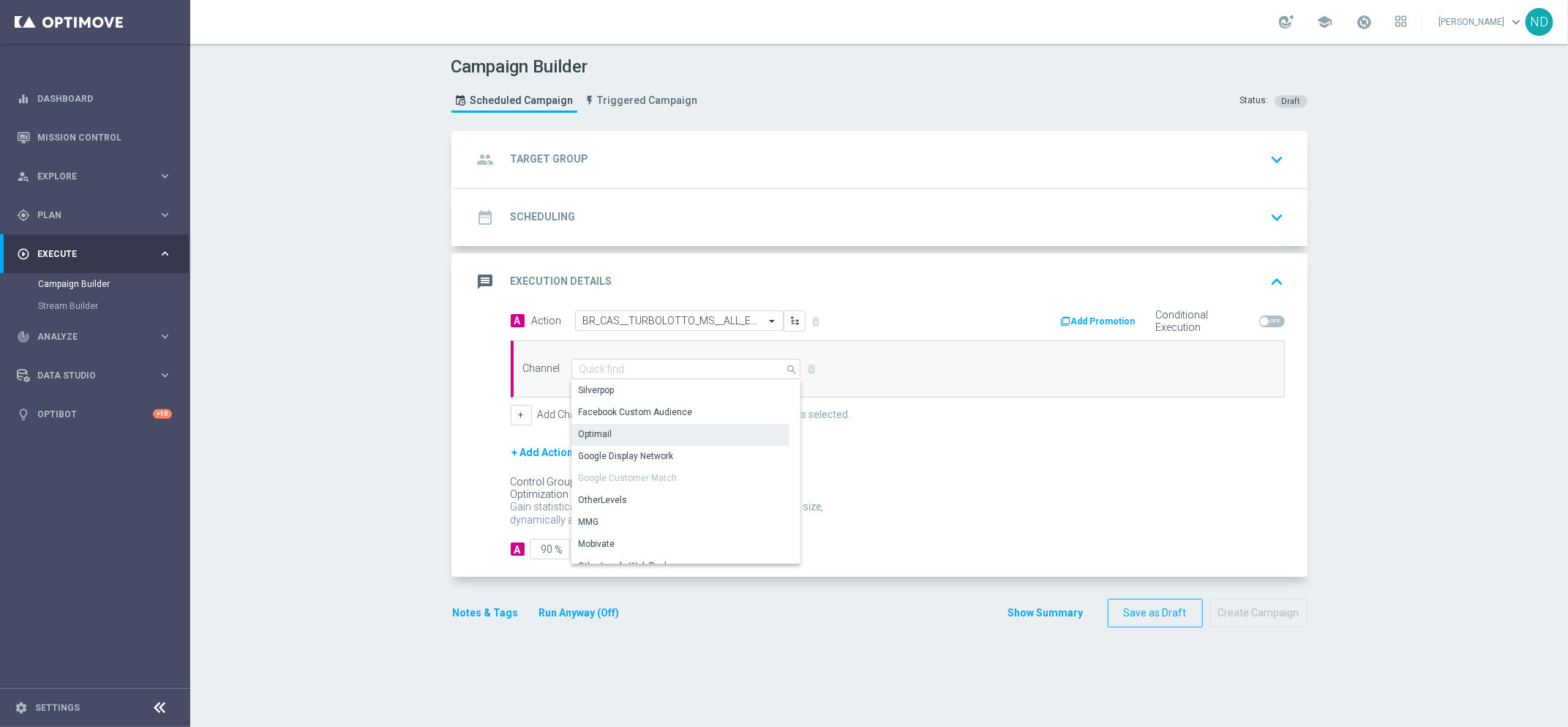
click at [638, 436] on div "Optimail" at bounding box center [680, 433] width 219 height 20
type input "Optimail"
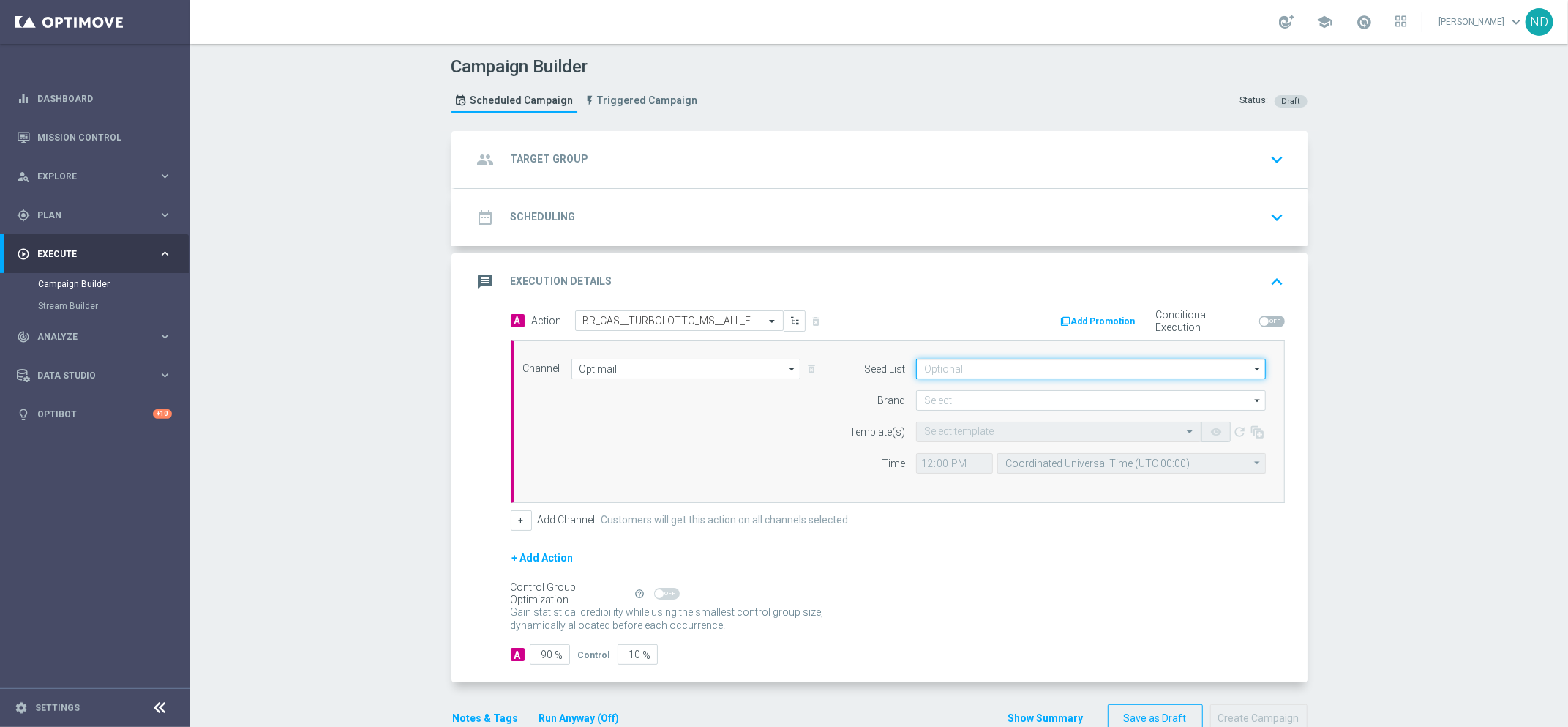
click at [965, 368] on input at bounding box center [1091, 369] width 350 height 20
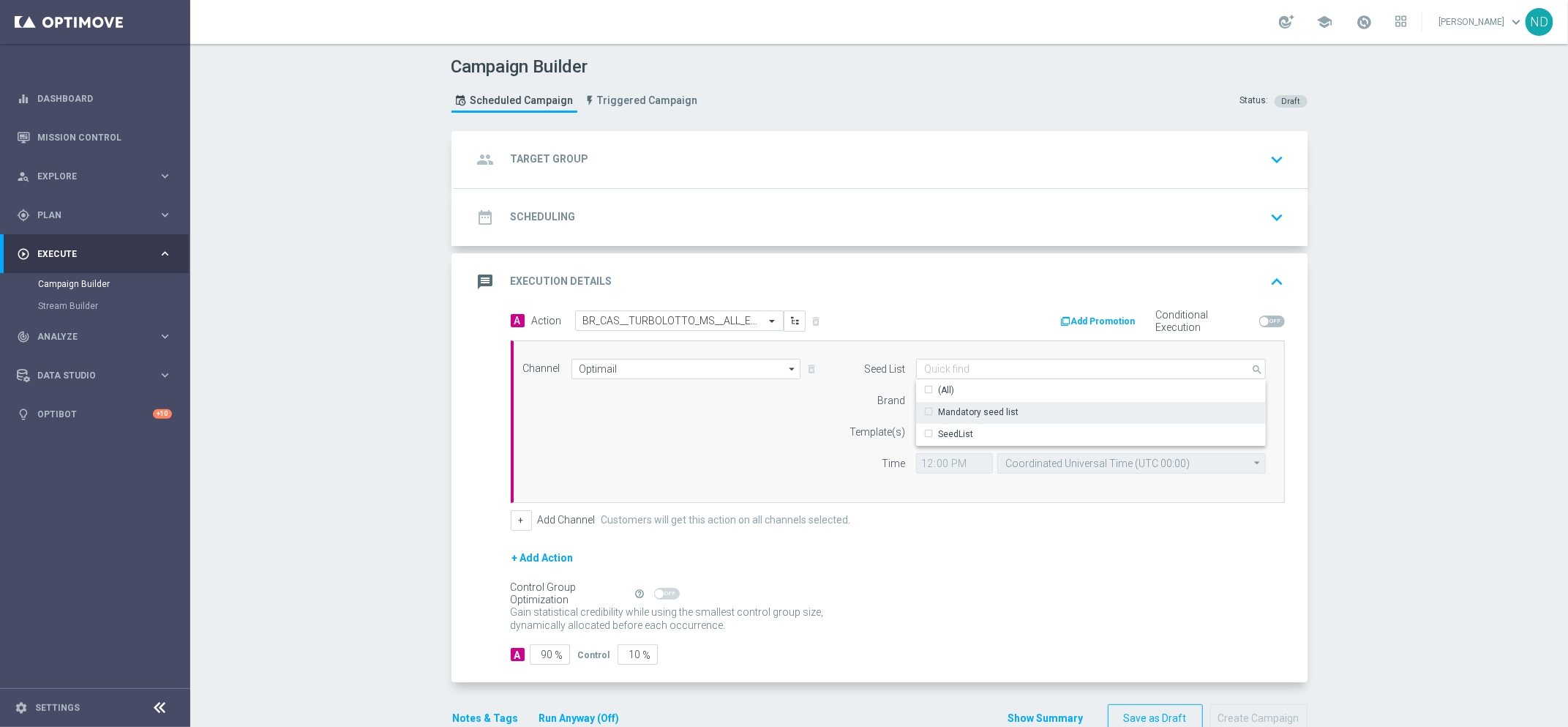
click at [973, 410] on div "Mandatory seed list" at bounding box center [977, 412] width 80 height 14
click at [776, 436] on div "Channel Optimail Optimail arrow_drop_down Show Selected 1 of 26 Silverpop" at bounding box center [894, 422] width 765 height 126
type input "Mandatory seed list"
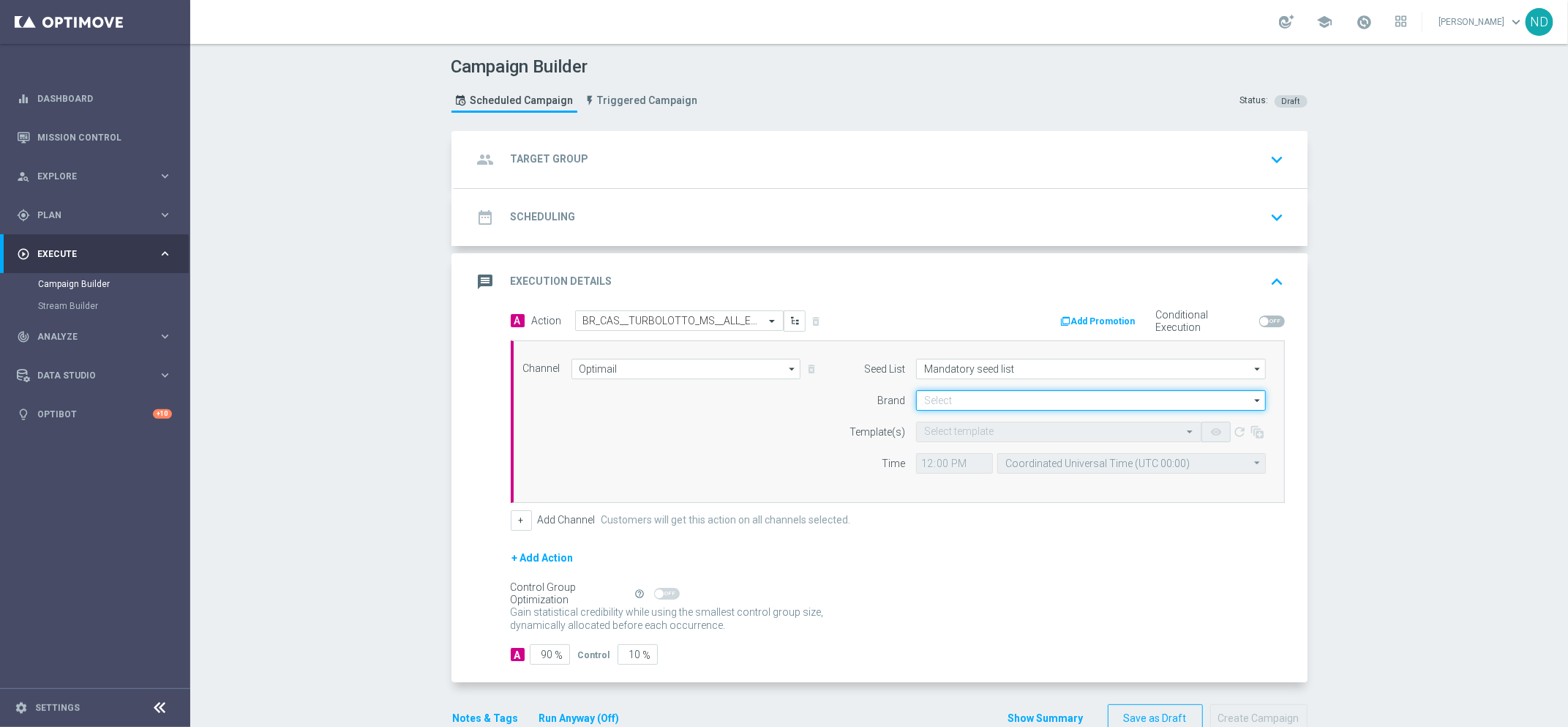
click at [974, 393] on input at bounding box center [1091, 400] width 350 height 20
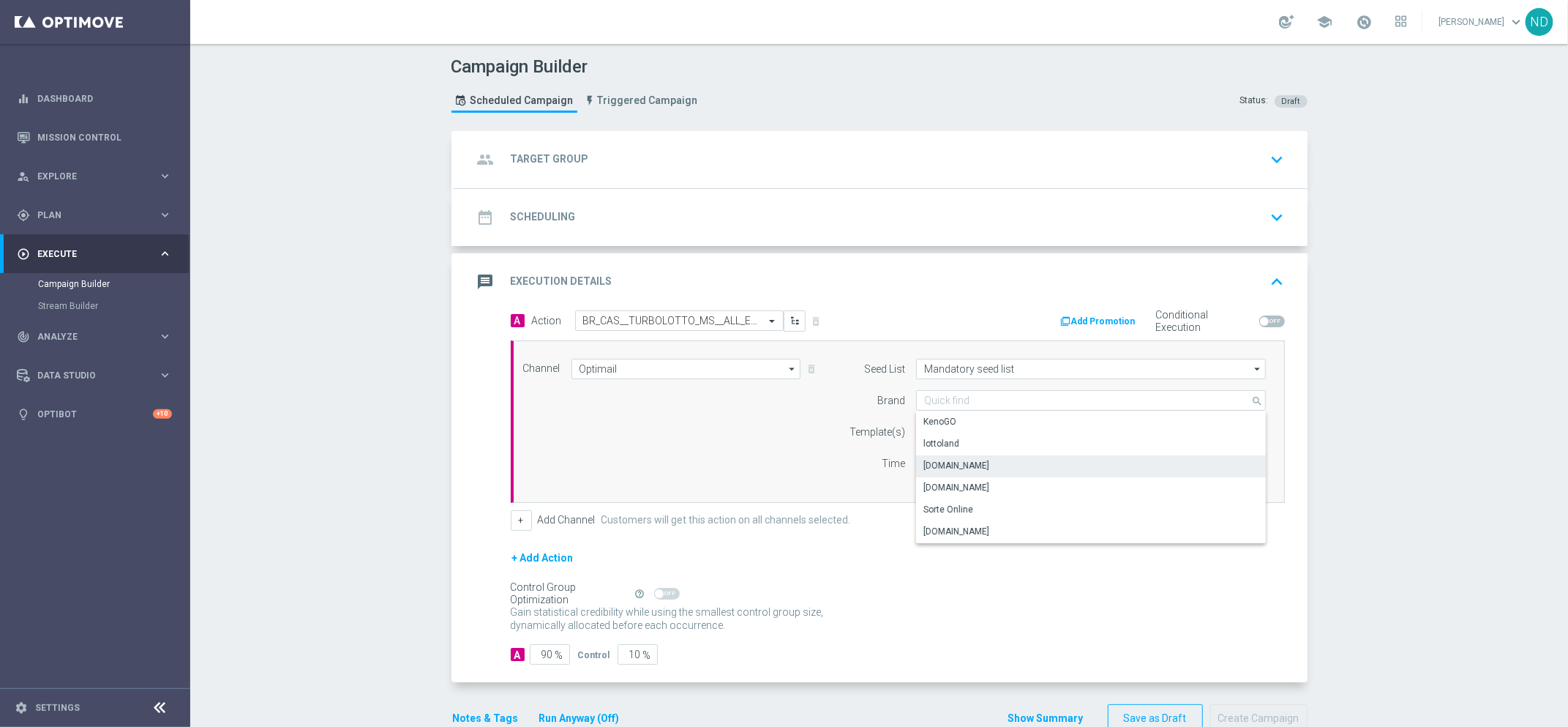
click at [978, 465] on div "Lottoland.bet.br" at bounding box center [1091, 465] width 350 height 20
type input "Lottoland.bet.br"
click at [978, 435] on input "text" at bounding box center [1044, 432] width 240 height 13
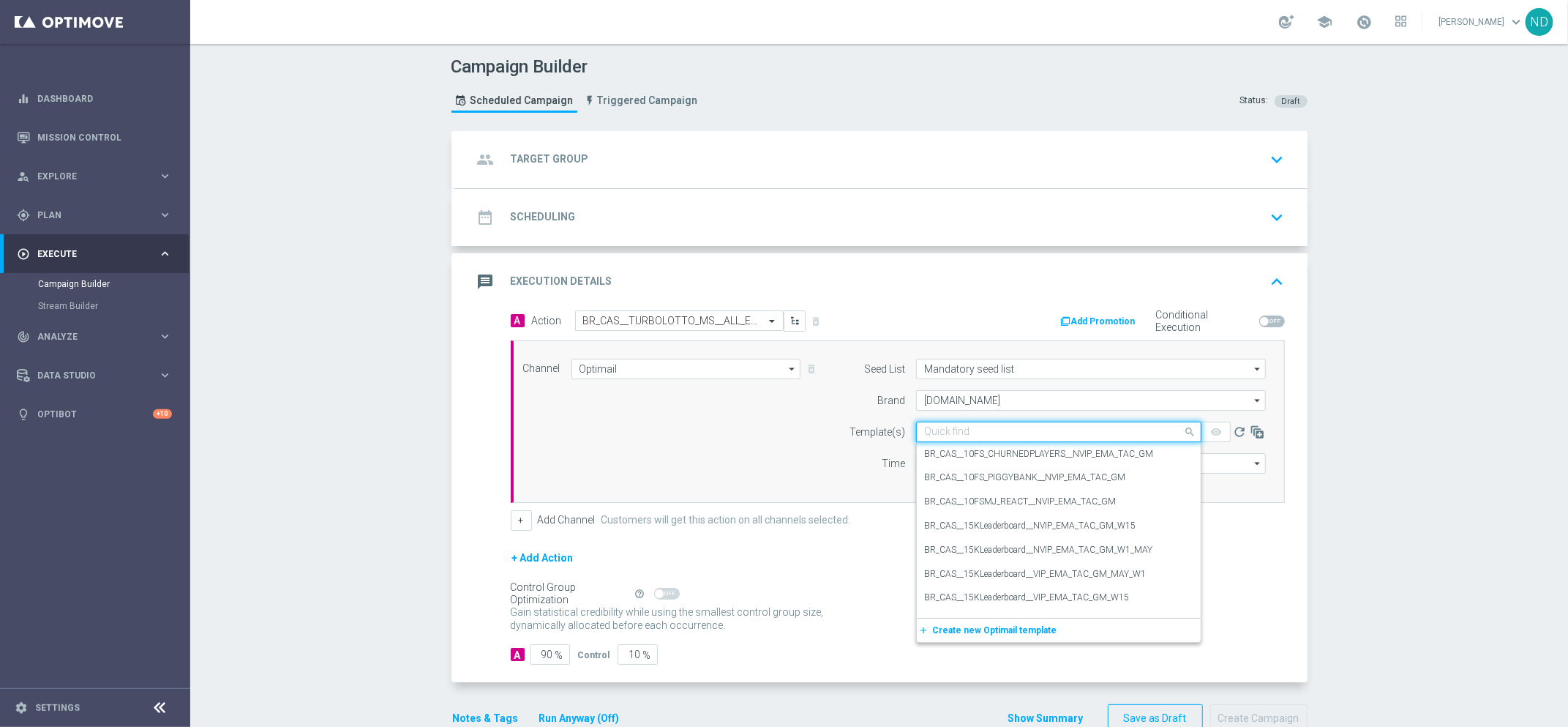
paste input "BR_CAS__TURBOLOTTO_MS__ALL_EMA_TAC_GM"
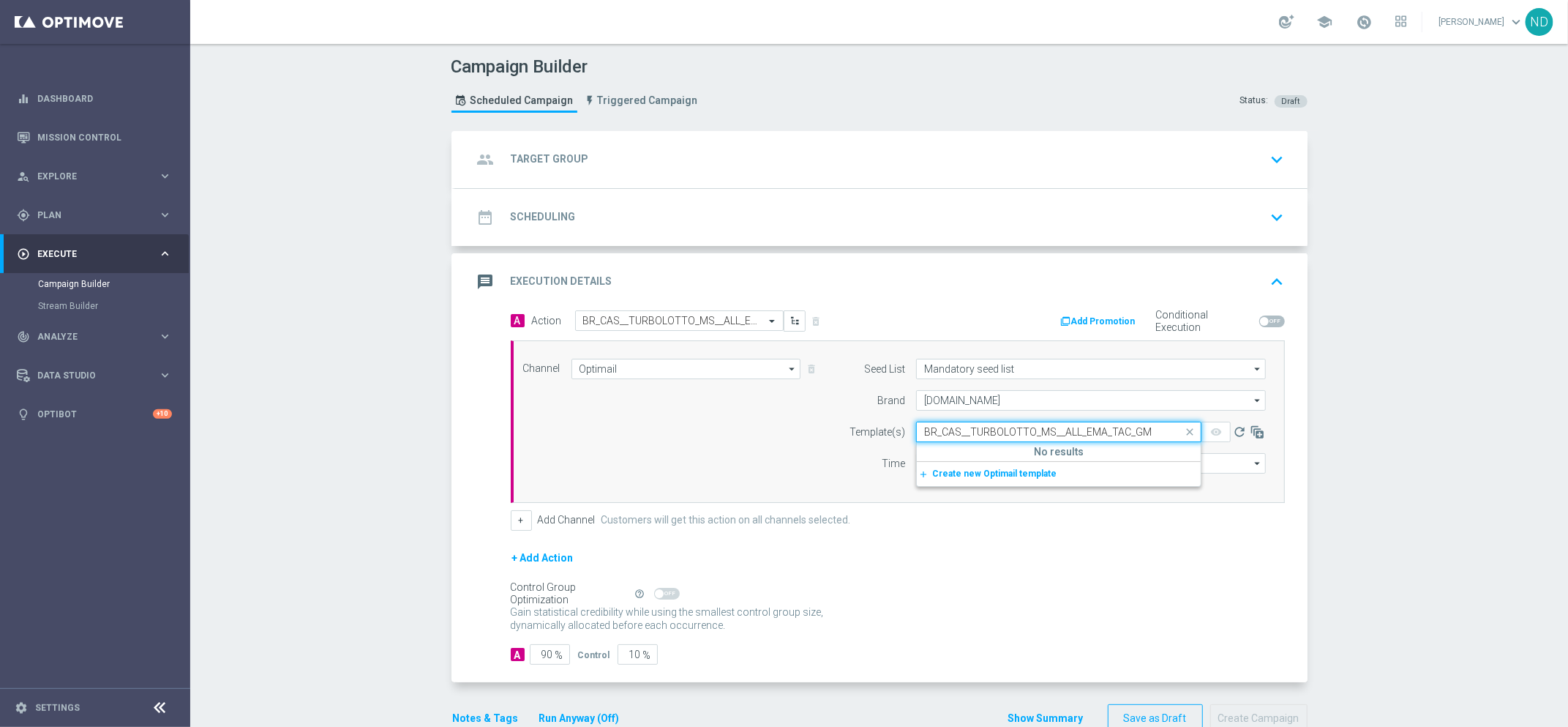
click at [1023, 430] on input "BR_CAS__TURBOLOTTO_MS__ALL_EMA_TAC_GM" at bounding box center [1044, 432] width 240 height 13
type input "BR_CAS__TURBOLOTTERY_MS__ALL_EMA_TAC_GM"
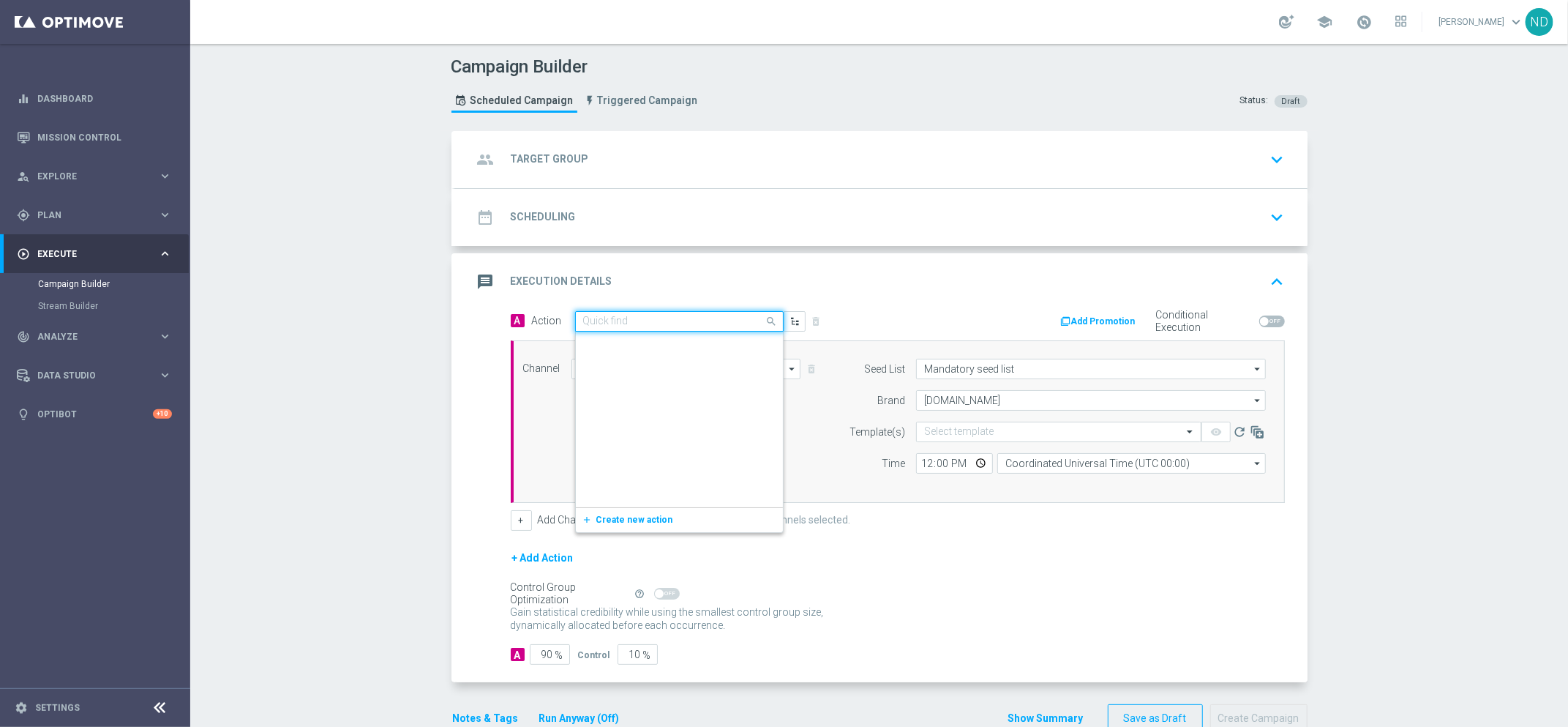
click at [683, 320] on input "text" at bounding box center [665, 322] width 163 height 13
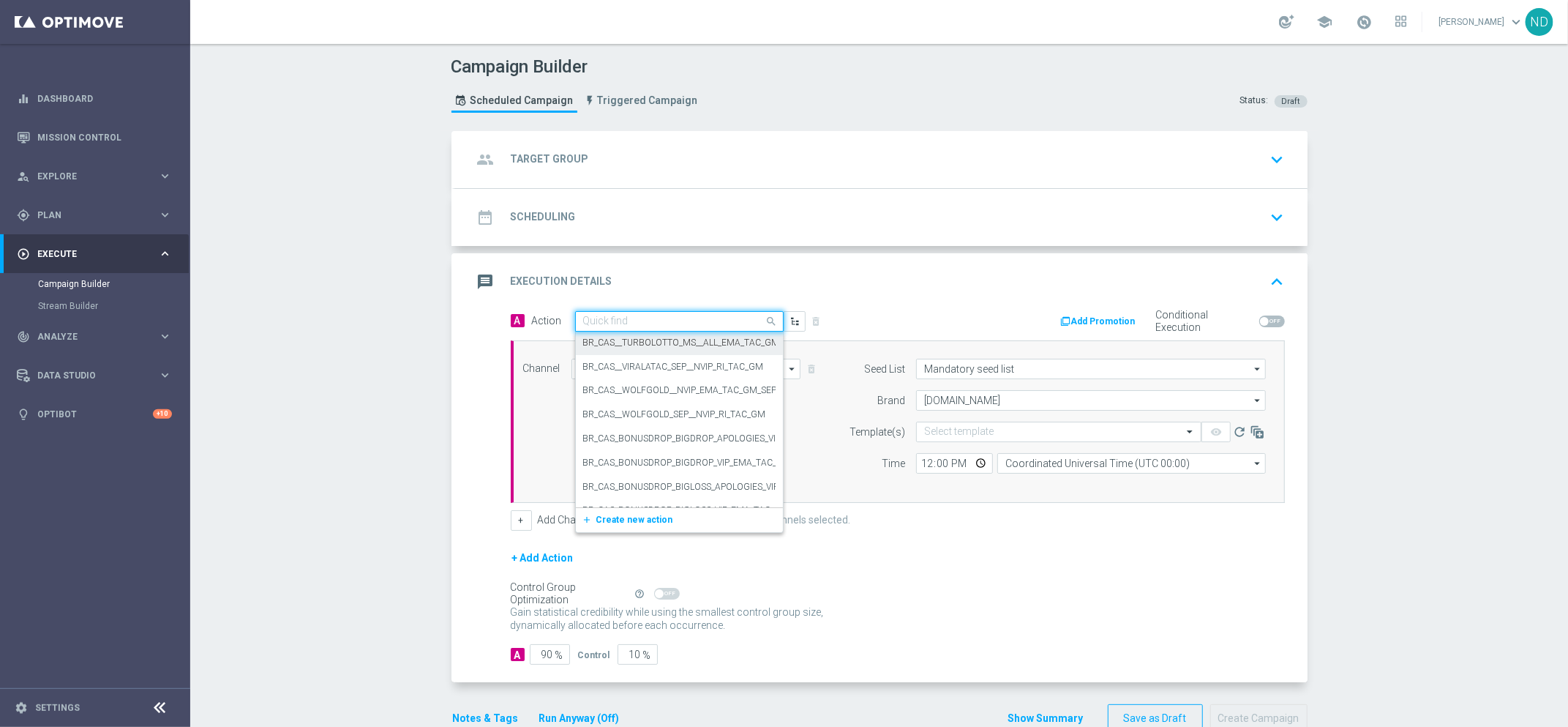
click at [676, 344] on label "BR_CAS__TURBOLOTTO_MS__ALL_EMA_TAC_GM" at bounding box center [682, 343] width 197 height 13
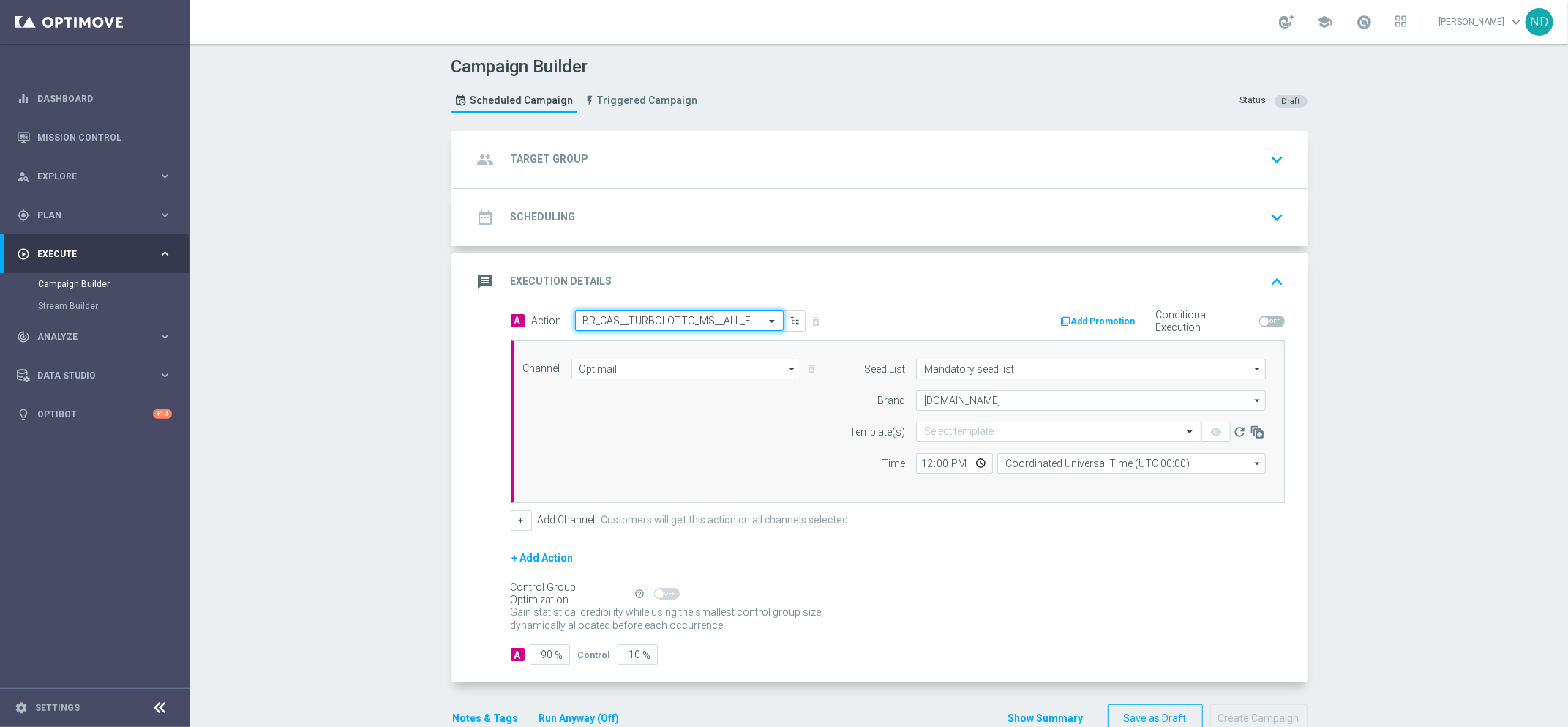
click at [681, 318] on input "text" at bounding box center [665, 321] width 163 height 13
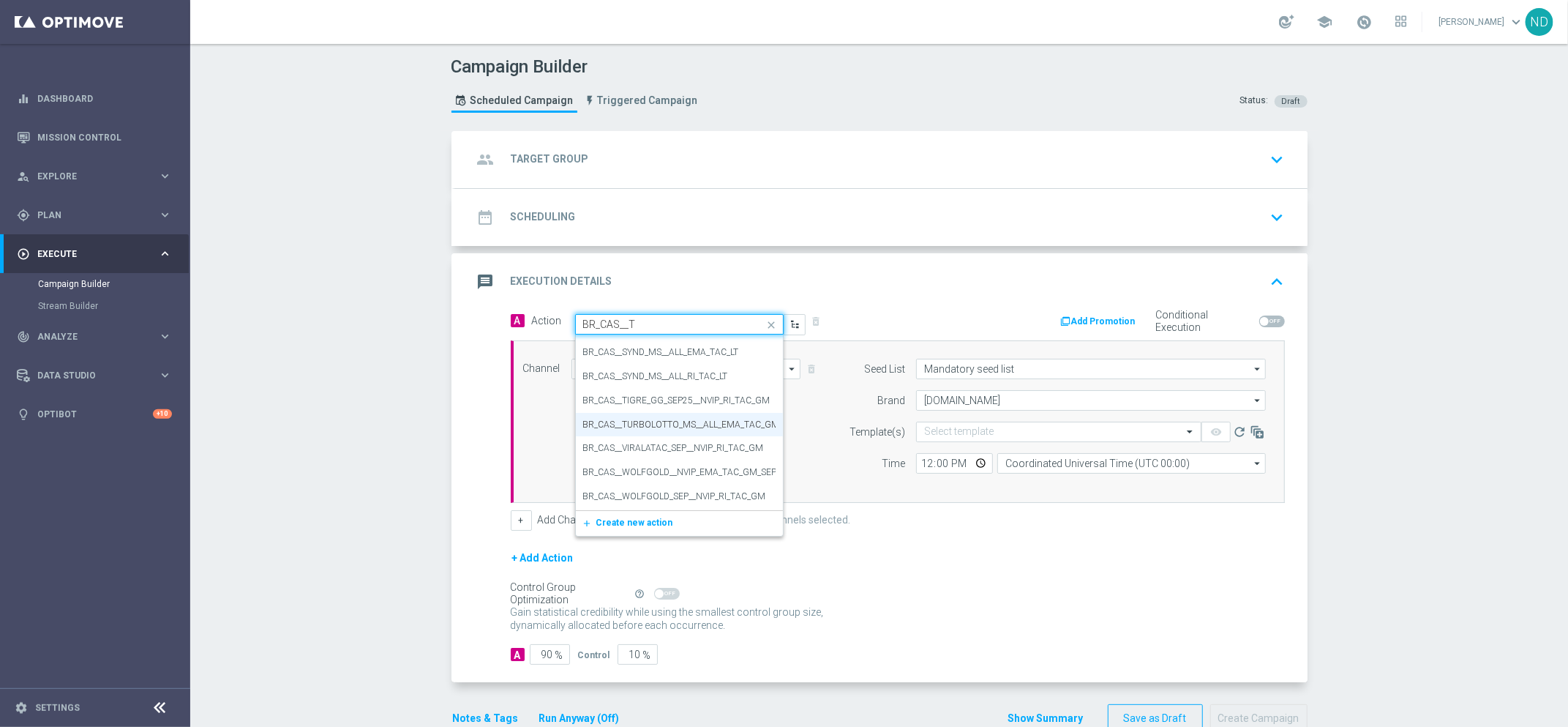
scroll to position [0, 0]
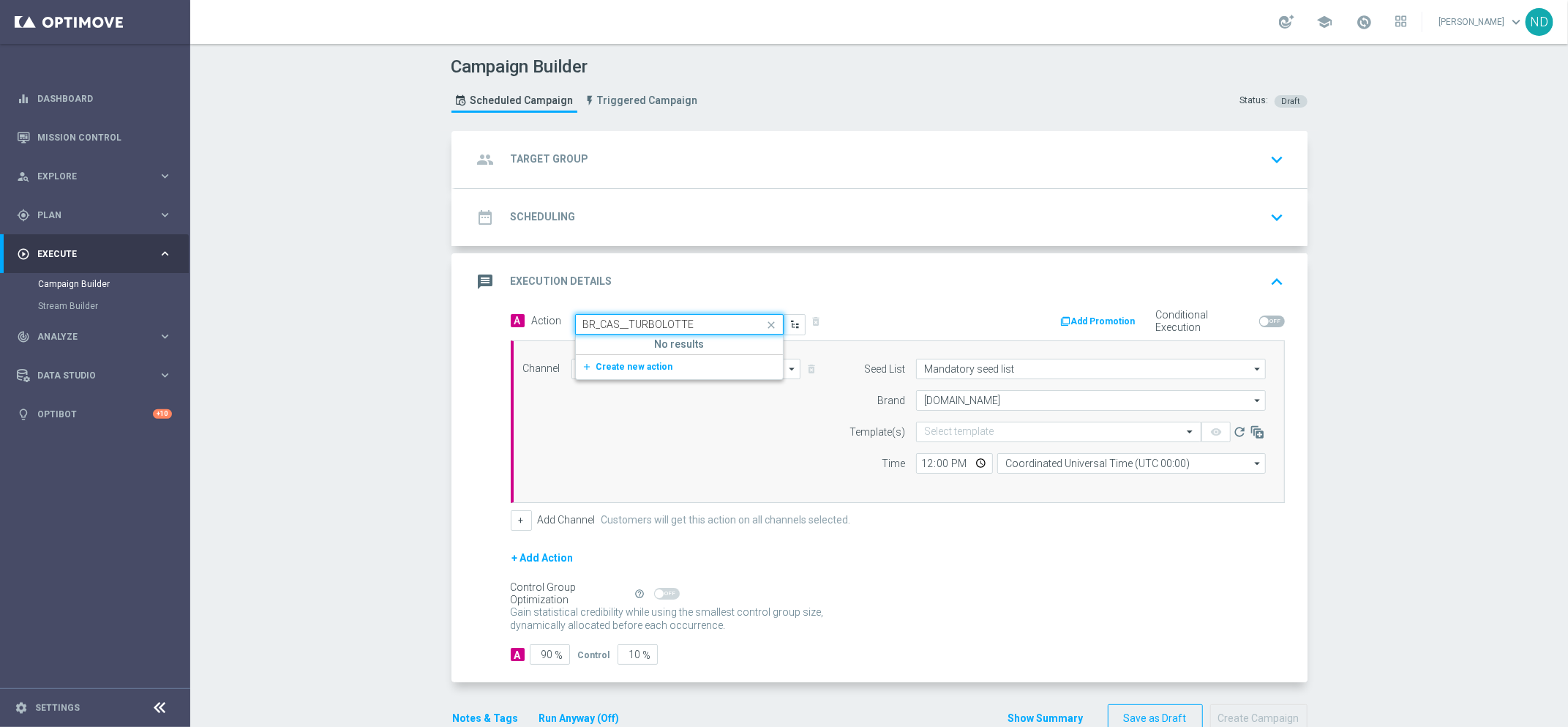
type input "BR_CAS__TURBOLOTTER"
click at [342, 396] on div "Campaign Builder Scheduled Campaign Triggered Campaign Status: Draft group Targ…" at bounding box center [879, 386] width 1378 height 684
click at [85, 332] on span "Analyze" at bounding box center [97, 336] width 121 height 9
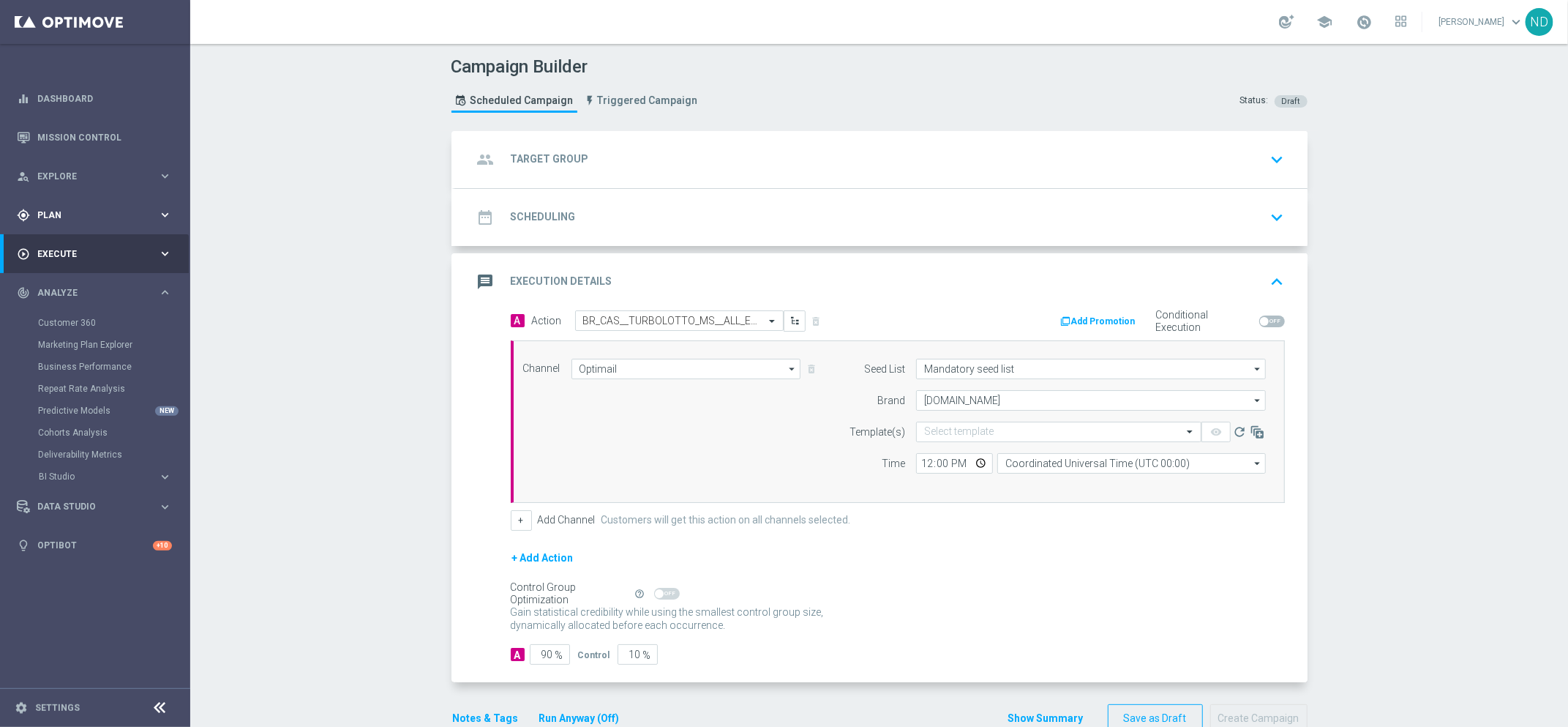
click at [82, 220] on div "gps_fixed Plan" at bounding box center [87, 215] width 141 height 14
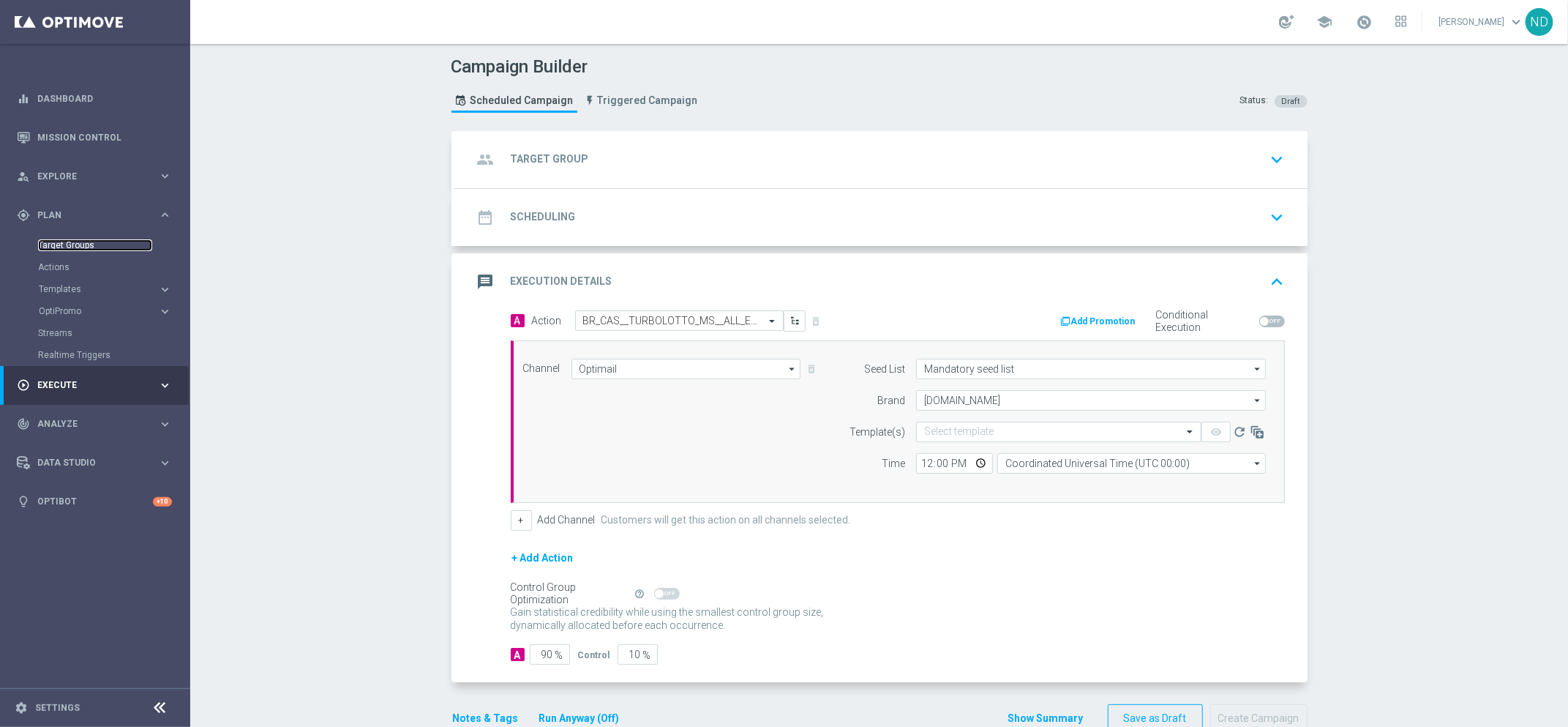
click at [89, 243] on link "Target Groups" at bounding box center [95, 245] width 114 height 12
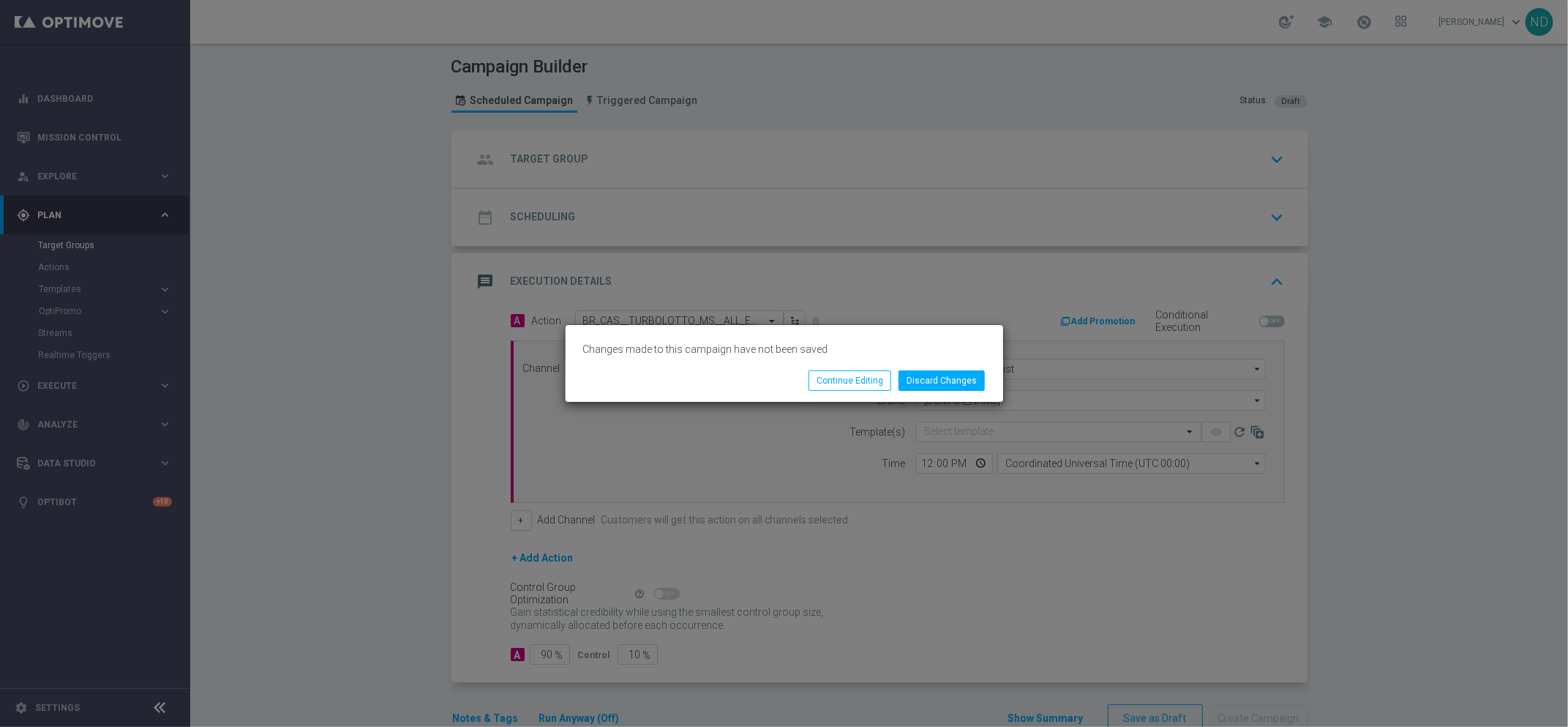
click at [958, 367] on div "Discard Changes Continue Editing" at bounding box center [784, 380] width 438 height 42
click at [958, 385] on button "Discard Changes" at bounding box center [942, 380] width 87 height 20
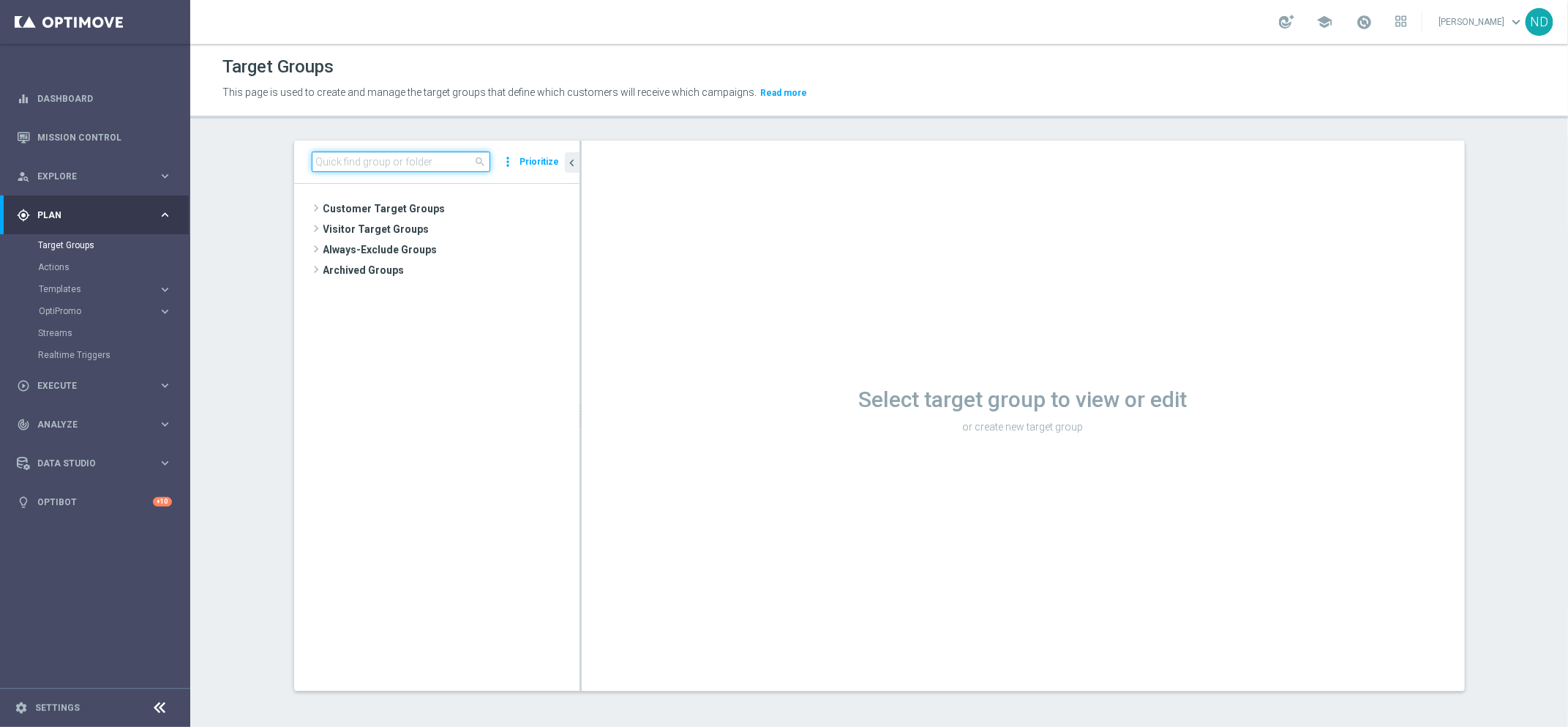
click at [399, 162] on input at bounding box center [400, 161] width 179 height 20
paste input "BR_CAS__PORTFOLIO_NOOFFER__ALL_EMA_TAC_MIX"
type input "BR_CAS__PORTFOLIO_NOOFFER__ALL_EMA_TAC_MIX"
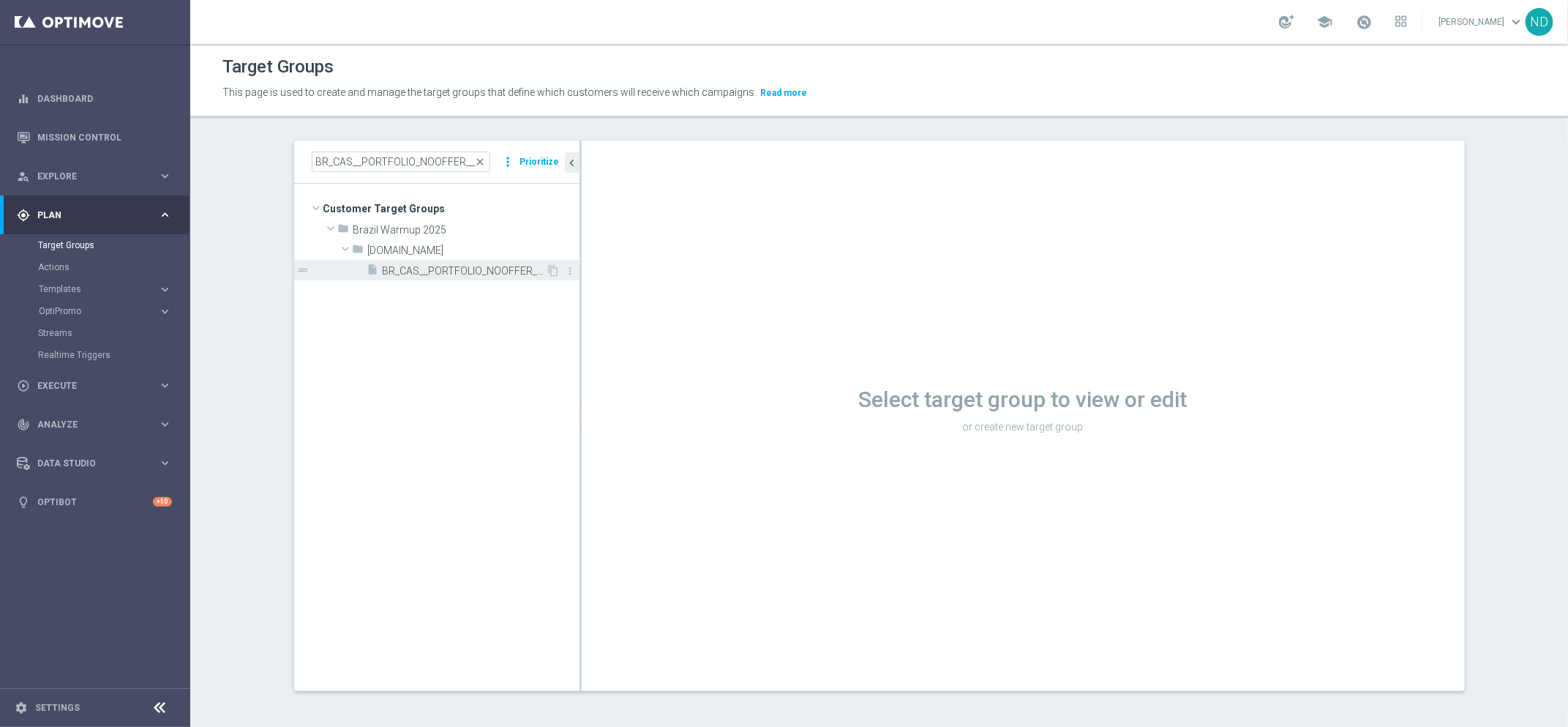
click at [456, 268] on span "BR_CAS__PORTFOLIO_NOOFFER__ALL_EMA_TAC_MIX" at bounding box center [465, 271] width 164 height 13
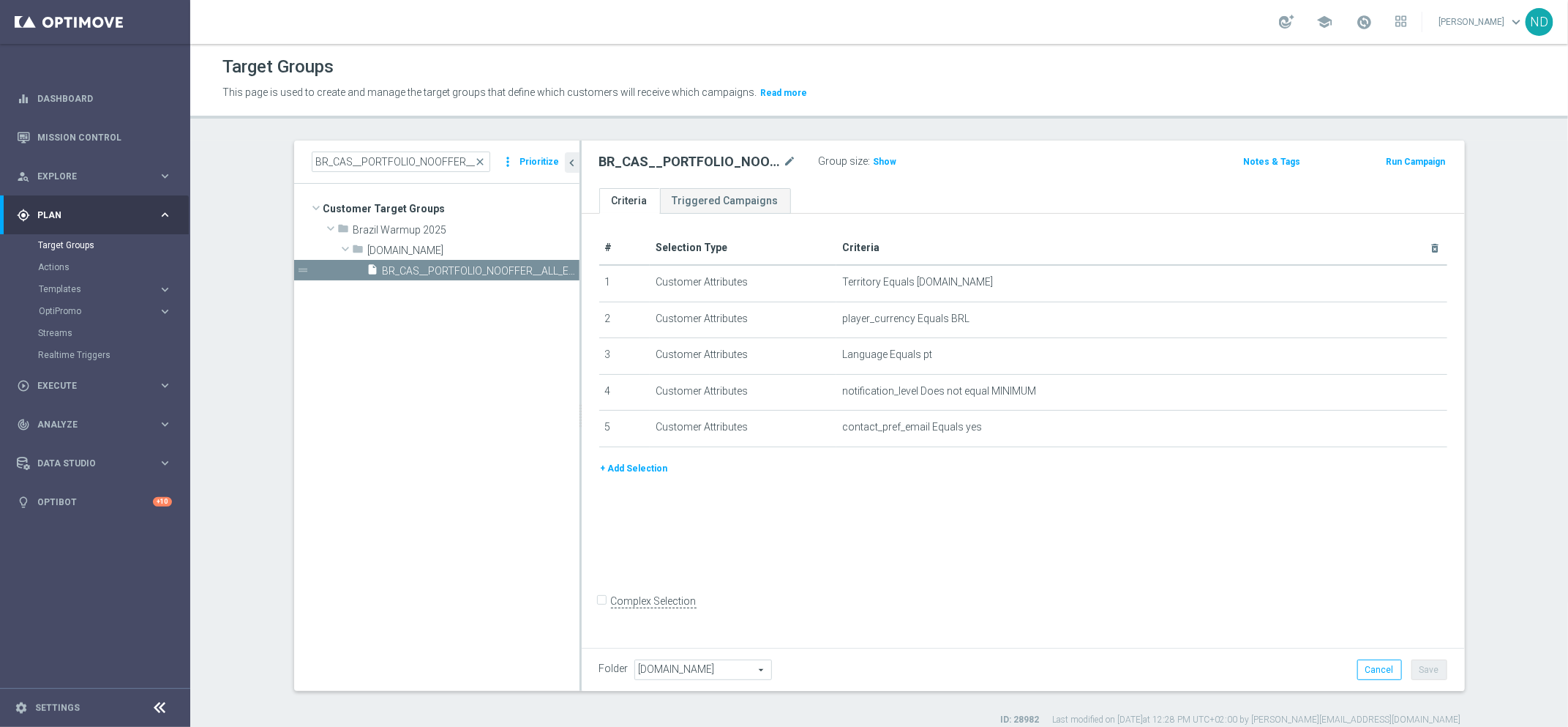
click at [860, 160] on div "Group size : Show" at bounding box center [893, 160] width 147 height 17
click at [874, 161] on span "Show" at bounding box center [886, 161] width 23 height 11
click at [784, 167] on icon "mode_edit" at bounding box center [790, 162] width 14 height 17
click at [818, 196] on ul "Criteria Triggered Campaigns" at bounding box center [1024, 201] width 884 height 26
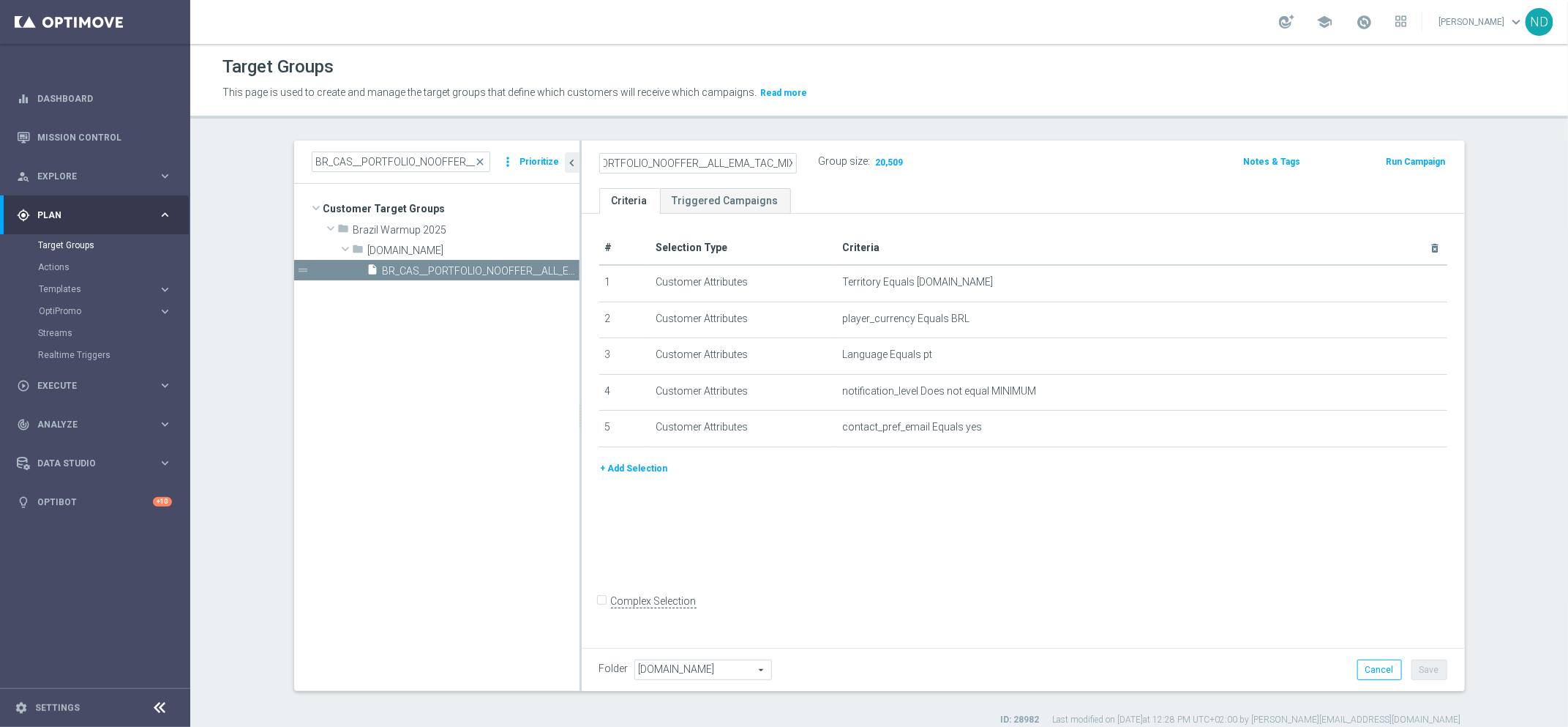
scroll to position [0, 0]
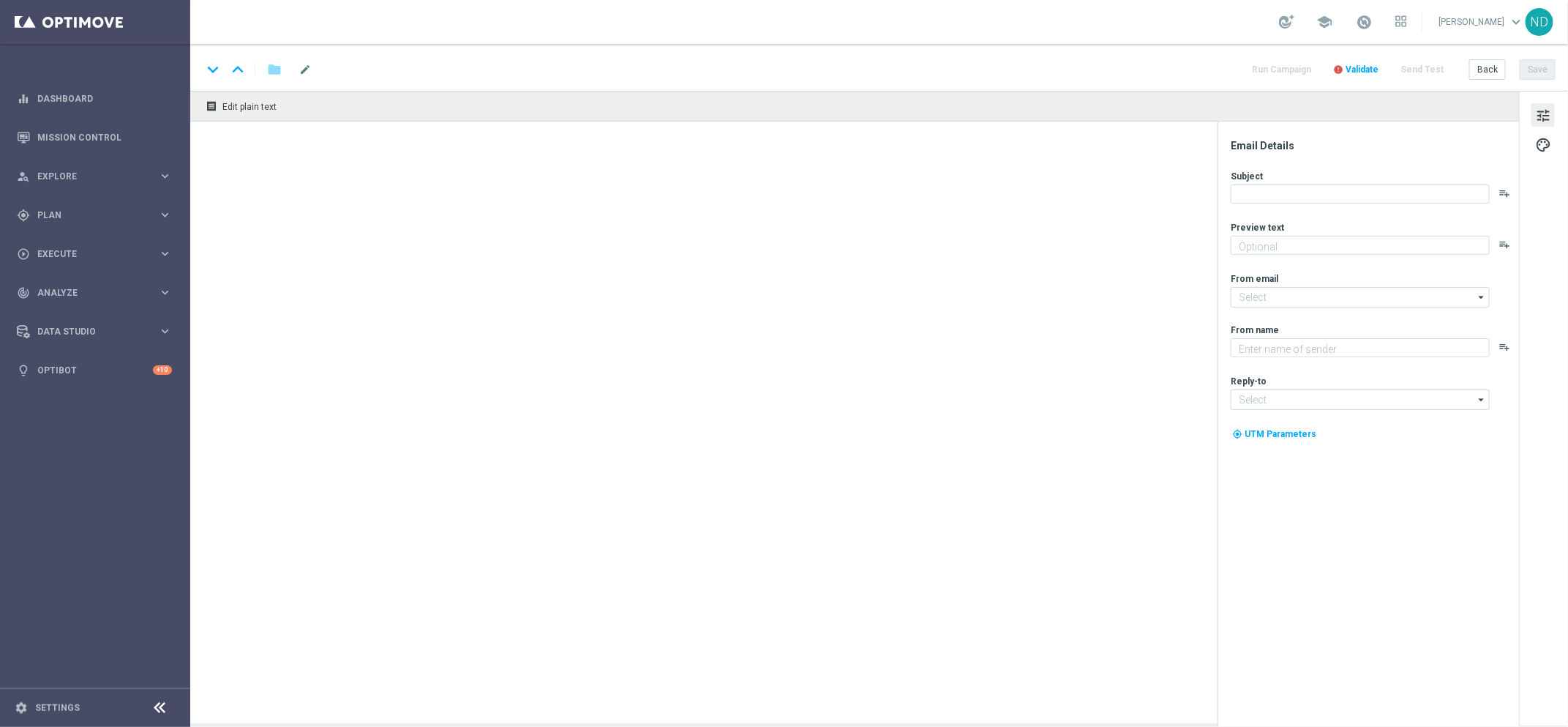
type textarea "Turbo Loterias: jogue agora e multiplique suas chances!"
type textarea "Lottoland"
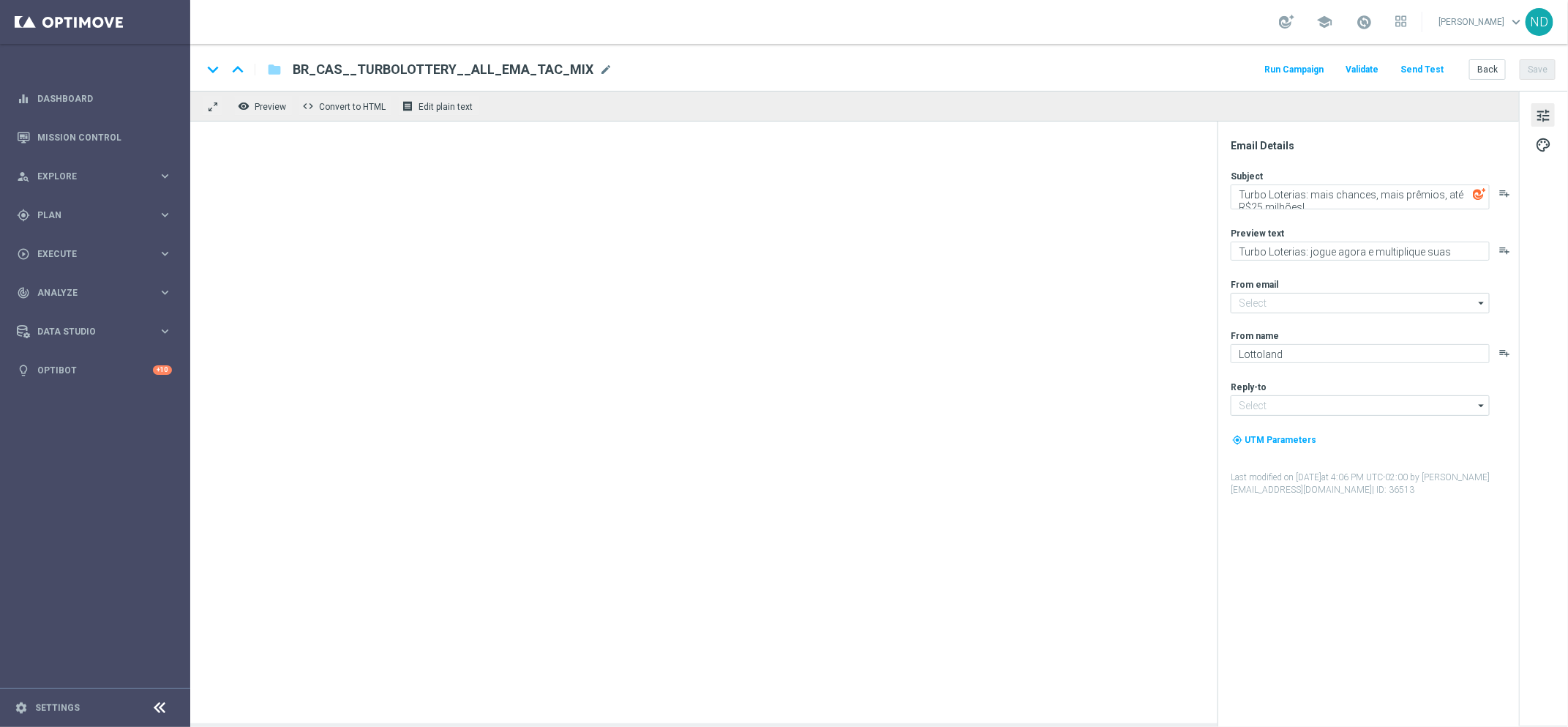
type input "[EMAIL_ADDRESS][DOMAIN_NAME]"
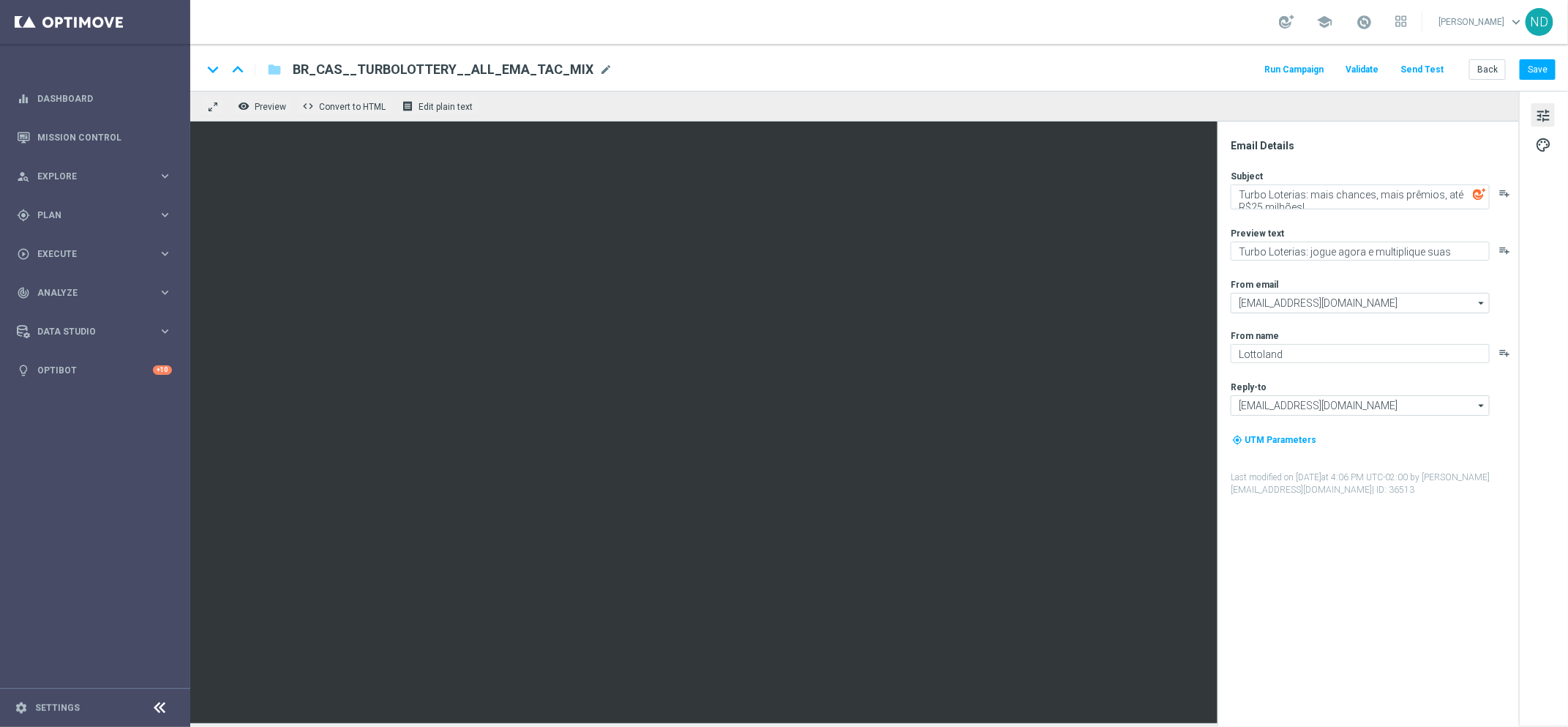
click at [601, 70] on div "keyboard_arrow_down keyboard_arrow_up folder BR_CAS__TURBOLOTTERY__ALL_EMA_TAC_…" at bounding box center [878, 70] width 1354 height 19
click at [599, 70] on span "mode_edit" at bounding box center [606, 70] width 14 height 14
click at [585, 73] on input "BR_CAS__TURBOLOTTERY__ALL_EMA_TAC_MIX" at bounding box center [474, 70] width 363 height 19
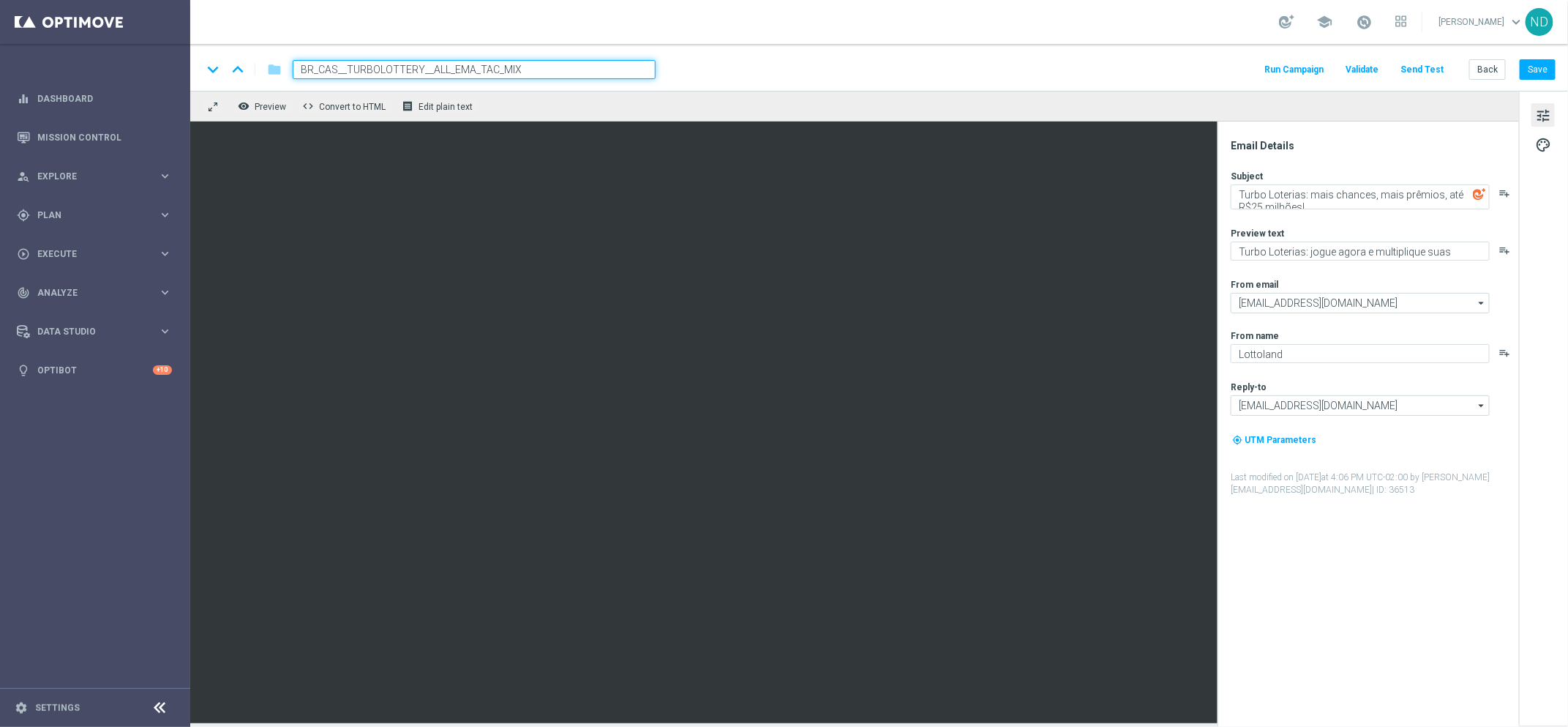
click at [747, 59] on div "keyboard_arrow_down keyboard_arrow_up folder BR_CAS__TURBOLOTTERY__ALL_EMA_TAC_…" at bounding box center [879, 68] width 1378 height 47
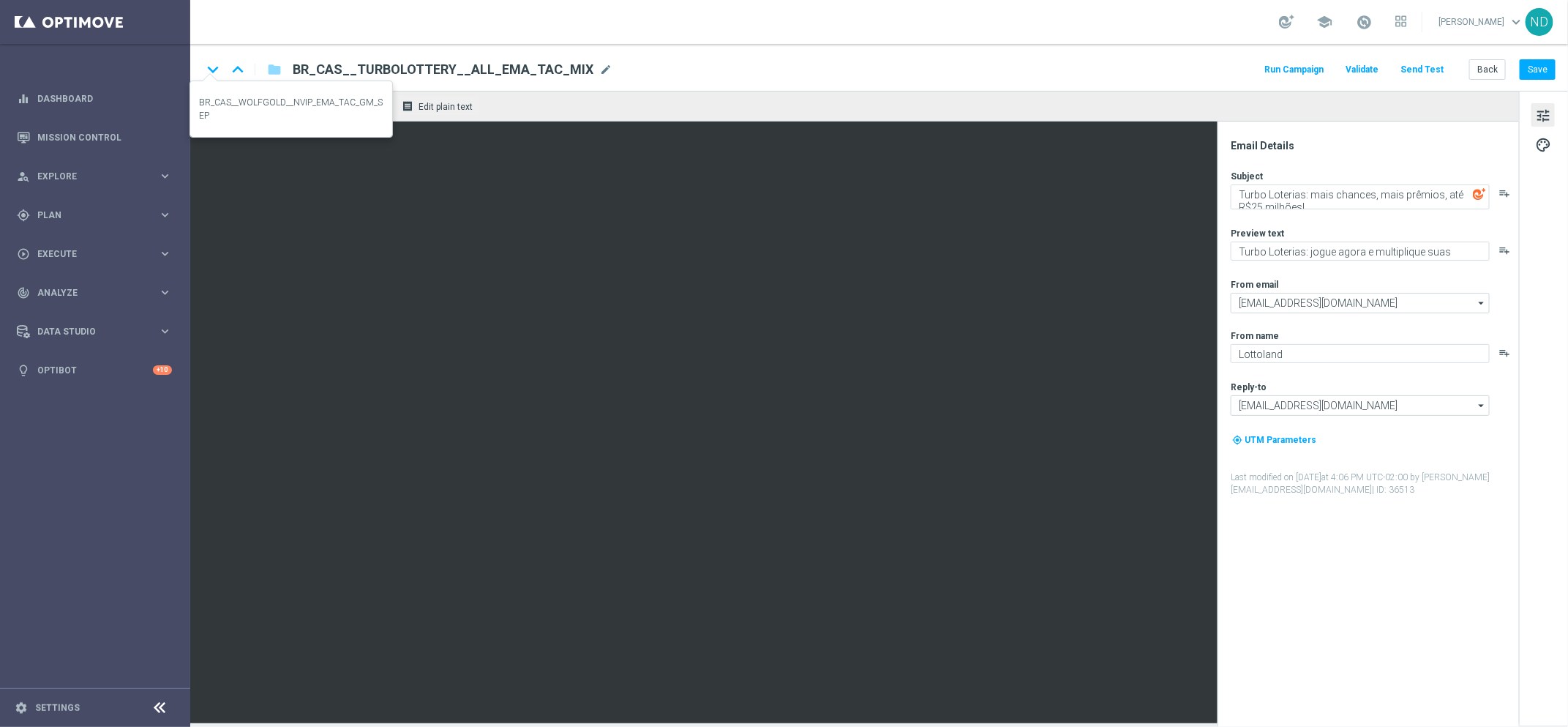
click at [210, 69] on icon "keyboard_arrow_down" at bounding box center [212, 70] width 22 height 22
type textarea "Jogue Wolf Gold! Aposte apenas R$ 10 nos slots selecionados para garantir o bôn…"
type textarea "[%FIRST_NAME%] Quer ganhar 10 rodadas GRÁTIS?"
click at [239, 70] on icon "keyboard_arrow_up" at bounding box center [237, 70] width 22 height 22
type textarea "Turbo Loterias: jogue agora e multiplique suas chances!"
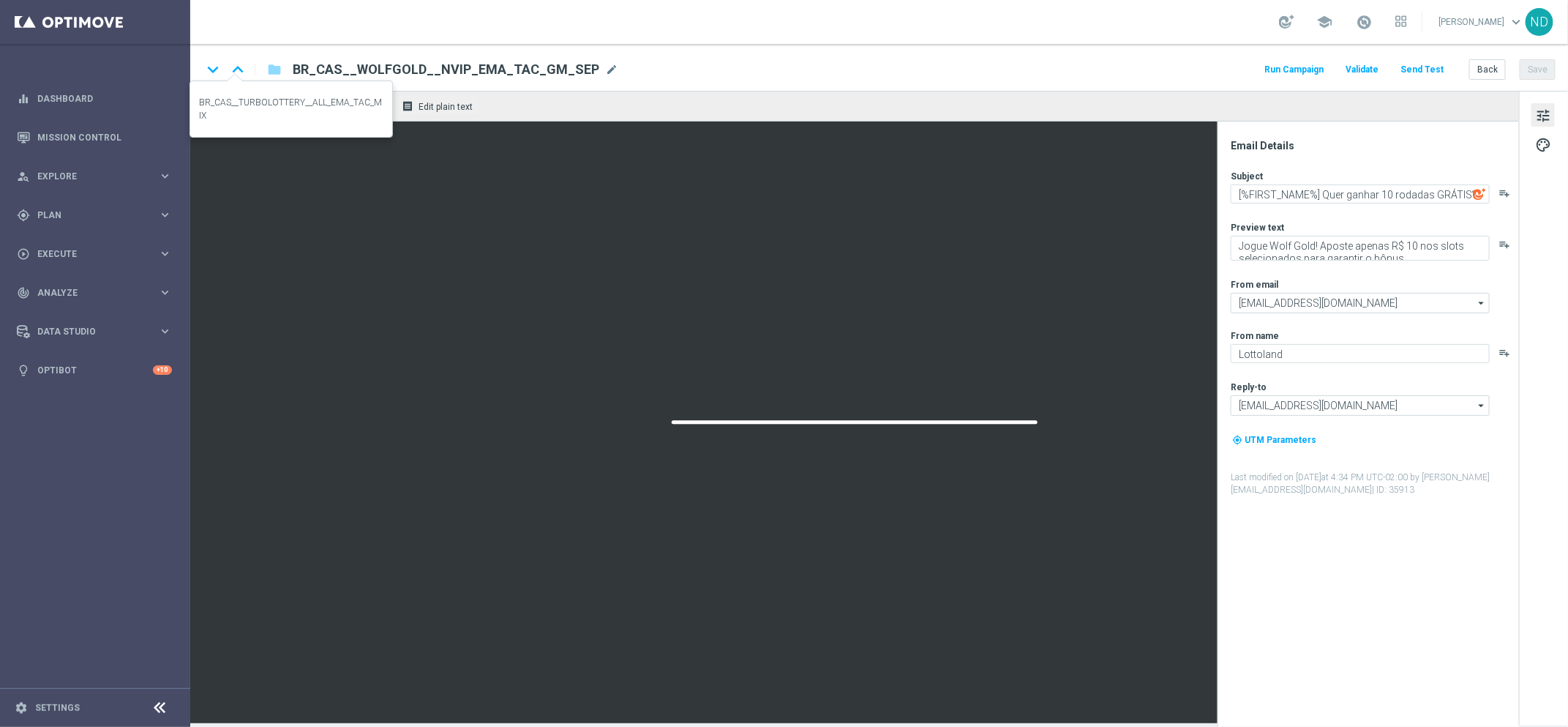
type textarea "Turbo Loterias: mais chances, mais prêmios, até R$25 milhões!"
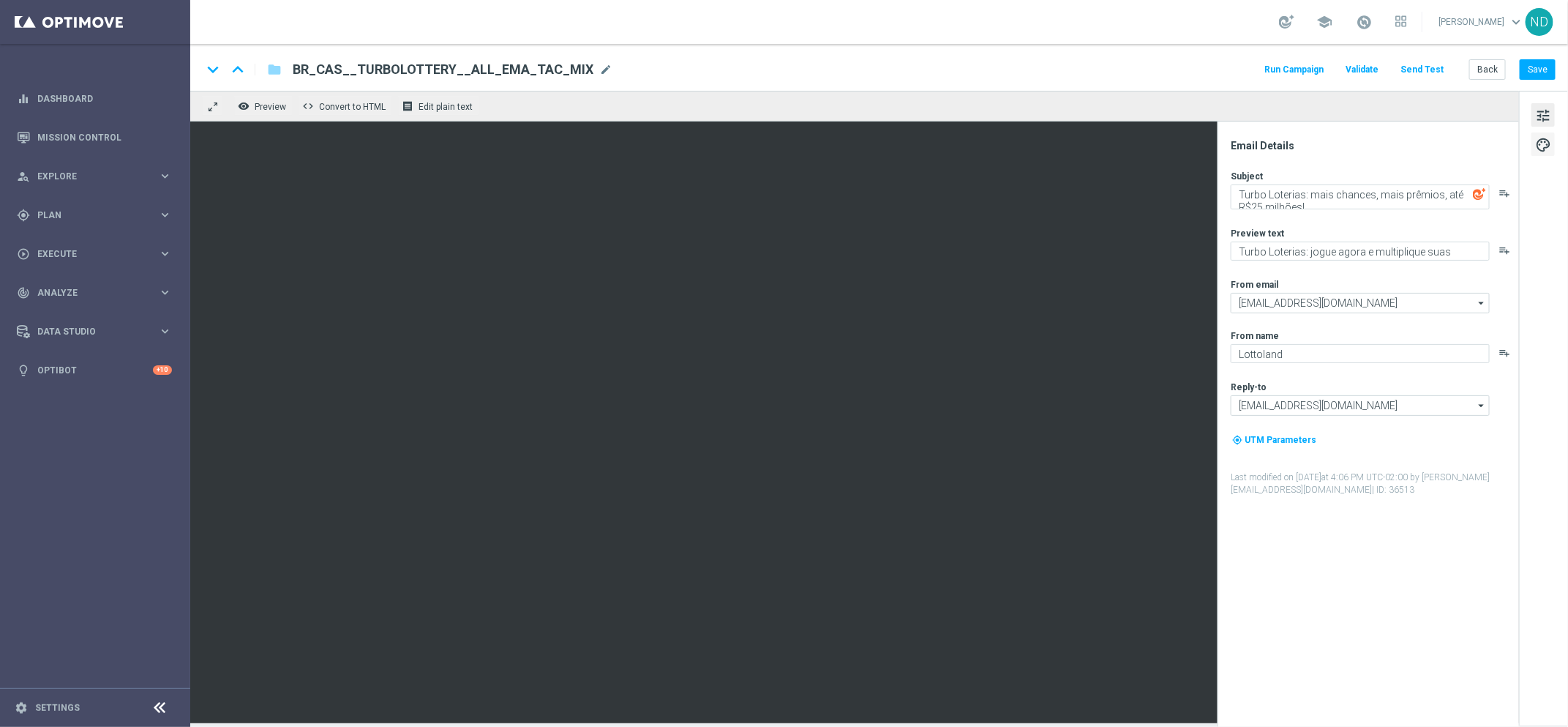
click at [1545, 144] on span "palette" at bounding box center [1543, 145] width 16 height 19
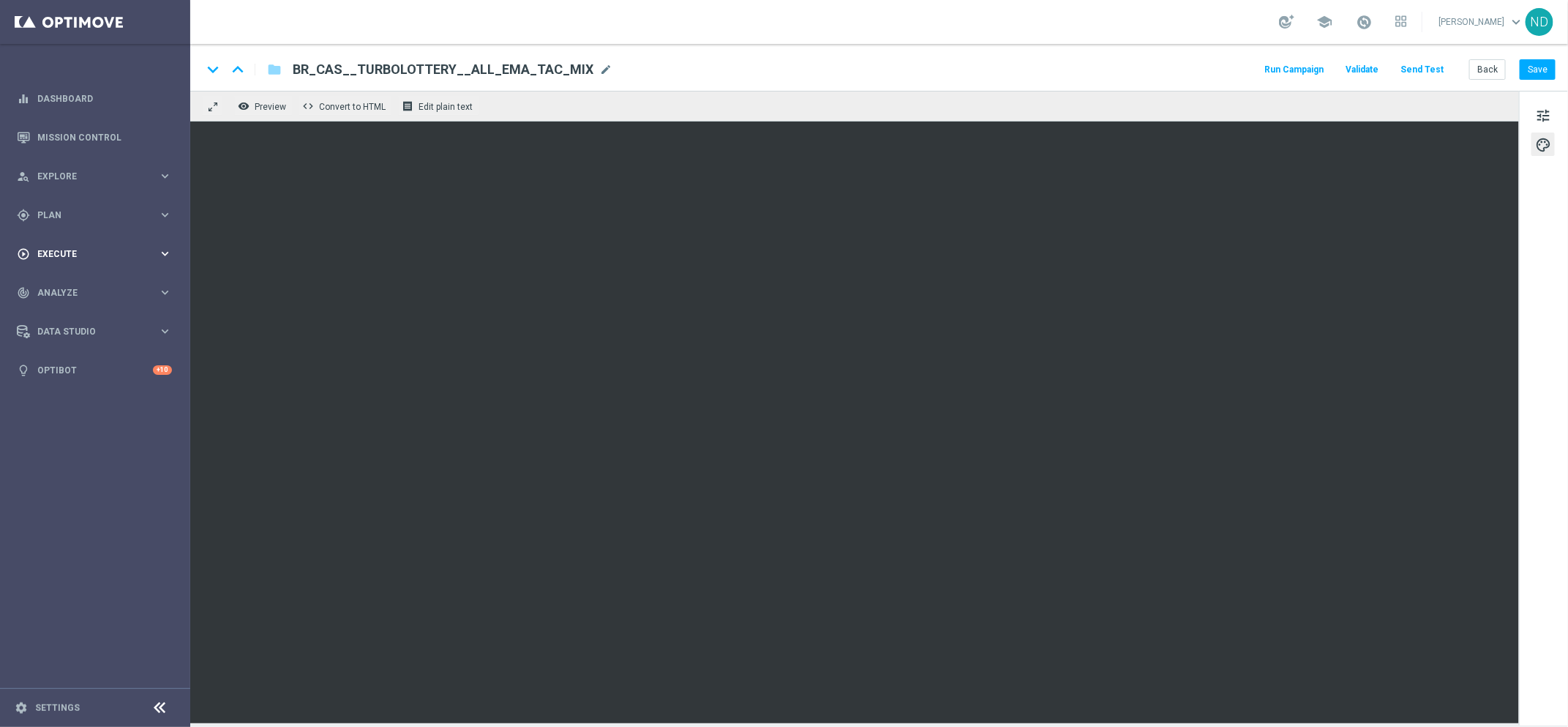
click at [74, 253] on span "Execute" at bounding box center [97, 254] width 121 height 9
click at [86, 215] on span "Plan" at bounding box center [97, 214] width 121 height 9
click at [68, 290] on span "Templates" at bounding box center [91, 289] width 104 height 9
click at [69, 313] on link "Optimail" at bounding box center [98, 311] width 107 height 12
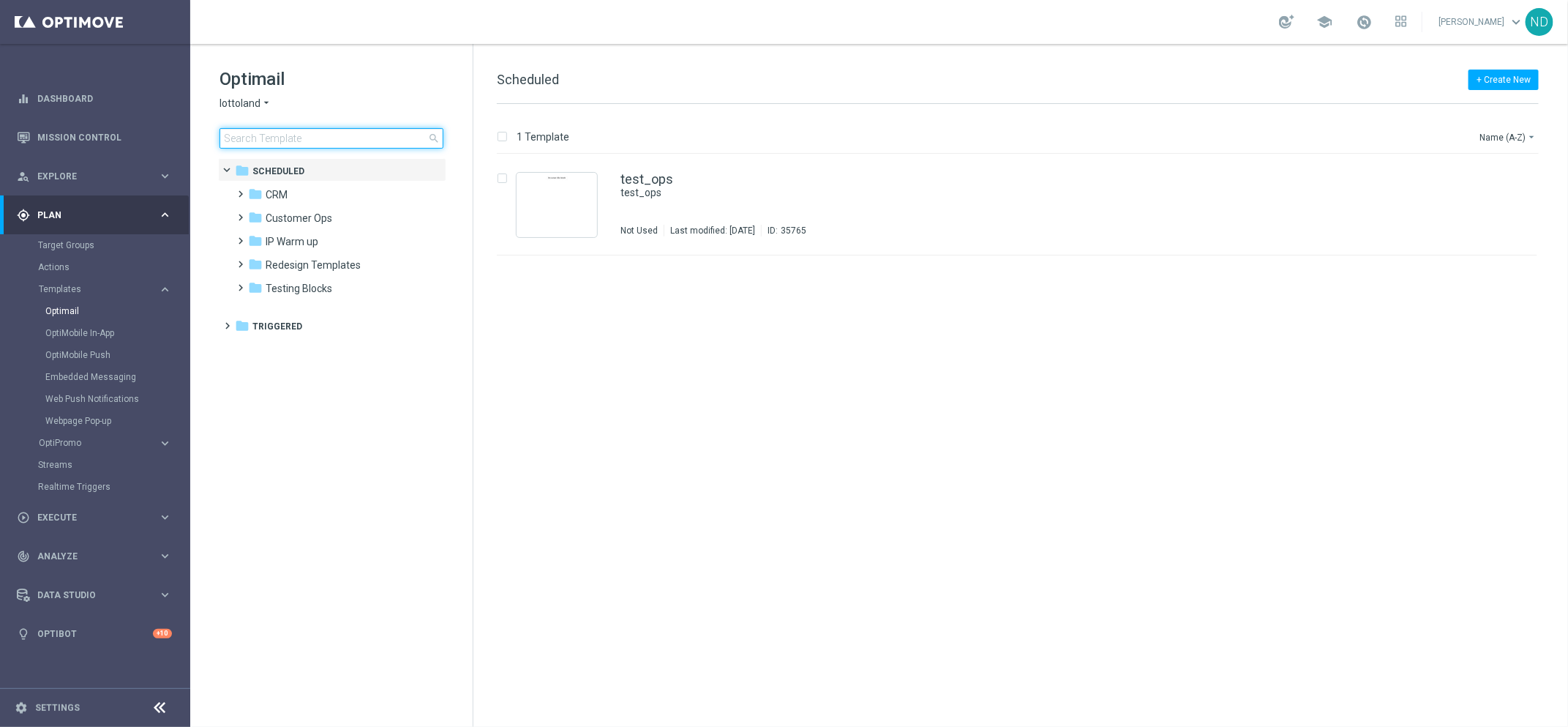
click at [285, 146] on input at bounding box center [332, 138] width 224 height 20
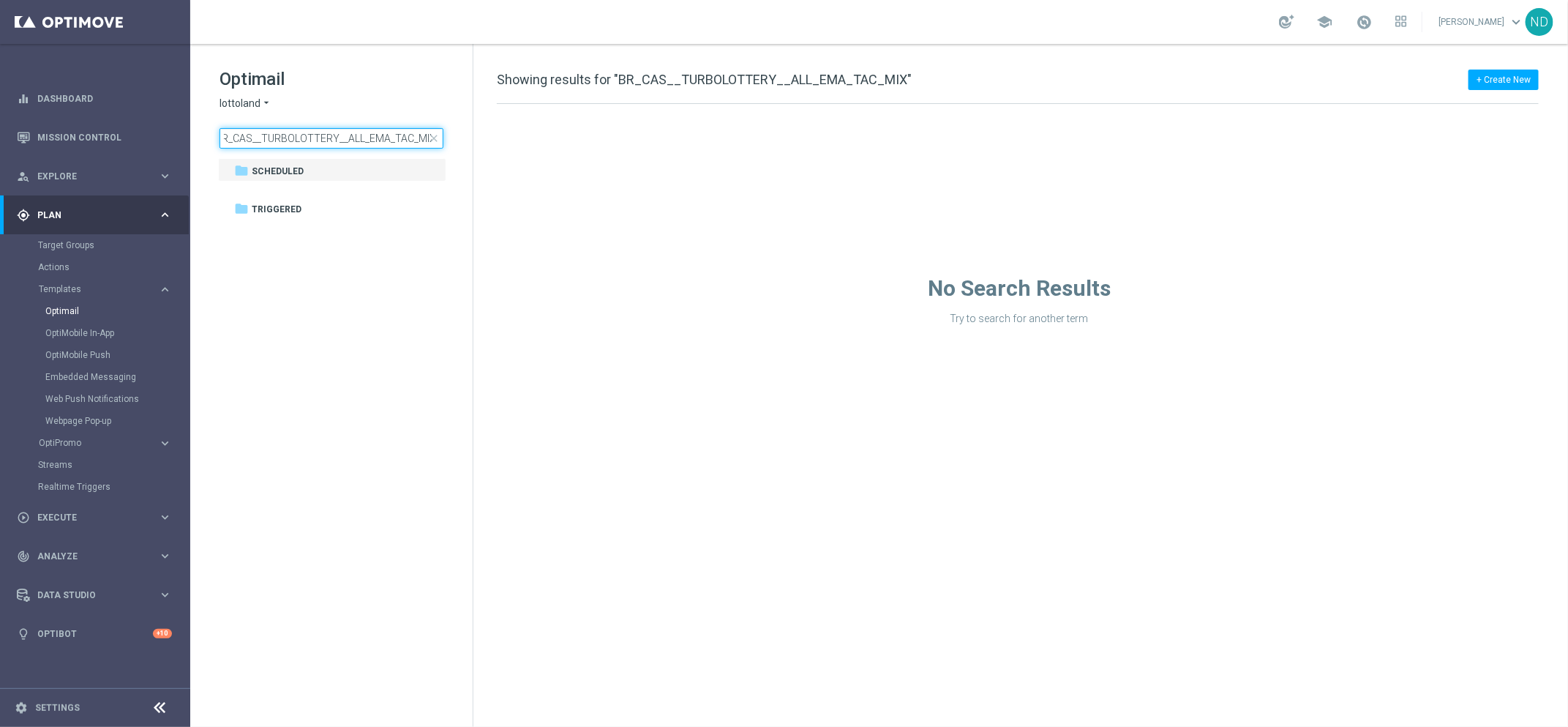
click at [320, 135] on input "BR_CAS__TURBOLOTTERY__ALL_EMA_TAC_MIX" at bounding box center [332, 138] width 224 height 20
drag, startPoint x: 376, startPoint y: 135, endPoint x: 187, endPoint y: 135, distance: 189.0
click at [187, 135] on main "equalizer Dashboard Mission Control" at bounding box center [784, 363] width 1568 height 727
click at [320, 133] on input "BR_CAS__TURBOLOTTERY__ALL_EMA_TAC_MIX" at bounding box center [332, 138] width 224 height 20
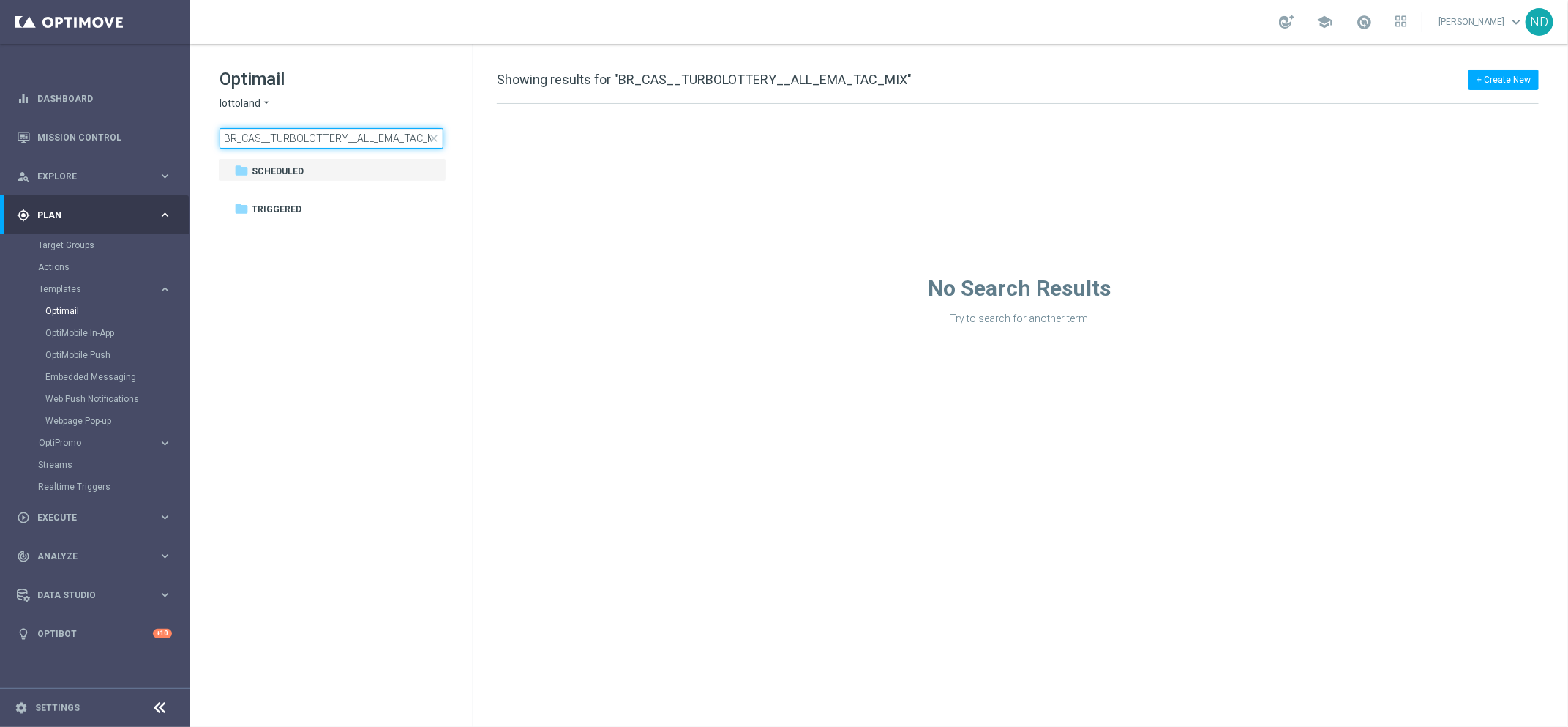
drag, startPoint x: 339, startPoint y: 139, endPoint x: 329, endPoint y: 139, distance: 10.0
click at [329, 139] on input "BR_CAS__TURBOLOTTERY__ALL_EMA_TAC_MIX" at bounding box center [332, 138] width 224 height 20
drag, startPoint x: 345, startPoint y: 139, endPoint x: 332, endPoint y: 140, distance: 13.0
click at [332, 140] on input "BR_CAS__TURBOLOTTERY__ALL_EMA_TAC_MIX" at bounding box center [332, 138] width 224 height 20
click at [350, 141] on input "BR_CAS__TURBOLOTTERY__ALL_EMA_TAC_MIX" at bounding box center [332, 138] width 224 height 20
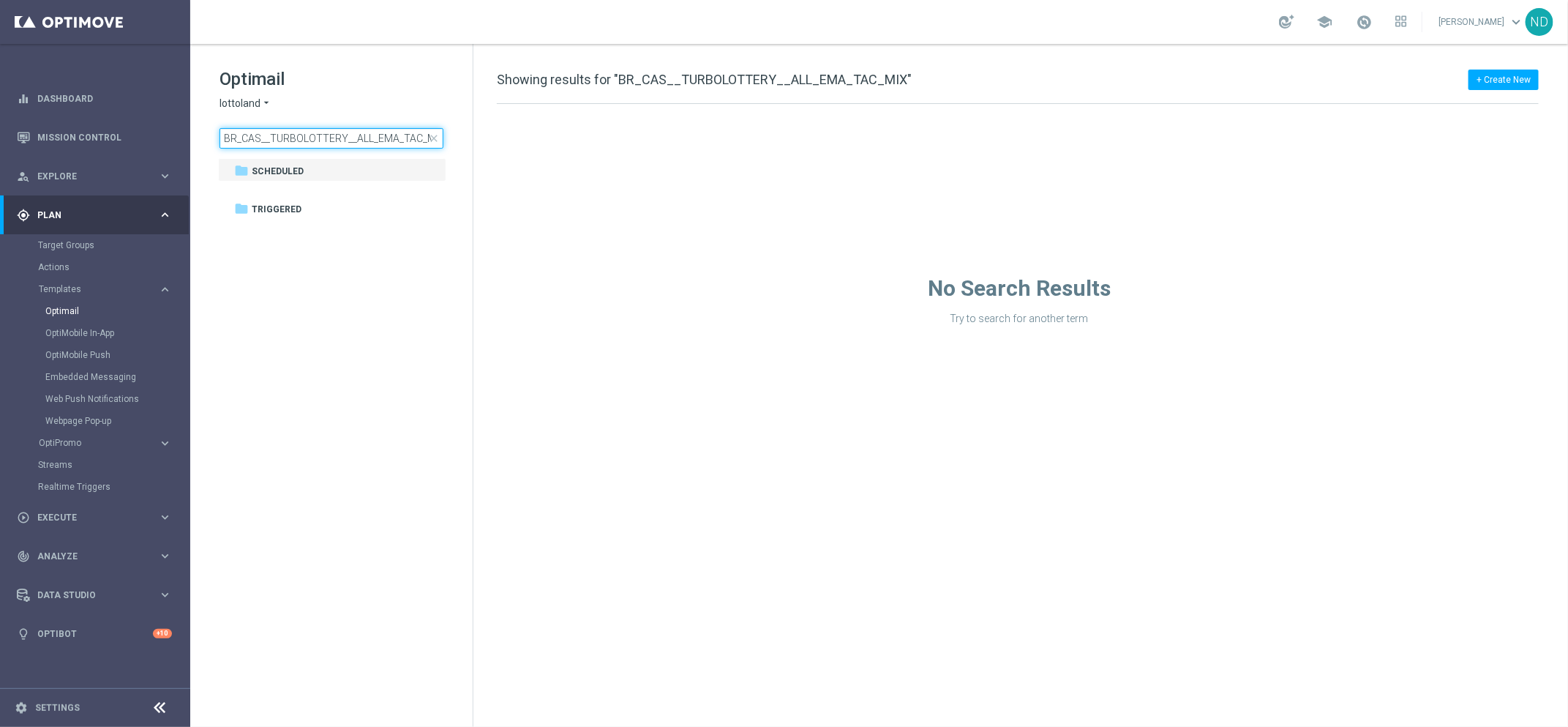
scroll to position [0, 9]
drag, startPoint x: 326, startPoint y: 136, endPoint x: 554, endPoint y: 154, distance: 228.7
click at [554, 154] on div "Optimail lottoland arrow_drop_down × lottoland BR_CAS__TURBOLOTTERY__ALL_EMA_TA…" at bounding box center [879, 386] width 1378 height 684
type input "BR_CAS__TURBOL"
click at [368, 281] on tree-viewport "folder Scheduled more_vert folder Triggered more_vert" at bounding box center [344, 441] width 253 height 566
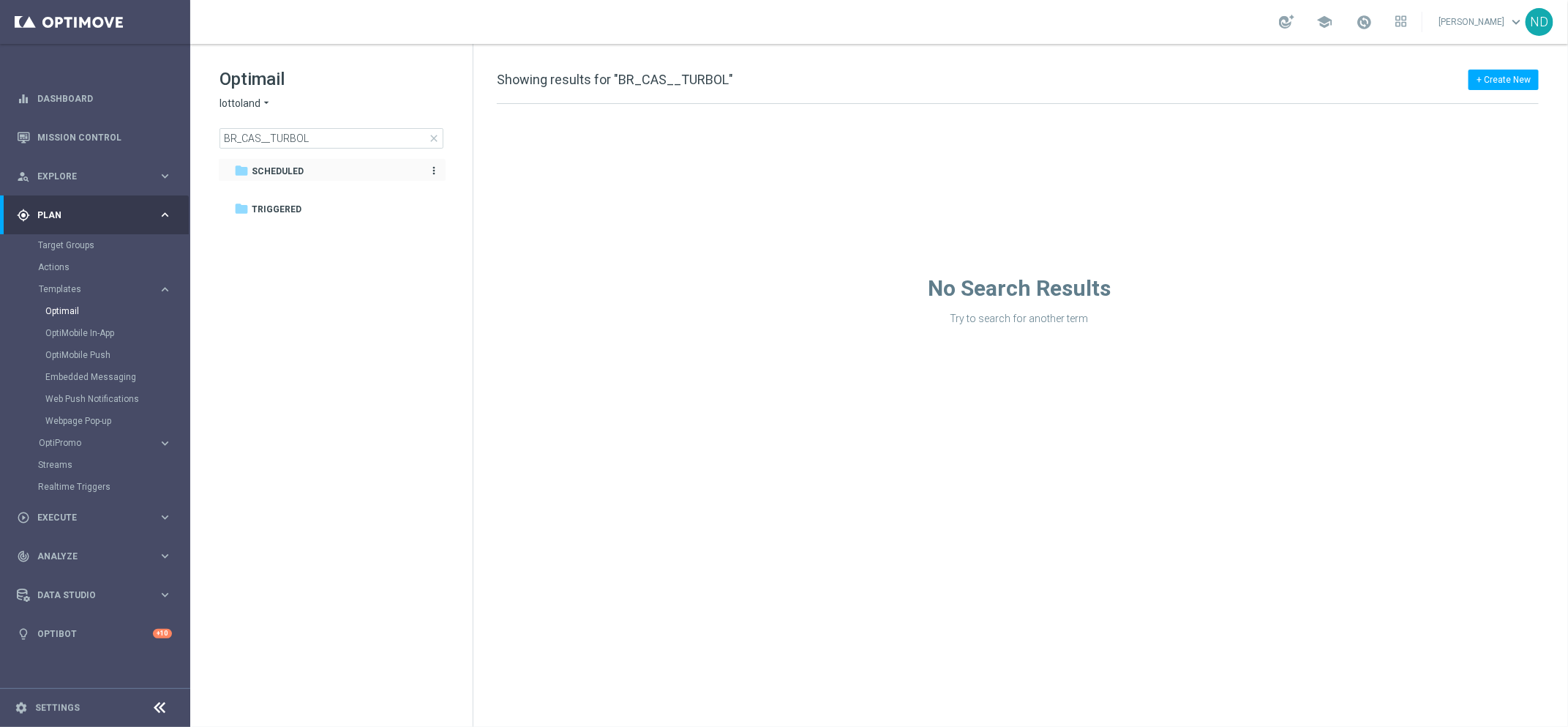
click at [317, 174] on div "folder Scheduled" at bounding box center [324, 171] width 180 height 16
click at [294, 205] on span "Triggered" at bounding box center [277, 210] width 50 height 14
click at [305, 165] on div "folder Scheduled" at bounding box center [324, 171] width 180 height 16
click at [71, 271] on link "Actions" at bounding box center [95, 267] width 114 height 12
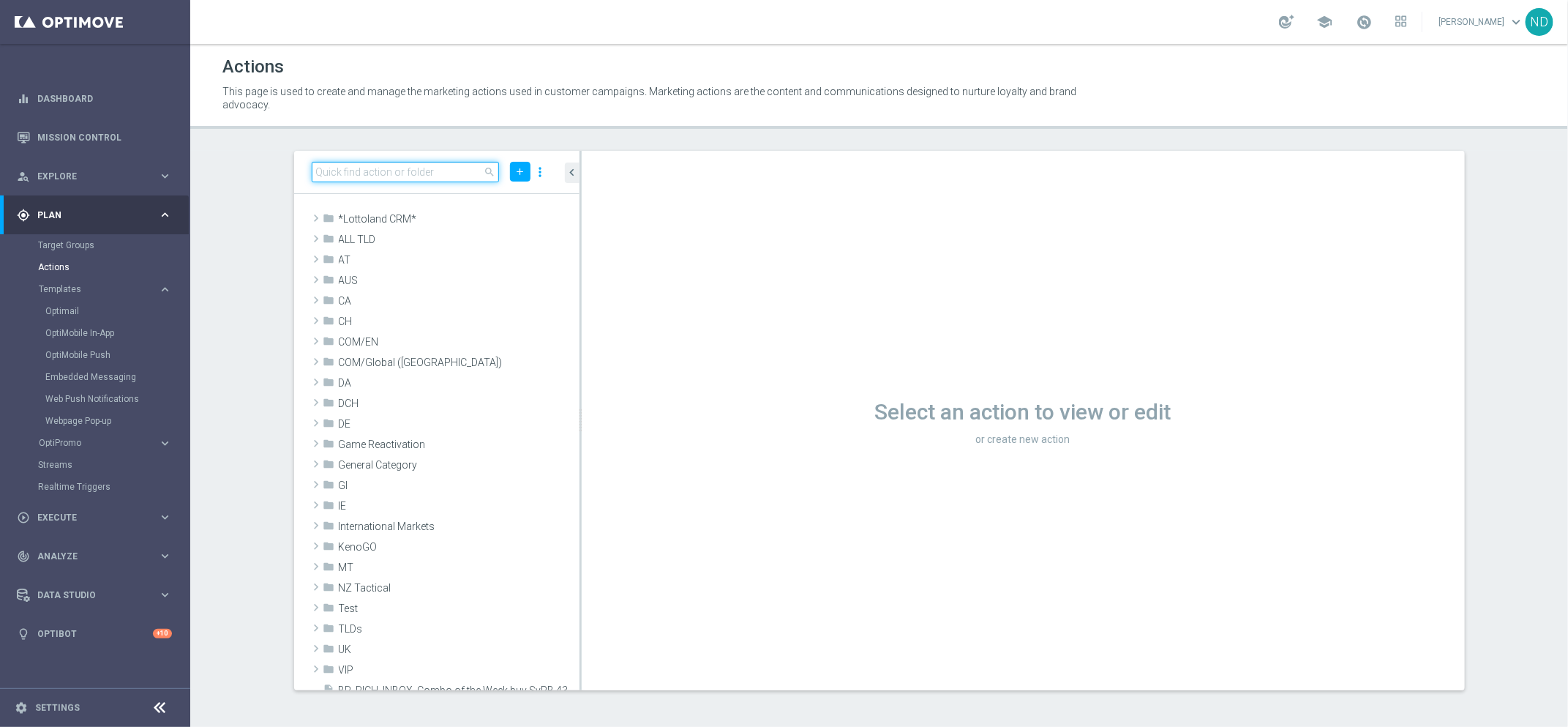
click at [362, 165] on input at bounding box center [405, 172] width 188 height 20
paste input "BR_CAS__TURBOLOTTERY__ALL_EMA_TAC_MIX"
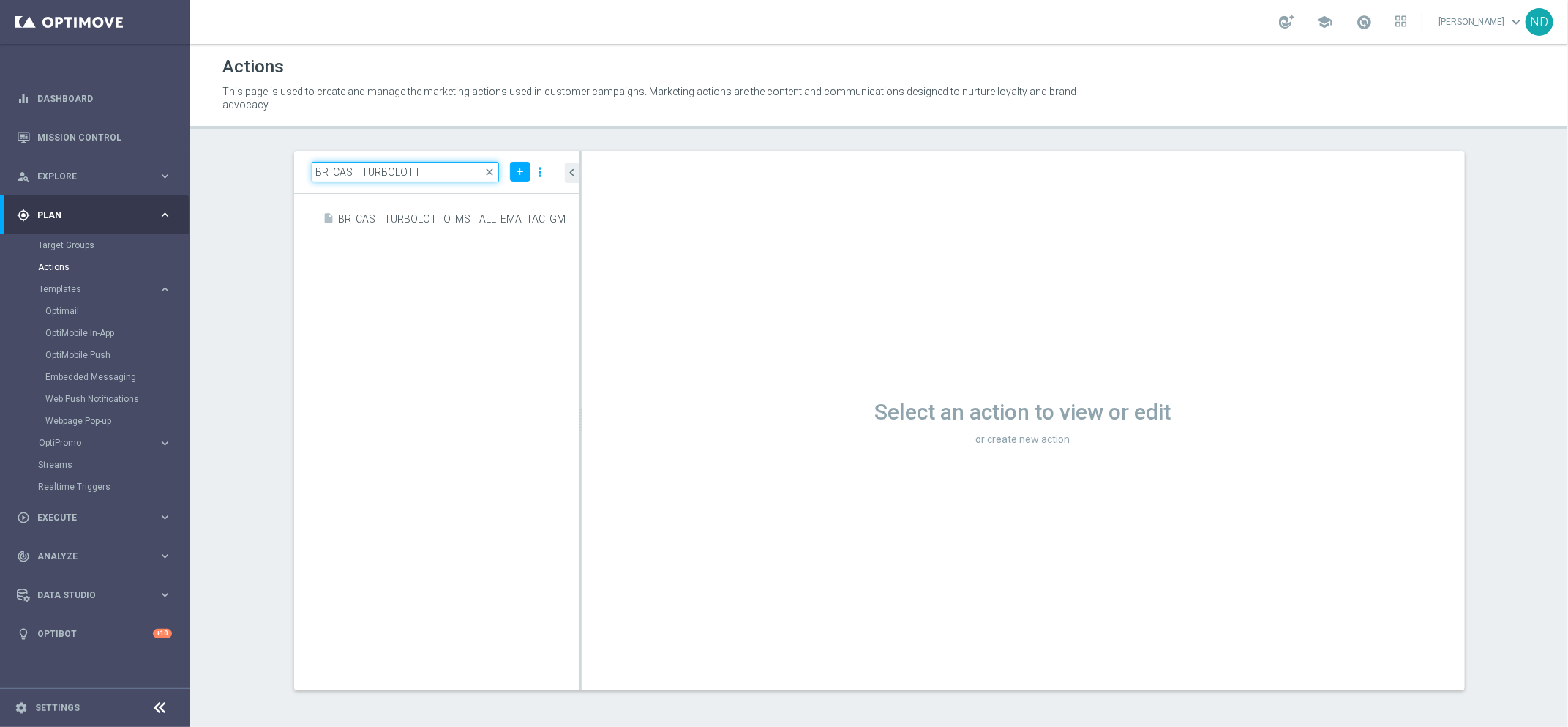
type input "BR_CAS__TURBOLOTT"
click at [488, 213] on span "BR_CAS__TURBOLOTTO_MS__ALL_EMA_TAC_GM" at bounding box center [442, 219] width 207 height 13
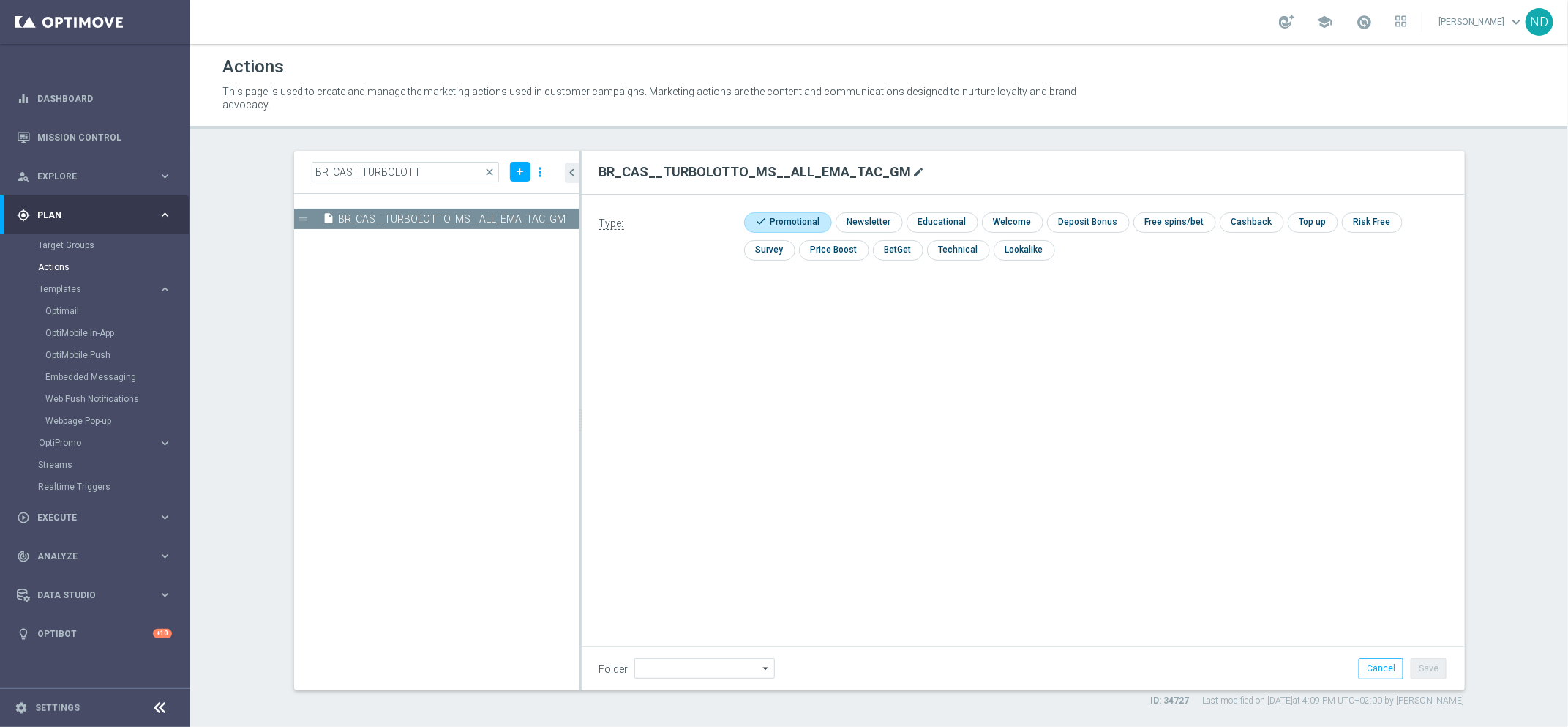
click at [914, 173] on icon "mode_edit" at bounding box center [920, 172] width 12 height 12
click at [861, 174] on input "BR_CAS__TURBOLOTTO_MS__ALL_EMA_TAC_GM" at bounding box center [1023, 172] width 848 height 20
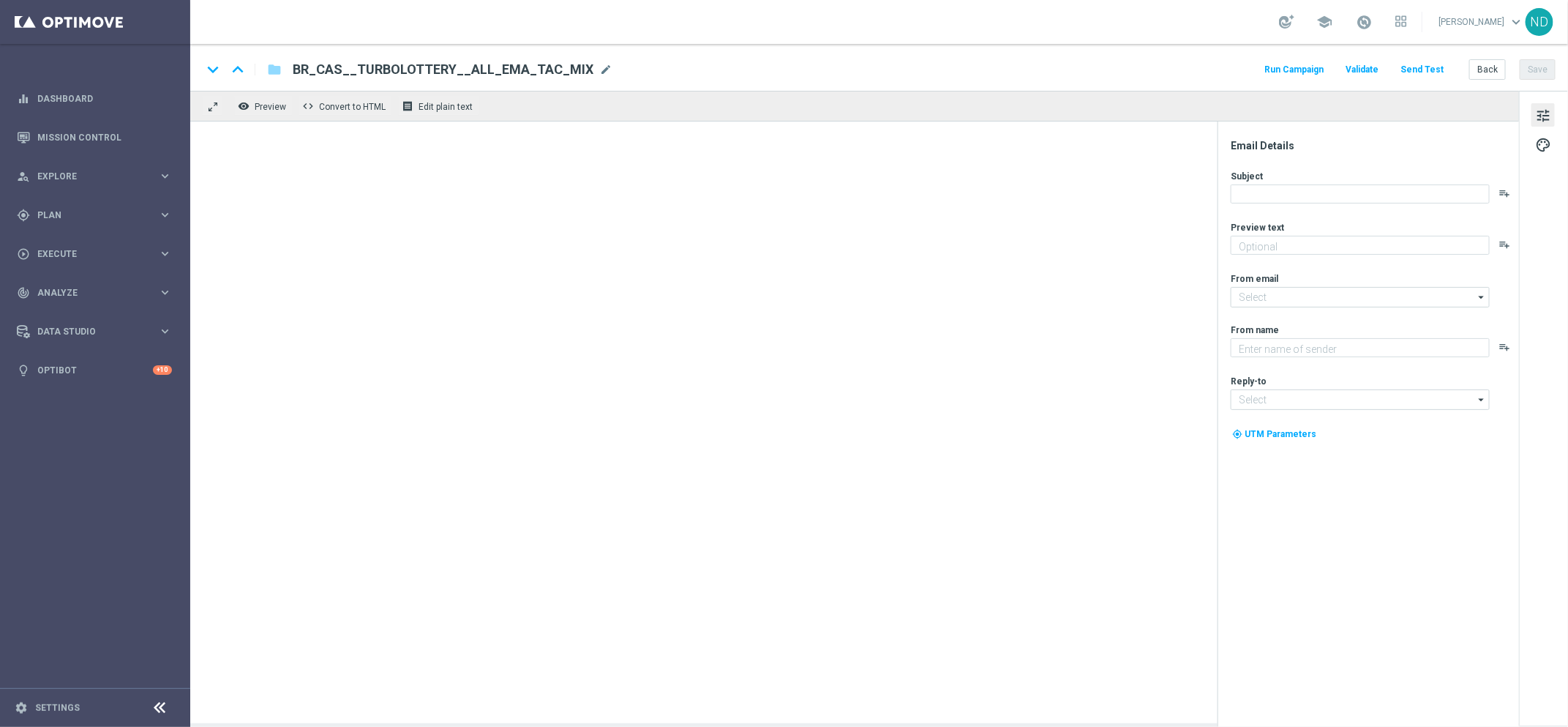
type textarea "Turbo Loterias: jogue agora e multiplique suas chances!"
type textarea "Lottoland"
type input "[EMAIL_ADDRESS][DOMAIN_NAME]"
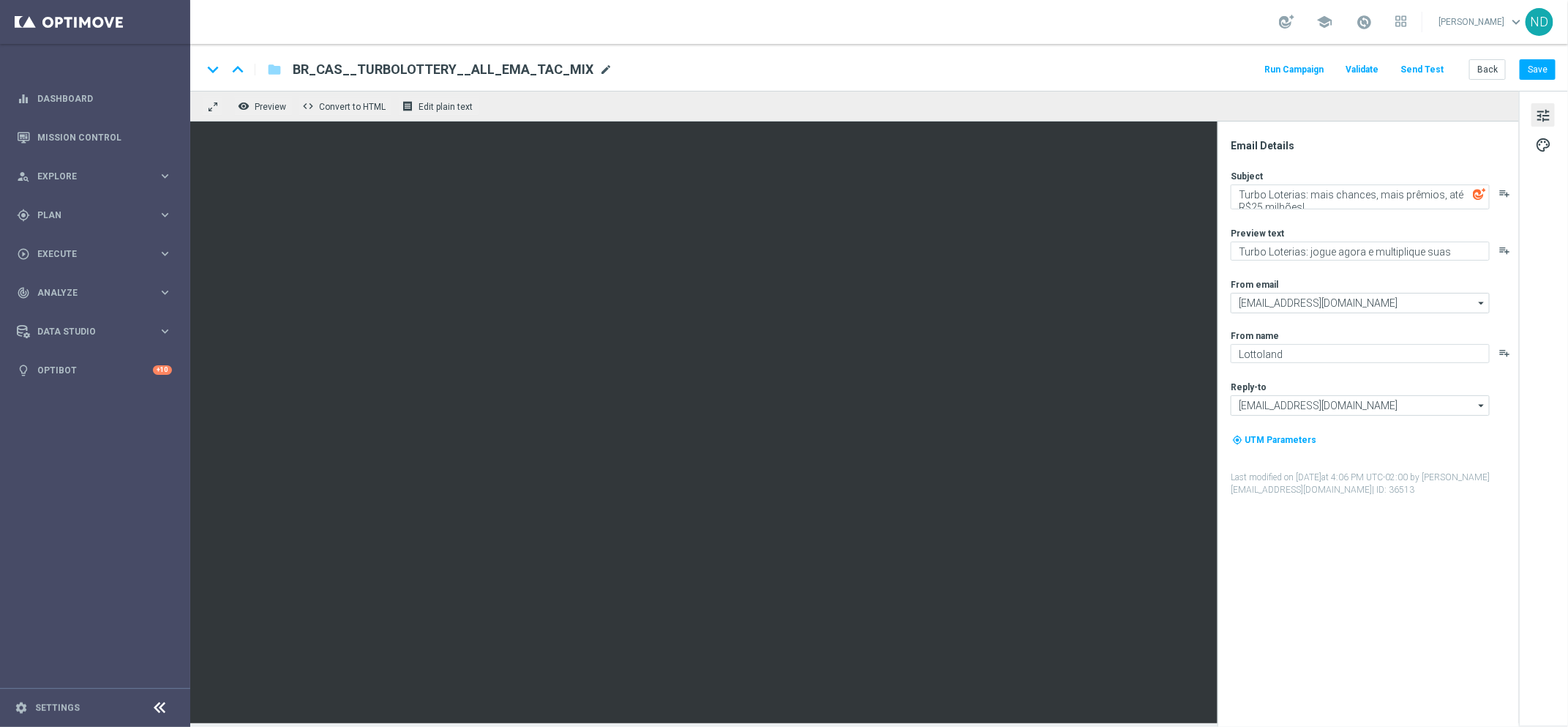
click at [599, 71] on span "mode_edit" at bounding box center [606, 70] width 14 height 14
click at [525, 67] on input "BR_CAS__TURBOLOTTERY__ALL_EMA_TAC_MIX" at bounding box center [474, 70] width 363 height 19
paste input "BR_CAS__TURBOLOTTO_MS__ALL_EMA_TAC_GM"
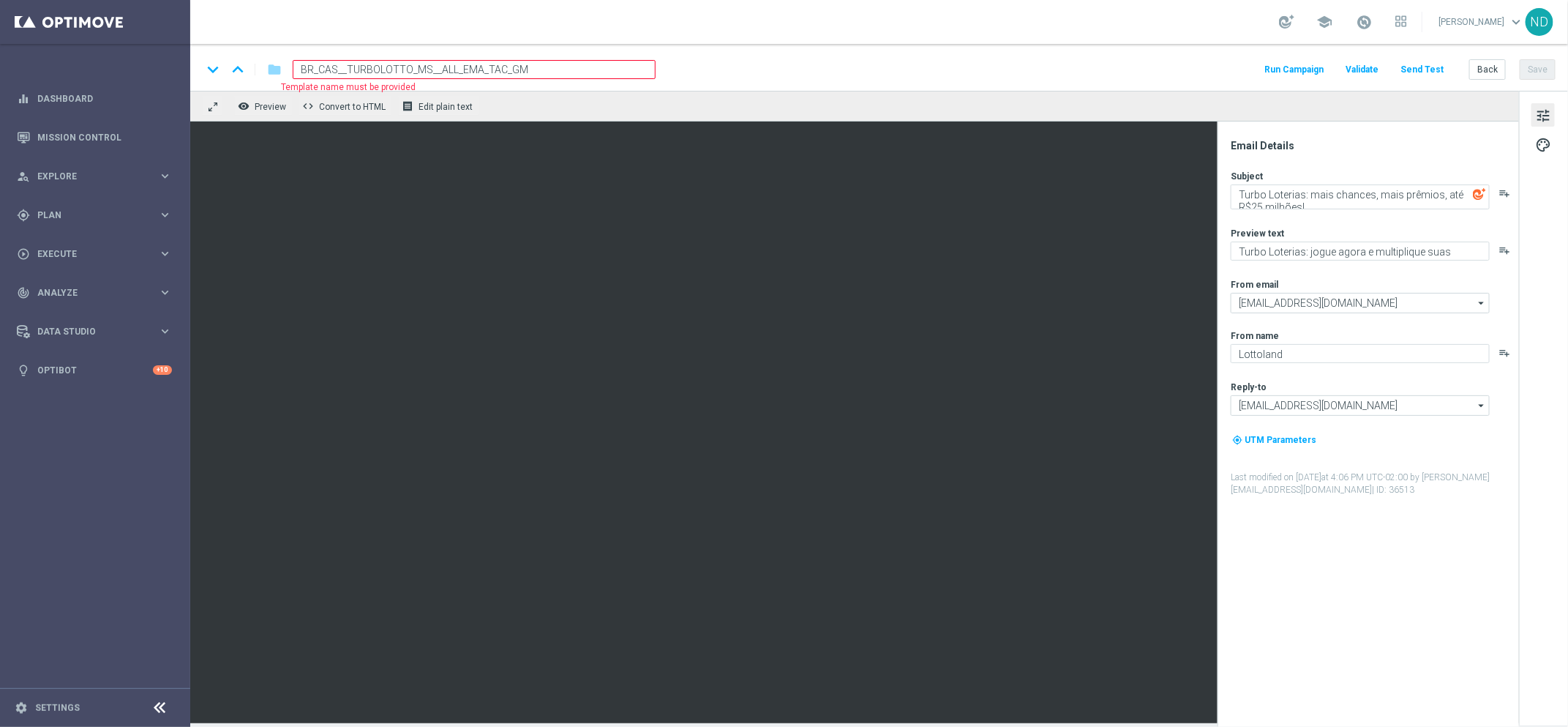
type input "BR_CAS__TURBOLOTTO_MS__ALL_EMA_TAC_GM"
click at [759, 70] on div "keyboard_arrow_down keyboard_arrow_up folder BR_CAS__TURBOLOTTO_MS__ALL_EMA_TAC…" at bounding box center [878, 70] width 1354 height 19
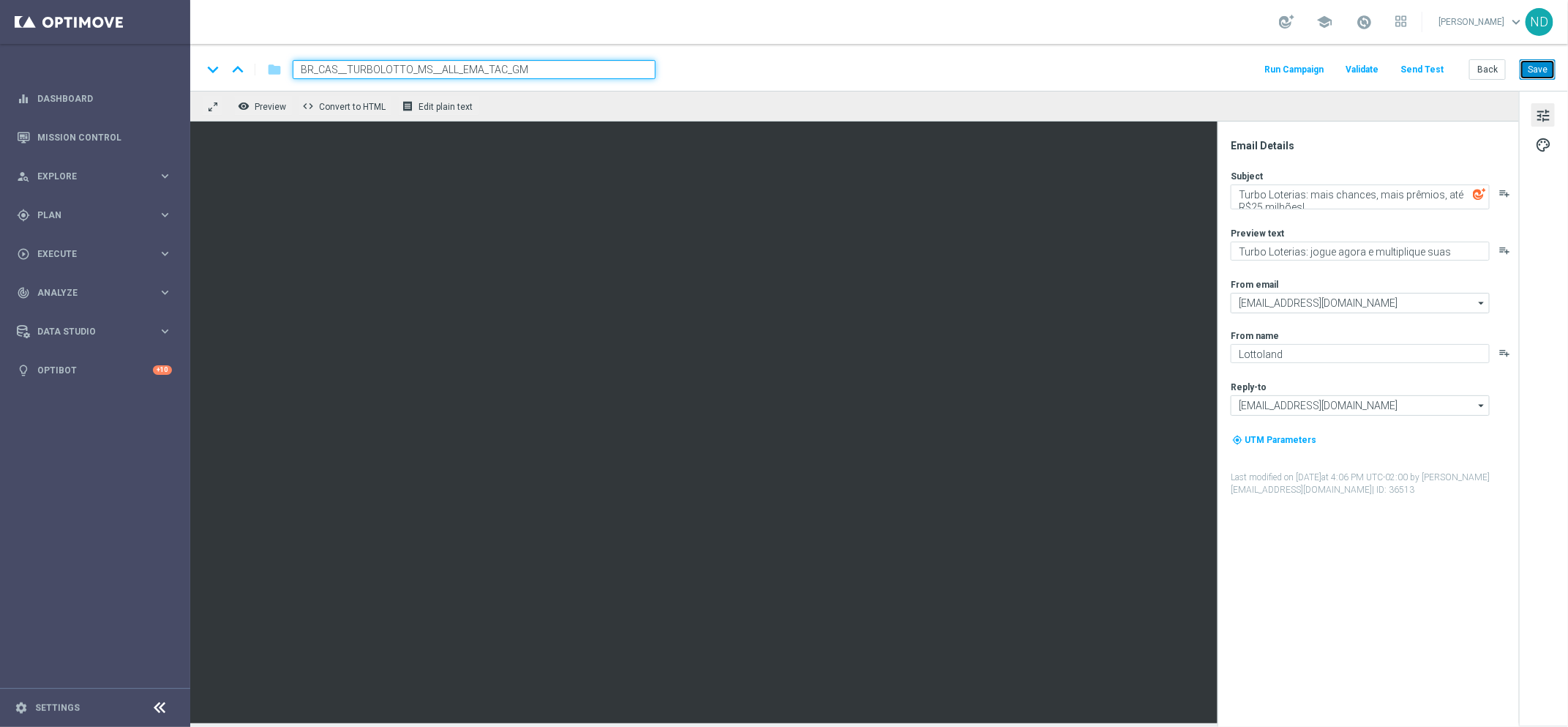
click at [1541, 66] on button "Save" at bounding box center [1537, 69] width 36 height 20
click at [1546, 69] on button "Save" at bounding box center [1537, 69] width 36 height 20
click at [621, 62] on input "BR_CAS__TURBOLOTTO_MS__ALL_EMA_TAC_GM" at bounding box center [474, 70] width 363 height 19
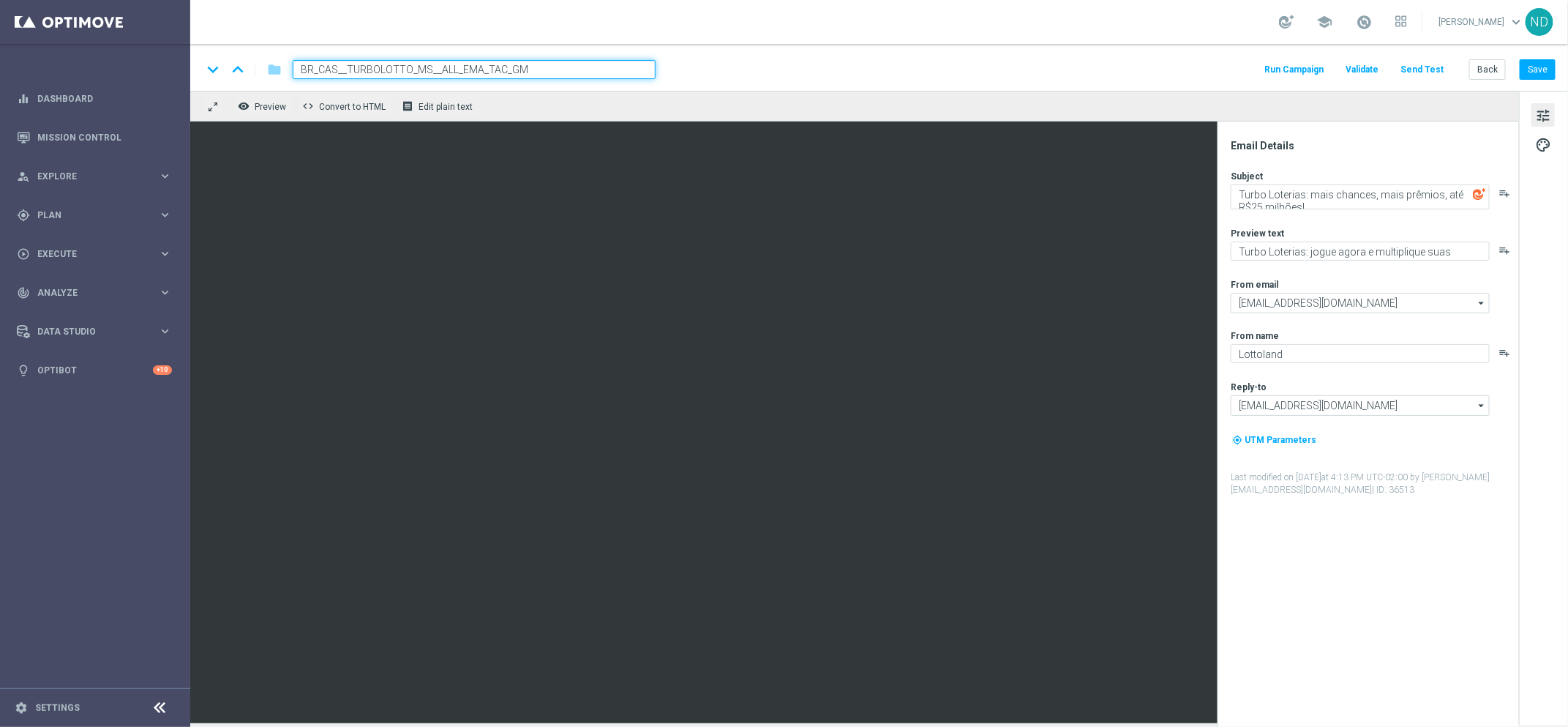
click at [805, 59] on div "keyboard_arrow_down keyboard_arrow_up folder BR_CAS__TURBOLOTTO_MS__ALL_EMA_TAC…" at bounding box center [879, 68] width 1378 height 47
click at [77, 221] on div "gps_fixed Plan" at bounding box center [87, 215] width 141 height 14
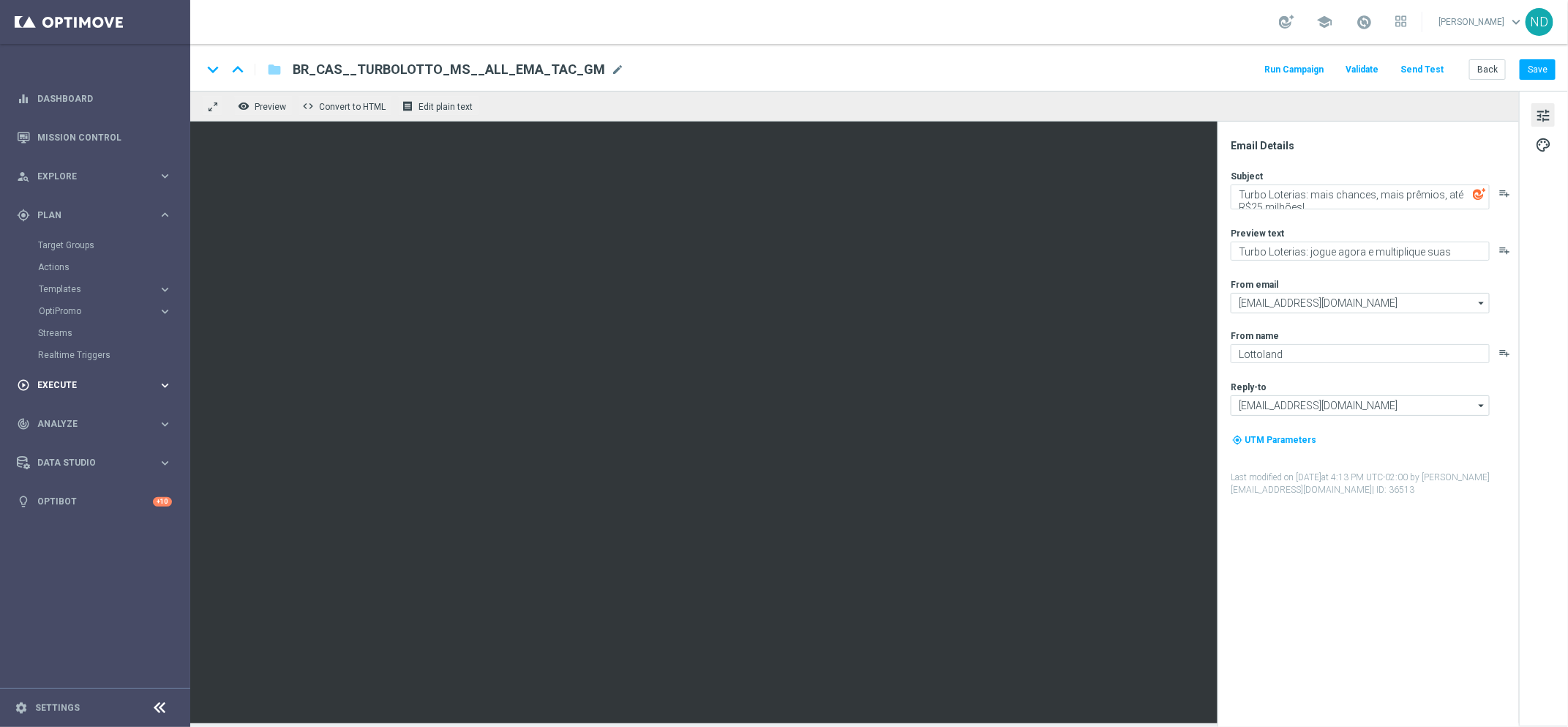
click at [94, 377] on div "play_circle_outline Execute keyboard_arrow_right" at bounding box center [95, 385] width 189 height 39
click at [80, 292] on div "Campaign Builder" at bounding box center [113, 284] width 151 height 22
click at [80, 290] on div "Campaign Builder" at bounding box center [113, 284] width 151 height 22
click at [79, 290] on div "Campaign Builder" at bounding box center [113, 284] width 151 height 22
click at [71, 284] on link "Campaign Builder" at bounding box center [95, 284] width 114 height 12
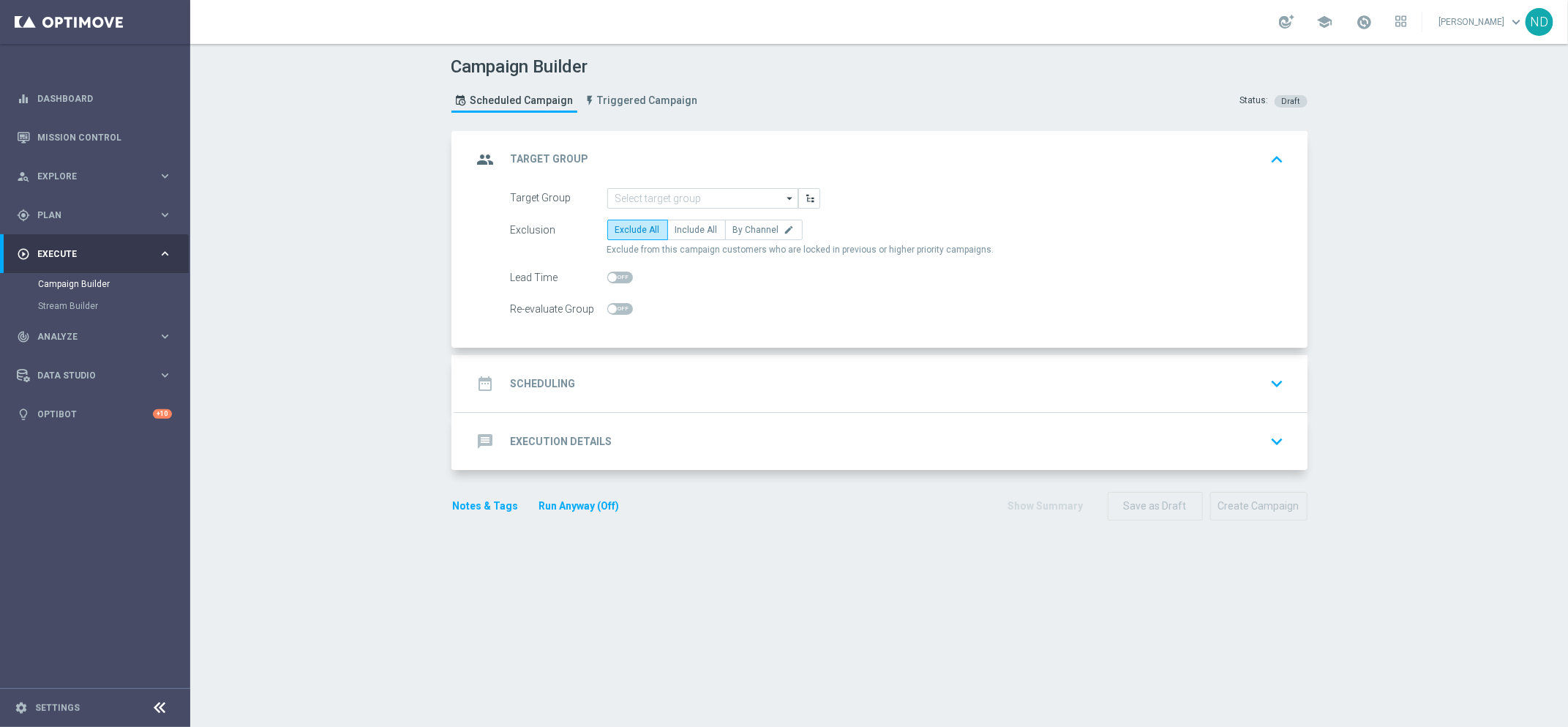
click at [795, 429] on div "message Execution Details keyboard_arrow_down" at bounding box center [881, 441] width 817 height 28
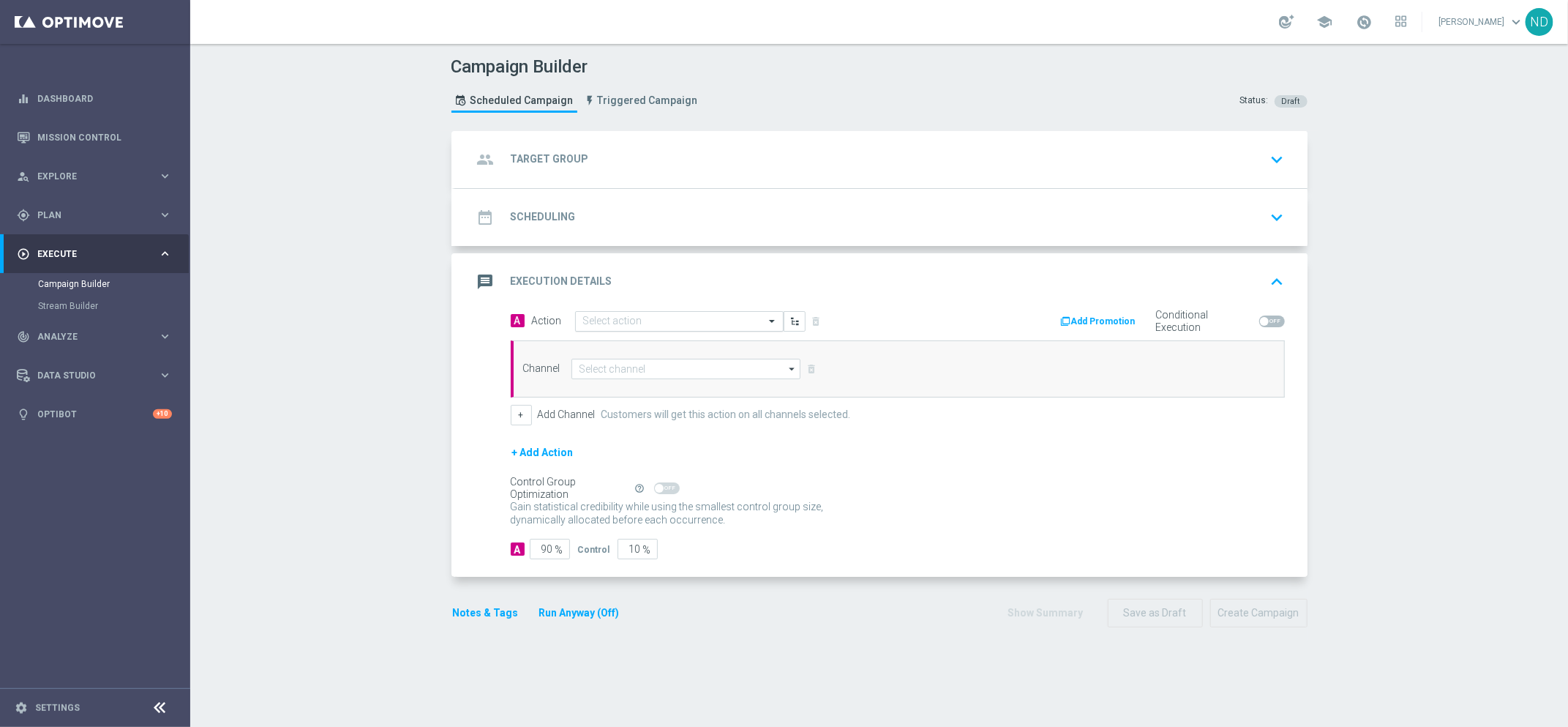
click at [677, 321] on input "text" at bounding box center [665, 322] width 163 height 13
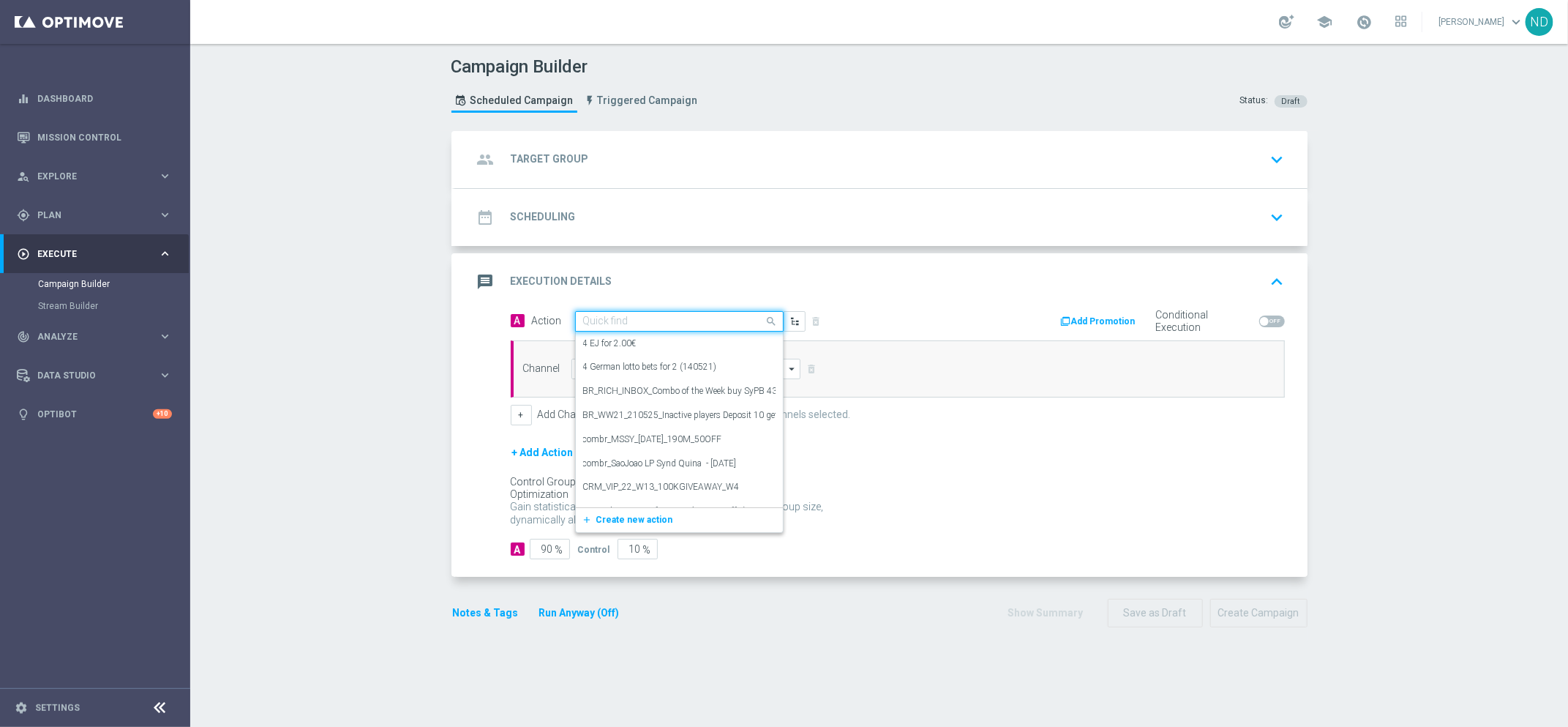
paste input "BR_CAS__TURBOLOTTO__ALL_EMA_TAC_MIX"
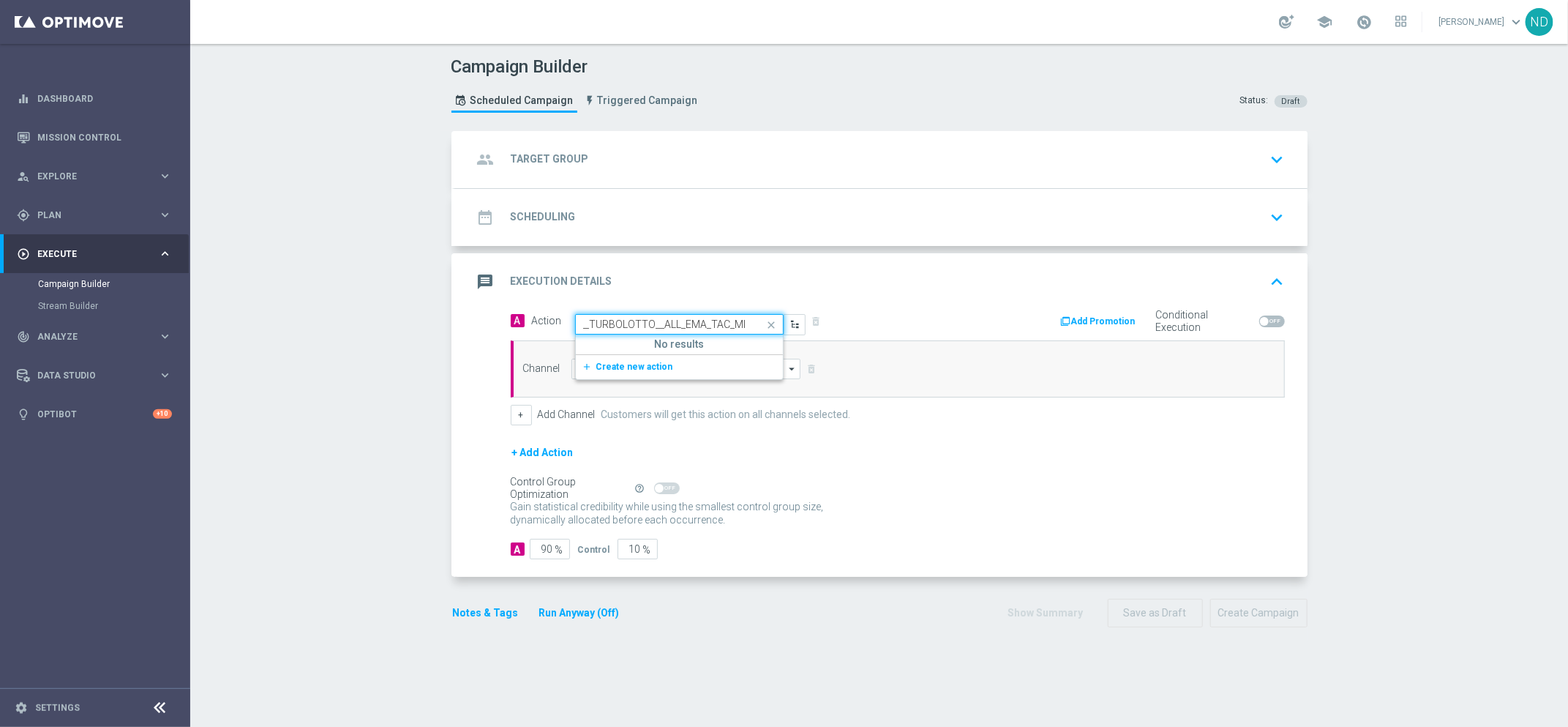
scroll to position [0, 36]
drag, startPoint x: 740, startPoint y: 322, endPoint x: 580, endPoint y: 321, distance: 160.0
click at [580, 322] on div "BR_CAS__TURBOLOTTO__ALL_EMA_TAC_MI" at bounding box center [679, 324] width 207 height 13
type input "BR_CAS__TURBOLOTTO__ALL_EMA_TAC_MI"
